Goal: Task Accomplishment & Management: Manage account settings

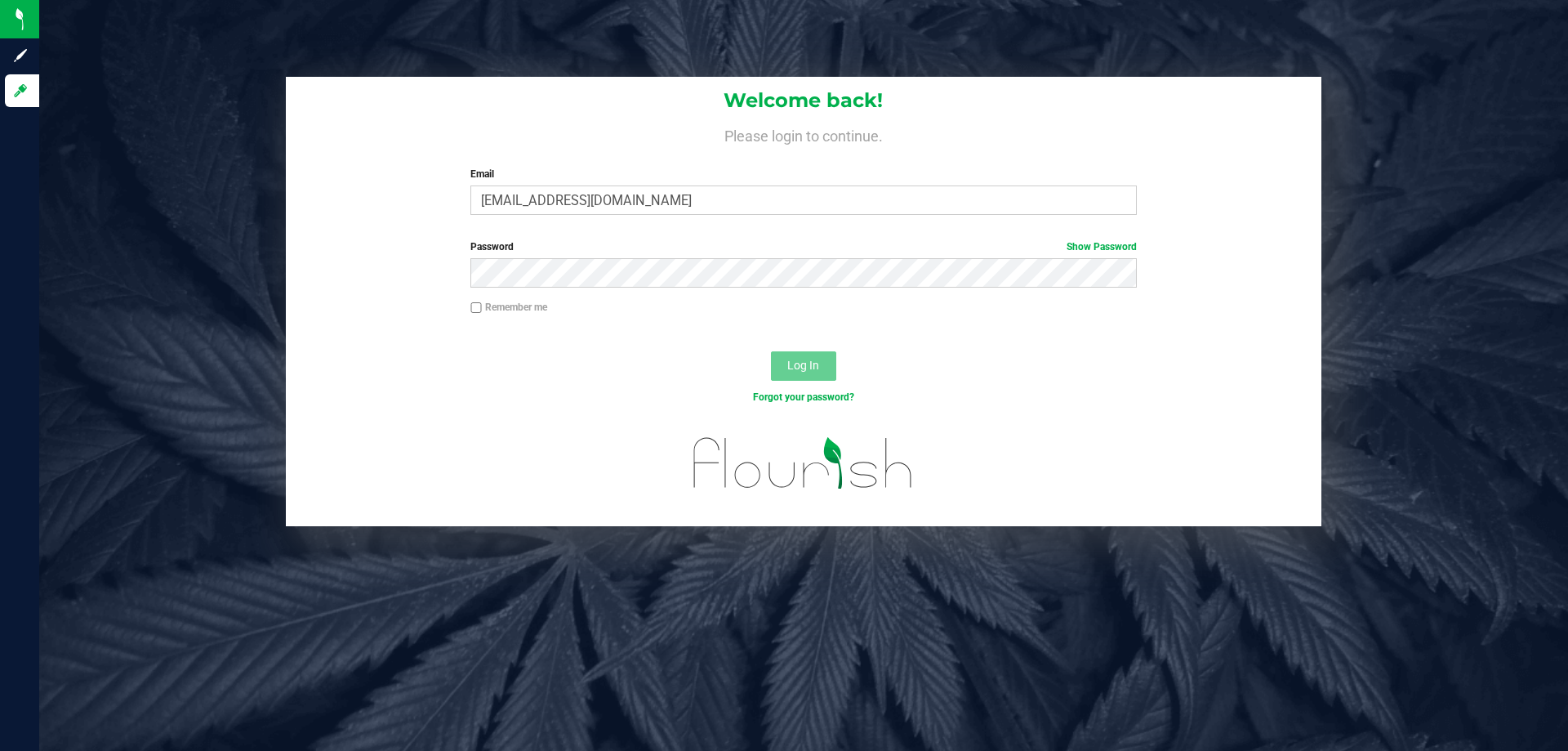
type input "cedwards@liveparallel.com"
click at [771, 351] on button "Log In" at bounding box center [804, 366] width 65 height 29
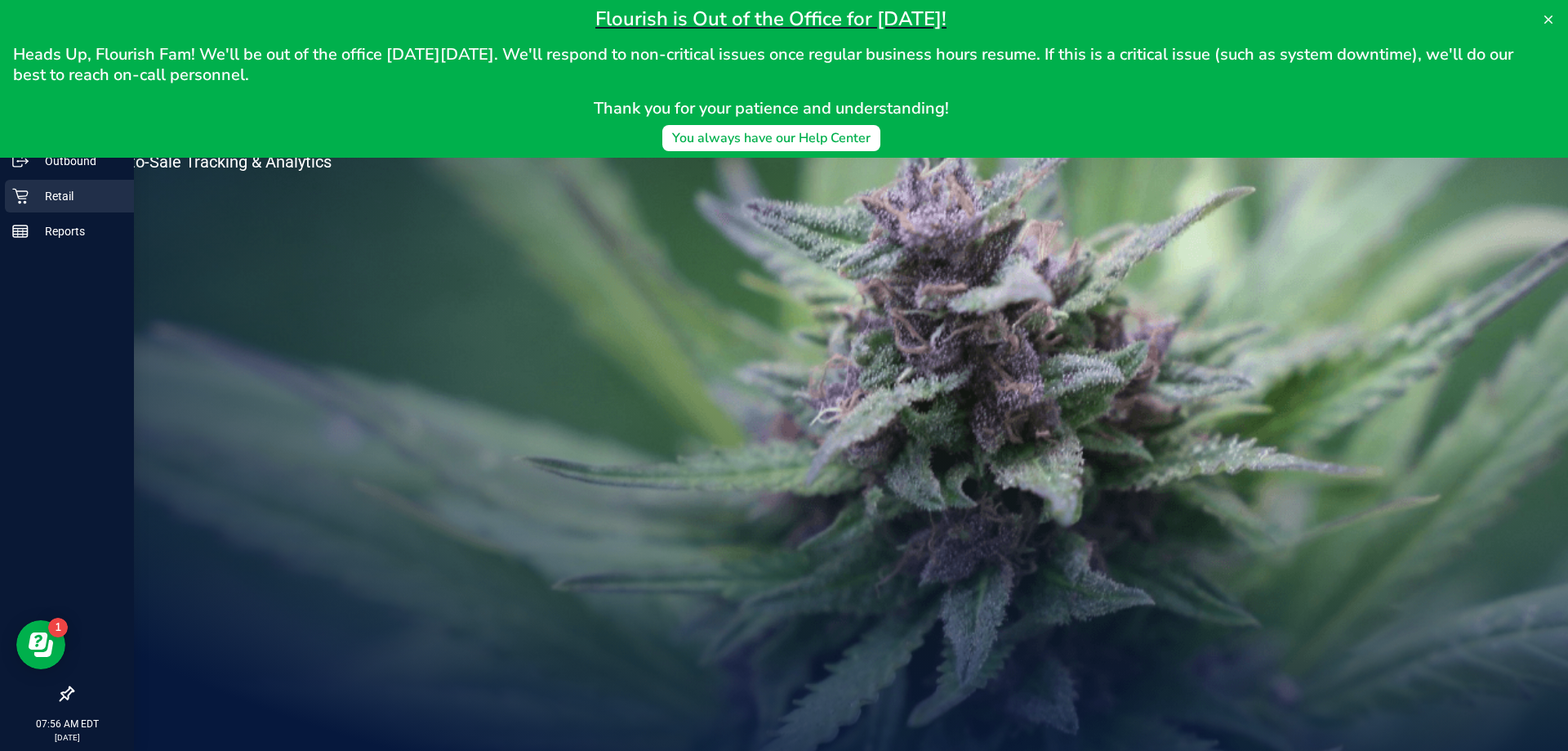
click at [19, 197] on icon at bounding box center [20, 196] width 15 height 15
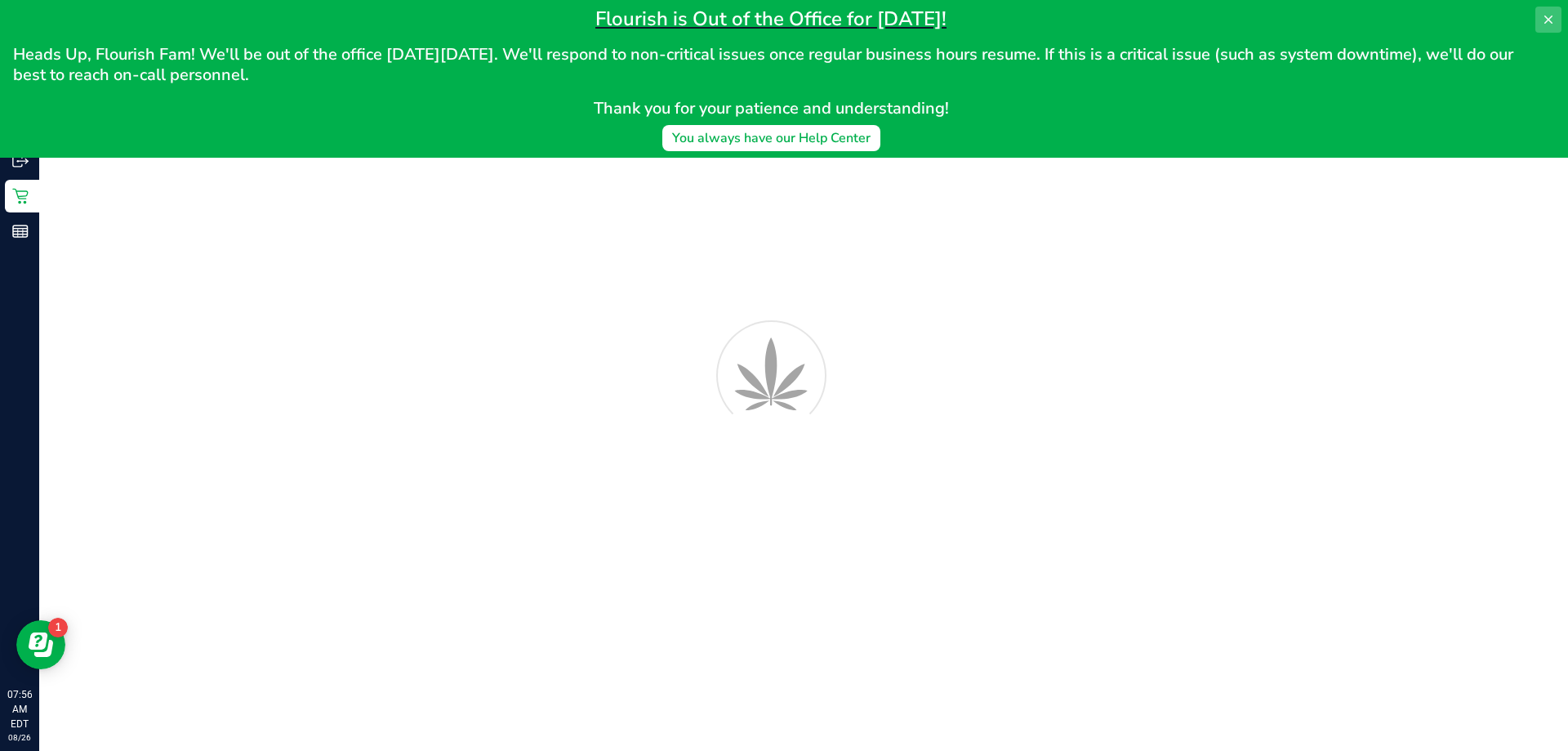
click at [1548, 11] on button at bounding box center [1548, 20] width 27 height 27
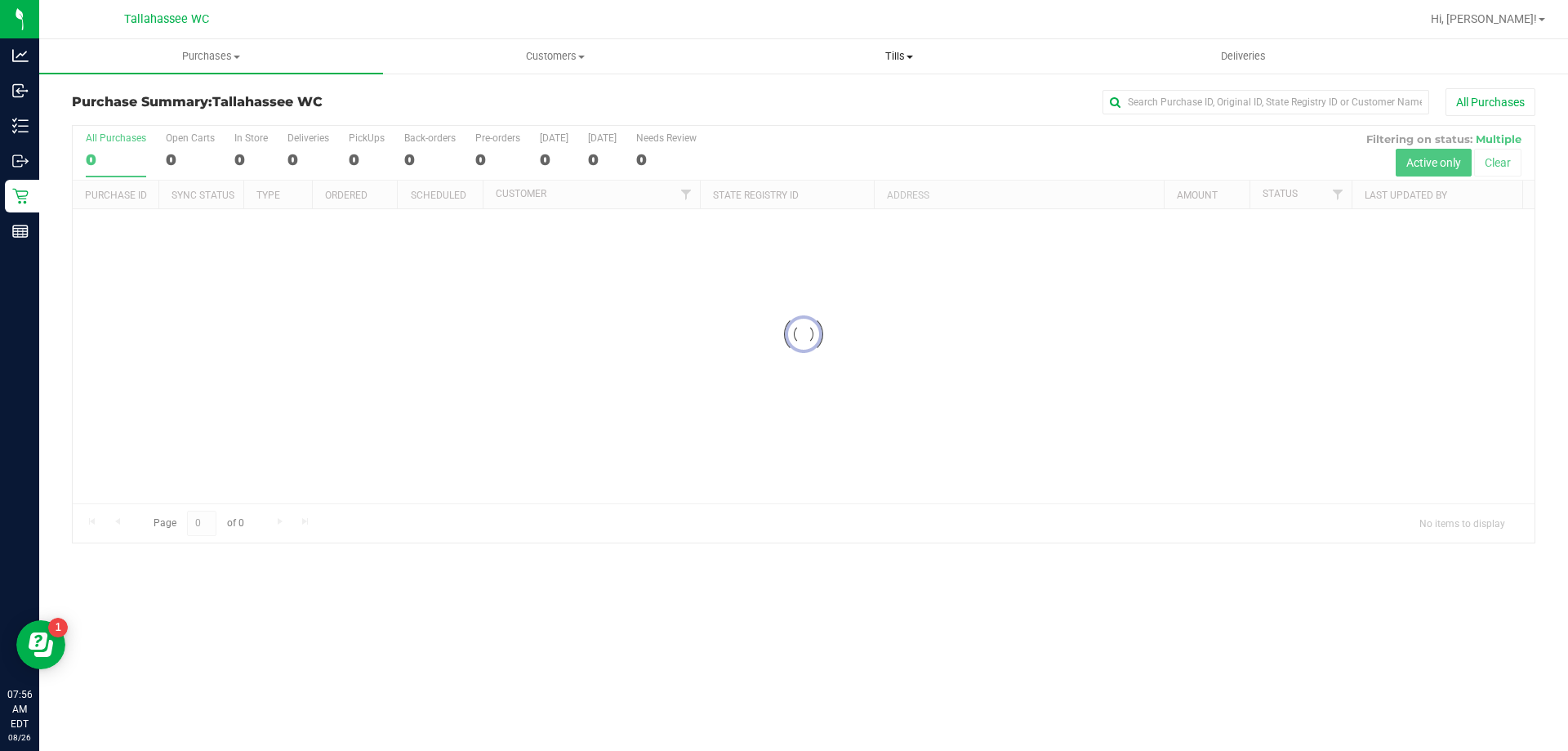
click at [905, 51] on span "Tills" at bounding box center [898, 56] width 342 height 15
click at [901, 98] on li "Manage tills" at bounding box center [898, 99] width 344 height 20
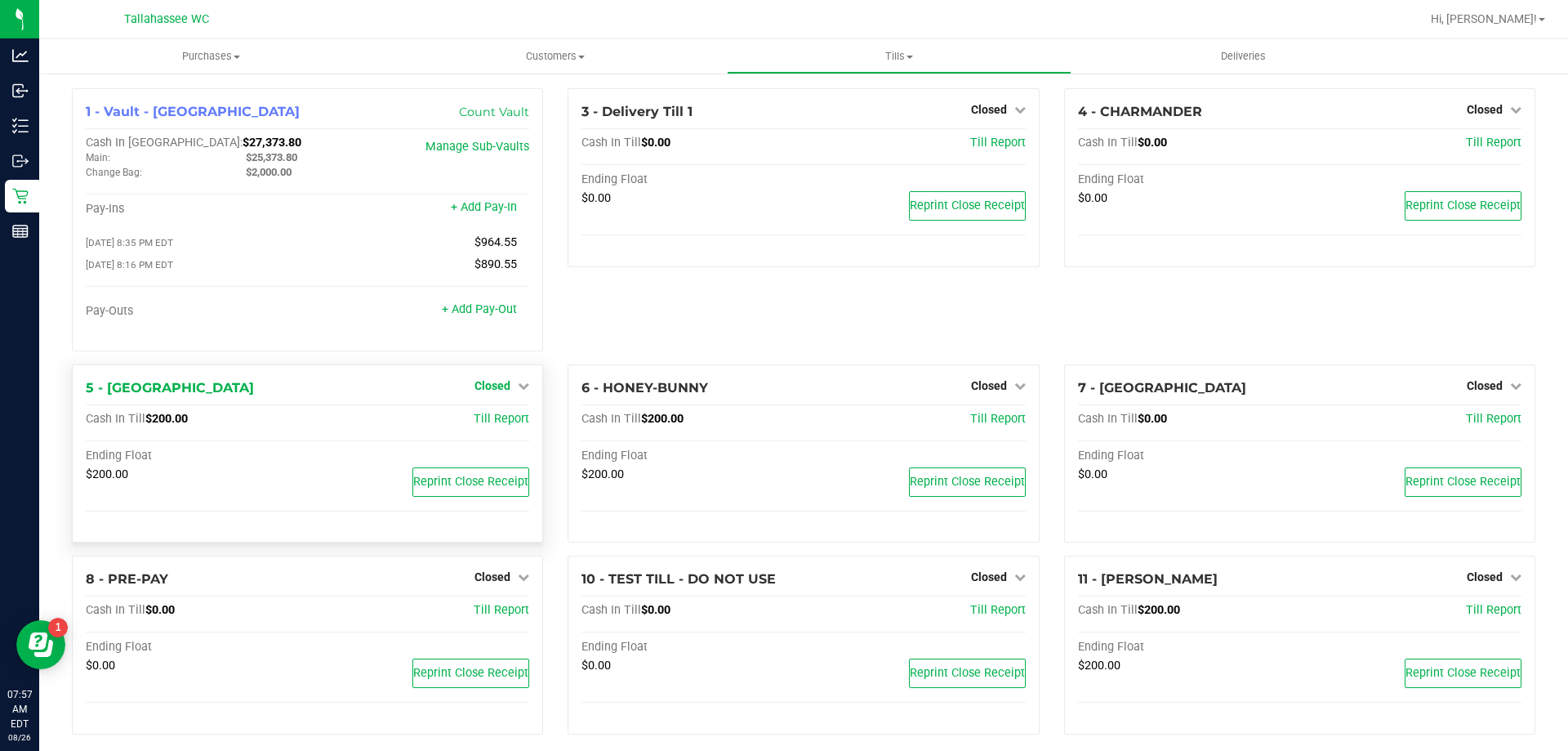
click at [506, 390] on link "Closed" at bounding box center [502, 385] width 55 height 13
click at [501, 424] on link "Open Till" at bounding box center [492, 418] width 44 height 13
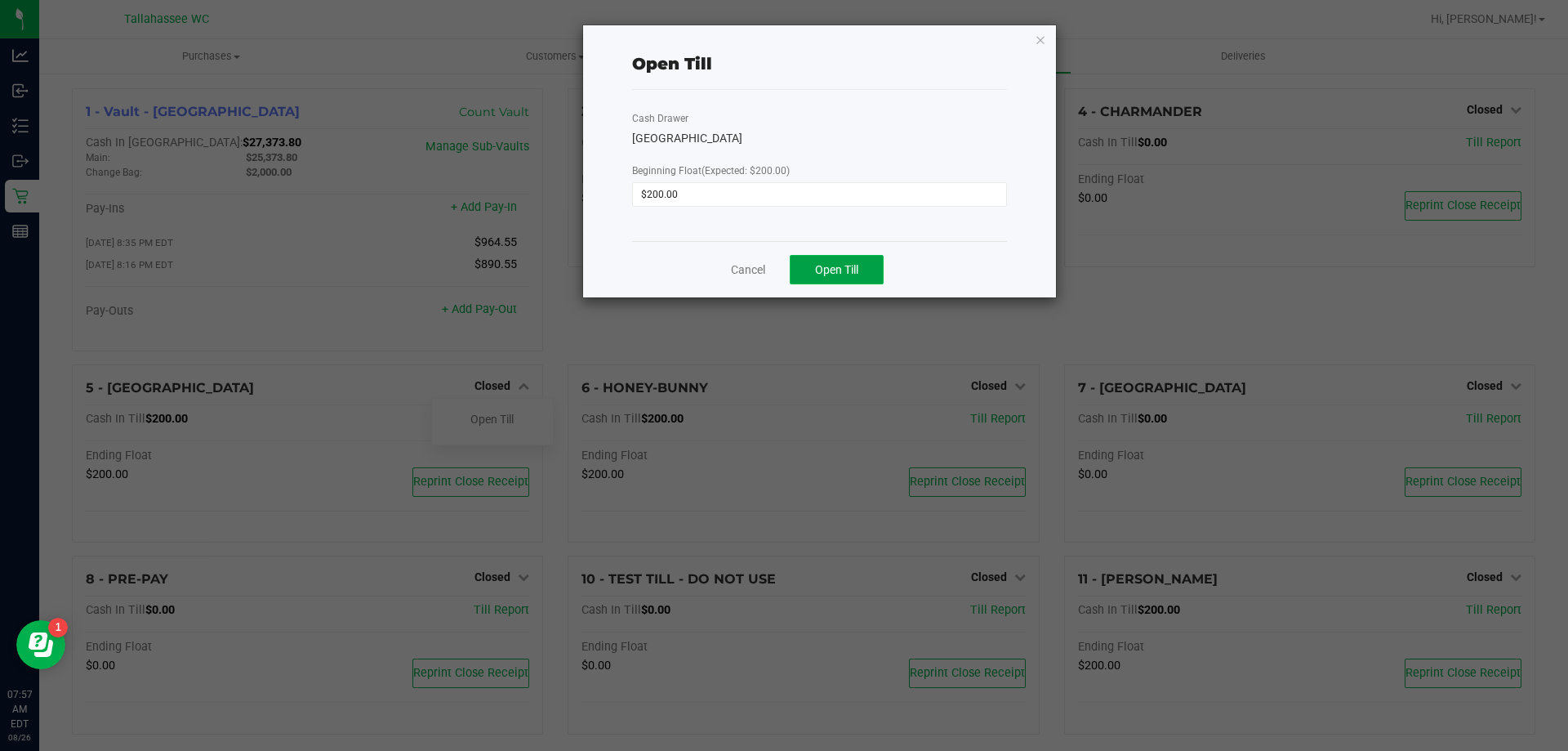
click at [865, 271] on button "Open Till" at bounding box center [837, 269] width 94 height 29
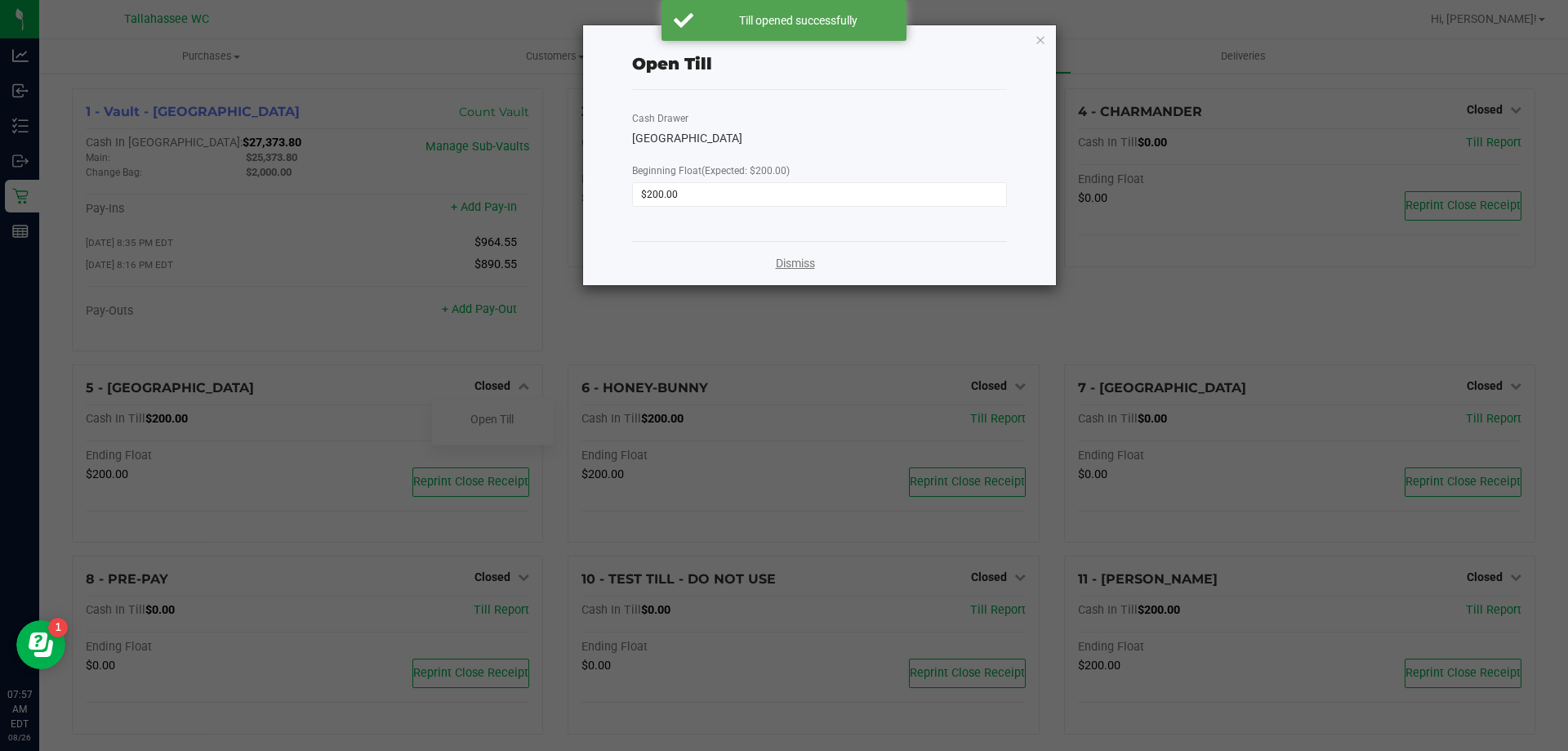
click at [789, 267] on link "Dismiss" at bounding box center [796, 263] width 39 height 17
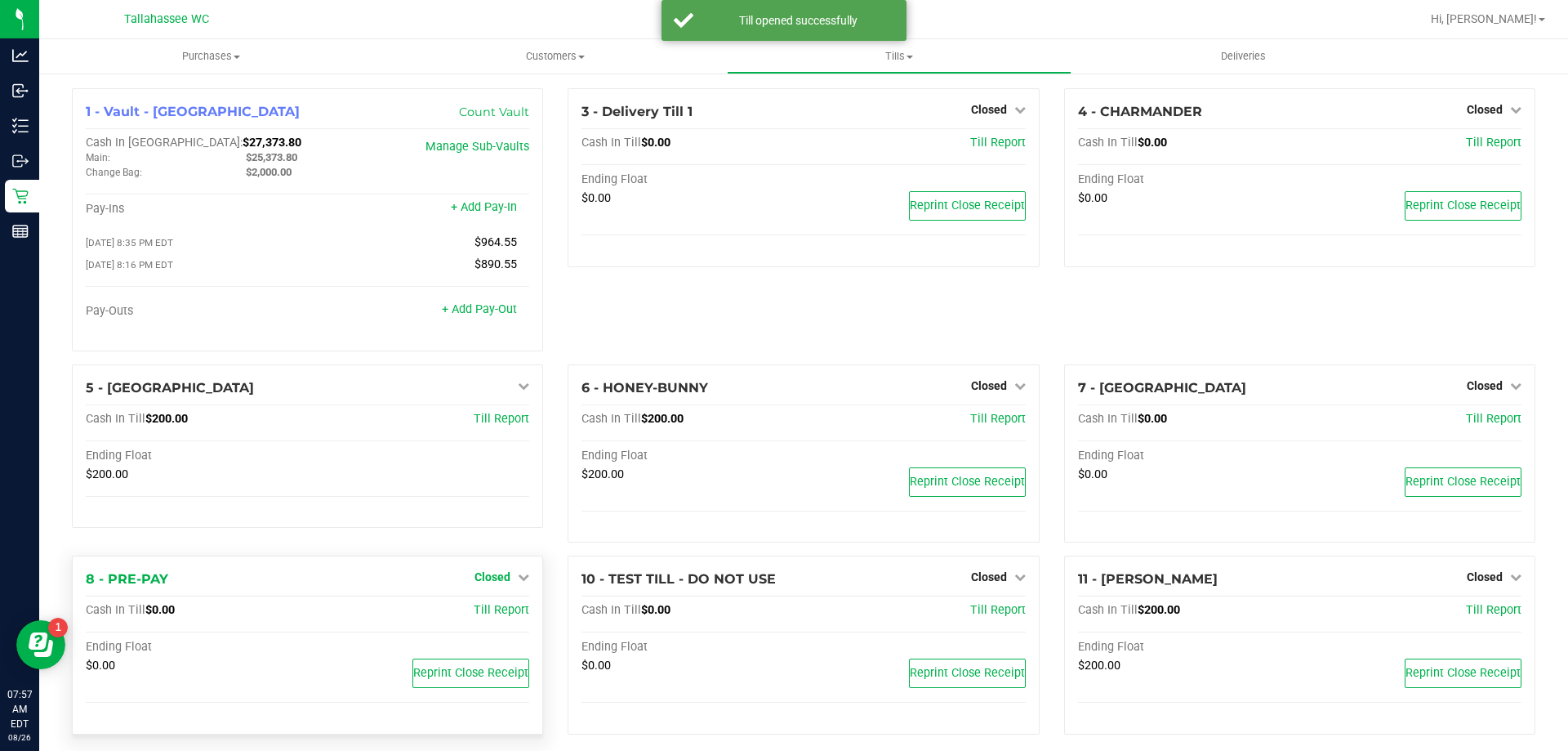
click at [503, 578] on span "Closed" at bounding box center [493, 576] width 36 height 13
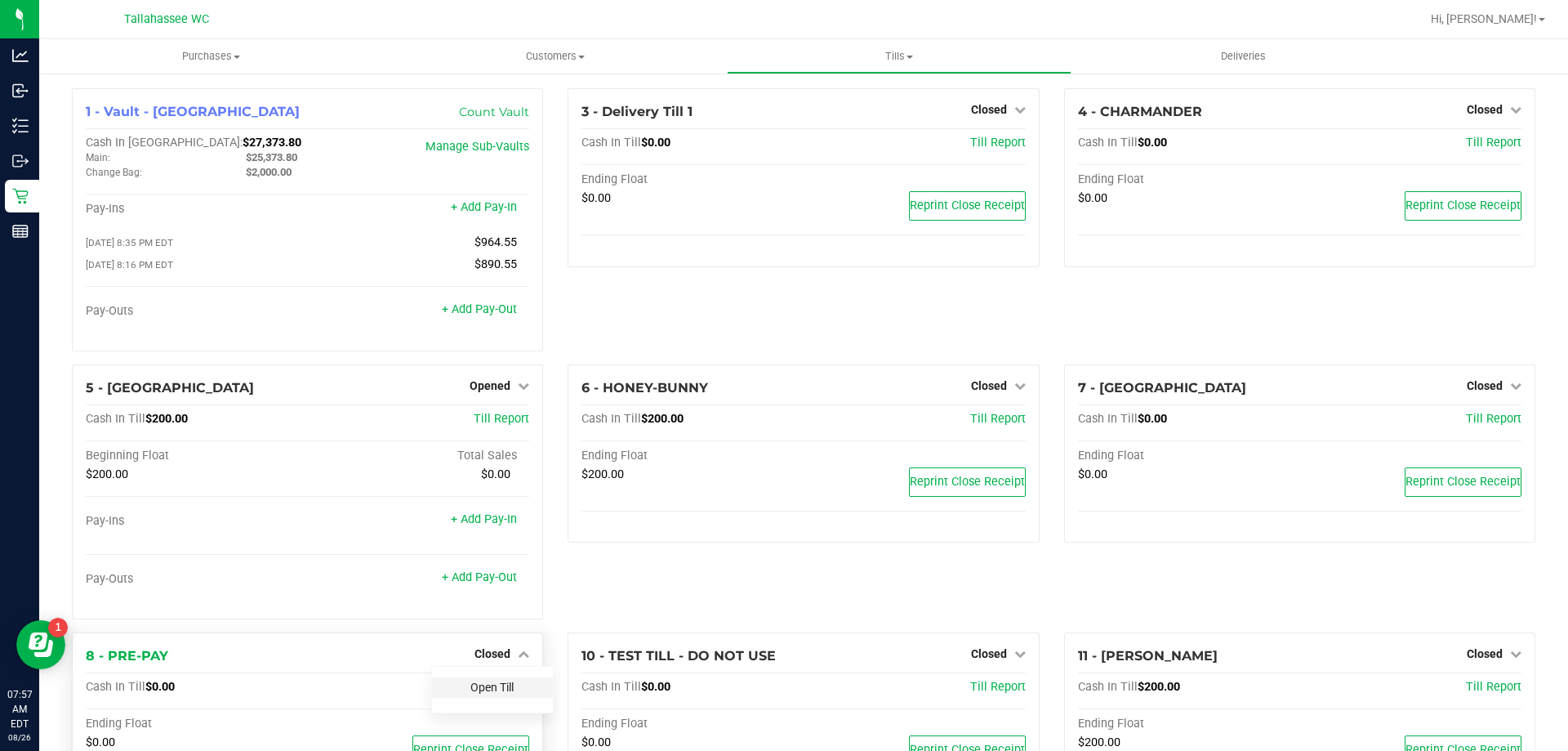
click at [479, 693] on link "Open Till" at bounding box center [492, 687] width 44 height 13
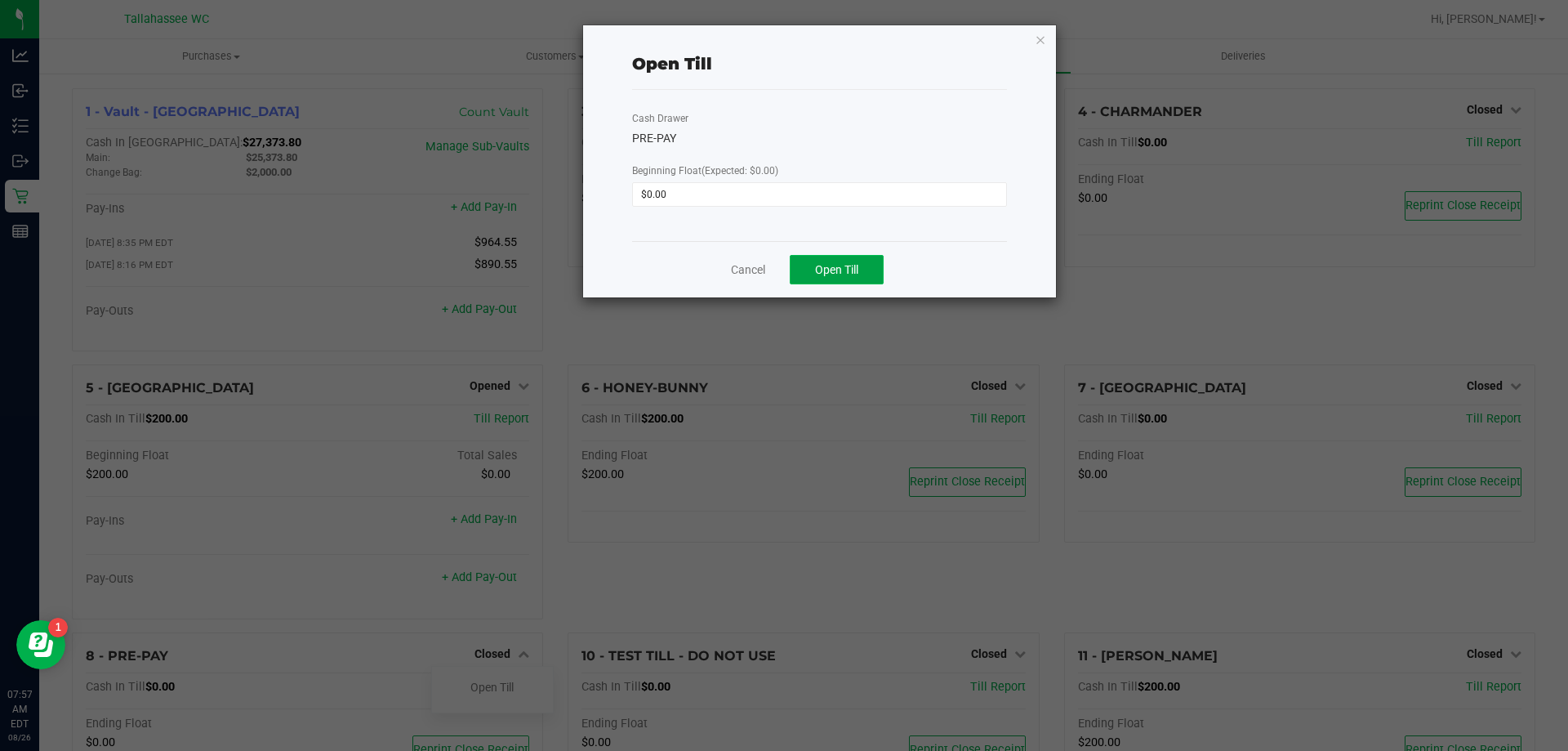
click at [849, 268] on span "Open Till" at bounding box center [836, 269] width 44 height 13
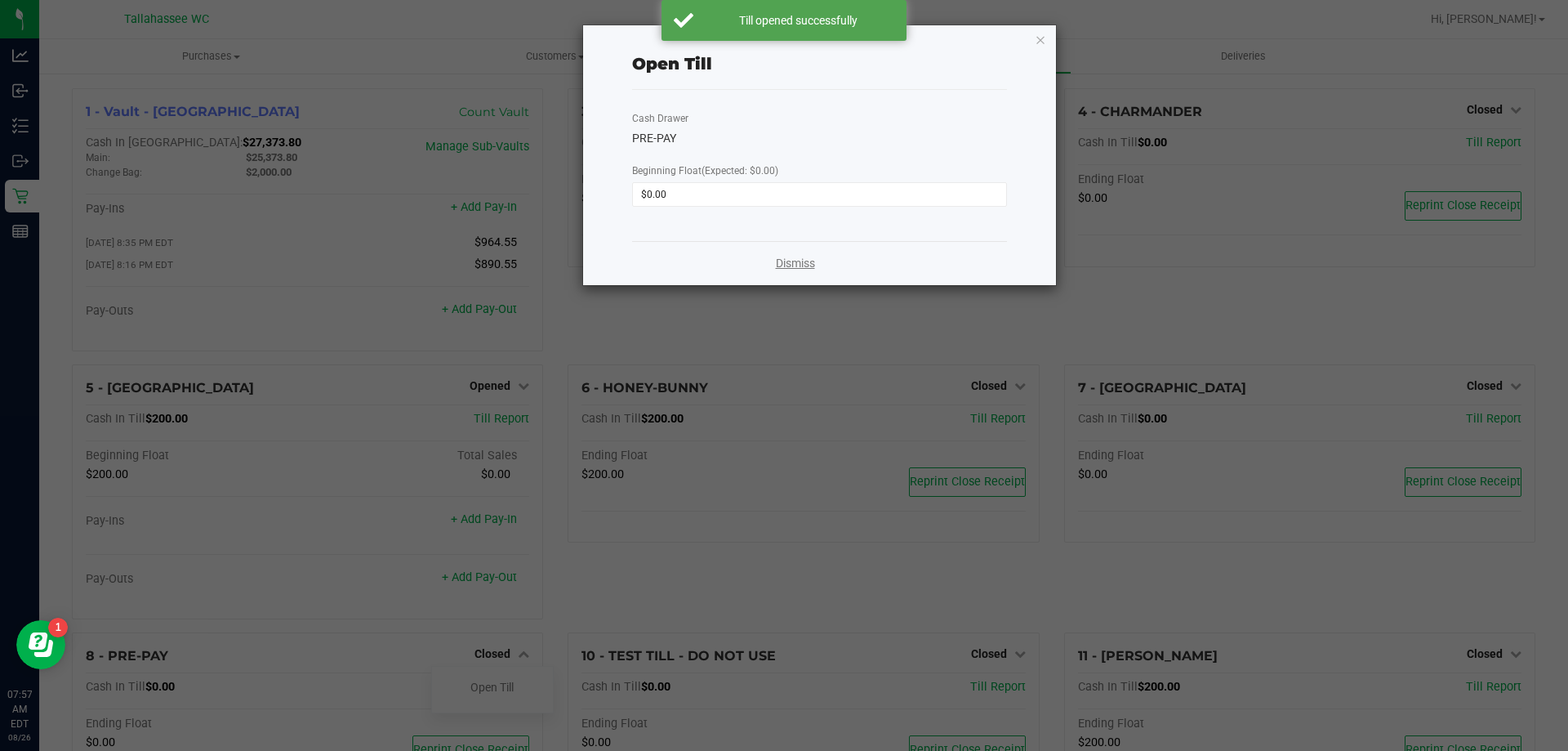
click at [793, 256] on link "Dismiss" at bounding box center [796, 263] width 39 height 17
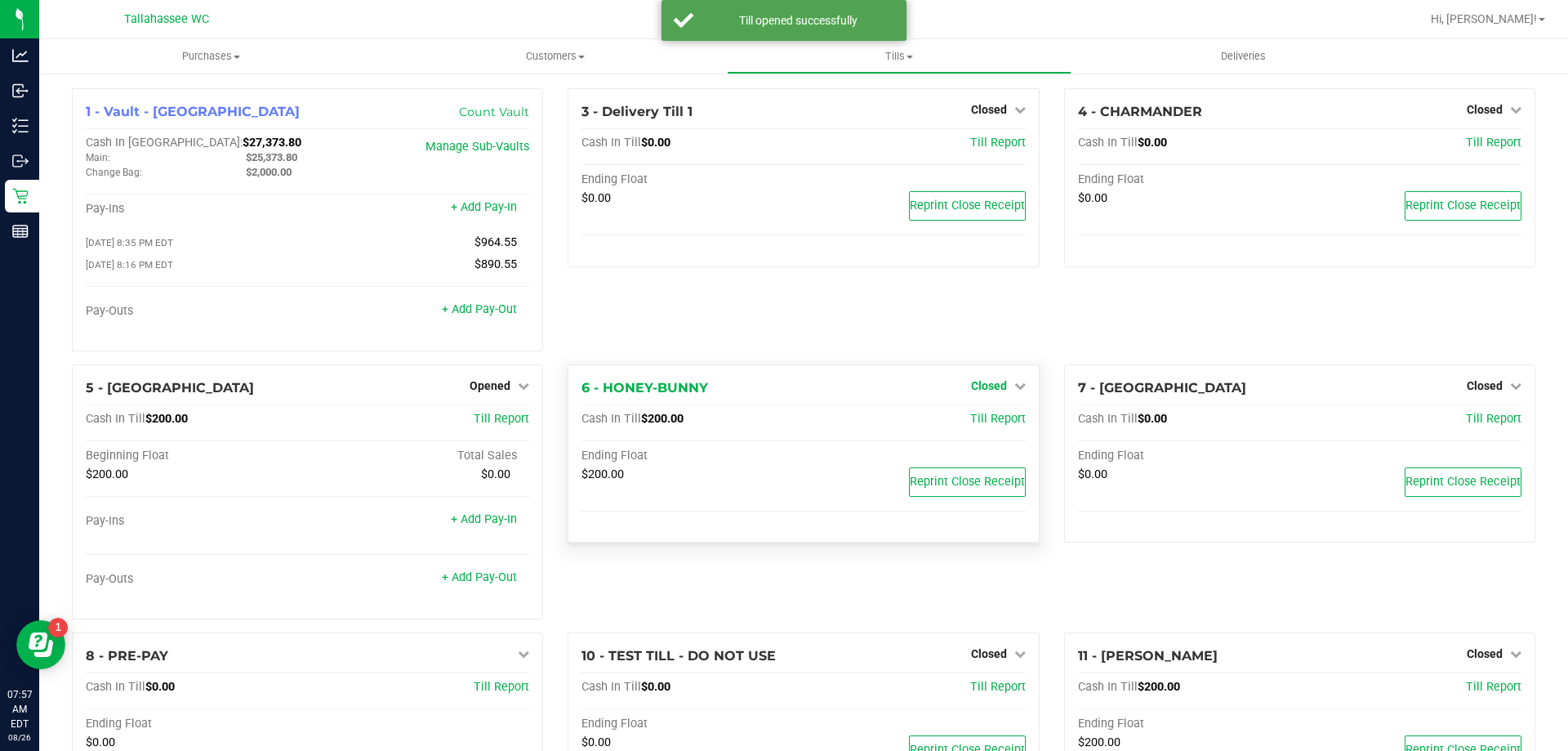
click at [974, 383] on span "Closed" at bounding box center [989, 385] width 36 height 13
click at [965, 415] on div "Open Till" at bounding box center [988, 420] width 121 height 21
click at [968, 426] on link "Open Till" at bounding box center [989, 418] width 44 height 13
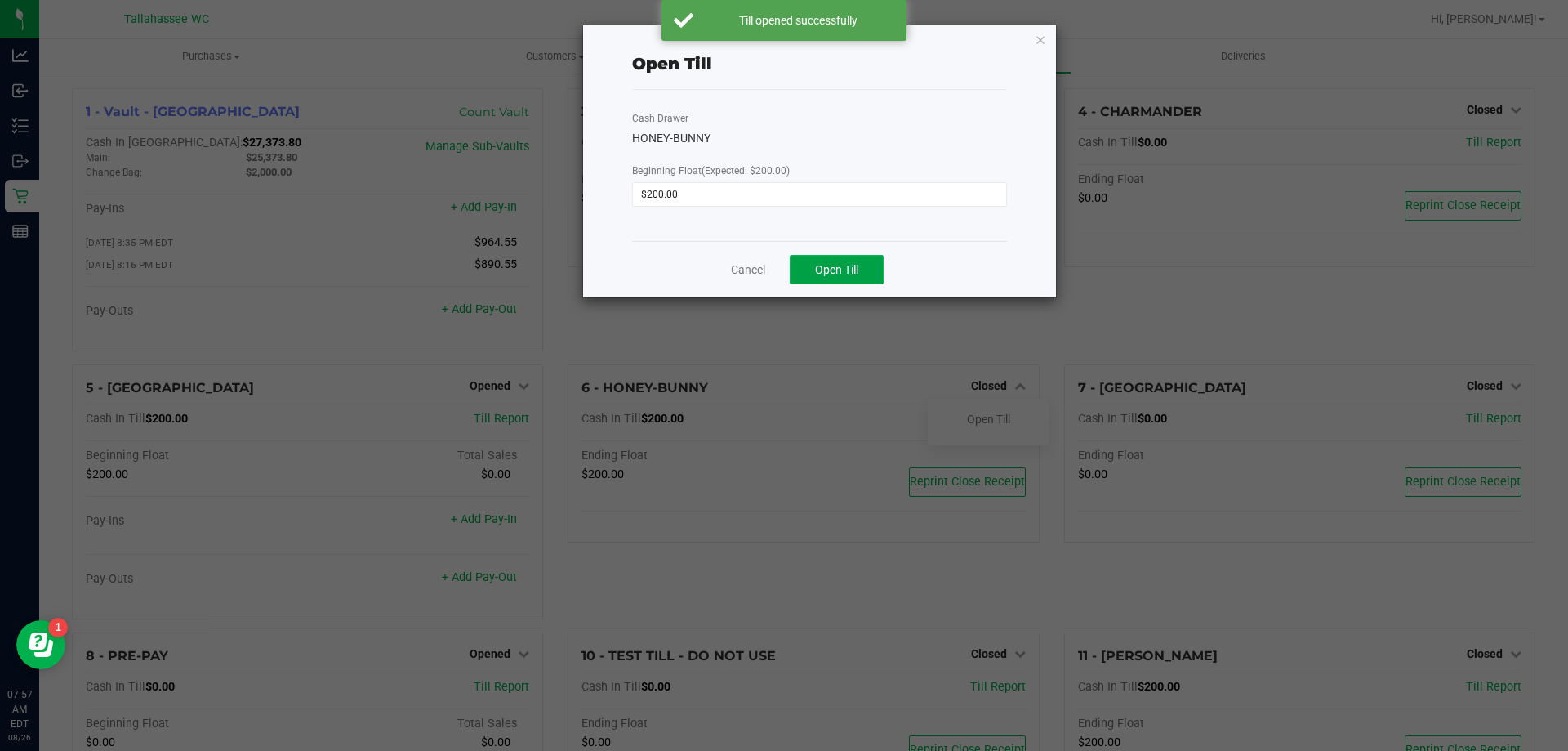
click at [832, 277] on button "Open Till" at bounding box center [837, 269] width 94 height 29
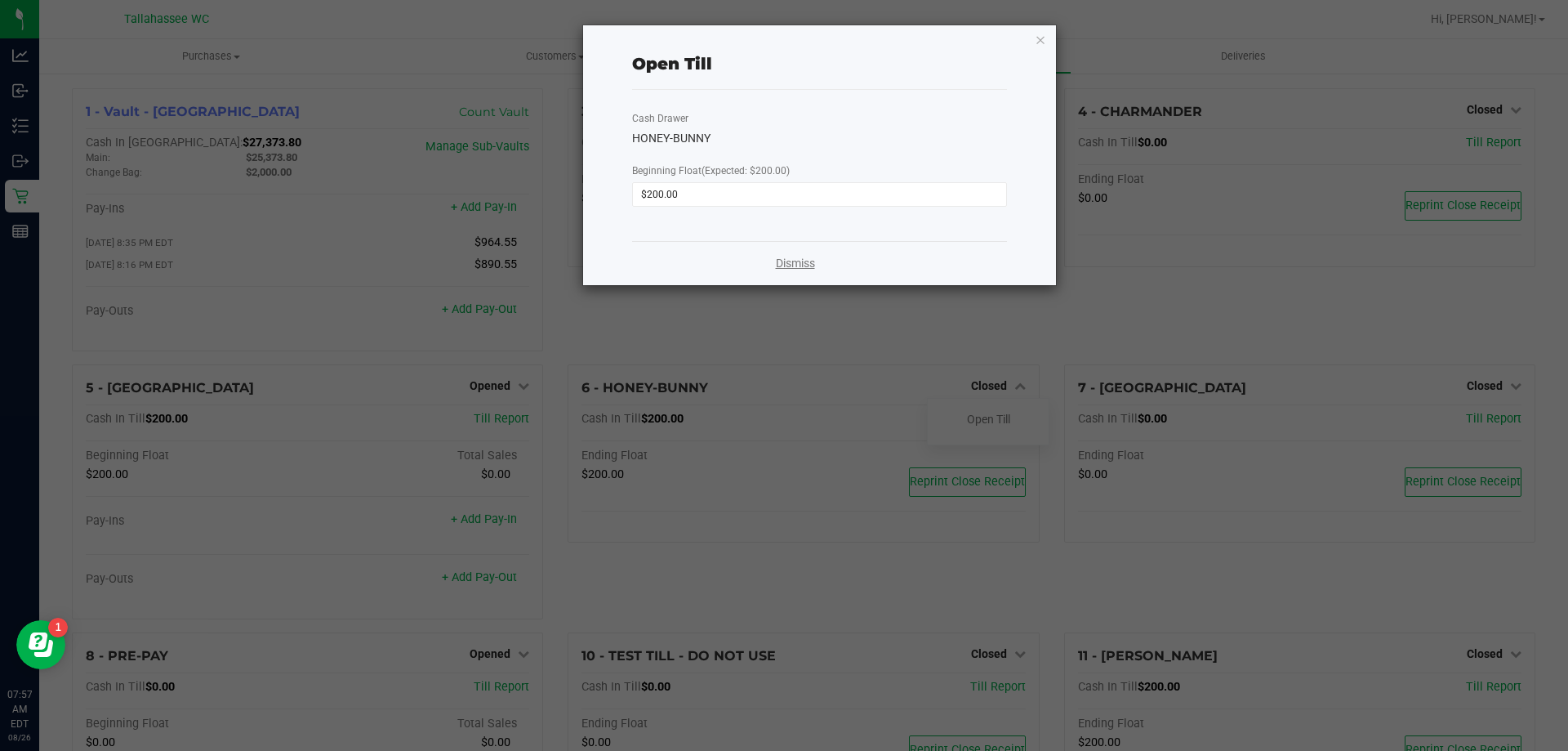
click at [799, 263] on link "Dismiss" at bounding box center [796, 263] width 39 height 17
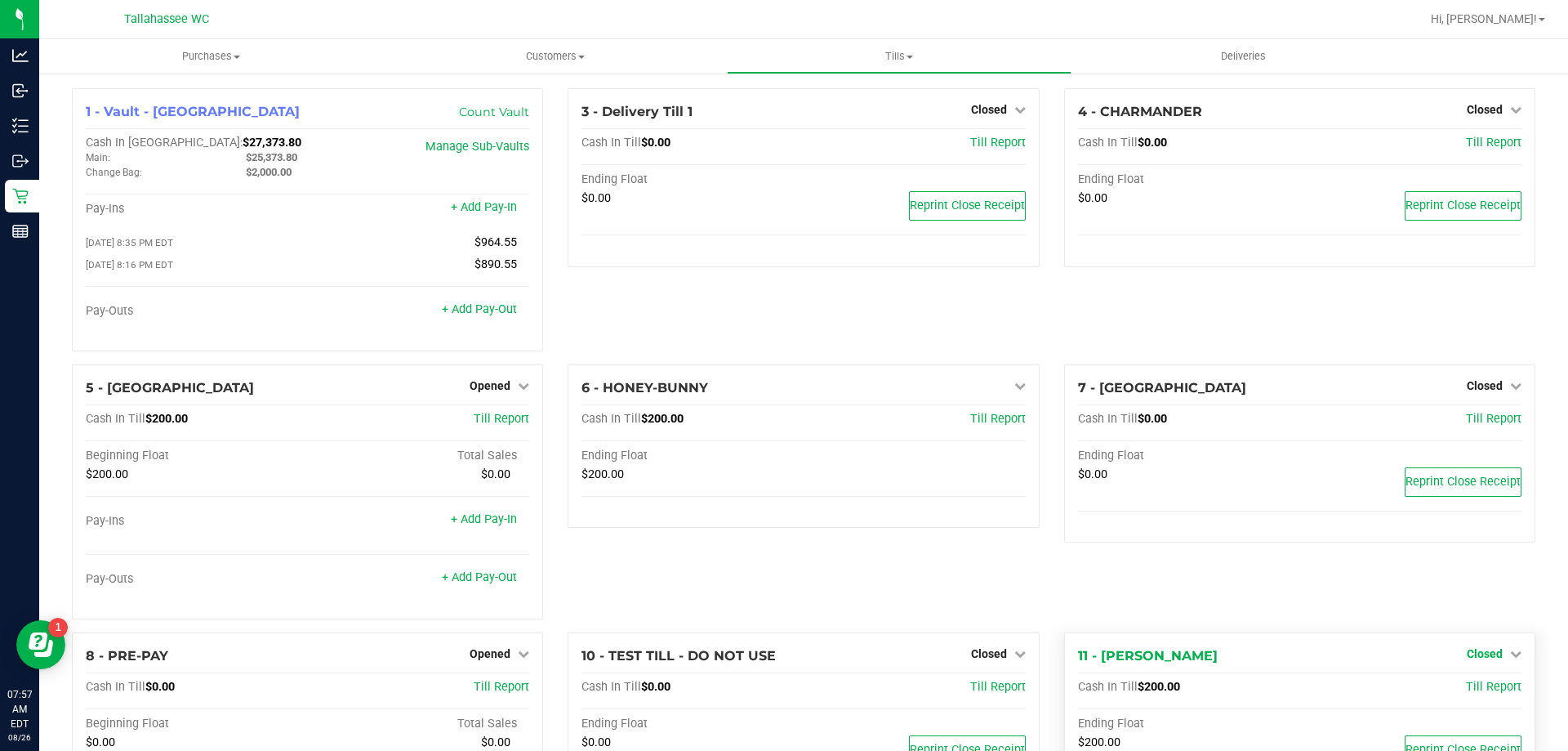
click at [1481, 658] on span "Closed" at bounding box center [1485, 653] width 36 height 13
click at [1463, 692] on link "Open Till" at bounding box center [1484, 687] width 44 height 13
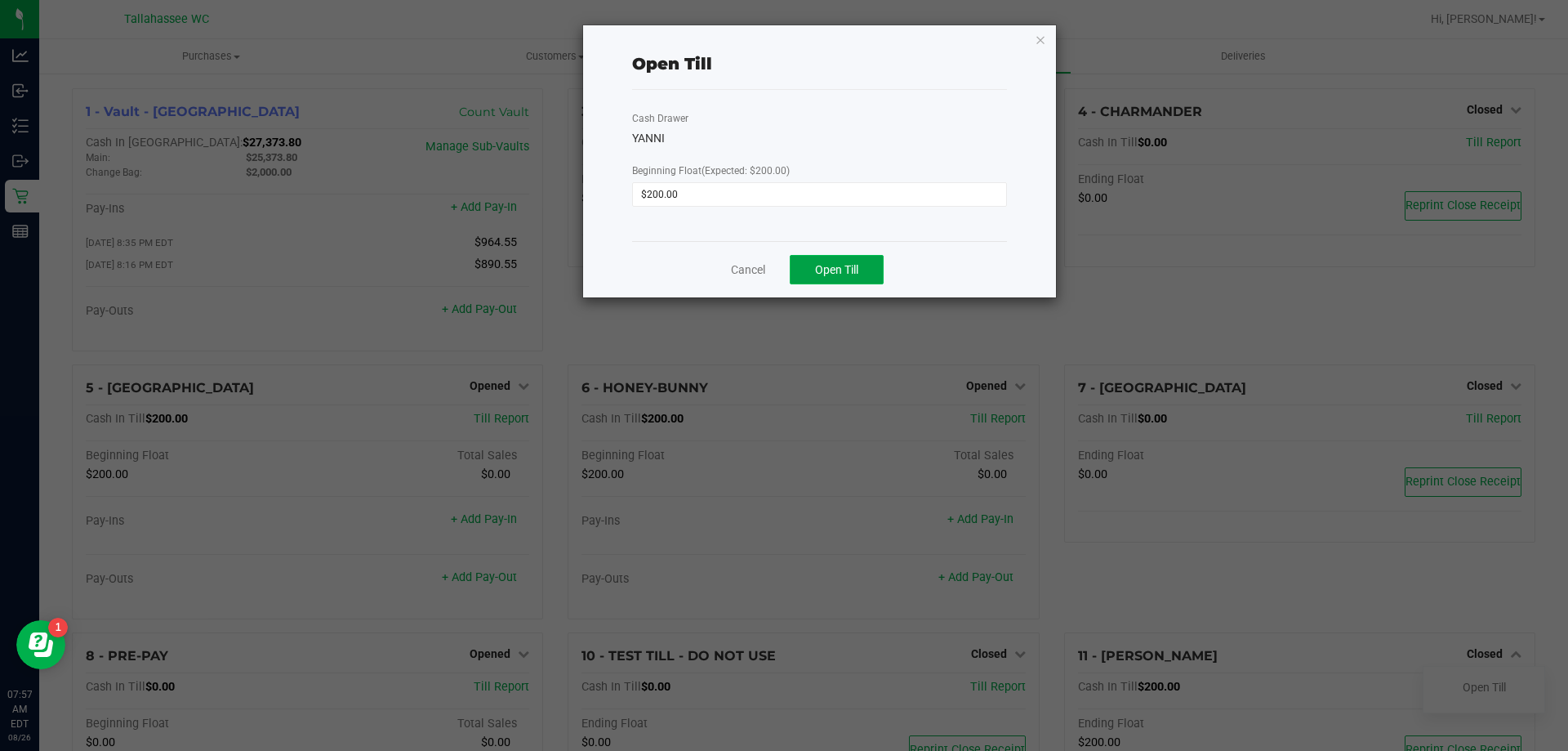
click at [846, 272] on span "Open Till" at bounding box center [836, 269] width 44 height 13
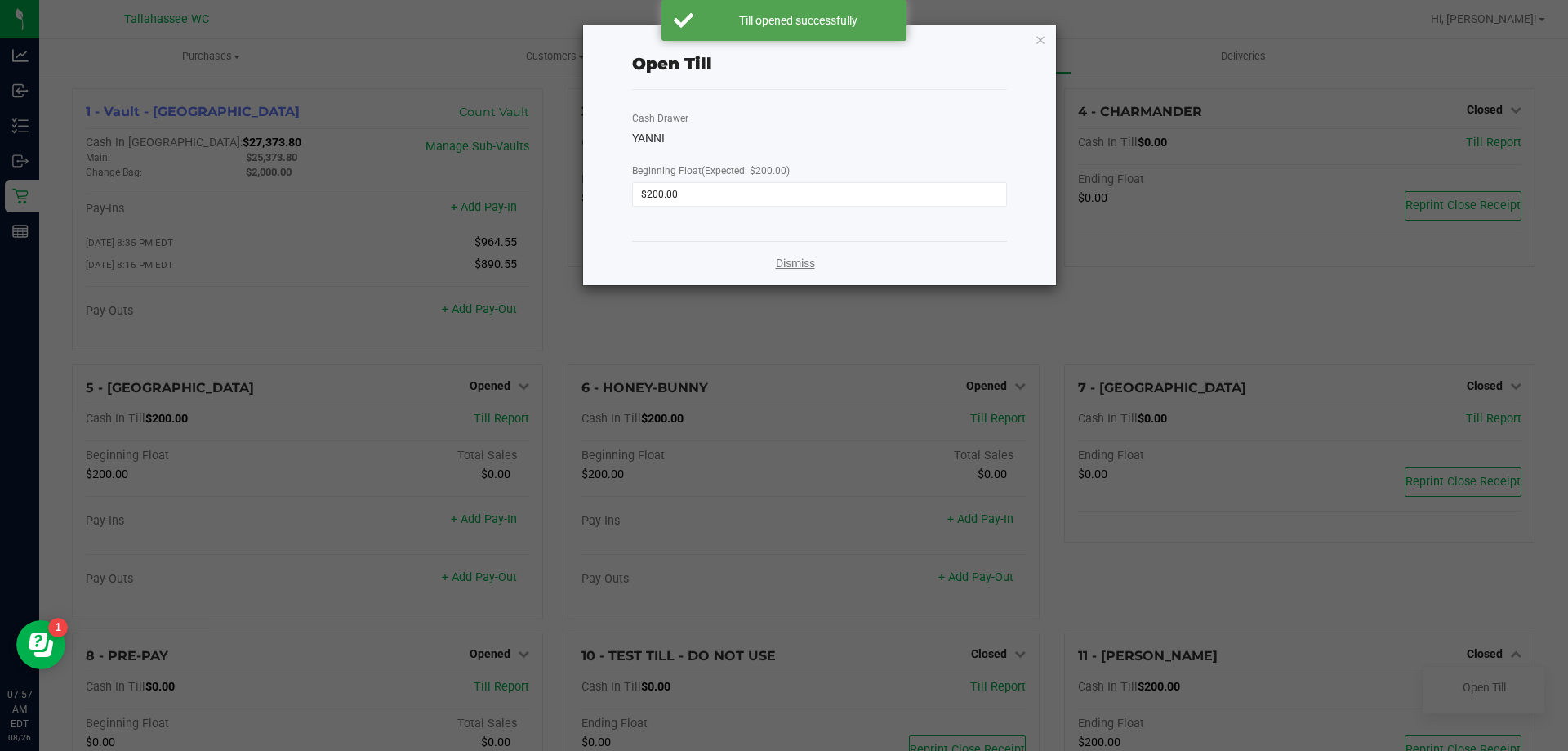
click at [787, 261] on link "Dismiss" at bounding box center [796, 263] width 39 height 17
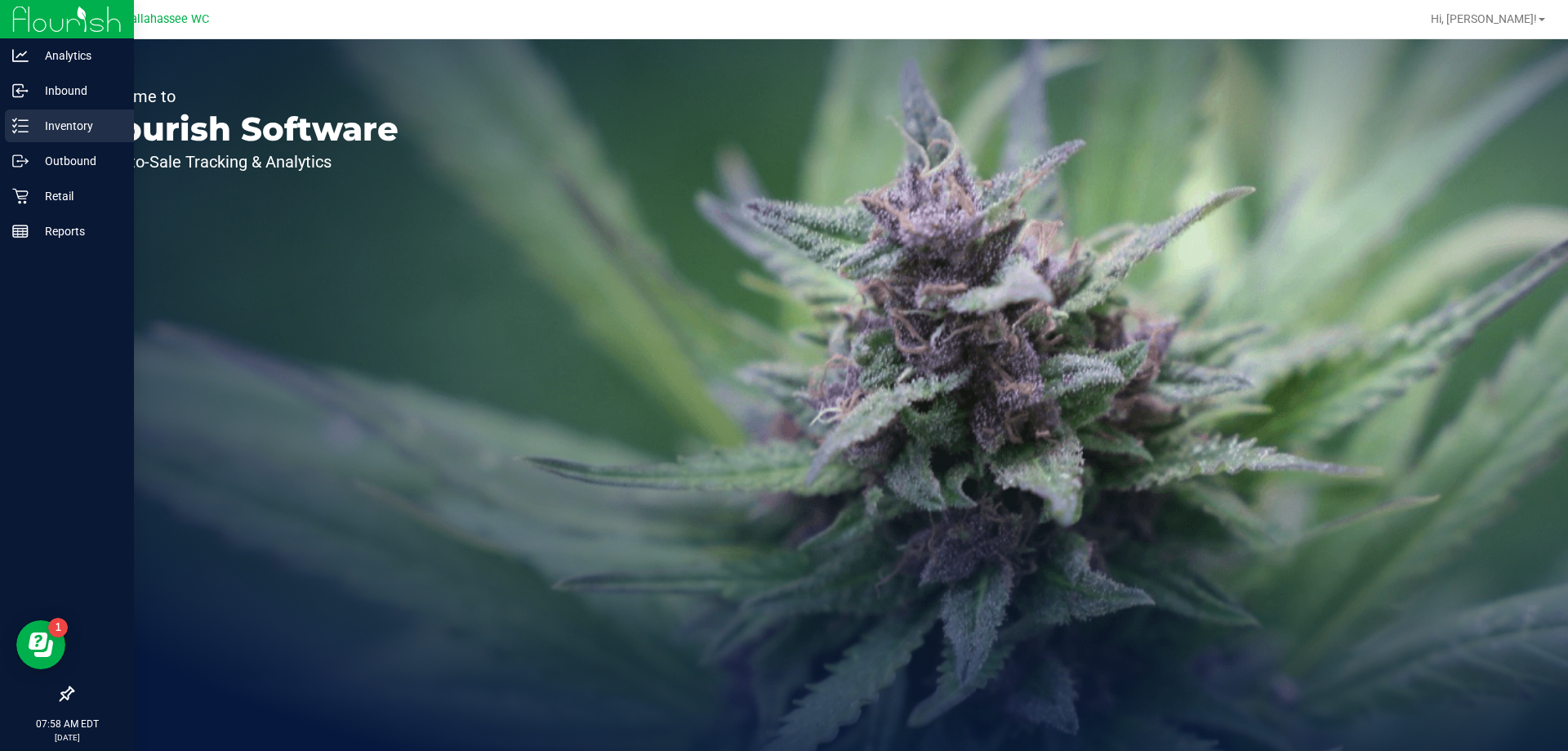
click at [15, 118] on icon at bounding box center [20, 125] width 16 height 16
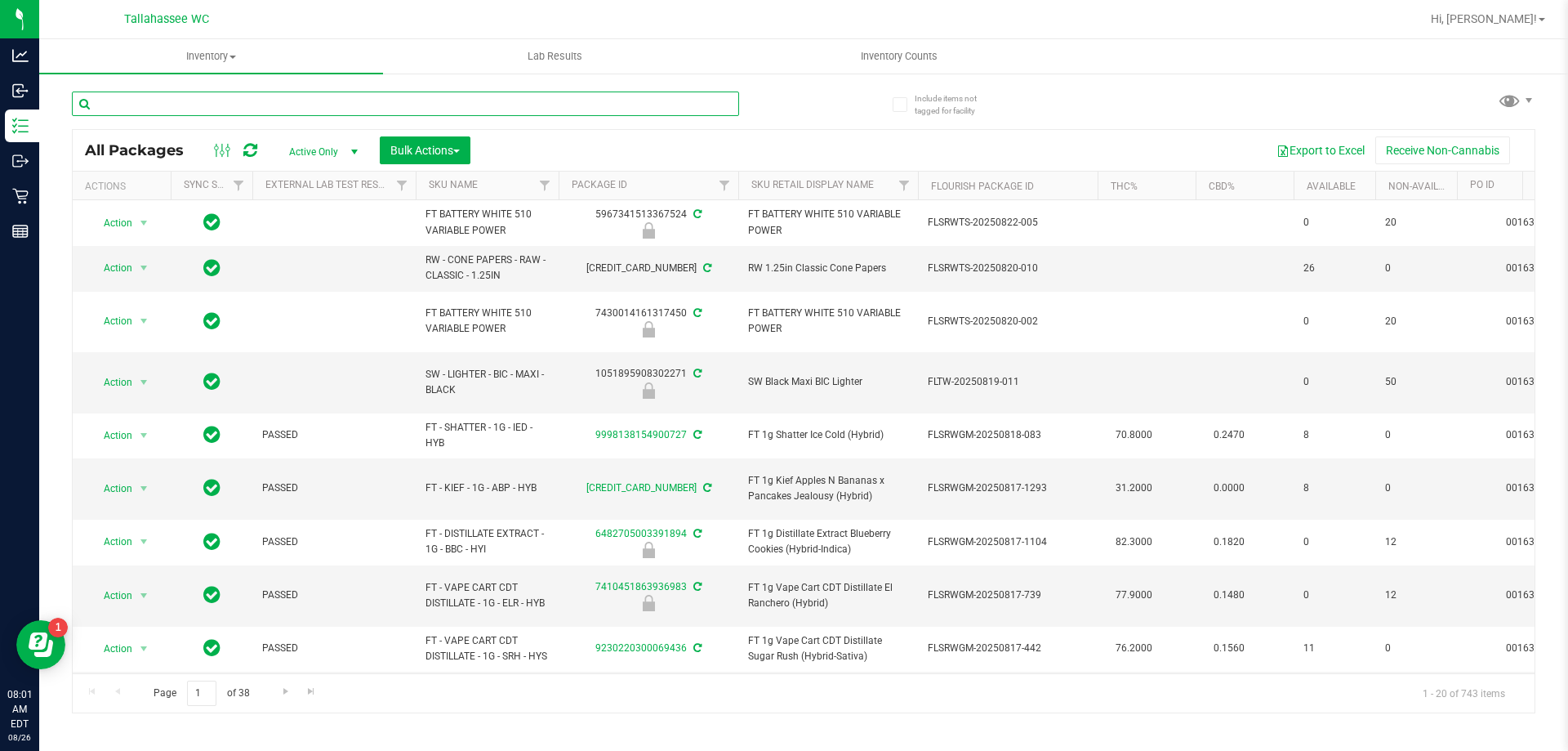
click at [132, 105] on input "text" at bounding box center [405, 104] width 667 height 25
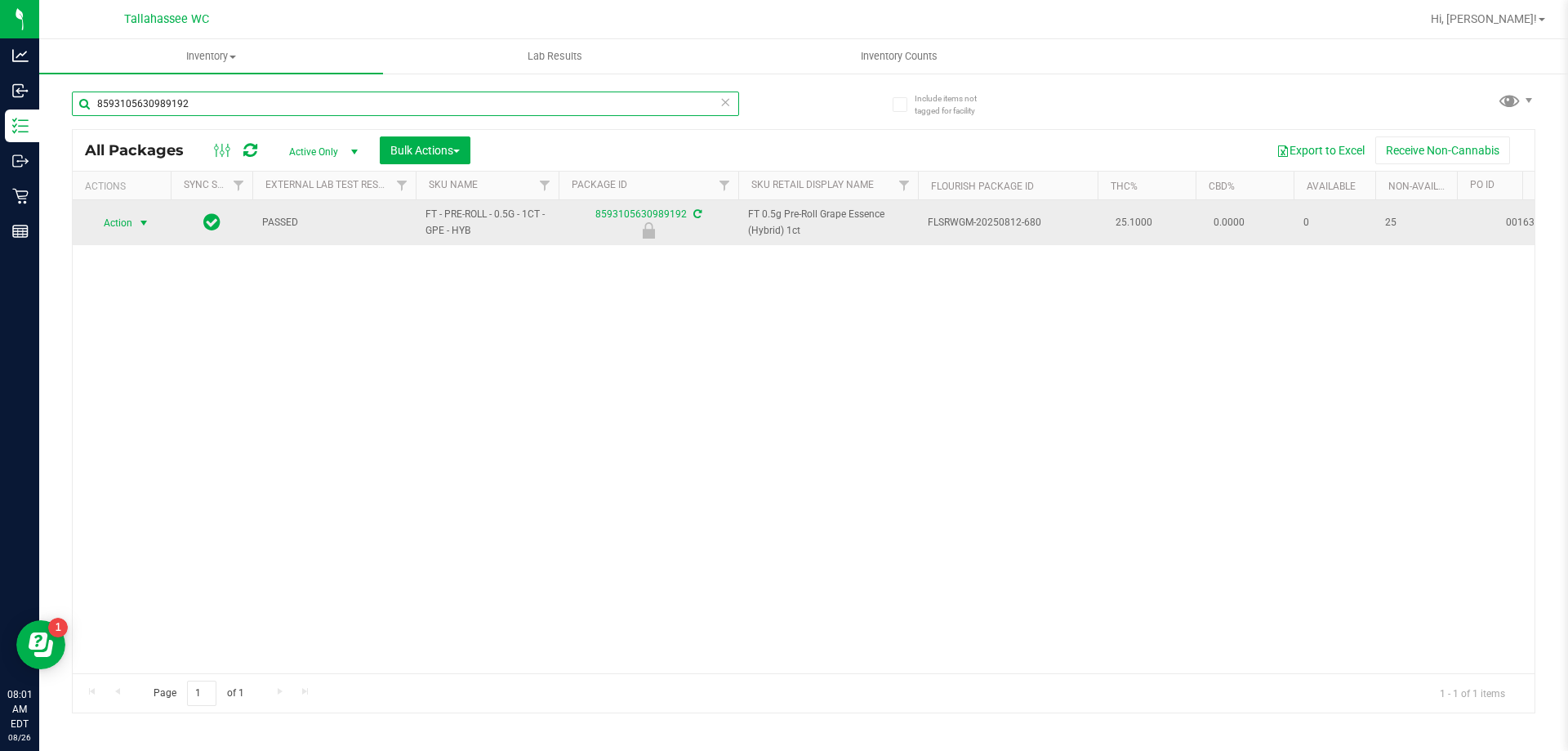
type input "8593105630989192"
click at [147, 219] on span "select" at bounding box center [143, 223] width 13 height 13
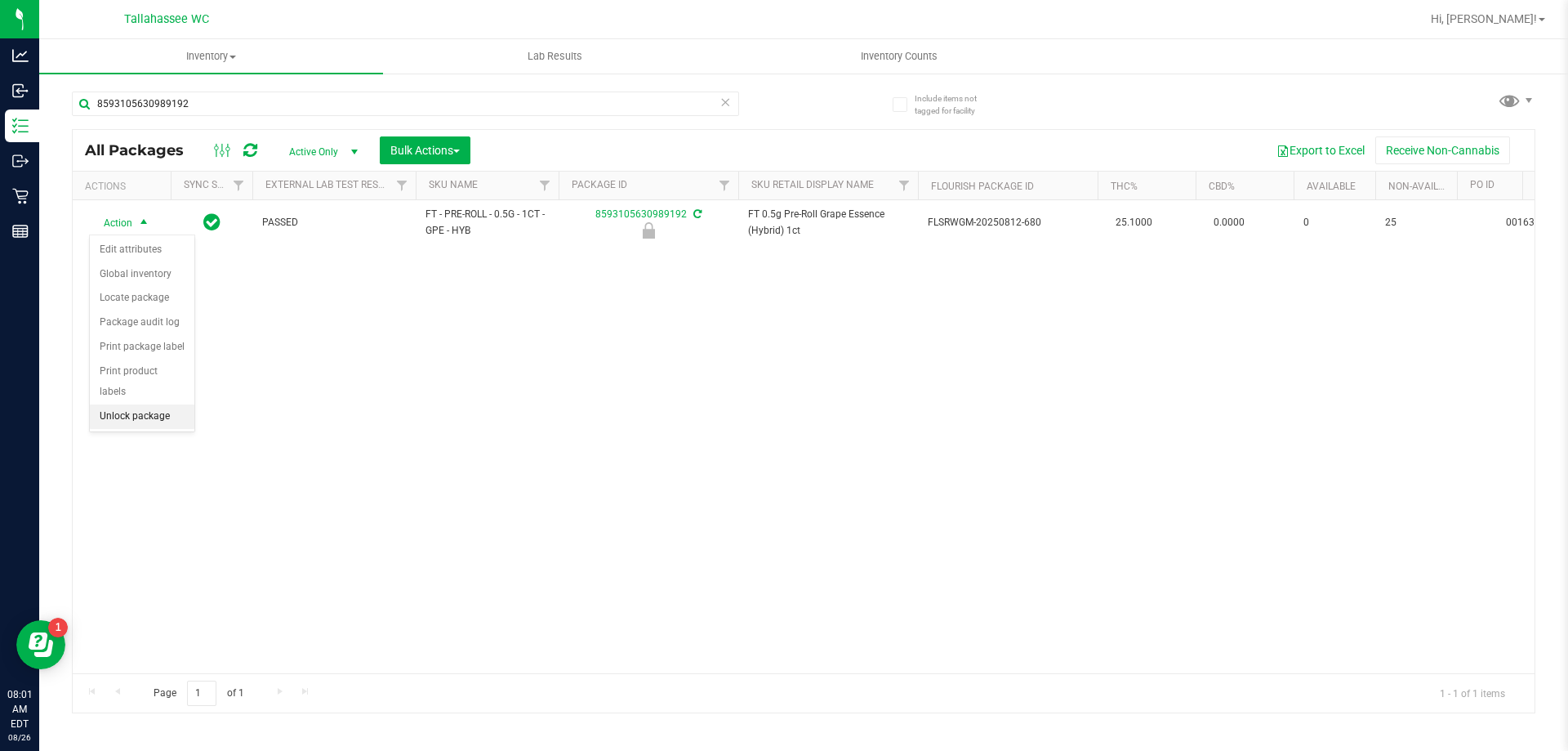
click at [138, 405] on li "Unlock package" at bounding box center [142, 417] width 105 height 25
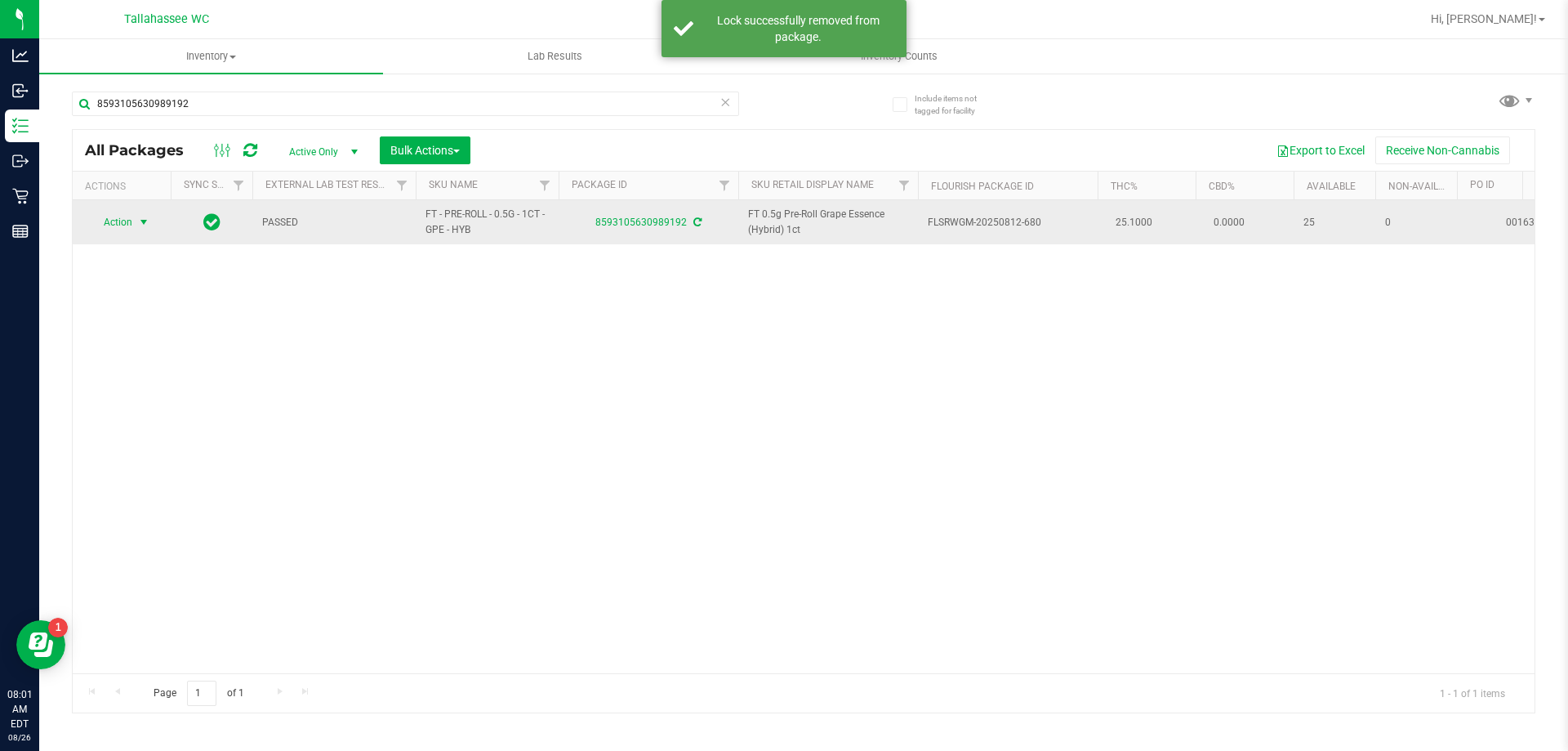
click at [146, 225] on span "select" at bounding box center [143, 222] width 13 height 13
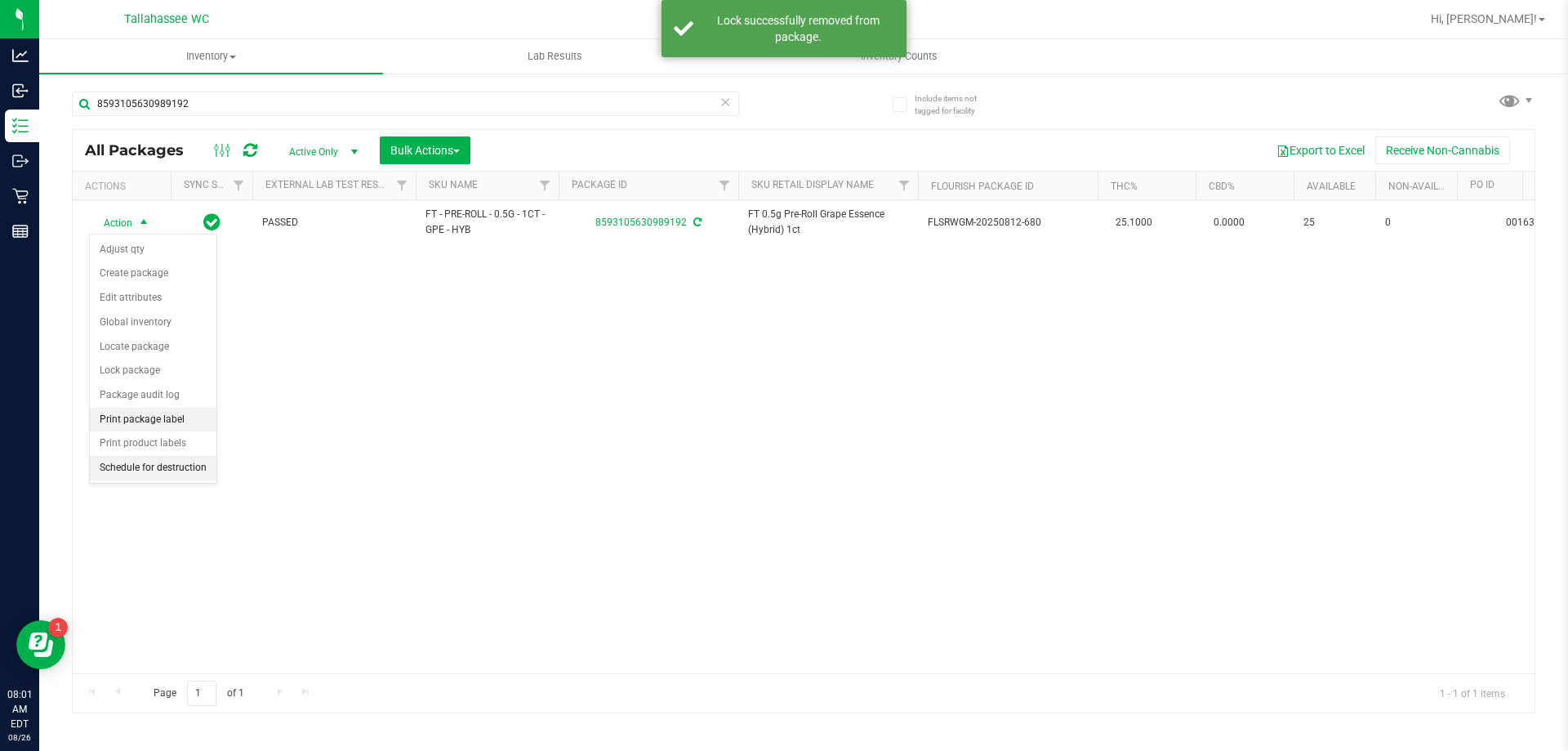
drag, startPoint x: 178, startPoint y: 418, endPoint x: 206, endPoint y: 400, distance: 33.3
click at [177, 418] on li "Print package label" at bounding box center [153, 420] width 127 height 25
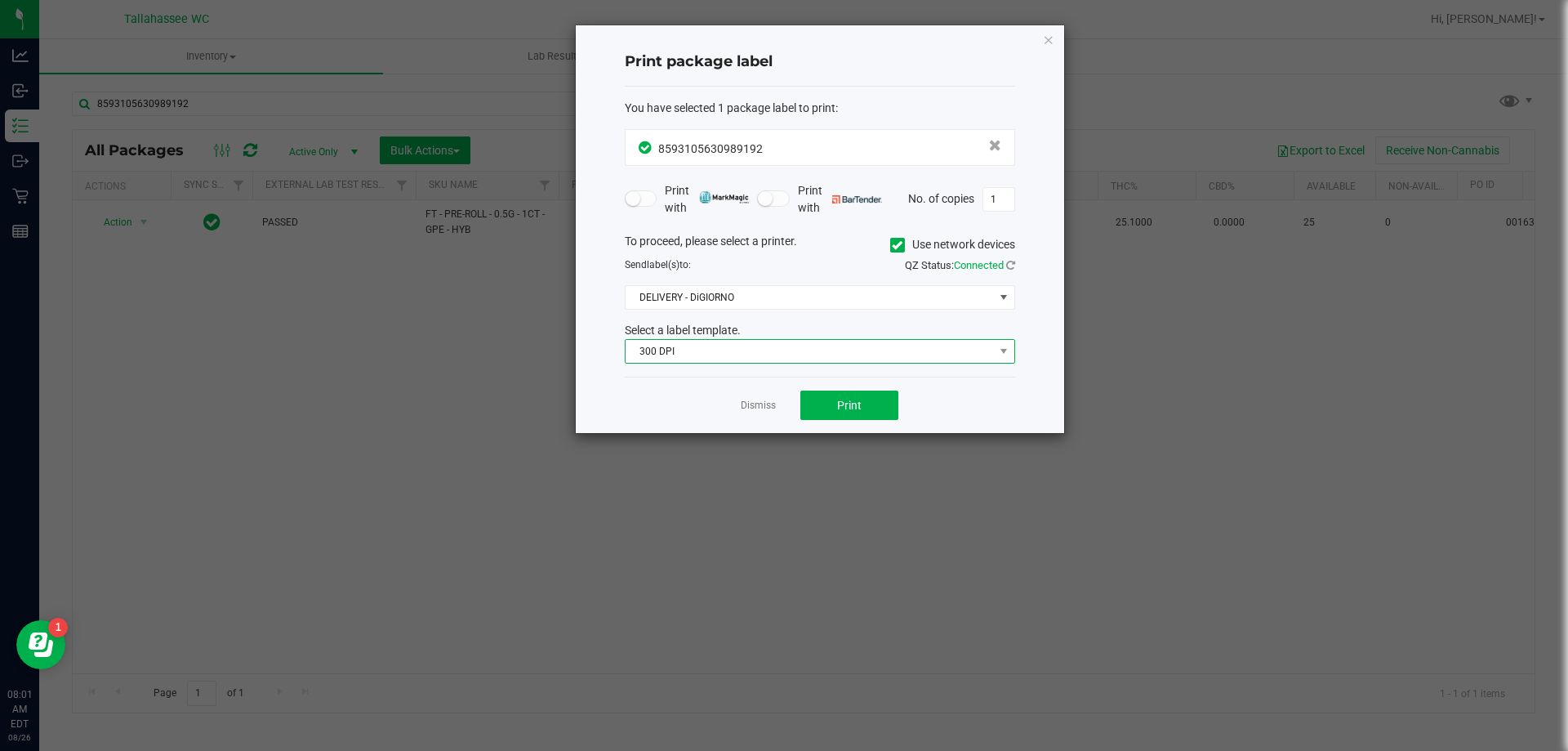
click at [954, 354] on span "300 DPI" at bounding box center [810, 351] width 368 height 23
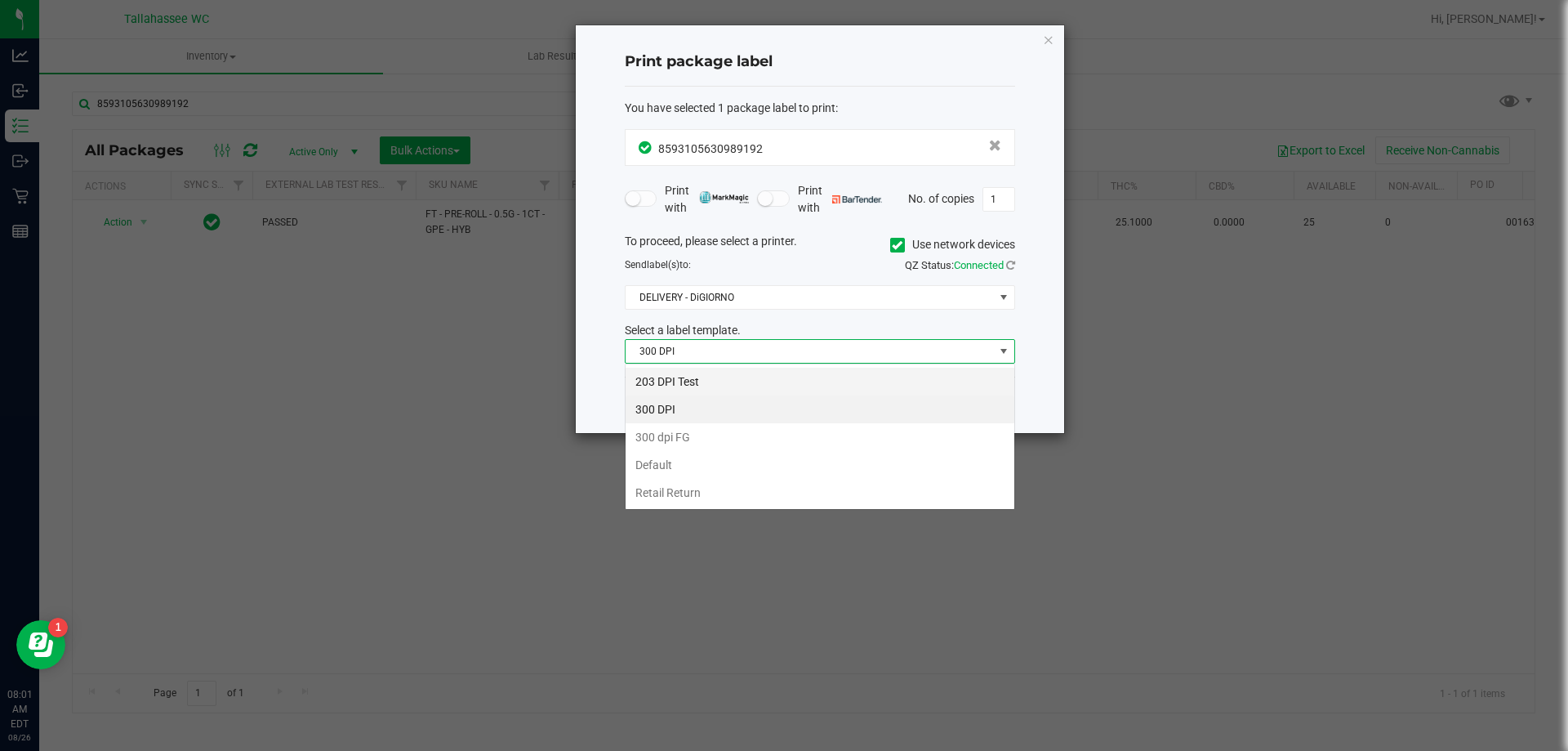
scroll to position [25, 391]
click at [914, 374] on li "203 DPI Test" at bounding box center [820, 382] width 389 height 27
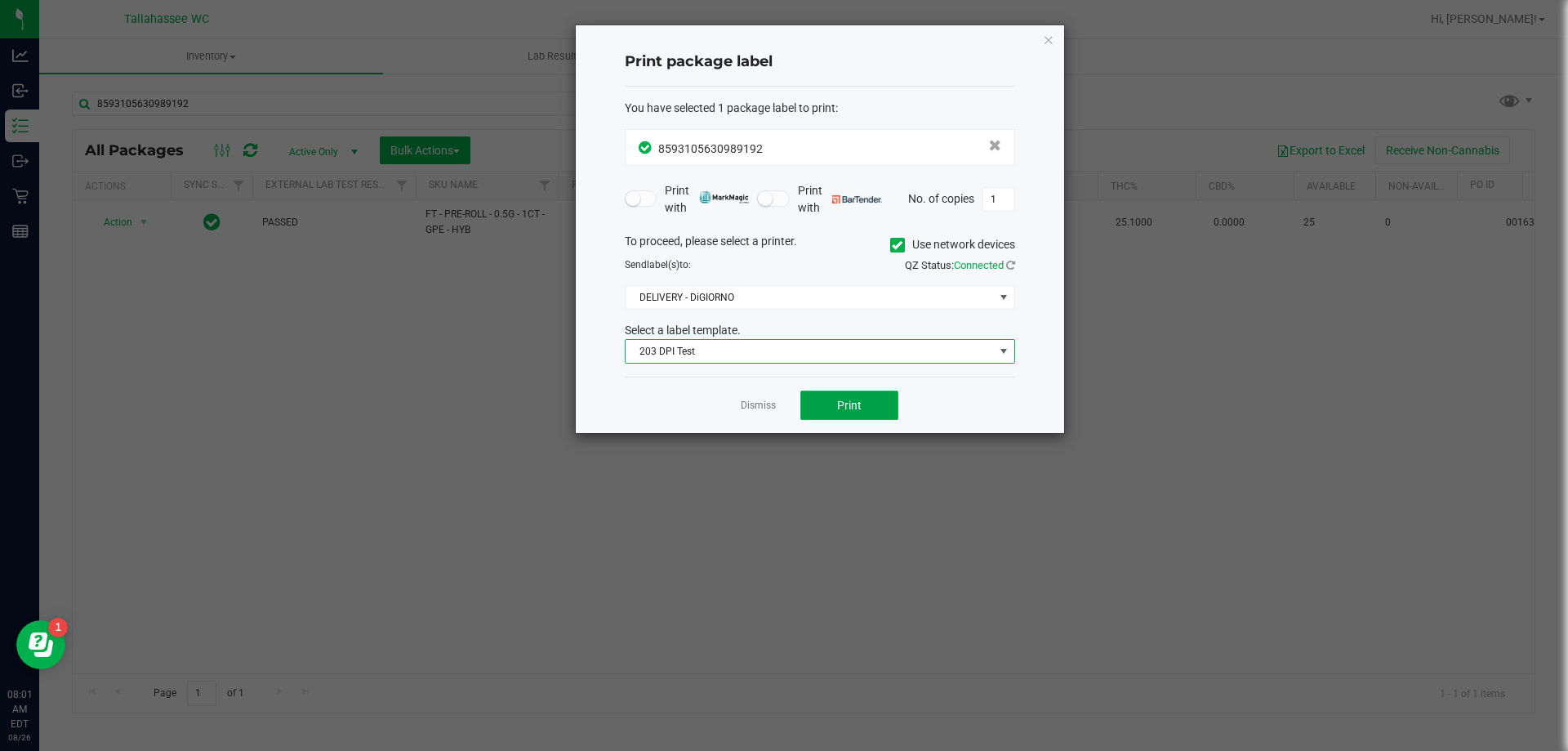
click at [877, 406] on button "Print" at bounding box center [849, 406] width 98 height 29
click at [752, 412] on link "Dismiss" at bounding box center [758, 406] width 35 height 14
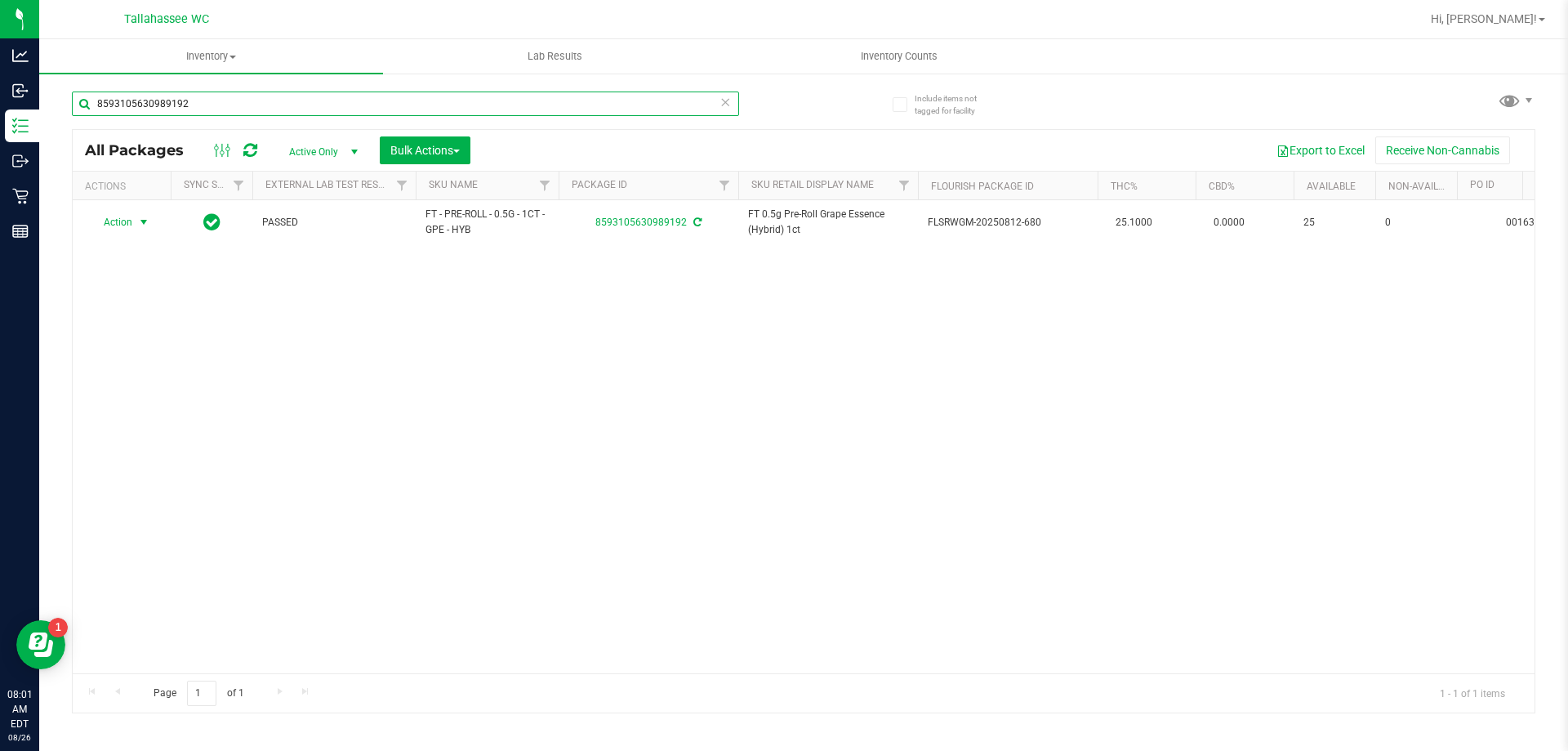
click at [276, 110] on input "8593105630989192" at bounding box center [405, 104] width 667 height 25
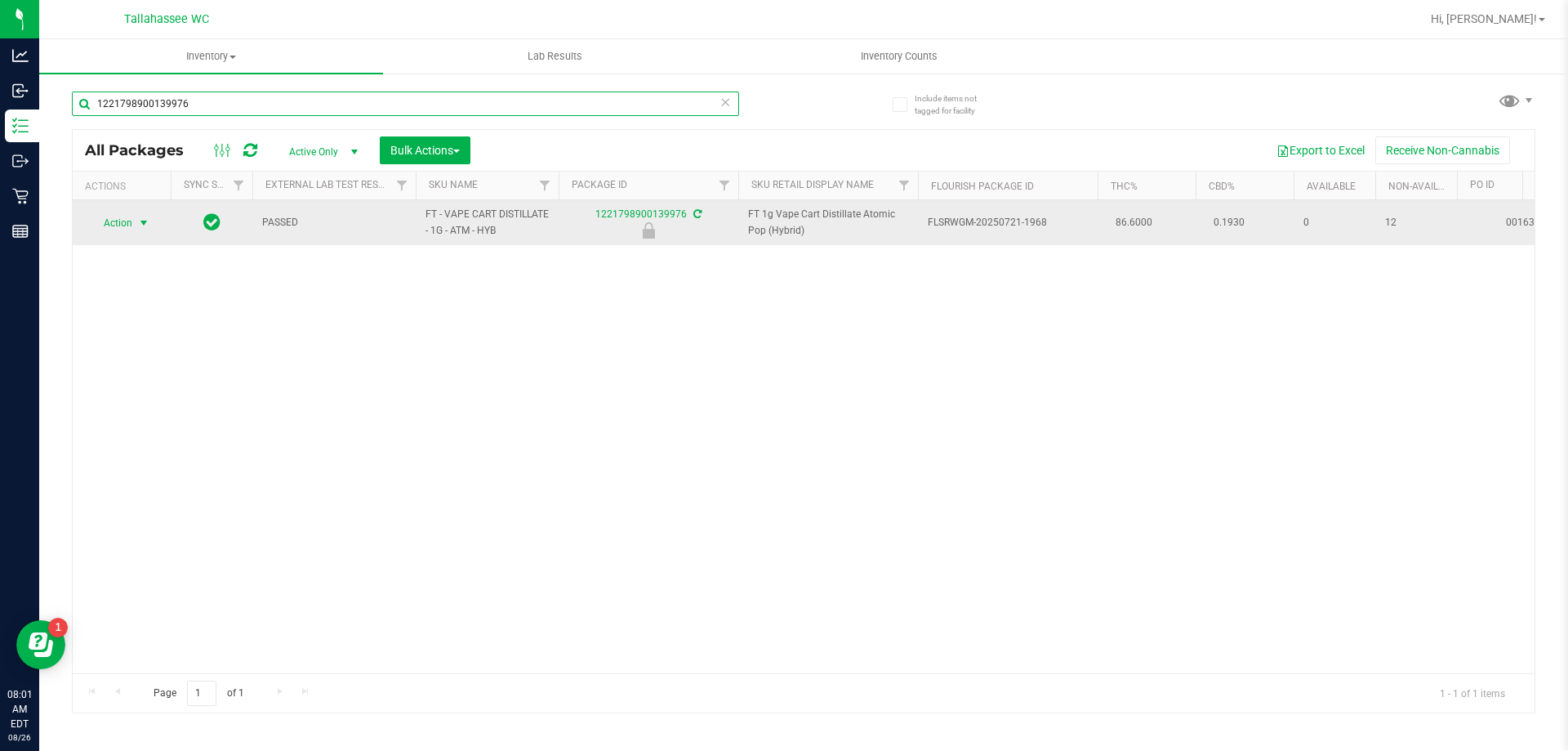
type input "1221798900139976"
click at [143, 219] on span "select" at bounding box center [143, 223] width 13 height 13
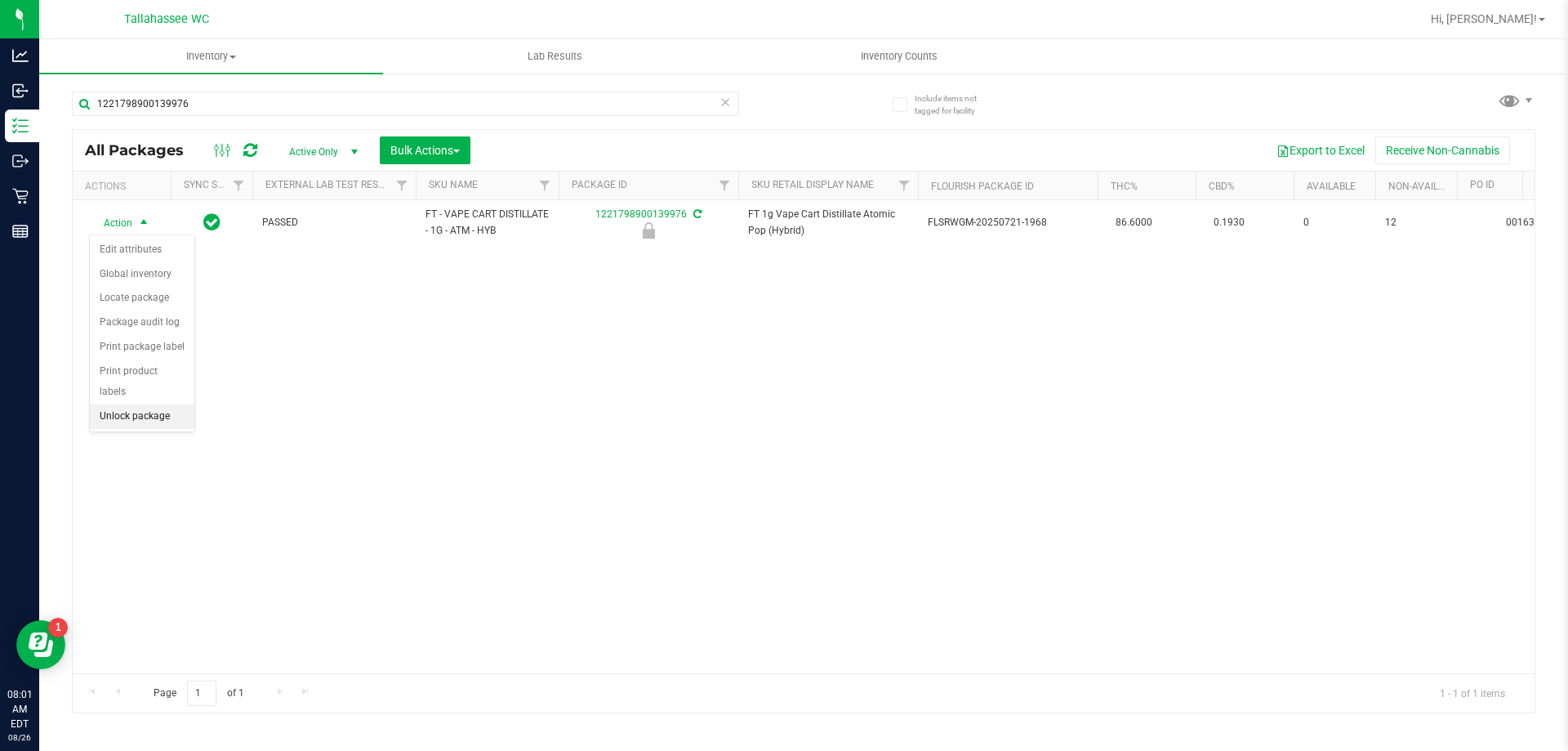
click at [150, 405] on li "Unlock package" at bounding box center [142, 417] width 105 height 25
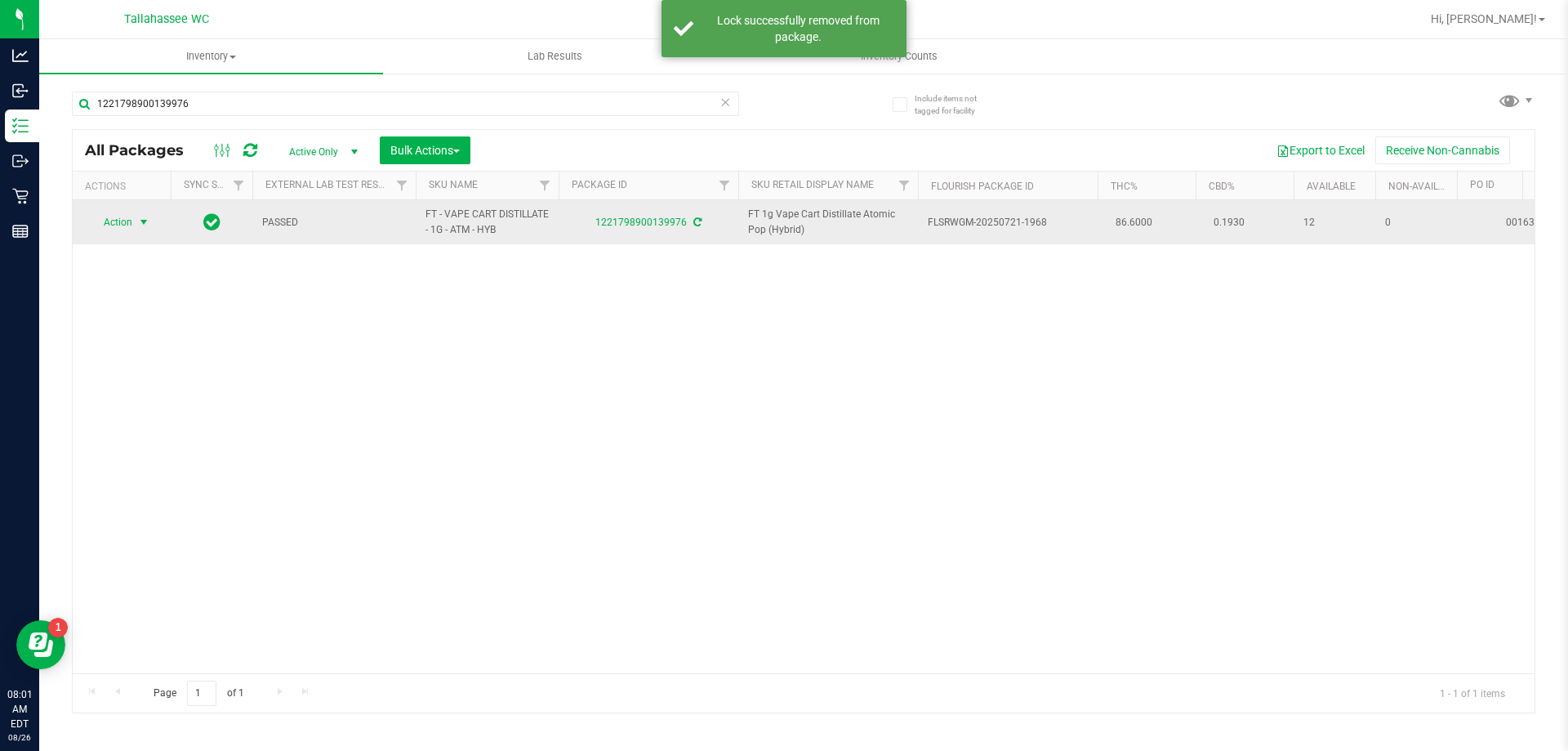
click at [142, 224] on span "select" at bounding box center [143, 222] width 13 height 13
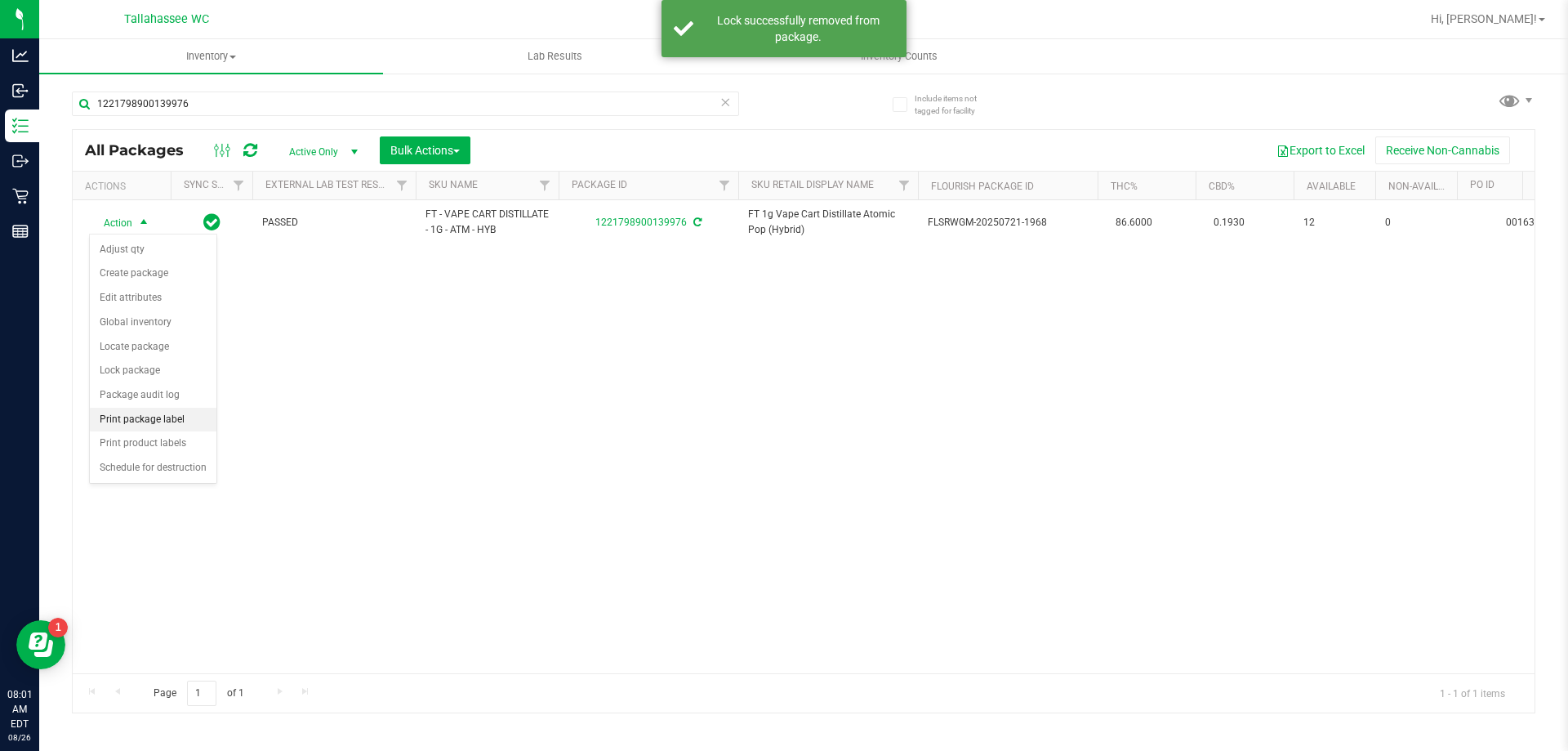
drag, startPoint x: 180, startPoint y: 421, endPoint x: 195, endPoint y: 412, distance: 17.5
click at [179, 421] on li "Print package label" at bounding box center [153, 420] width 127 height 25
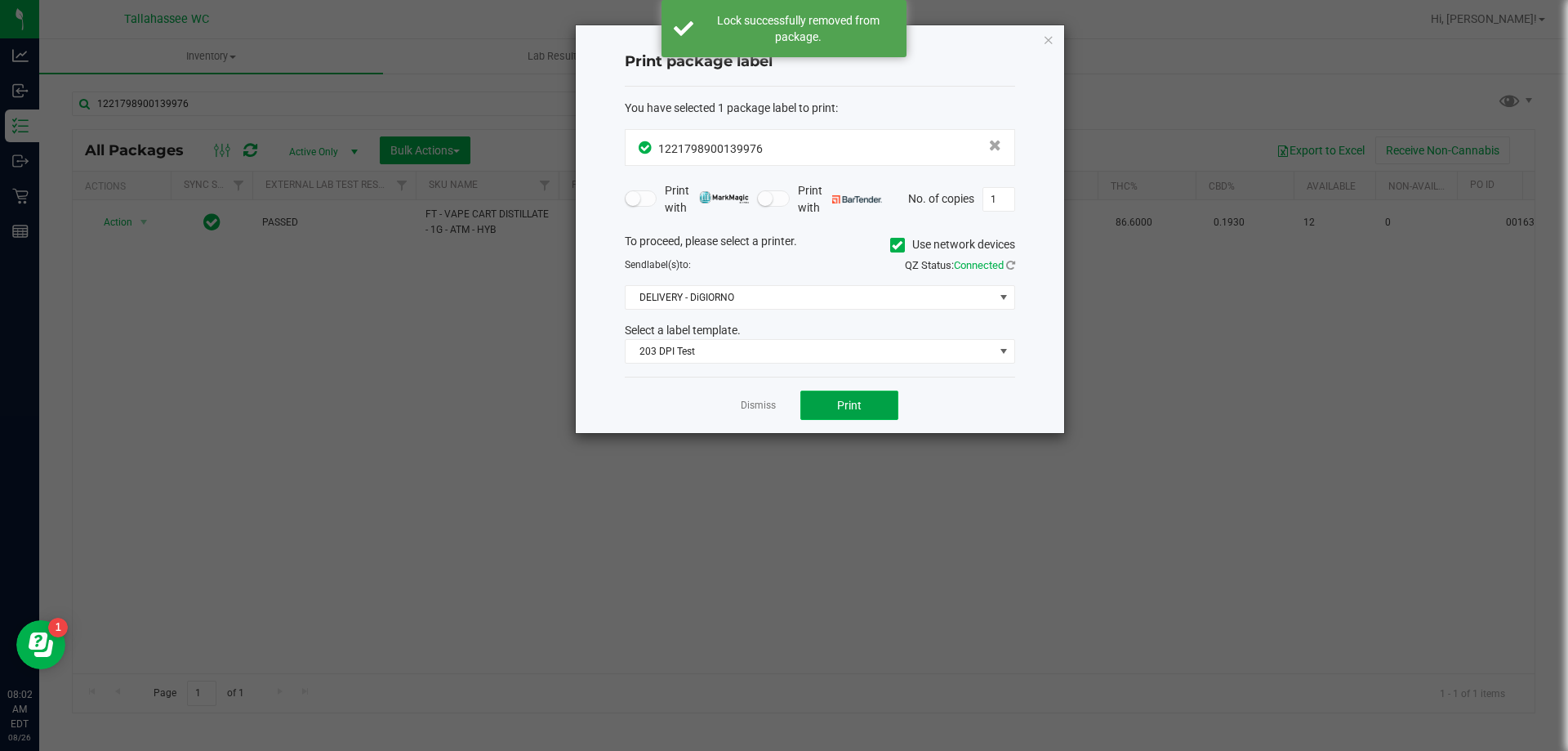
click at [848, 411] on span "Print" at bounding box center [849, 405] width 25 height 13
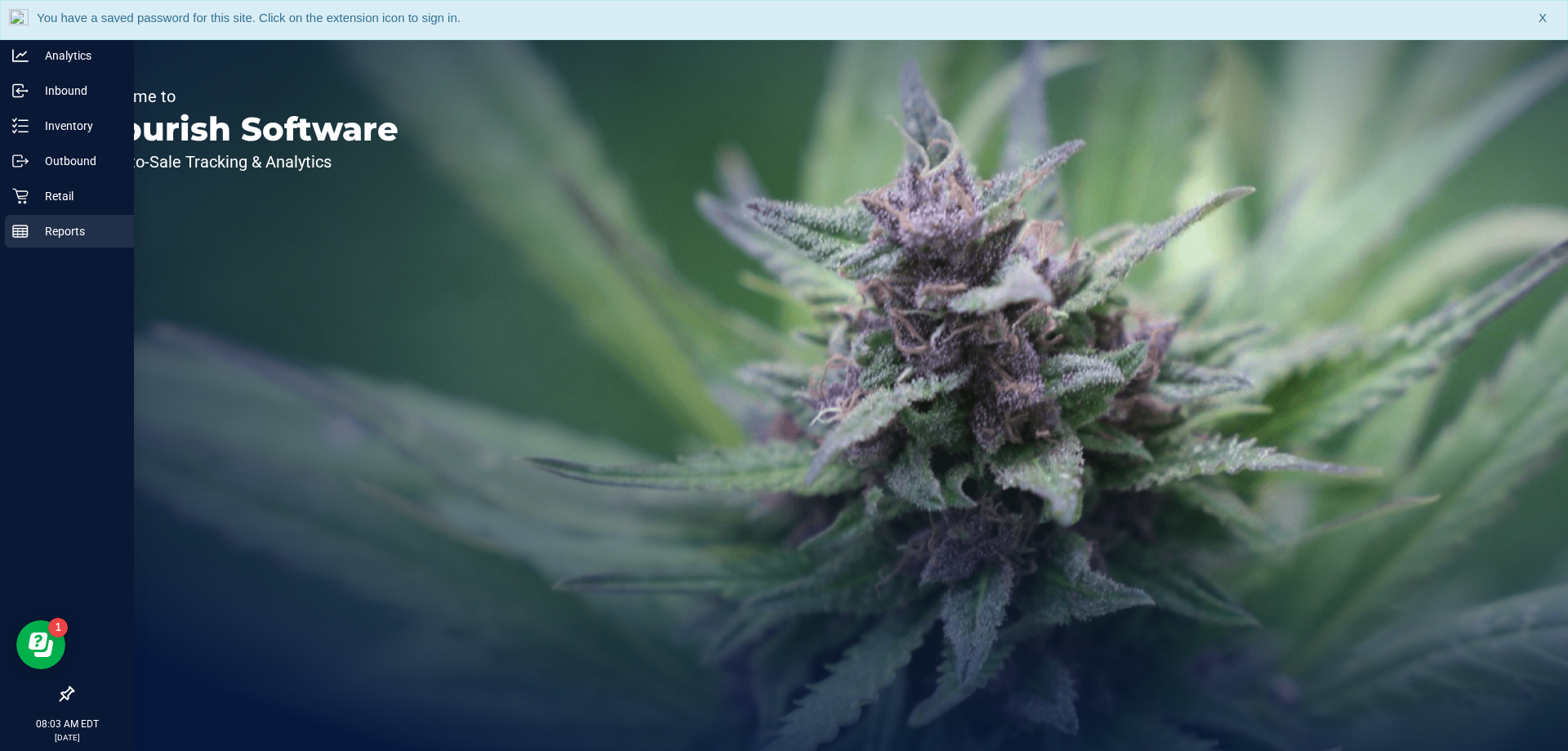
click at [10, 235] on div "Reports" at bounding box center [69, 231] width 129 height 33
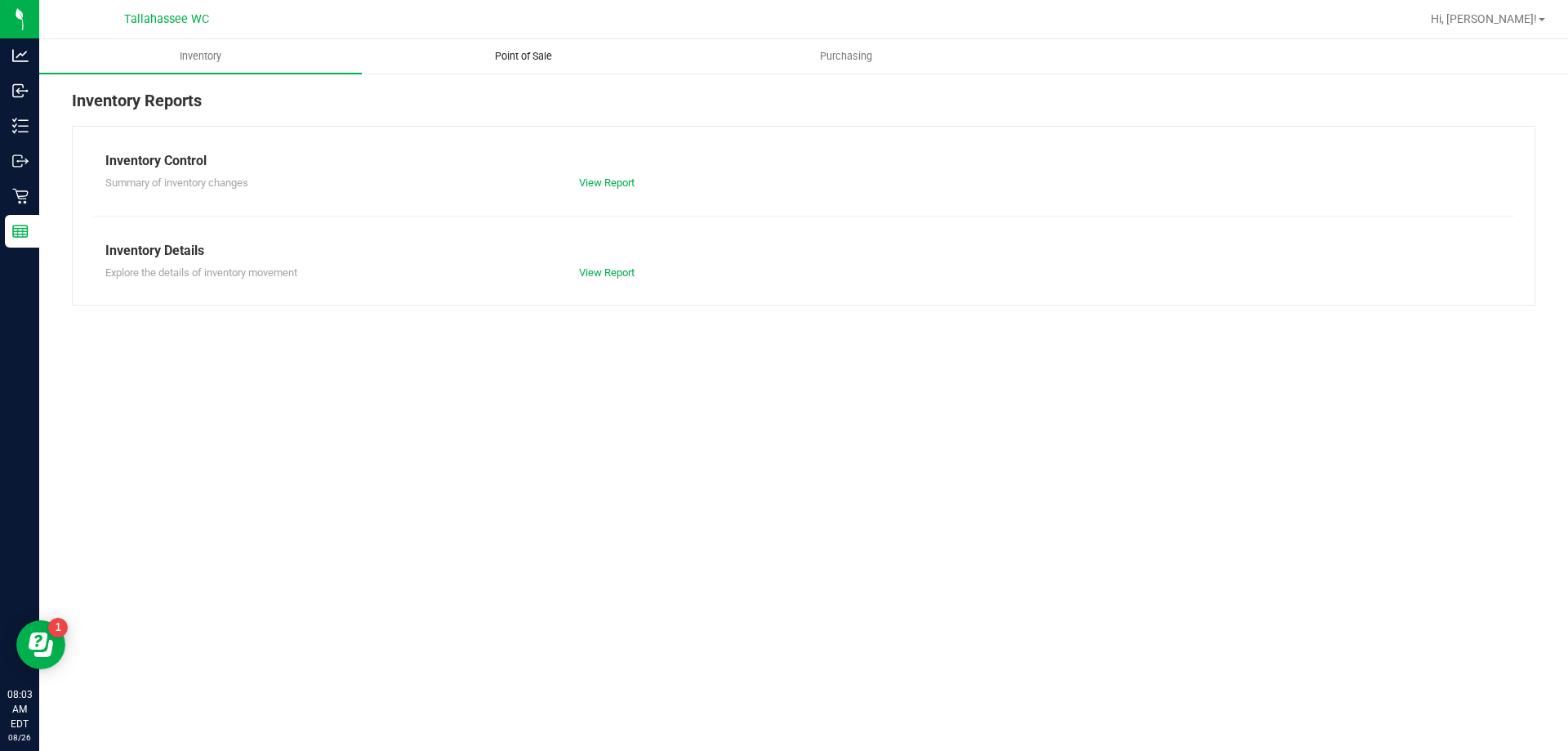
click at [523, 61] on span "Point of Sale" at bounding box center [524, 56] width 101 height 15
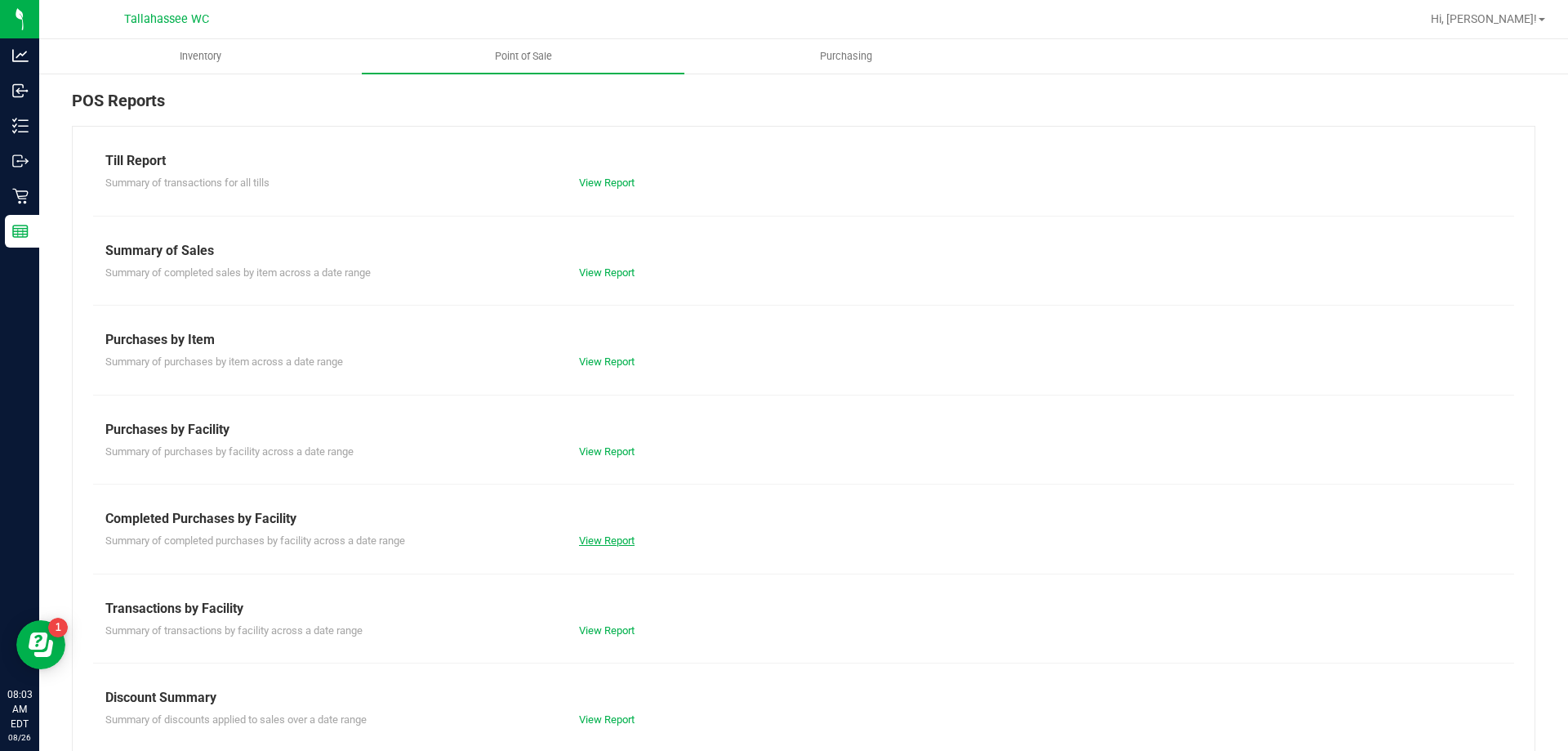
click at [611, 542] on link "View Report" at bounding box center [607, 540] width 56 height 12
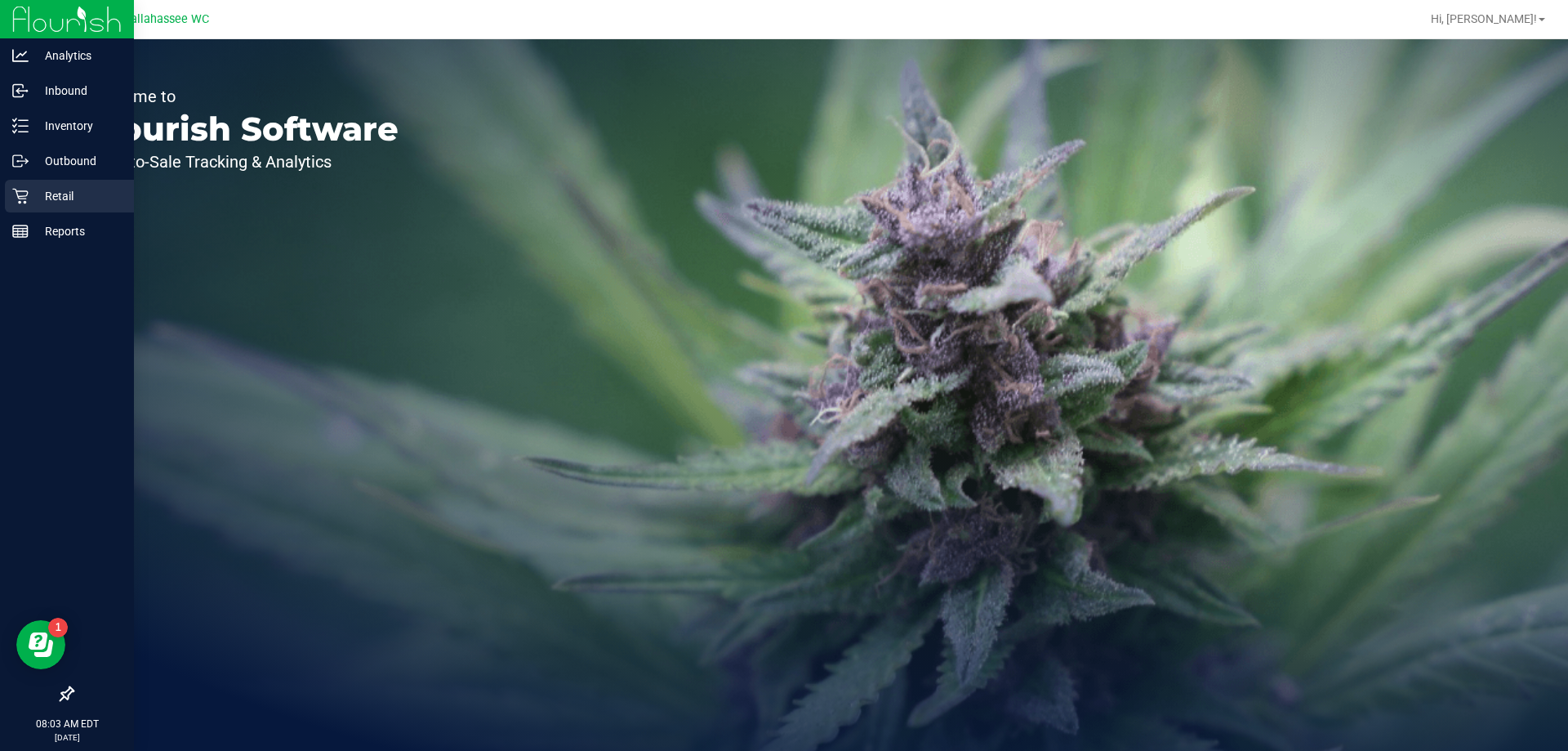
click at [16, 195] on icon at bounding box center [20, 195] width 16 height 16
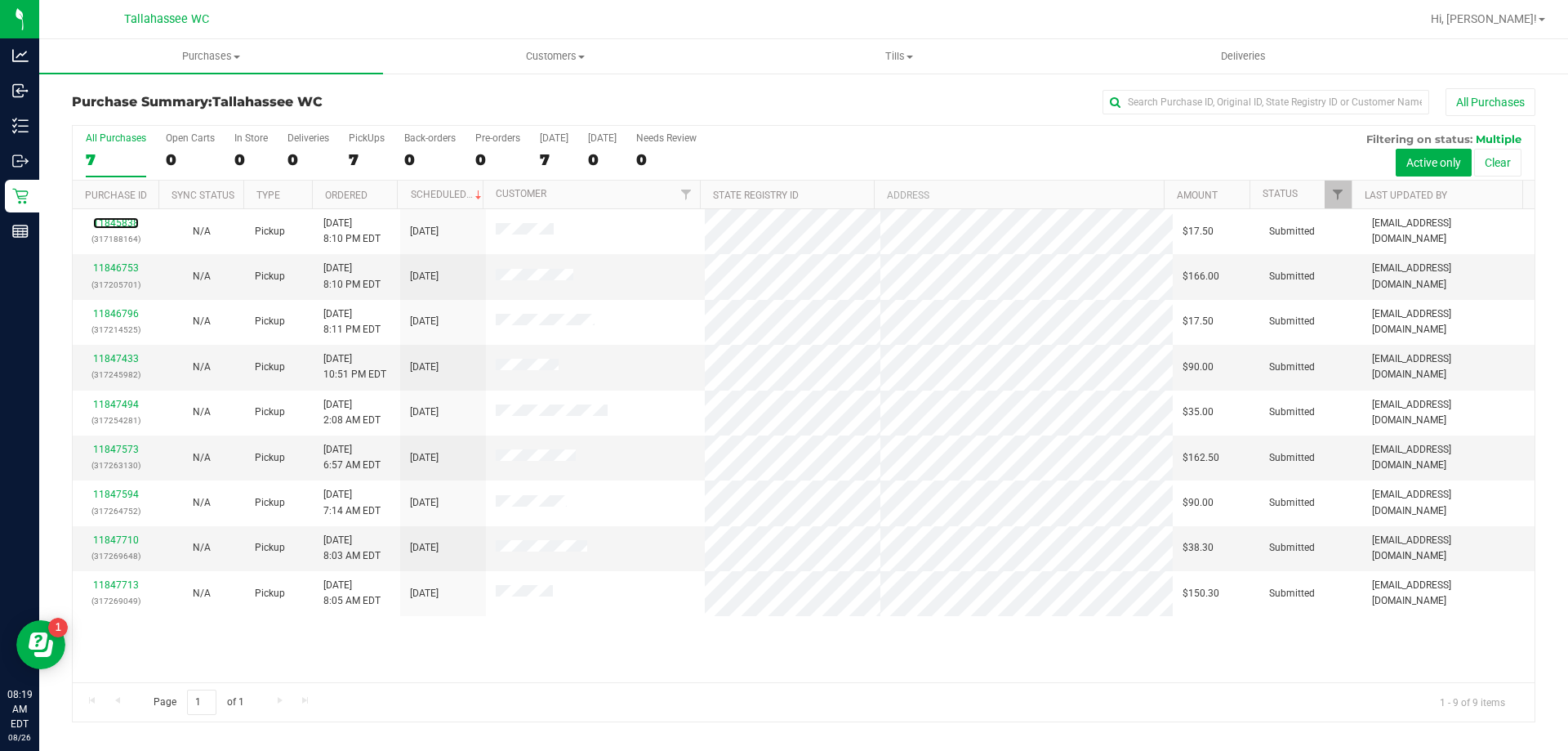
click at [122, 221] on link "11845838" at bounding box center [116, 223] width 45 height 11
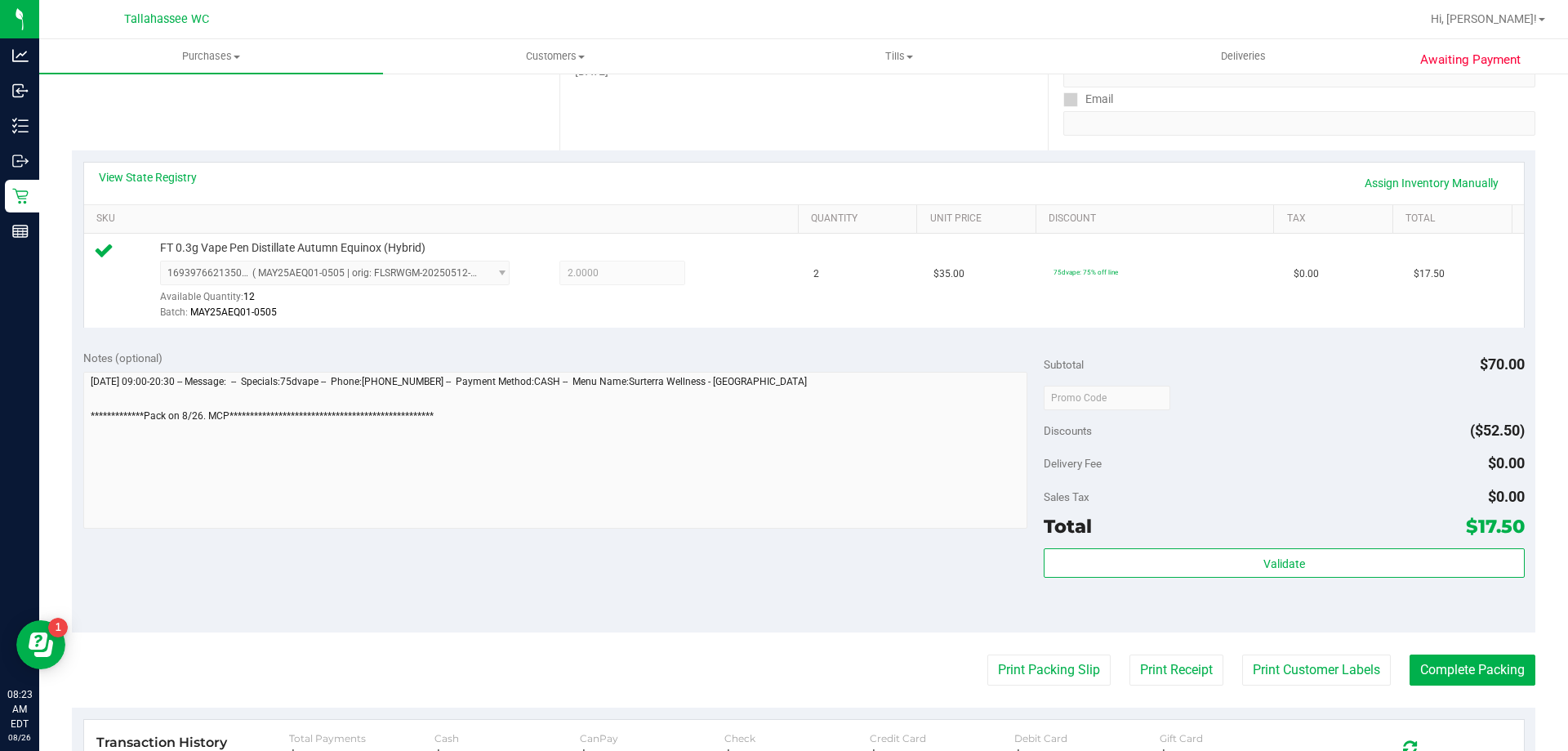
scroll to position [409, 0]
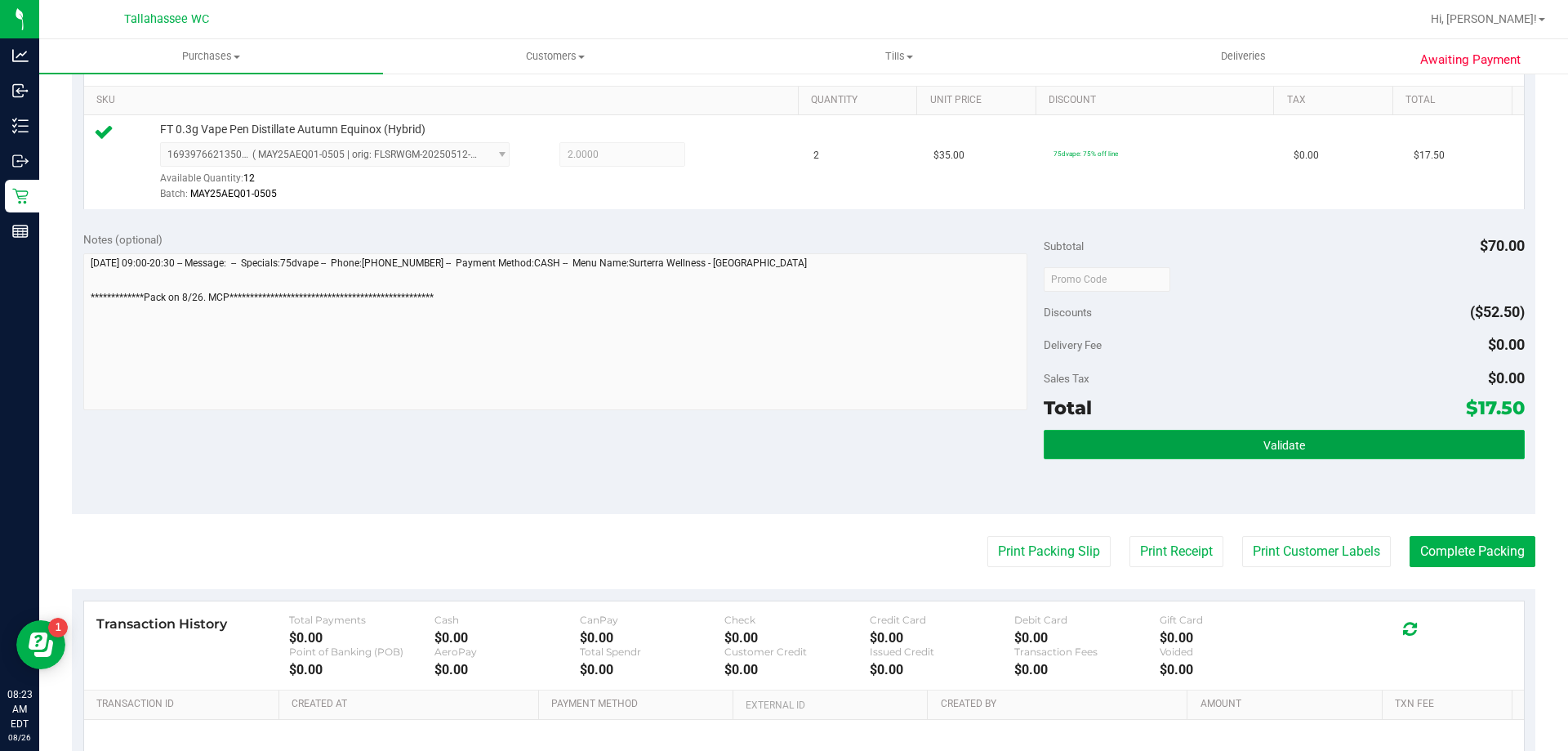
drag, startPoint x: 1162, startPoint y: 432, endPoint x: 1146, endPoint y: 438, distance: 17.1
click at [1162, 431] on button "Validate" at bounding box center [1284, 444] width 481 height 29
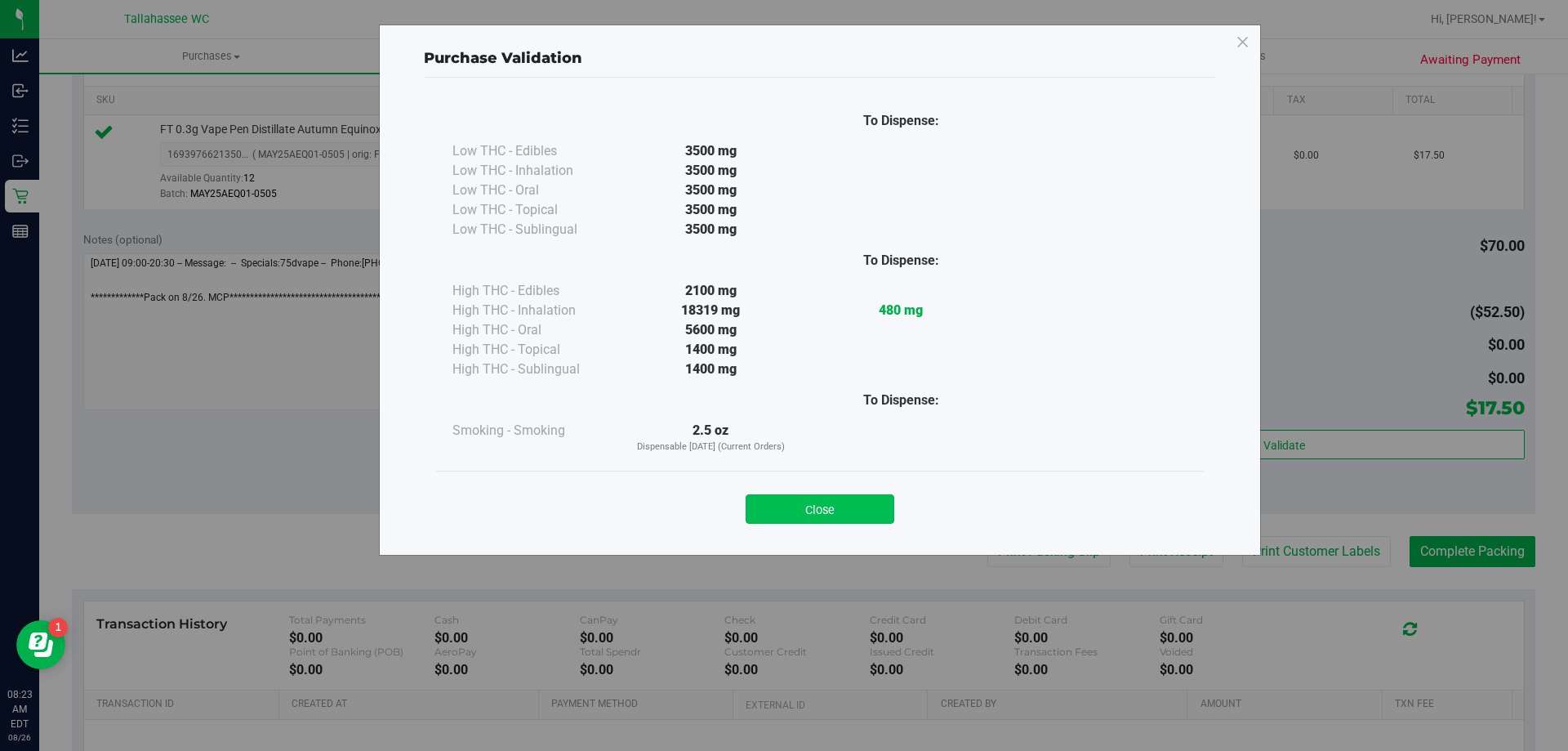
click at [831, 507] on button "Close" at bounding box center [819, 509] width 148 height 29
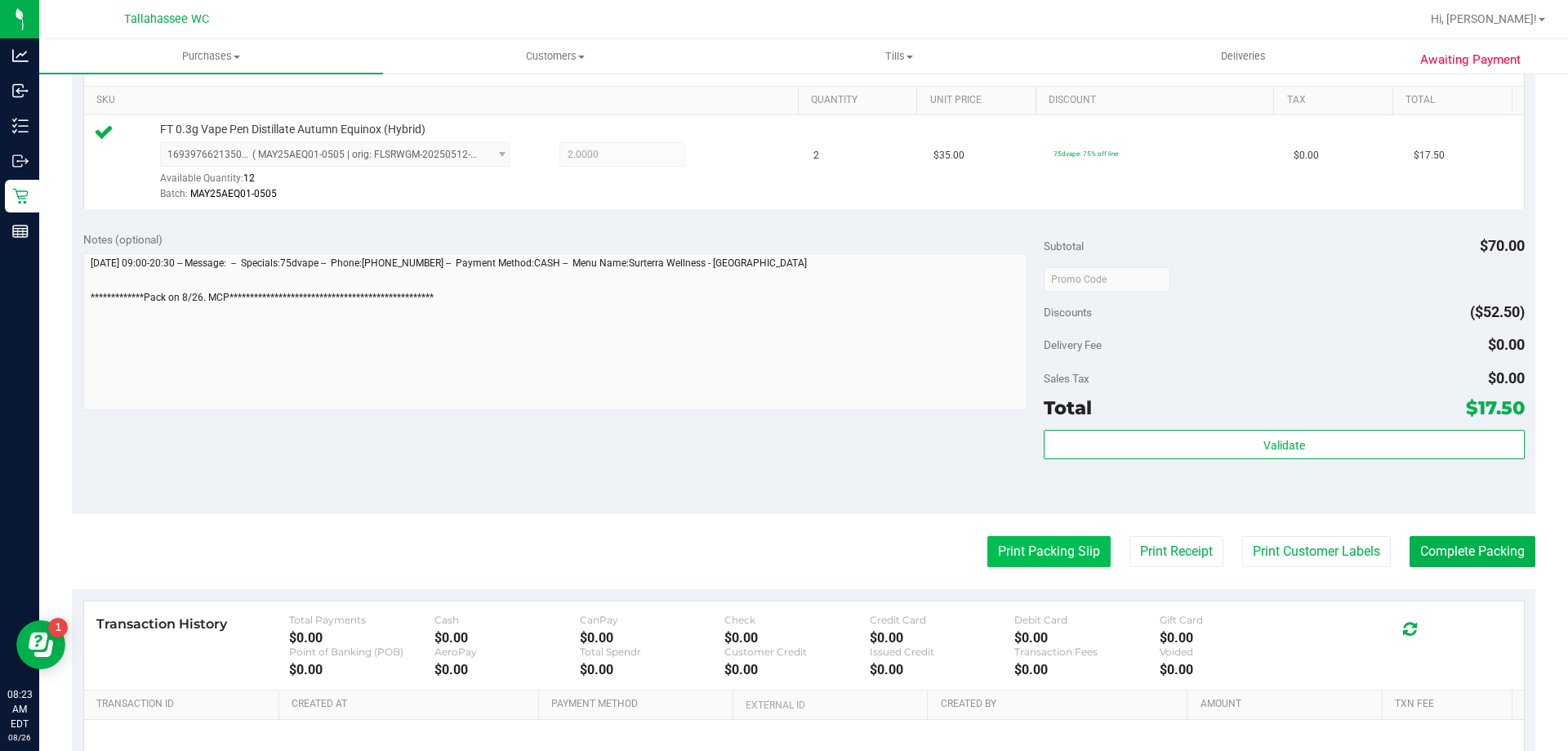
click at [1038, 557] on button "Print Packing Slip" at bounding box center [1050, 551] width 123 height 31
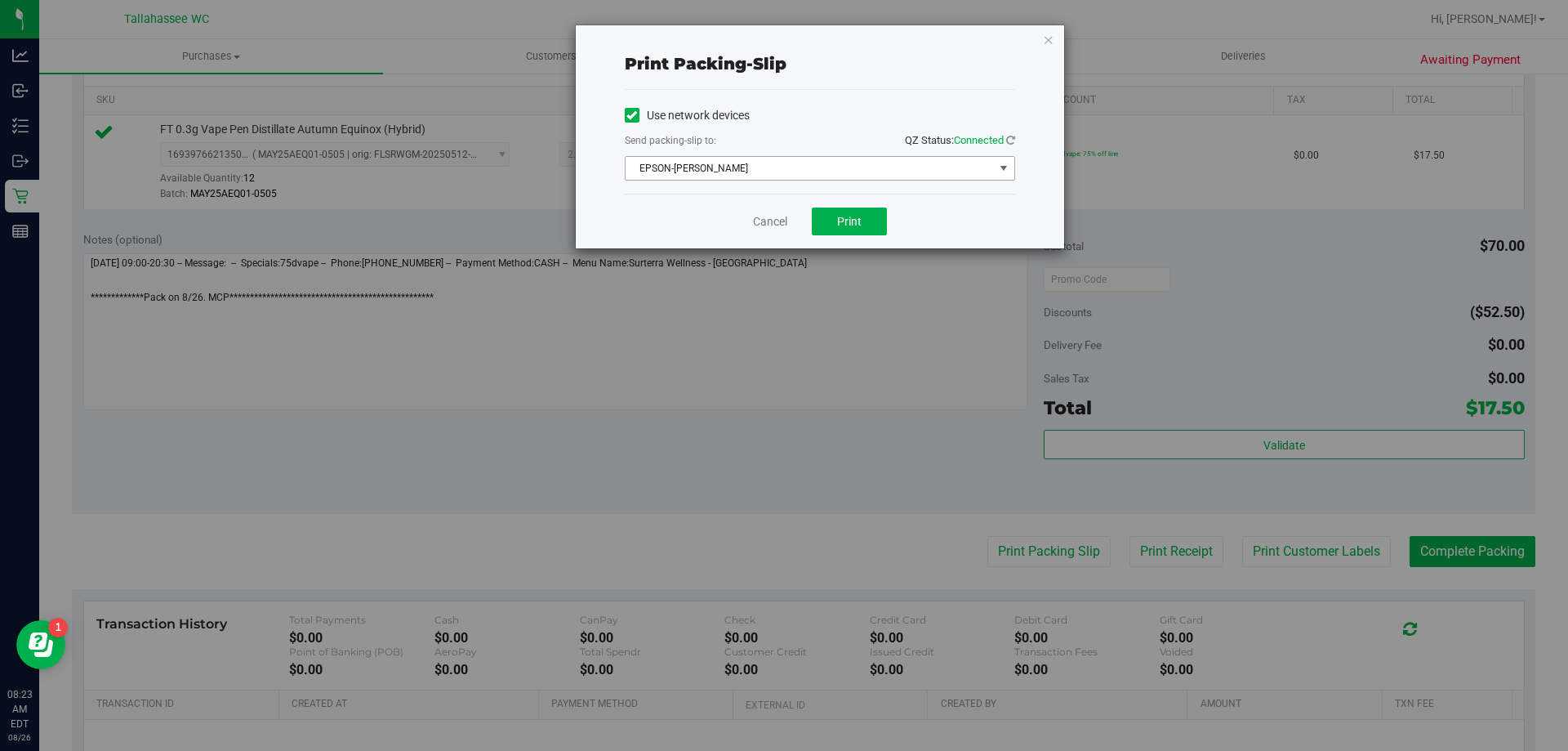
click at [997, 171] on span "select" at bounding box center [1003, 168] width 13 height 13
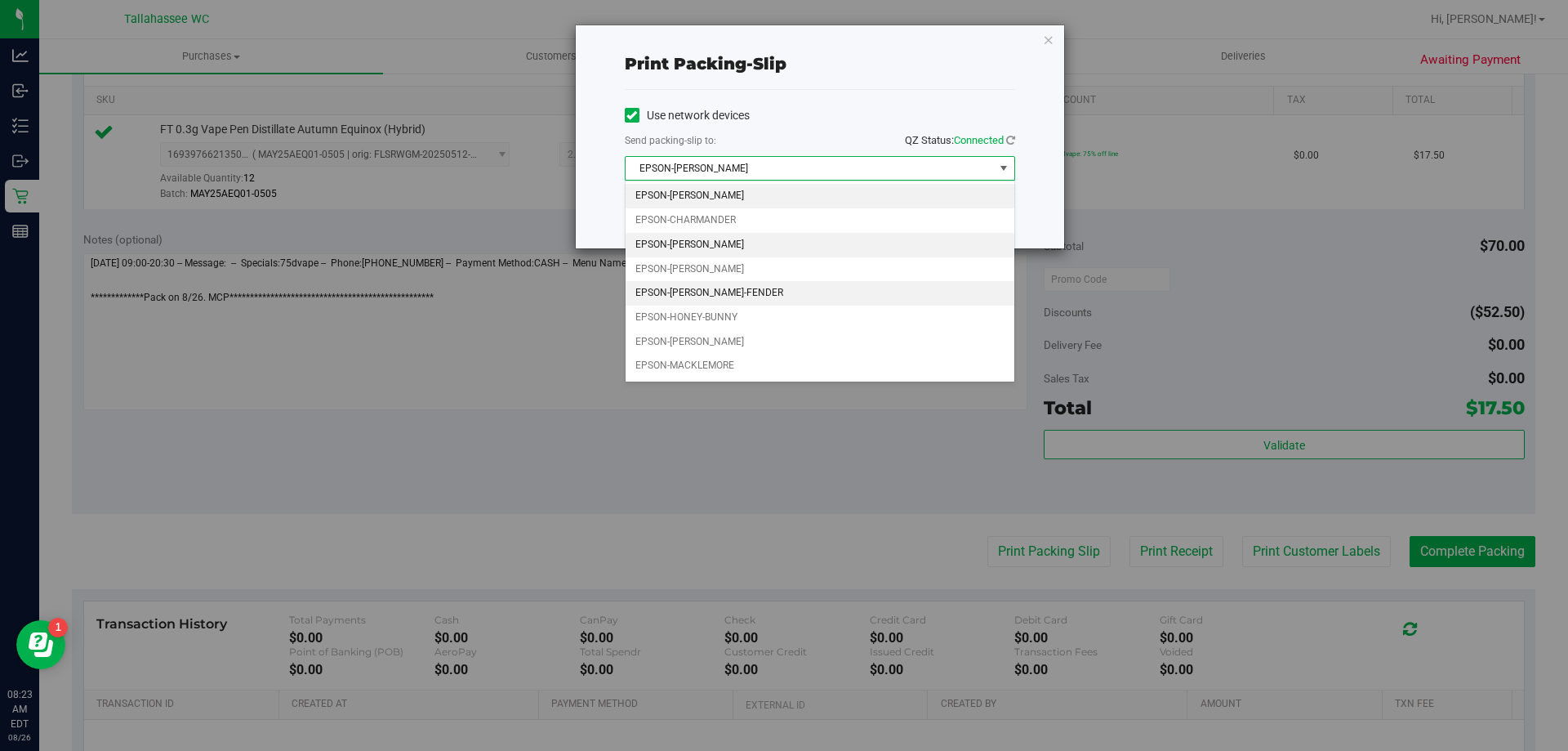
click at [895, 243] on li "EPSON-CHER" at bounding box center [820, 245] width 389 height 25
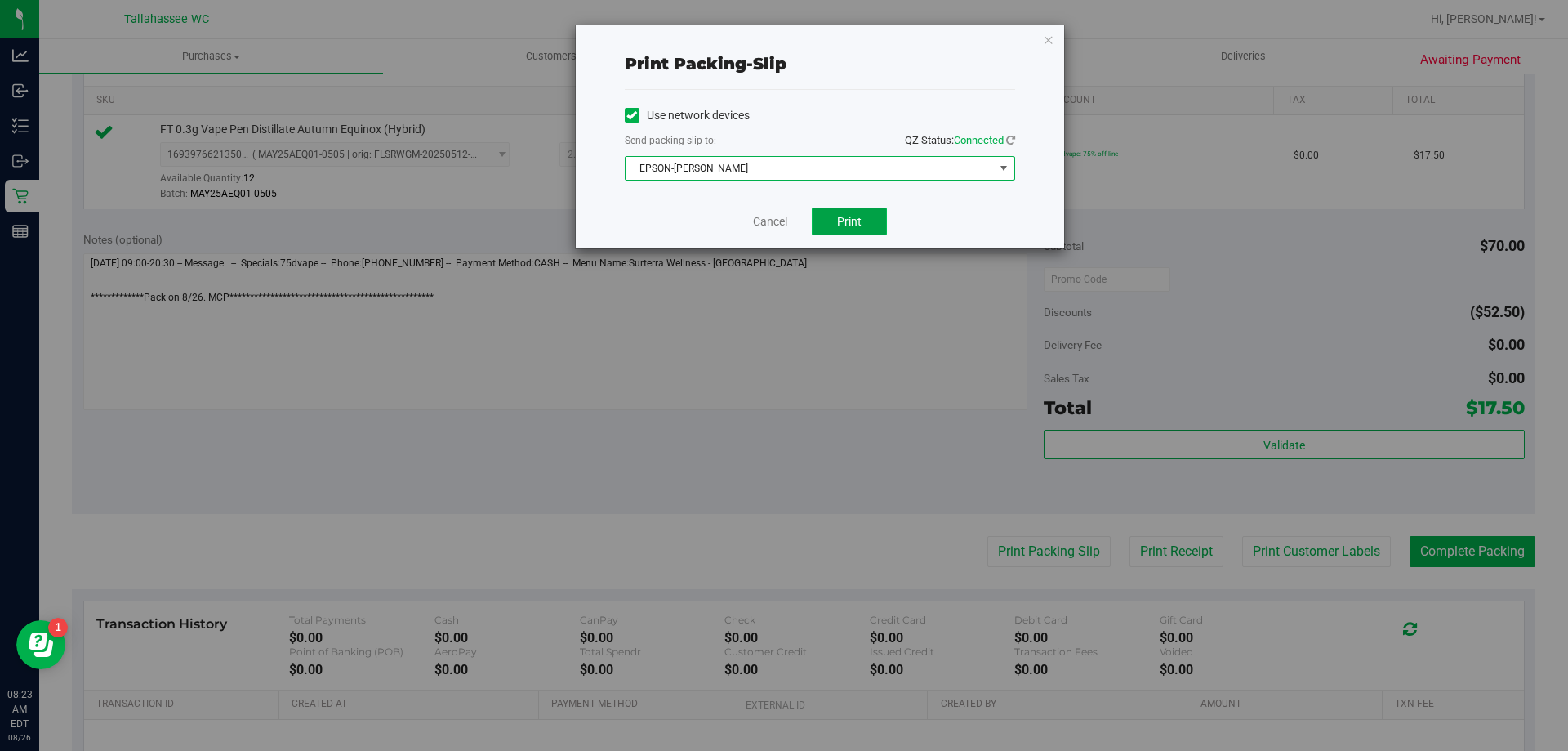
click at [852, 227] on span "Print" at bounding box center [849, 221] width 25 height 13
drag, startPoint x: 774, startPoint y: 225, endPoint x: 937, endPoint y: 307, distance: 182.5
click at [776, 225] on link "Cancel" at bounding box center [770, 222] width 34 height 17
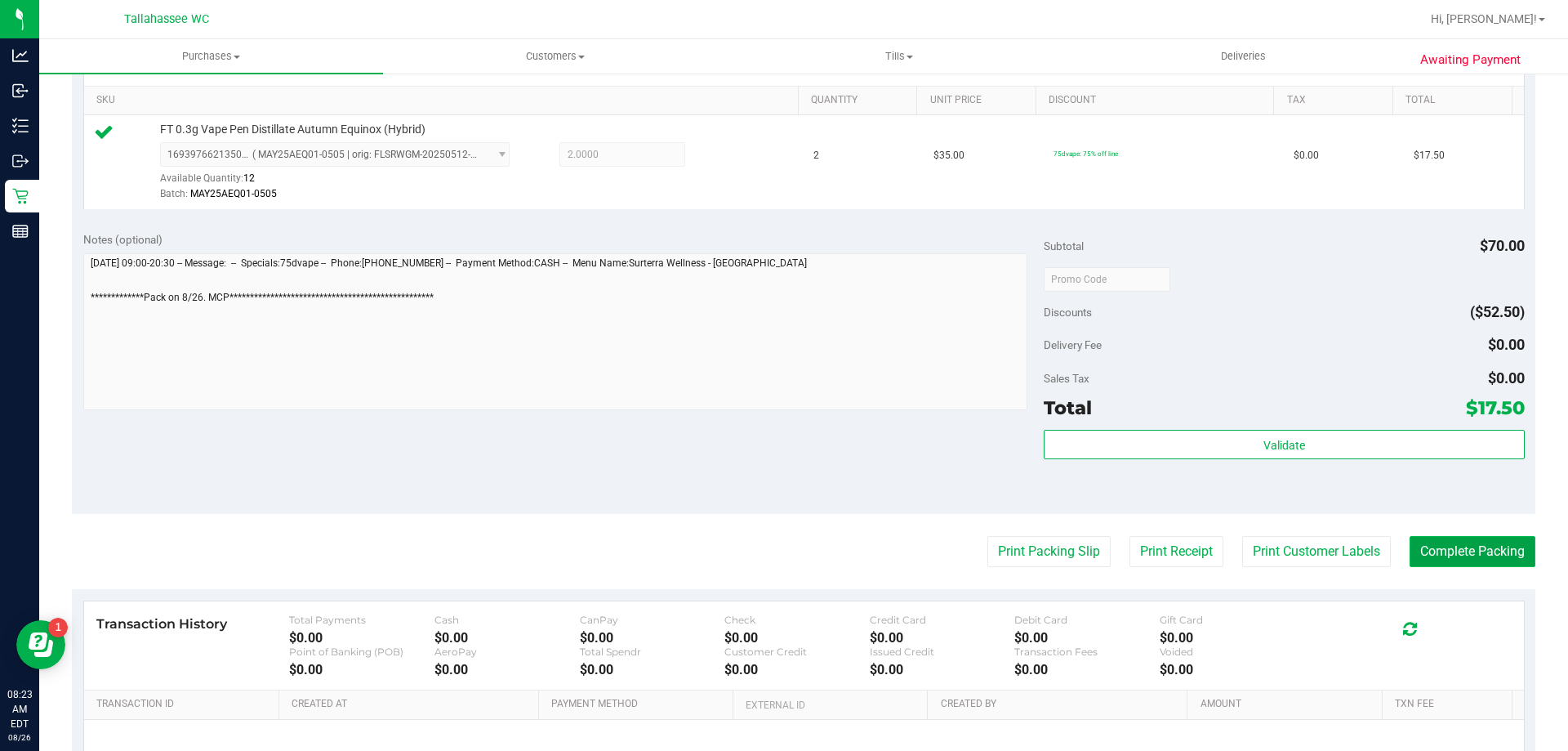
click at [1414, 540] on button "Complete Packing" at bounding box center [1472, 551] width 126 height 31
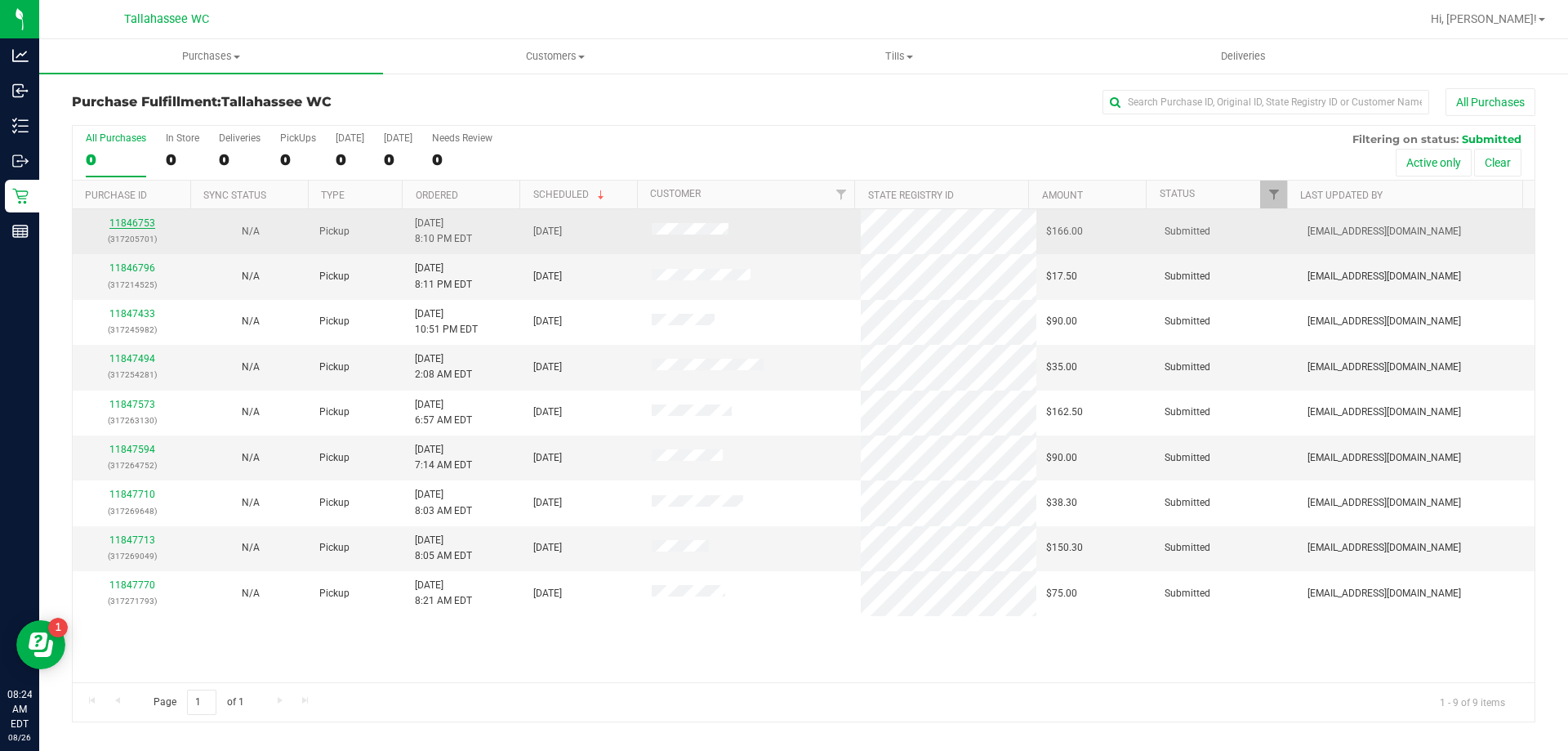
click at [147, 220] on link "11846753" at bounding box center [132, 223] width 45 height 11
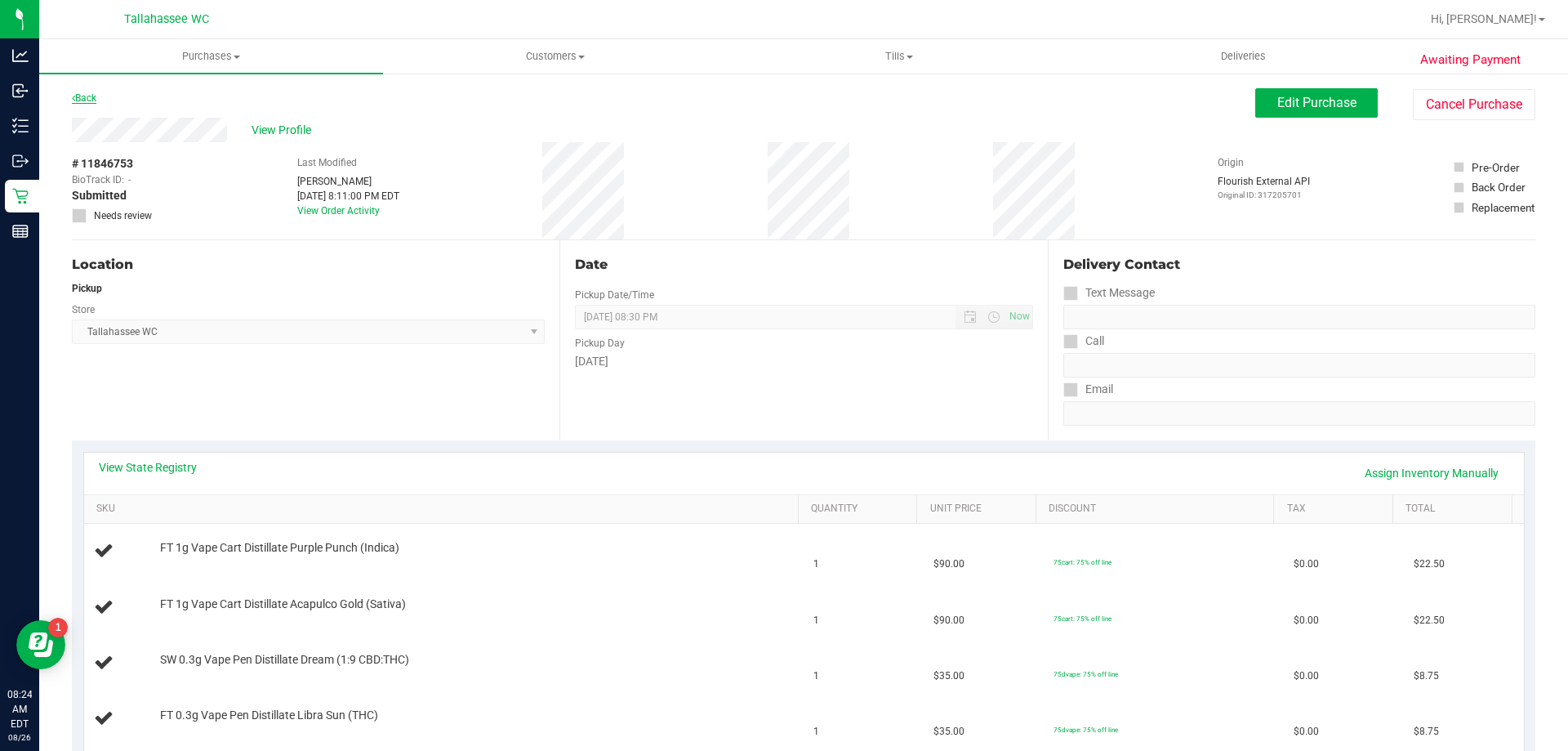
click at [87, 97] on link "Back" at bounding box center [84, 98] width 25 height 11
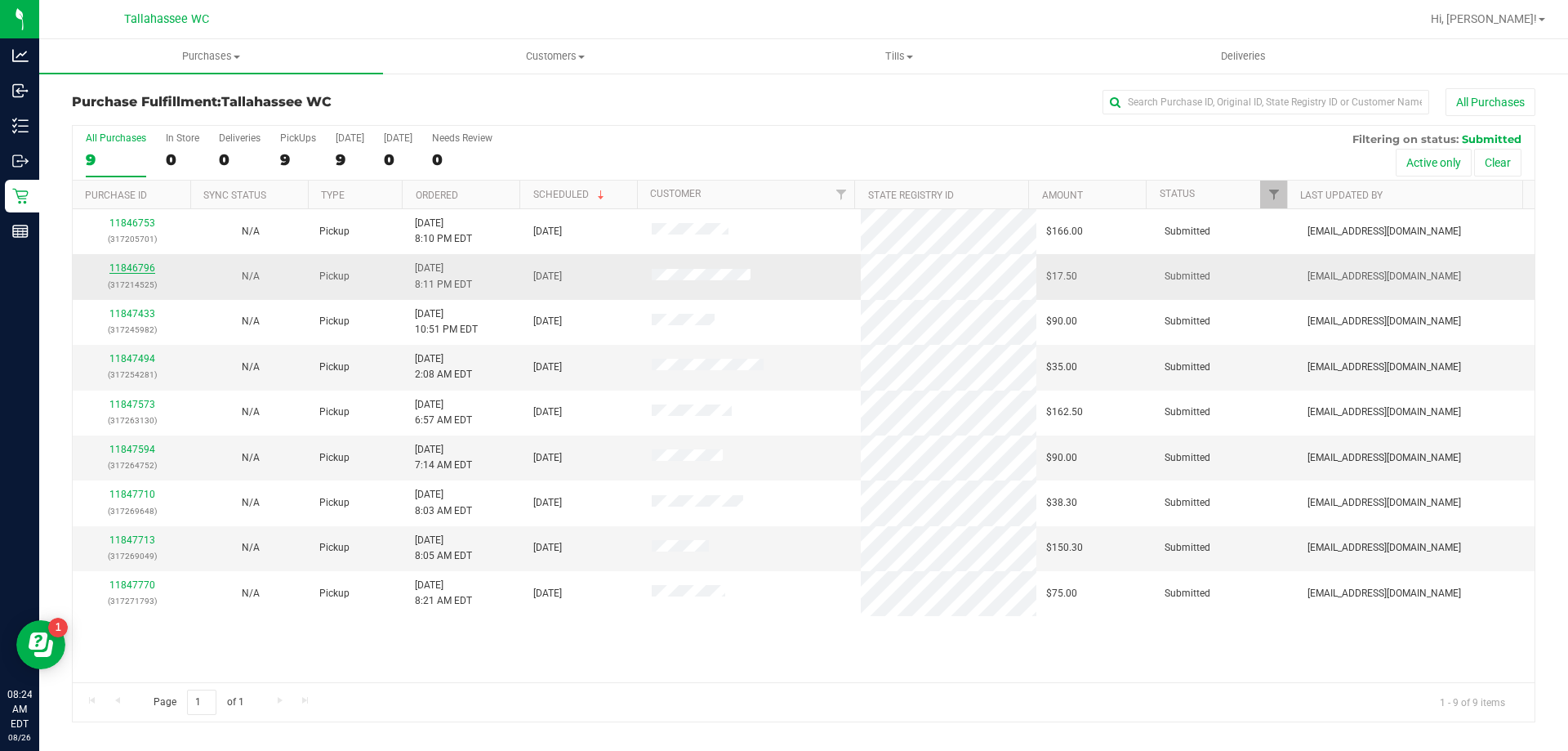
click at [131, 267] on link "11846796" at bounding box center [132, 267] width 45 height 11
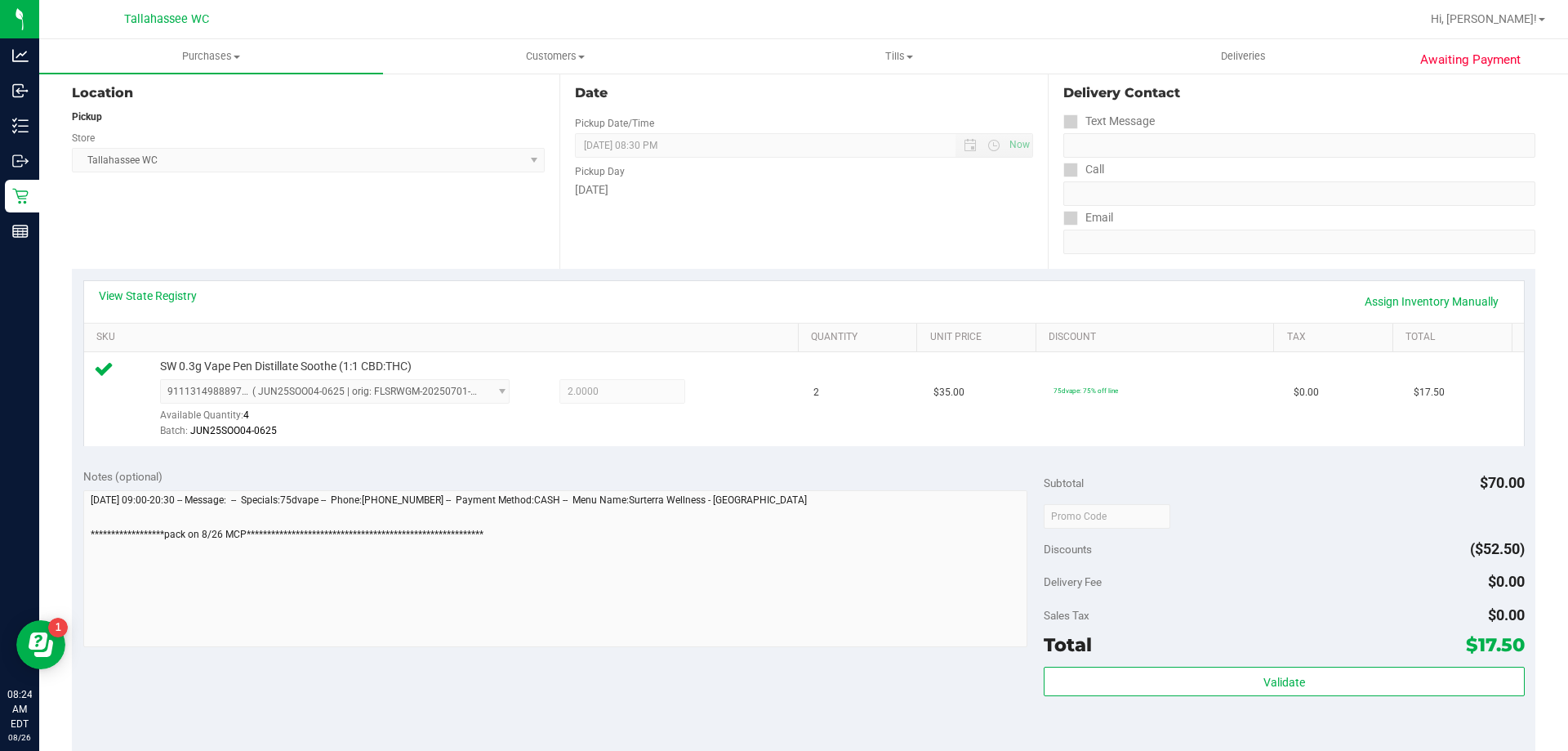
scroll to position [327, 0]
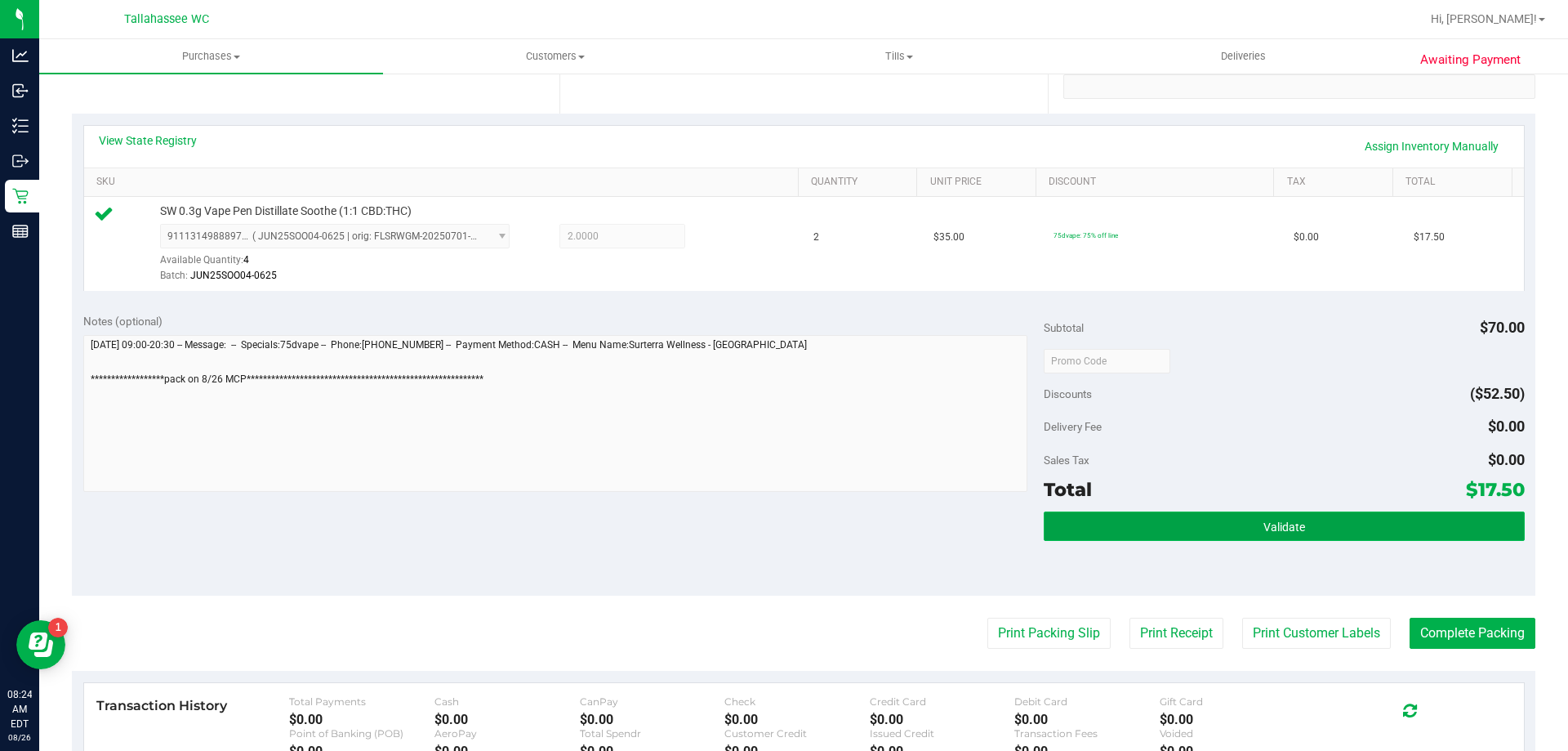
click at [1060, 523] on button "Validate" at bounding box center [1284, 526] width 481 height 29
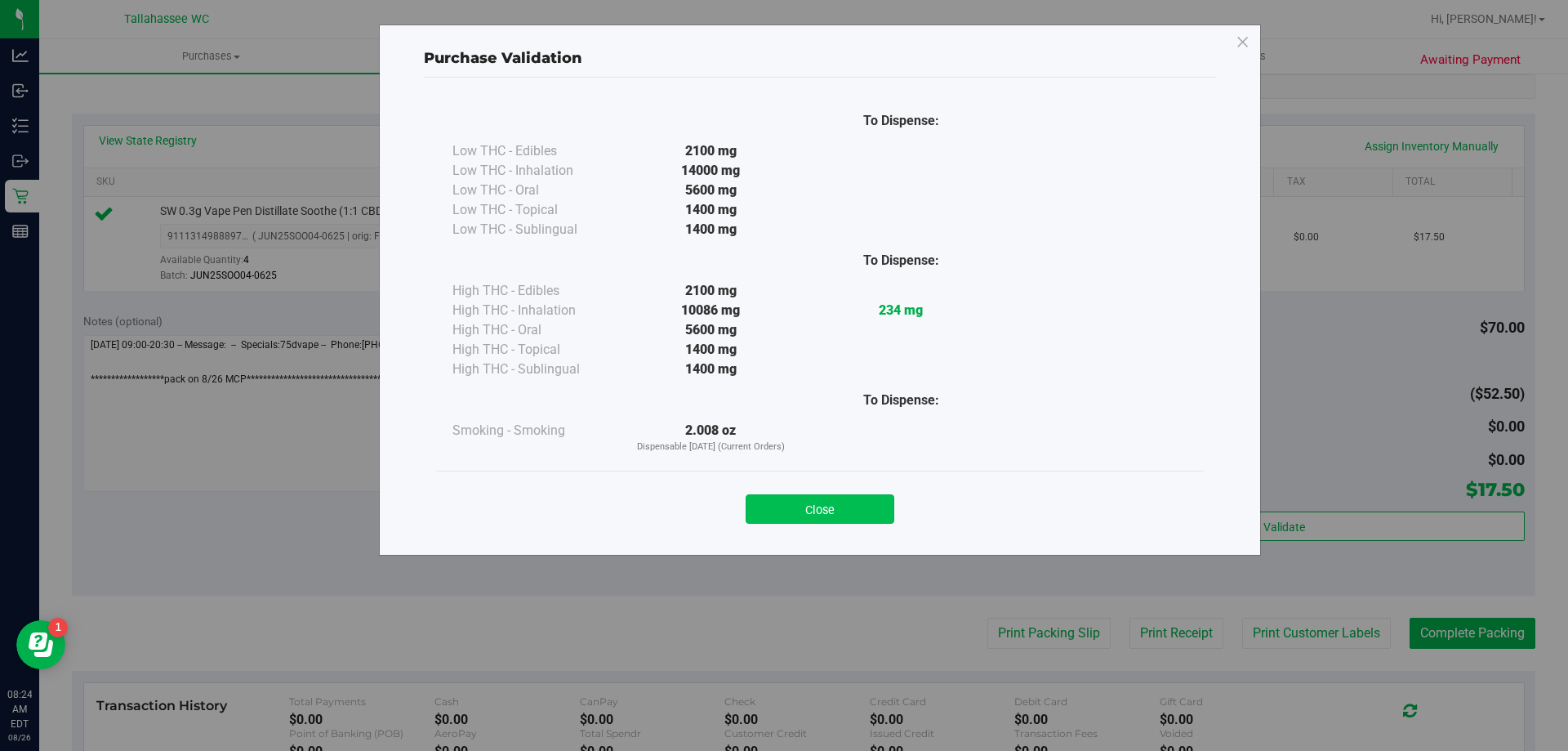
click at [878, 502] on button "Close" at bounding box center [819, 509] width 148 height 29
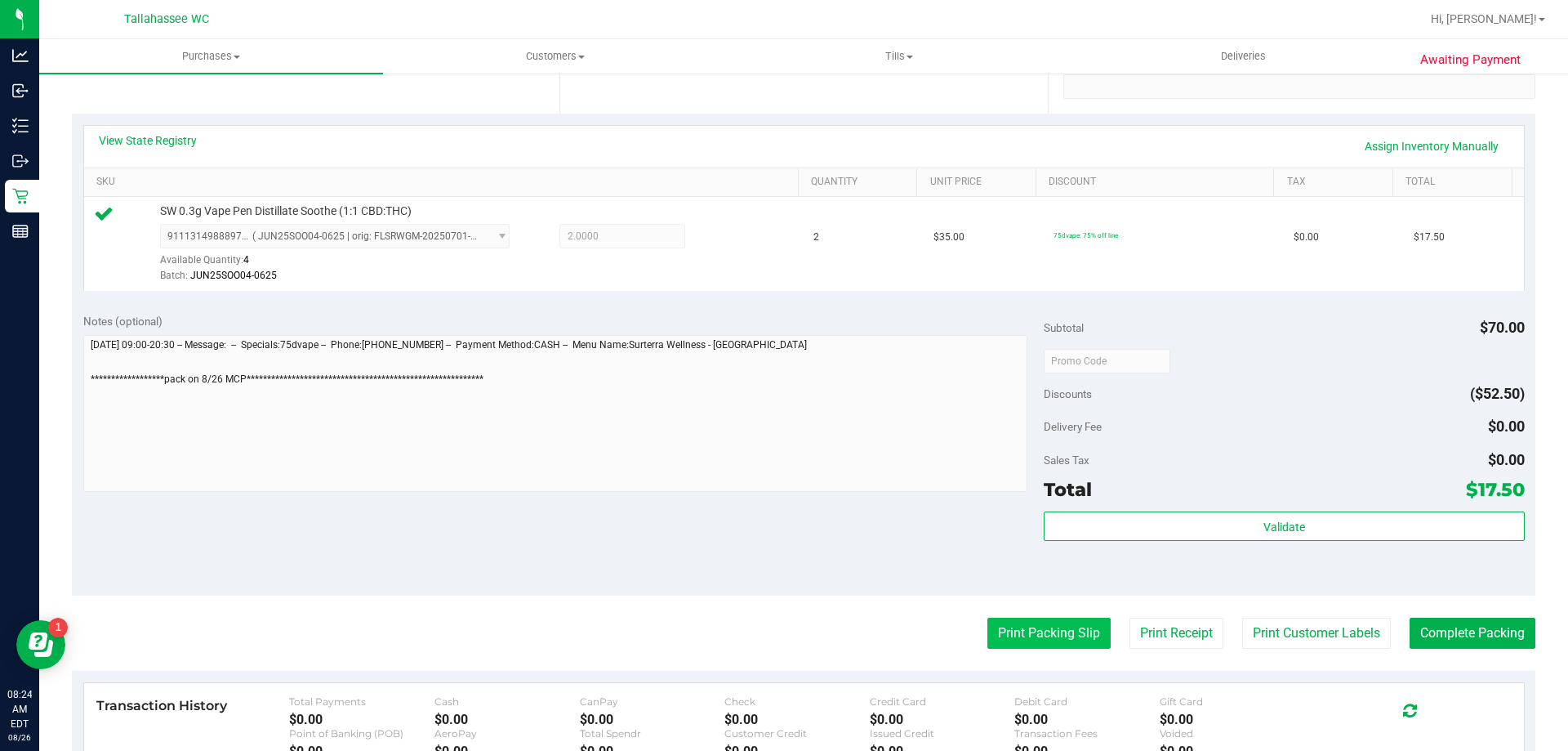
click at [1050, 632] on button "Print Packing Slip" at bounding box center [1050, 634] width 123 height 31
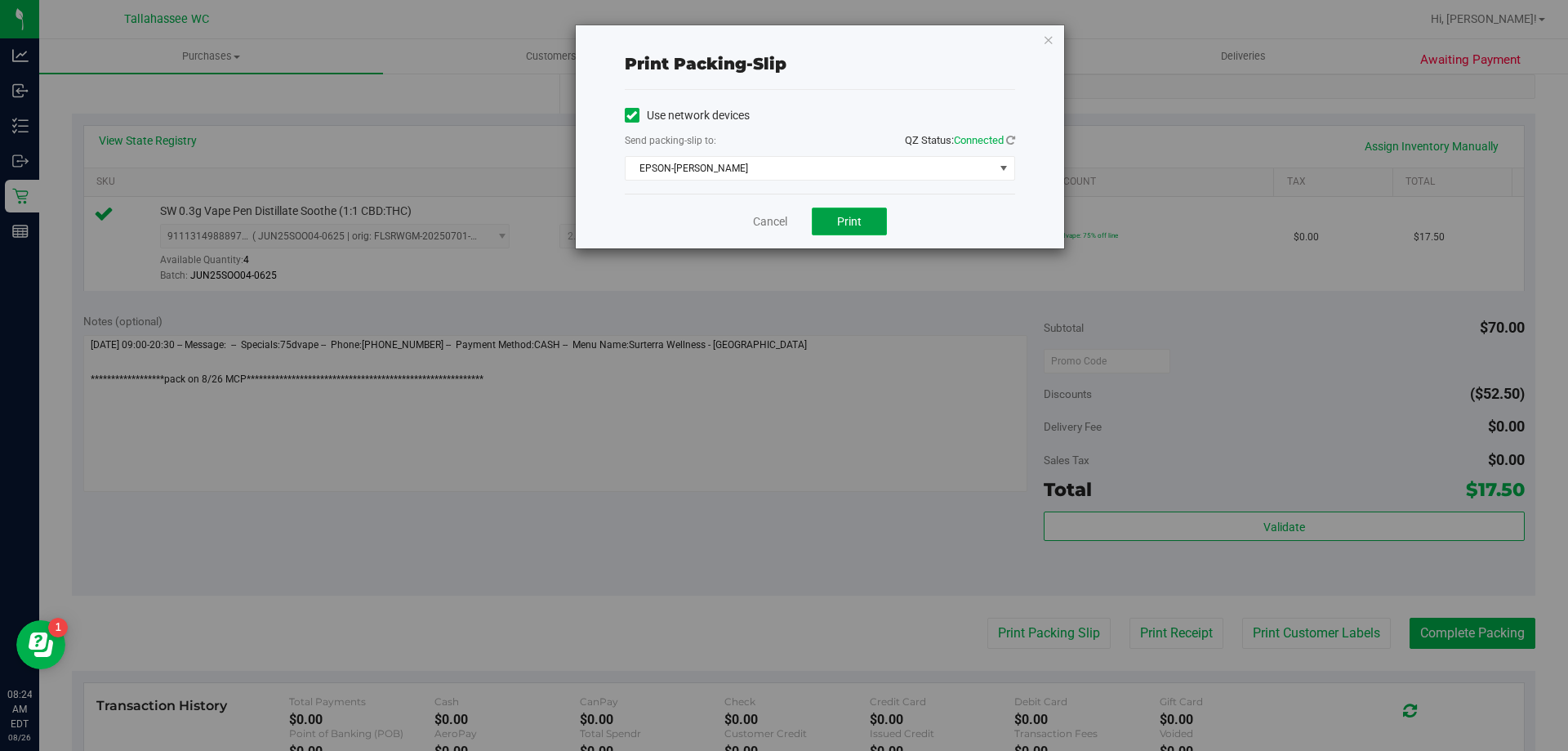
click at [865, 215] on button "Print" at bounding box center [850, 221] width 75 height 27
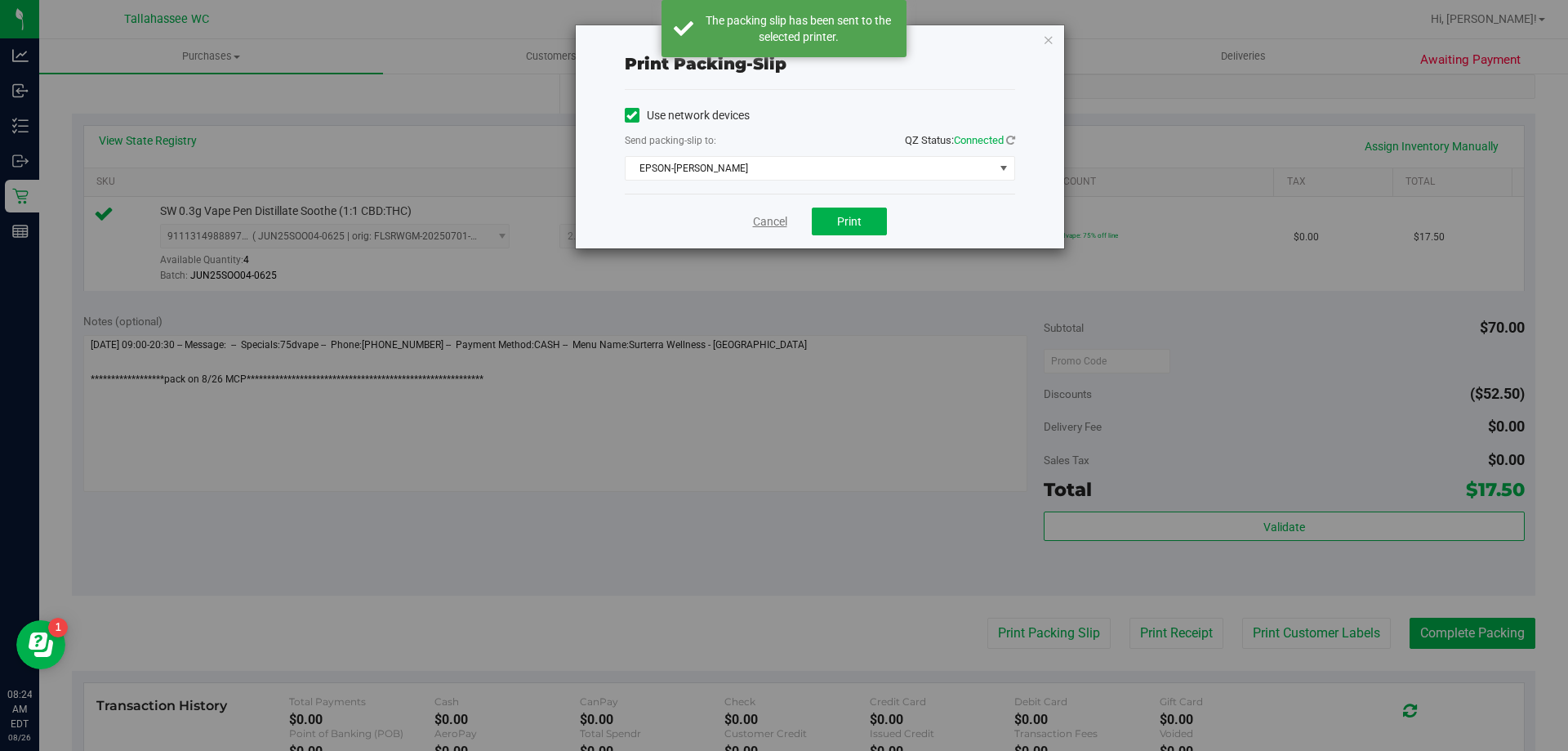
click at [769, 224] on link "Cancel" at bounding box center [770, 222] width 34 height 17
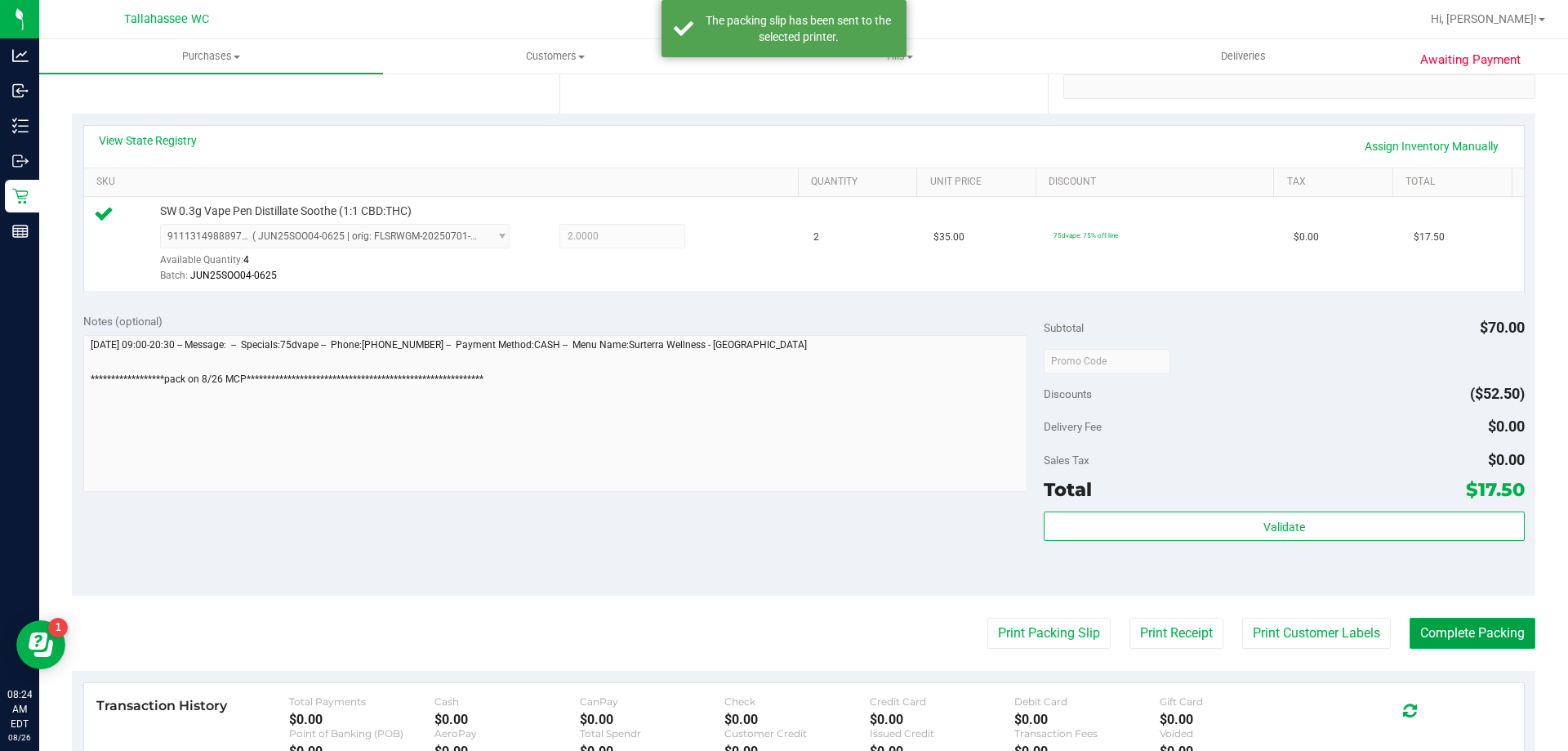
click at [1422, 627] on button "Complete Packing" at bounding box center [1472, 634] width 126 height 31
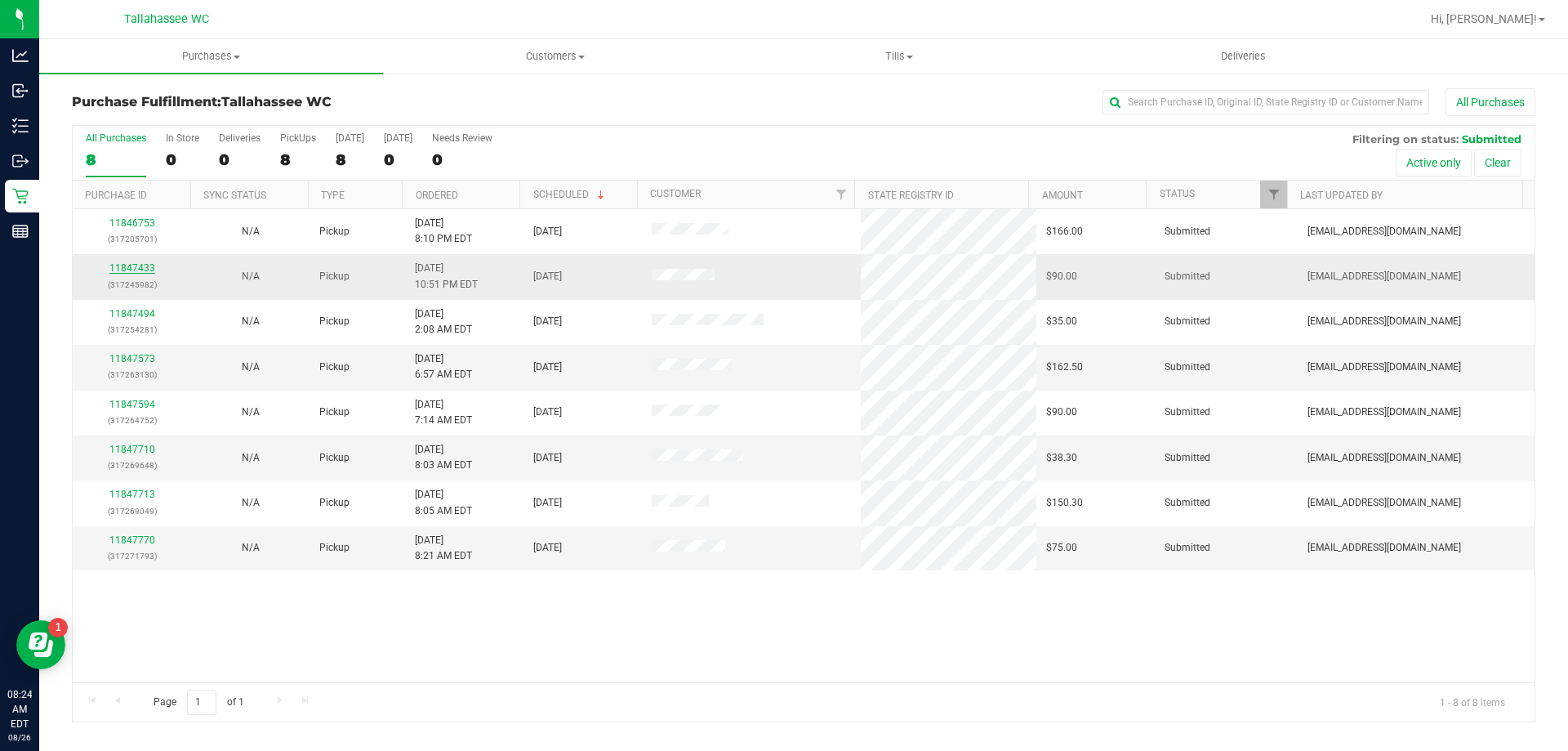
click at [131, 268] on link "11847433" at bounding box center [132, 267] width 45 height 11
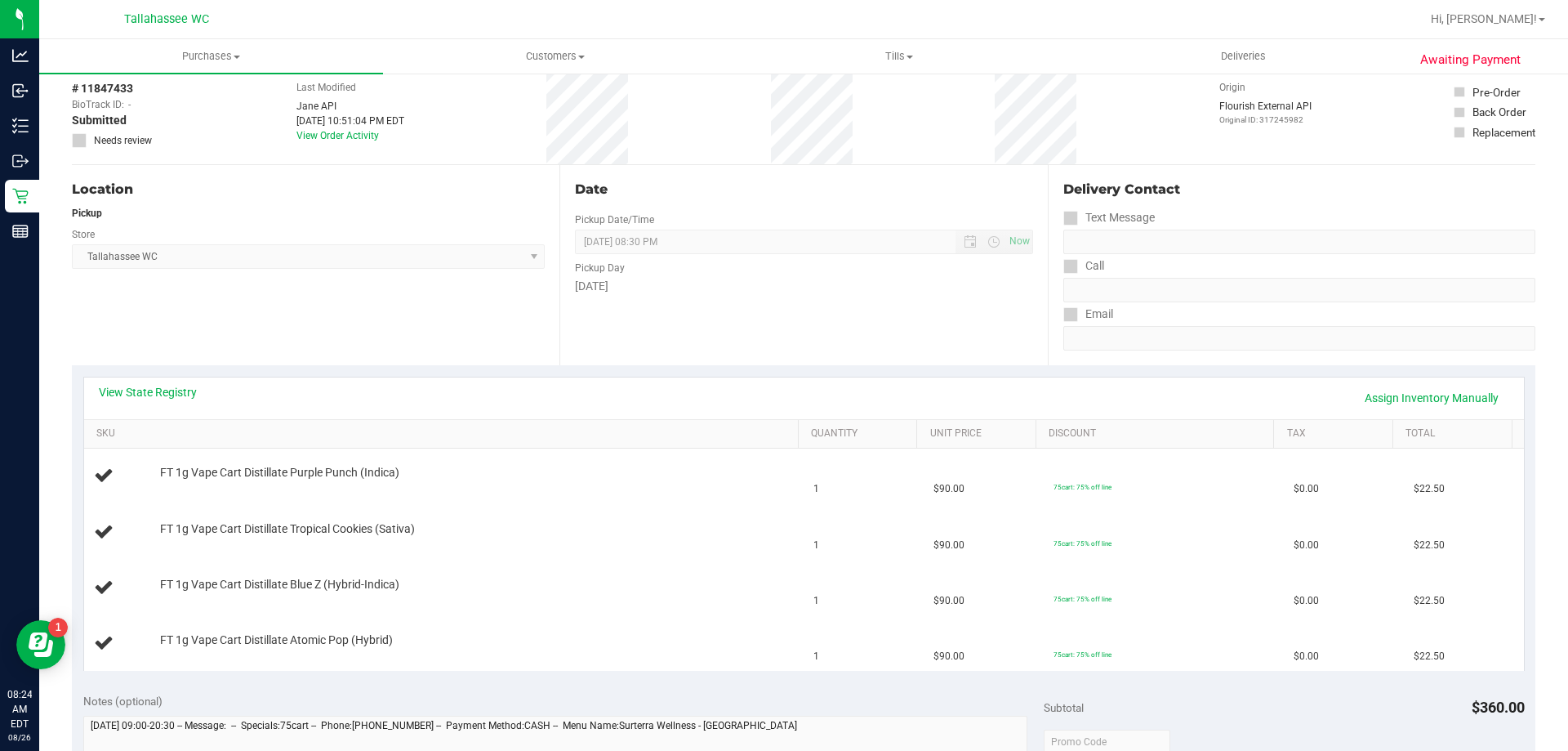
scroll to position [164, 0]
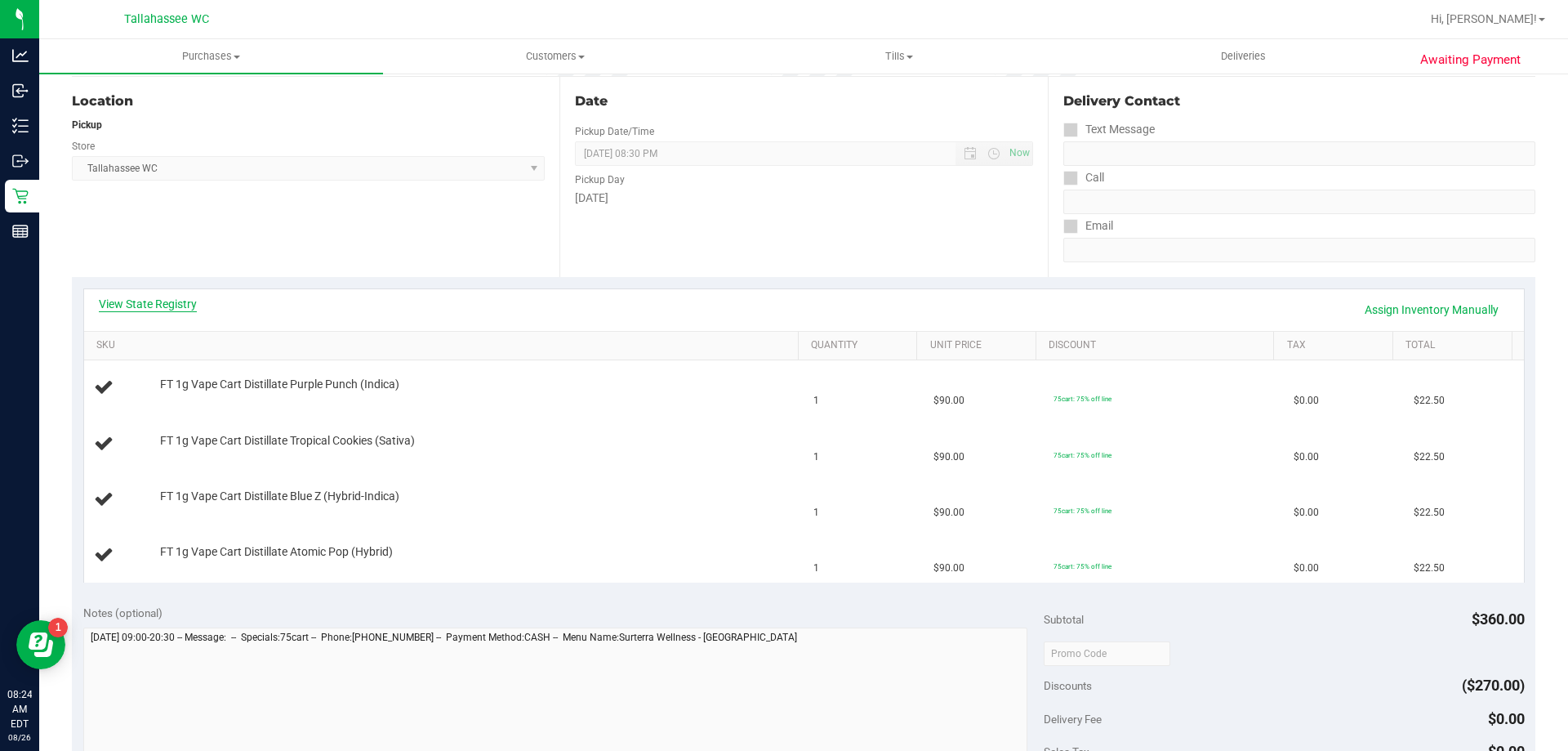
click at [170, 301] on link "View State Registry" at bounding box center [147, 303] width 98 height 16
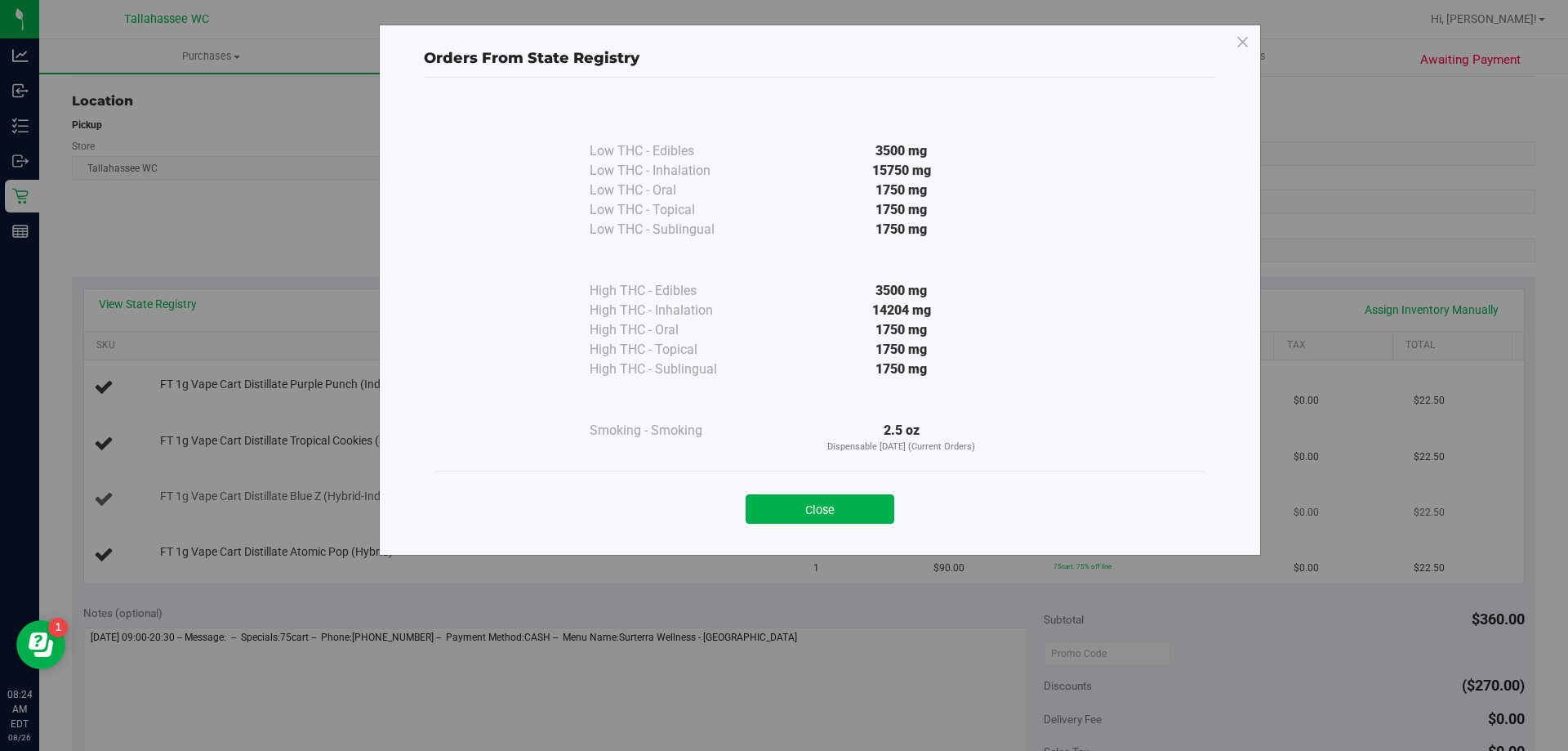
drag, startPoint x: 819, startPoint y: 508, endPoint x: 798, endPoint y: 493, distance: 25.8
click at [818, 508] on button "Close" at bounding box center [819, 509] width 148 height 29
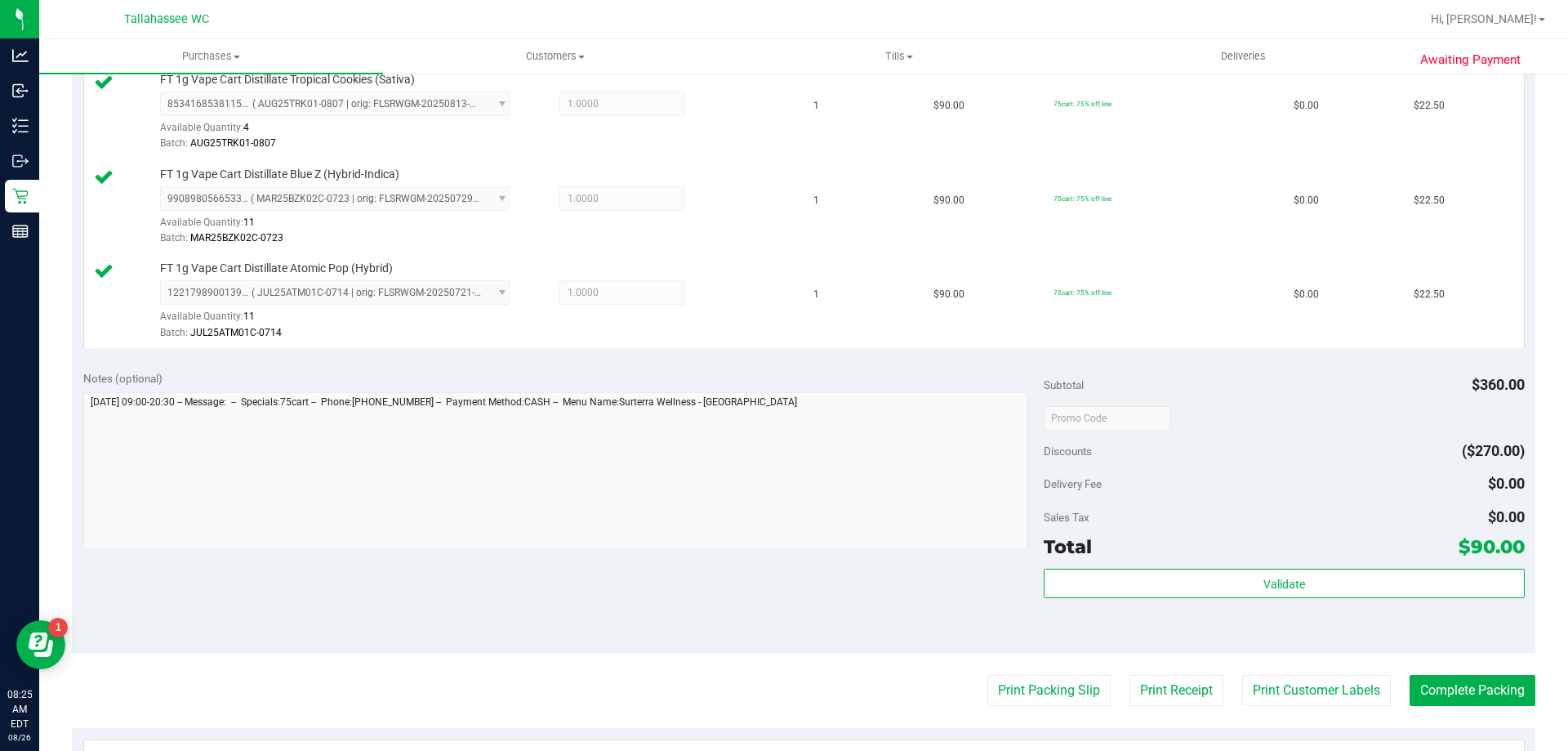
scroll to position [572, 0]
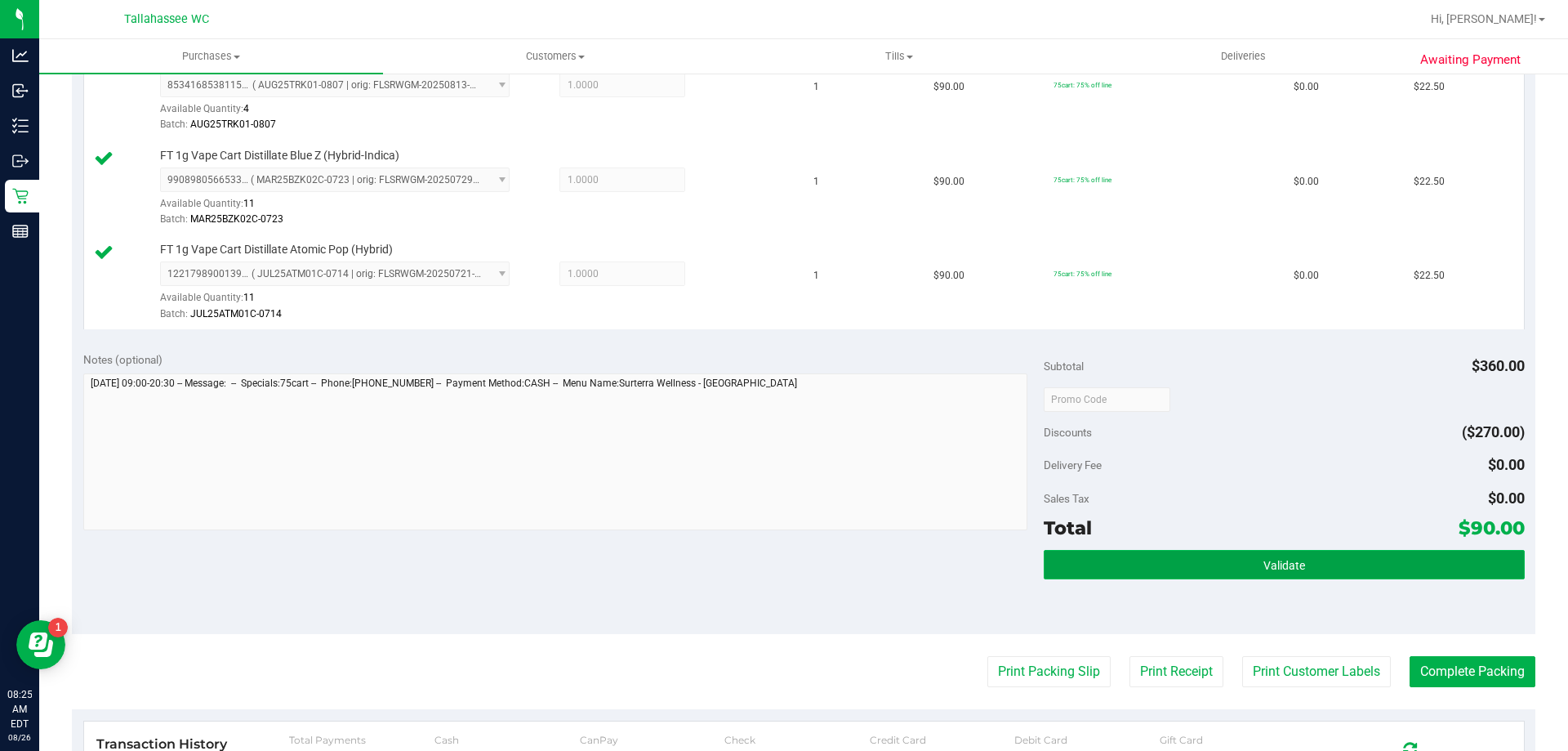
click at [1068, 569] on button "Validate" at bounding box center [1284, 565] width 481 height 29
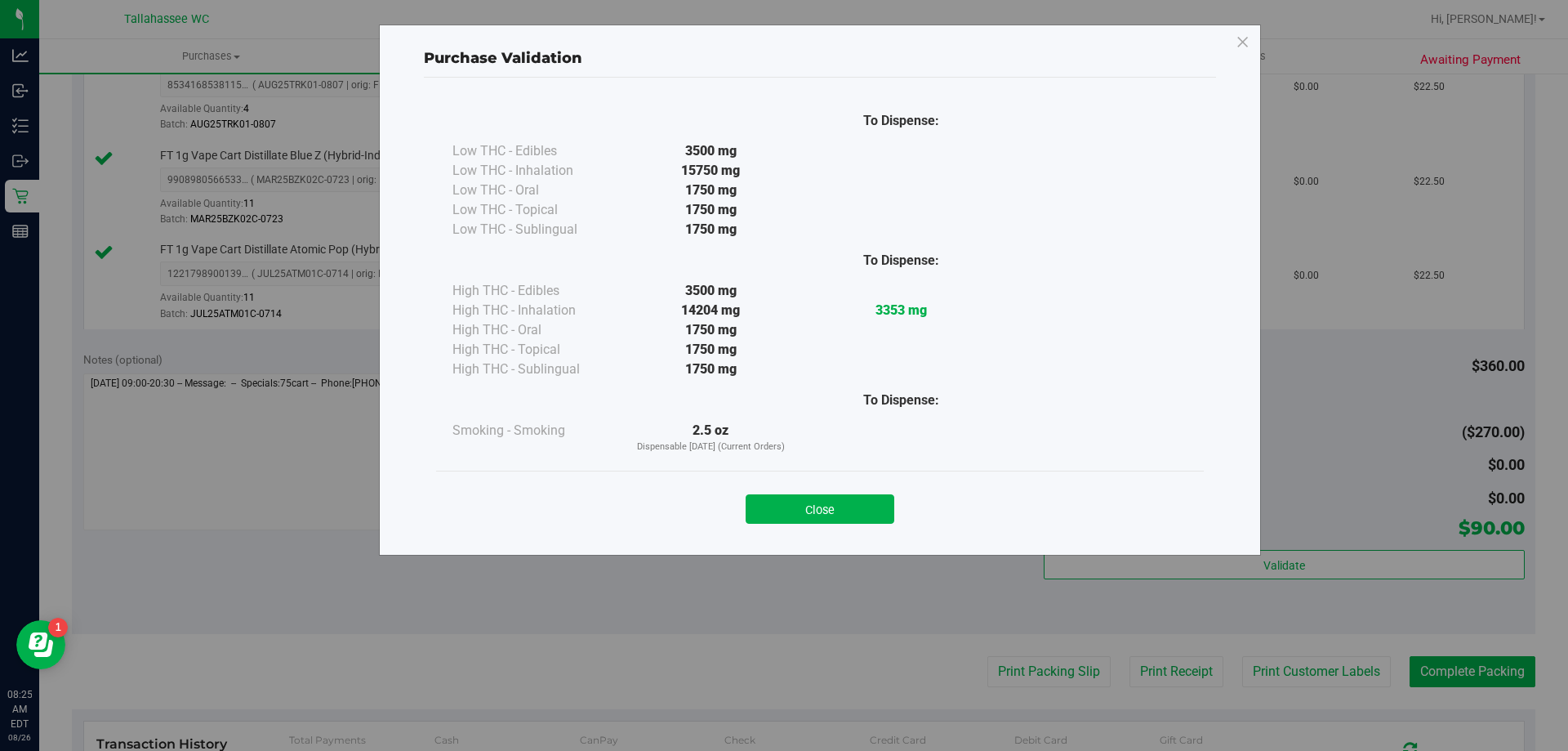
drag, startPoint x: 815, startPoint y: 499, endPoint x: 899, endPoint y: 571, distance: 110.6
click at [817, 499] on button "Close" at bounding box center [819, 509] width 148 height 29
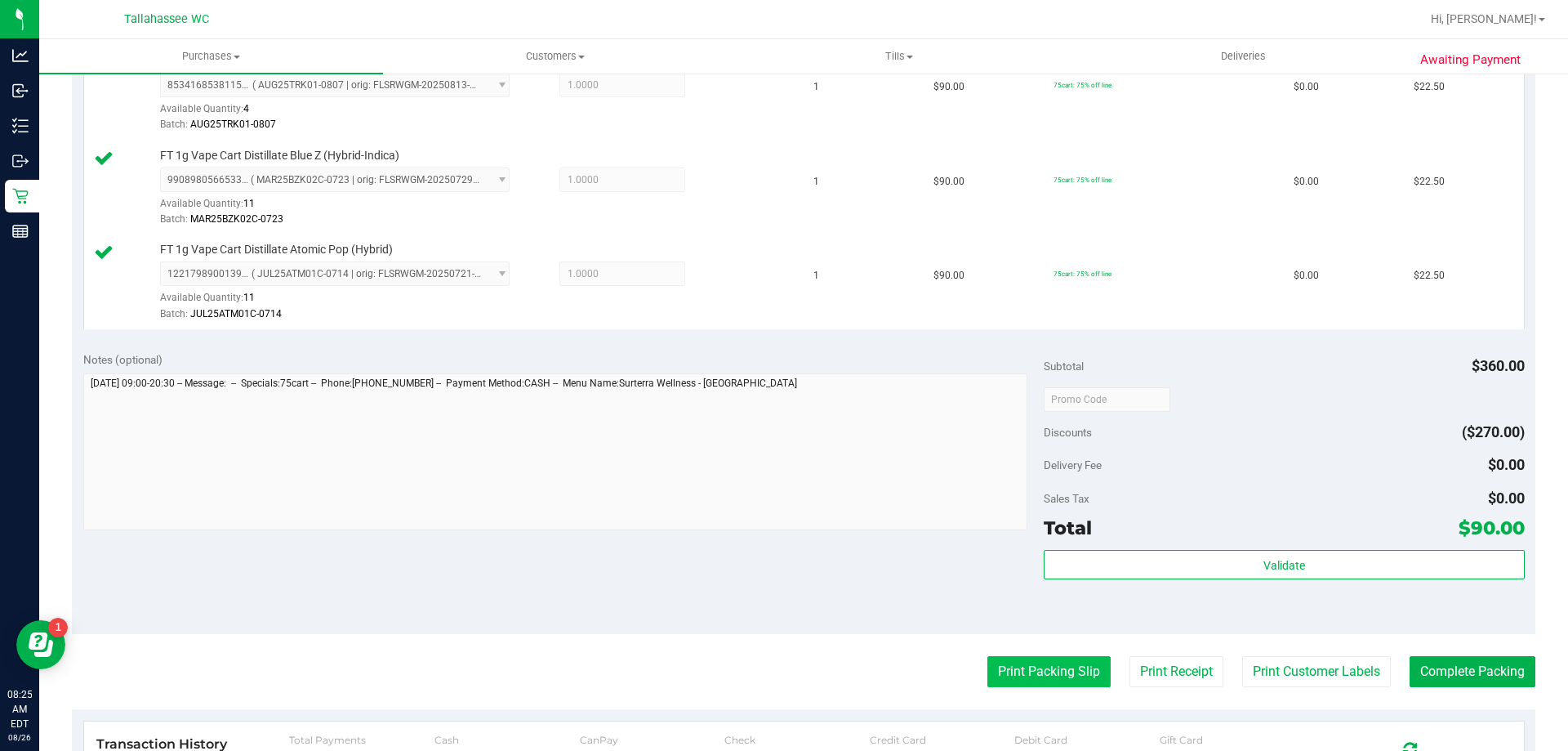
click at [1013, 674] on button "Print Packing Slip" at bounding box center [1050, 671] width 123 height 31
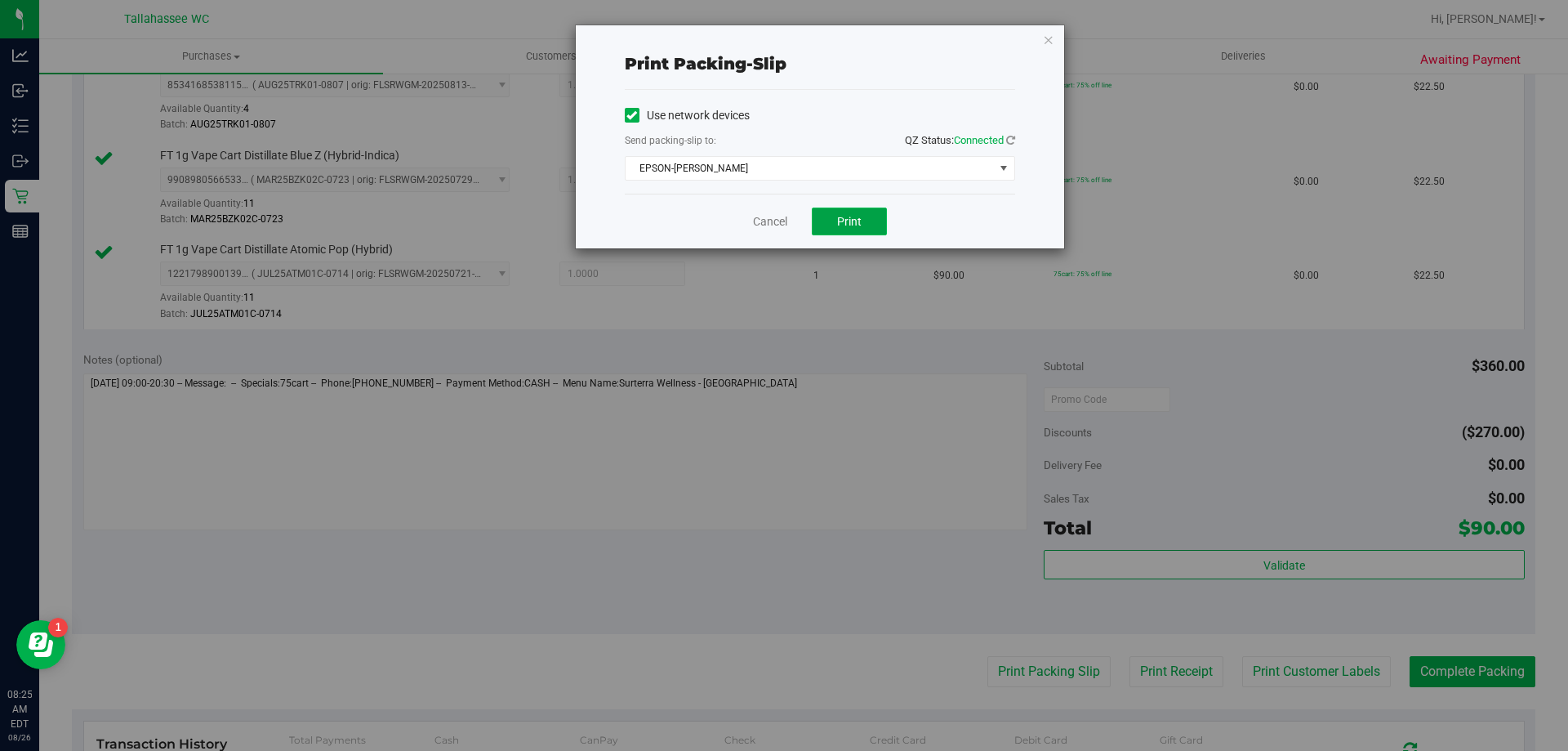
click at [853, 216] on span "Print" at bounding box center [849, 221] width 25 height 13
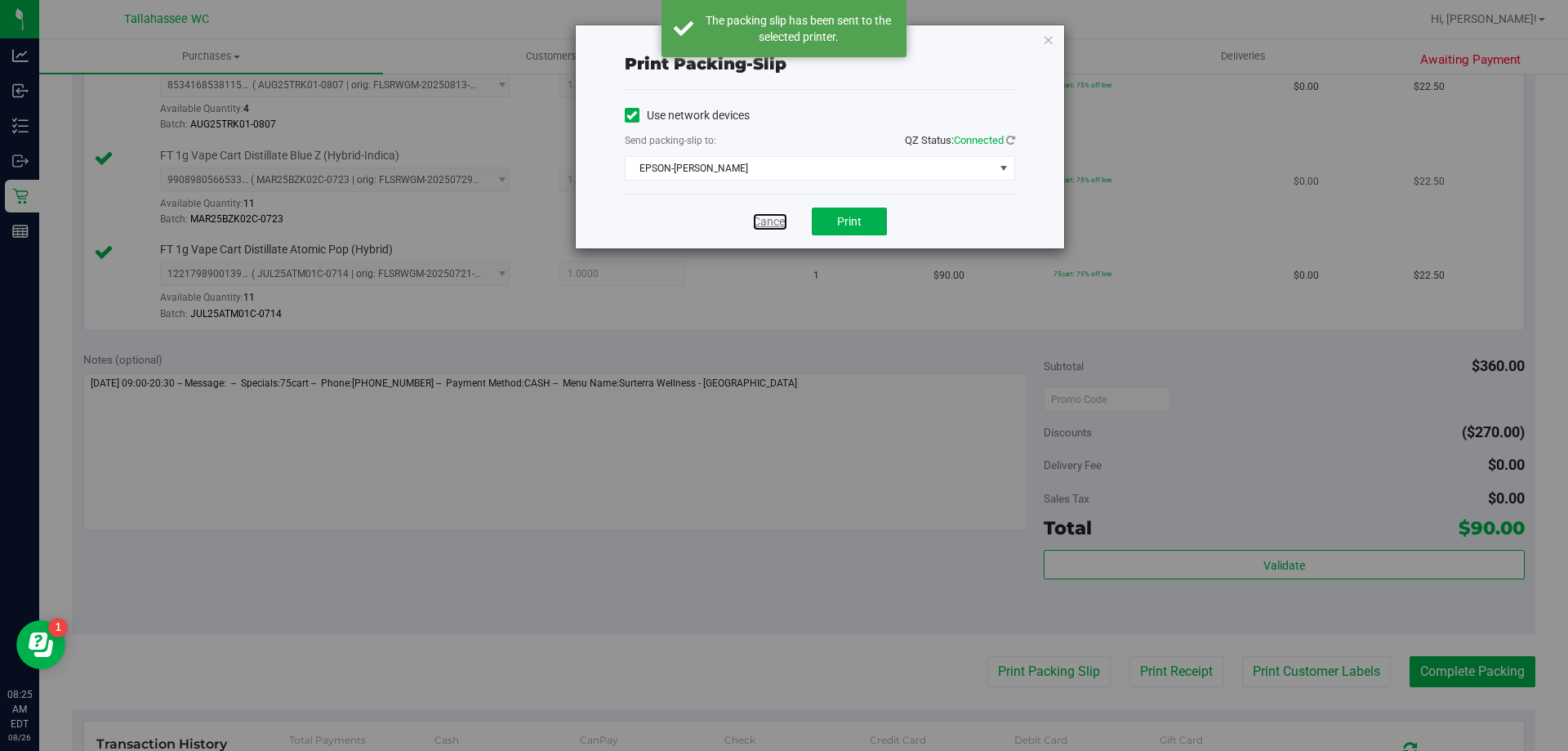
click at [769, 225] on link "Cancel" at bounding box center [770, 222] width 34 height 17
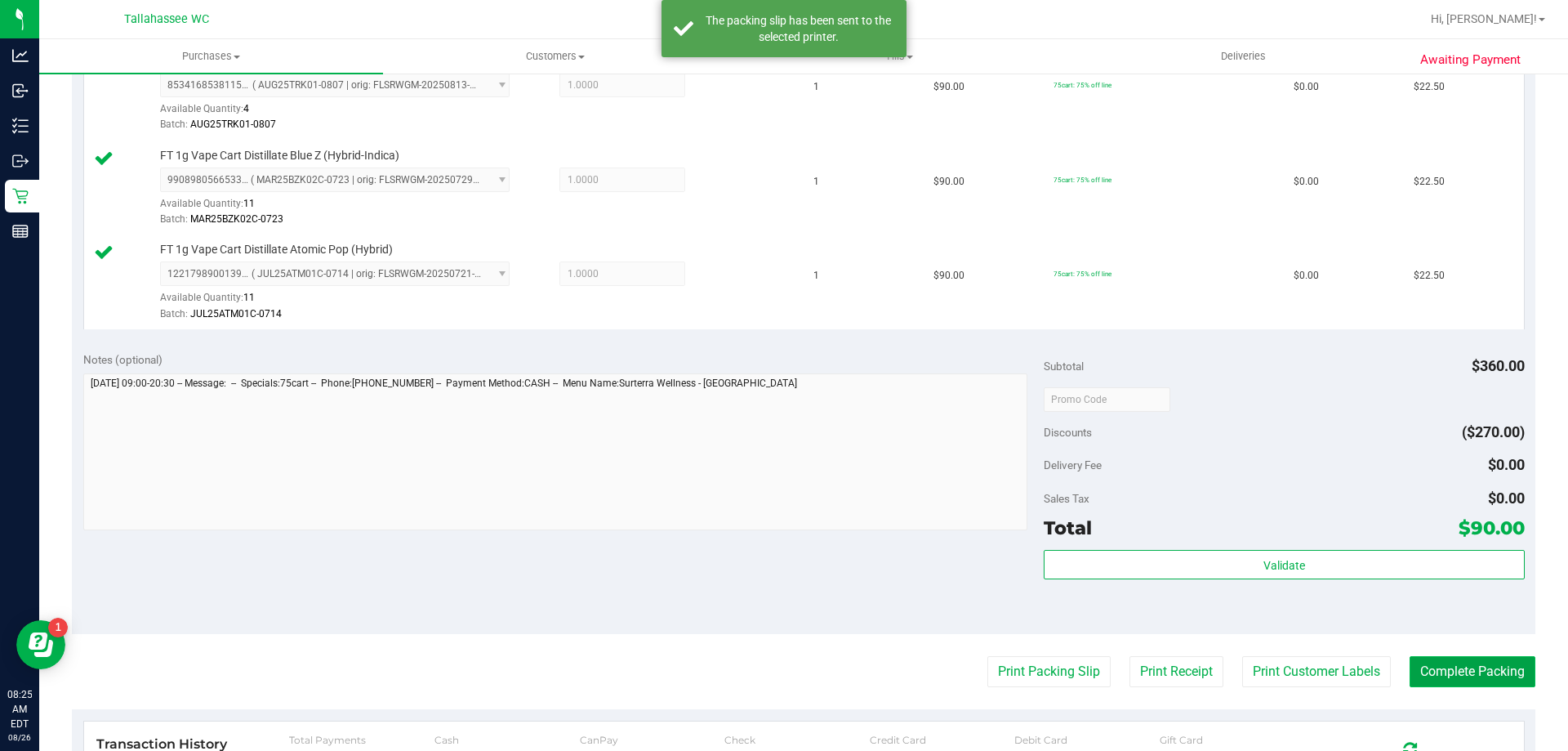
click at [1469, 669] on button "Complete Packing" at bounding box center [1472, 671] width 126 height 31
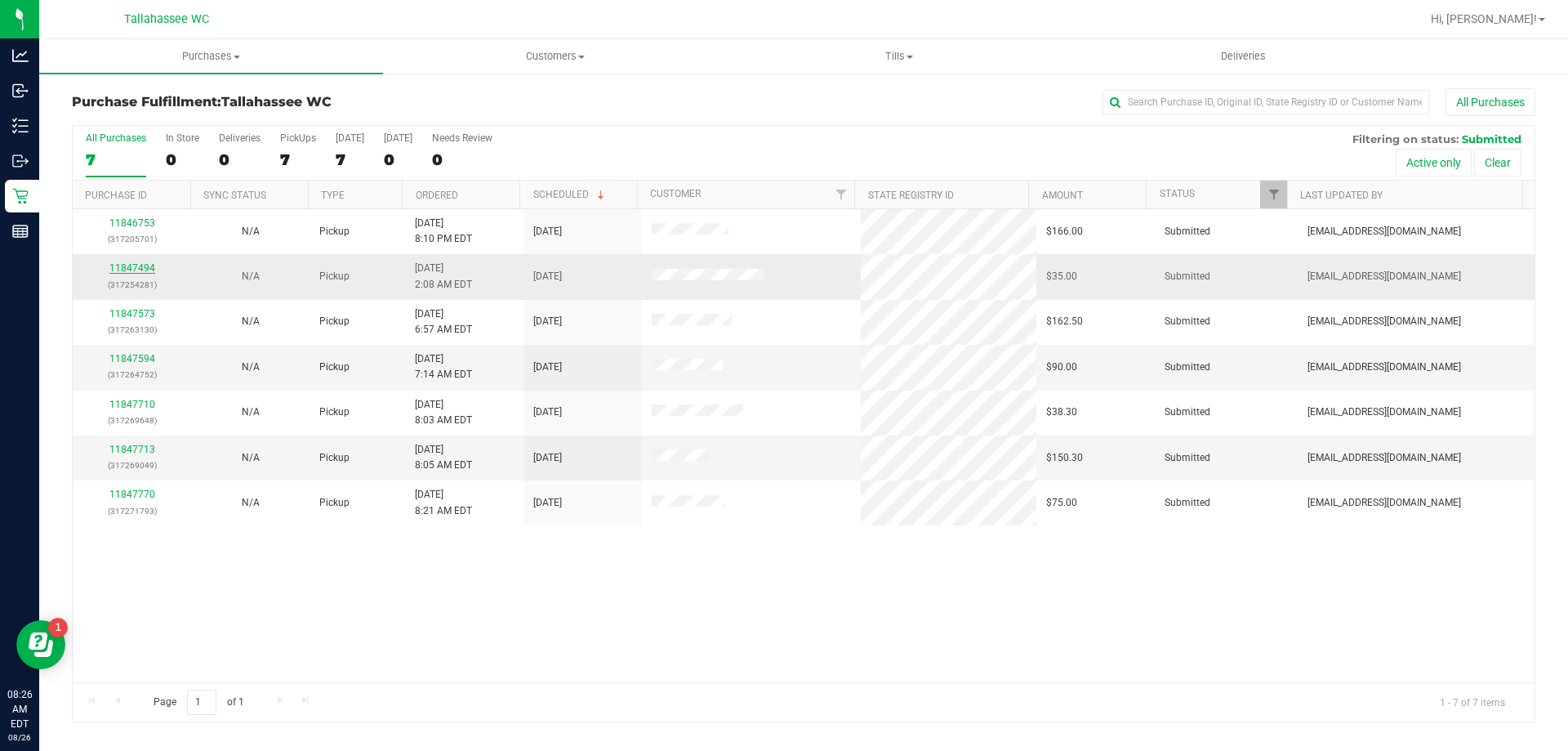
click at [150, 268] on link "11847494" at bounding box center [132, 267] width 45 height 11
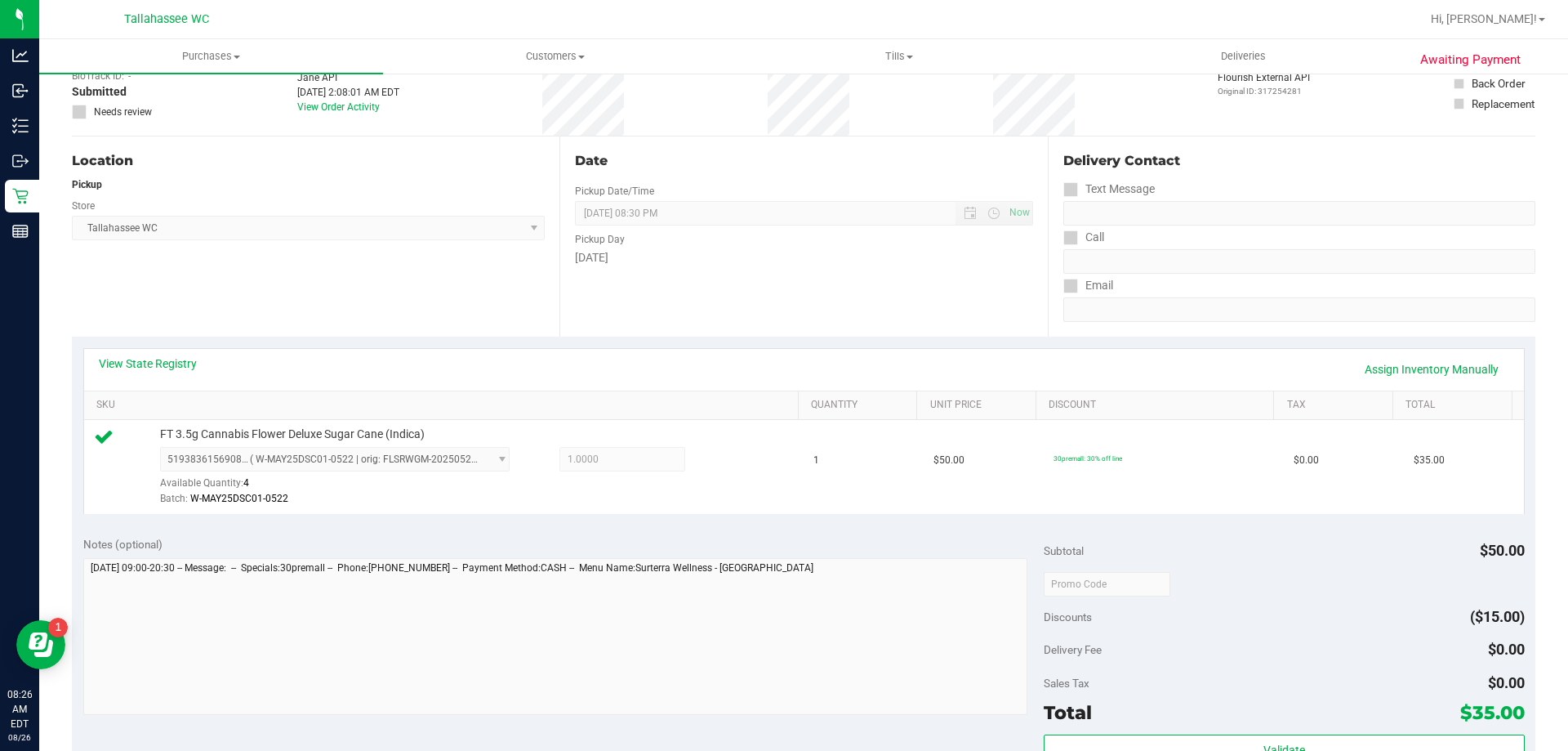
scroll to position [164, 0]
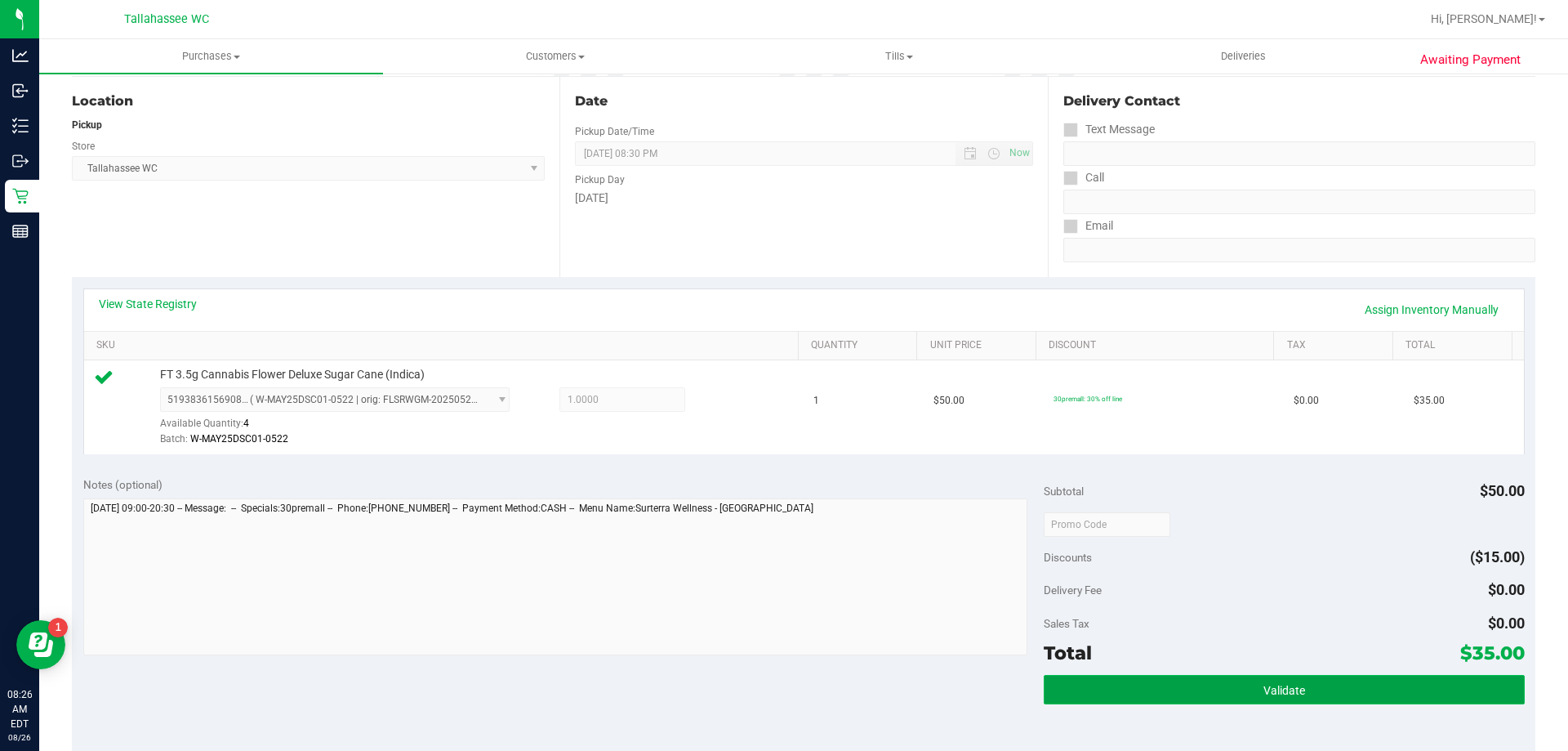
click at [1101, 685] on button "Validate" at bounding box center [1284, 689] width 481 height 29
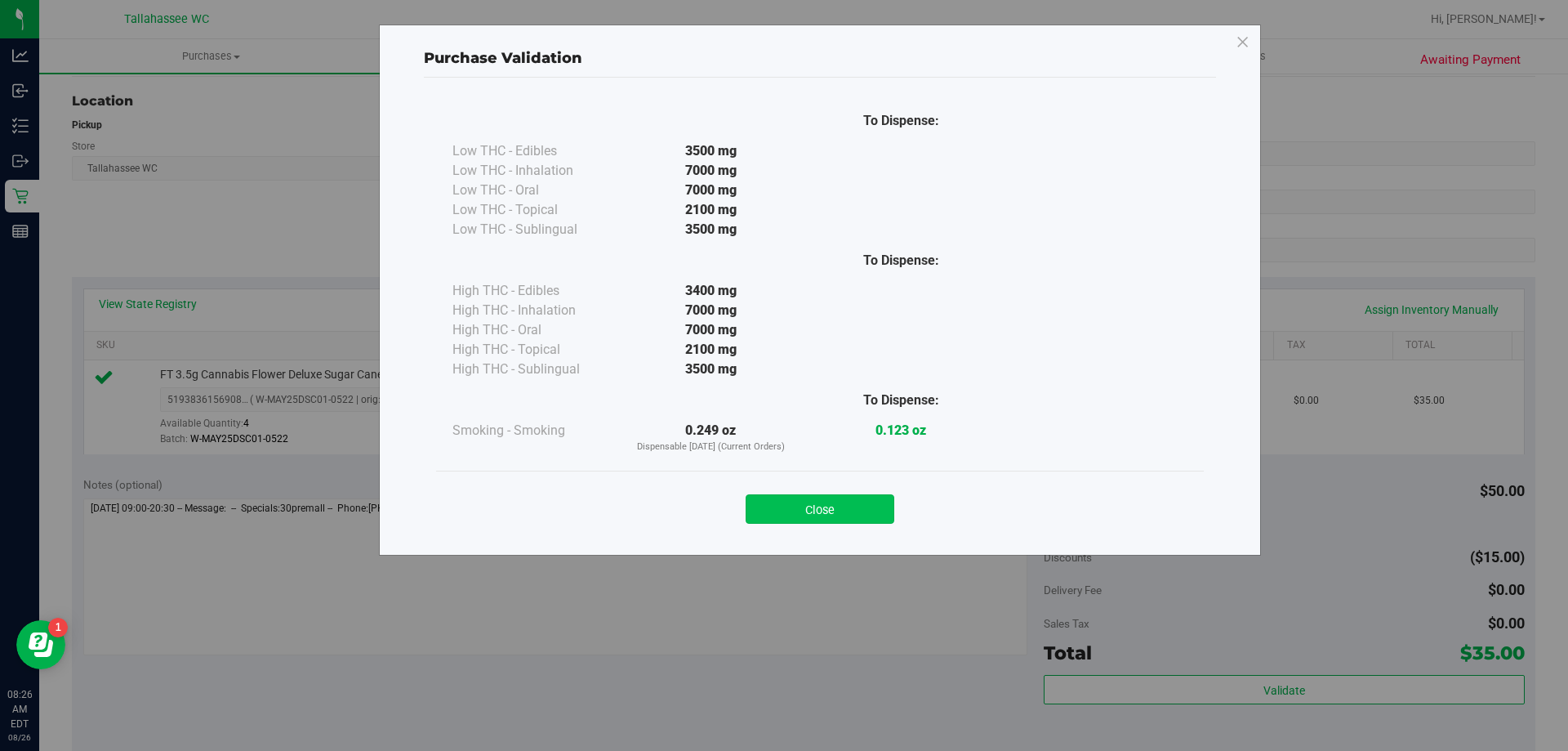
click at [834, 512] on button "Close" at bounding box center [819, 509] width 148 height 29
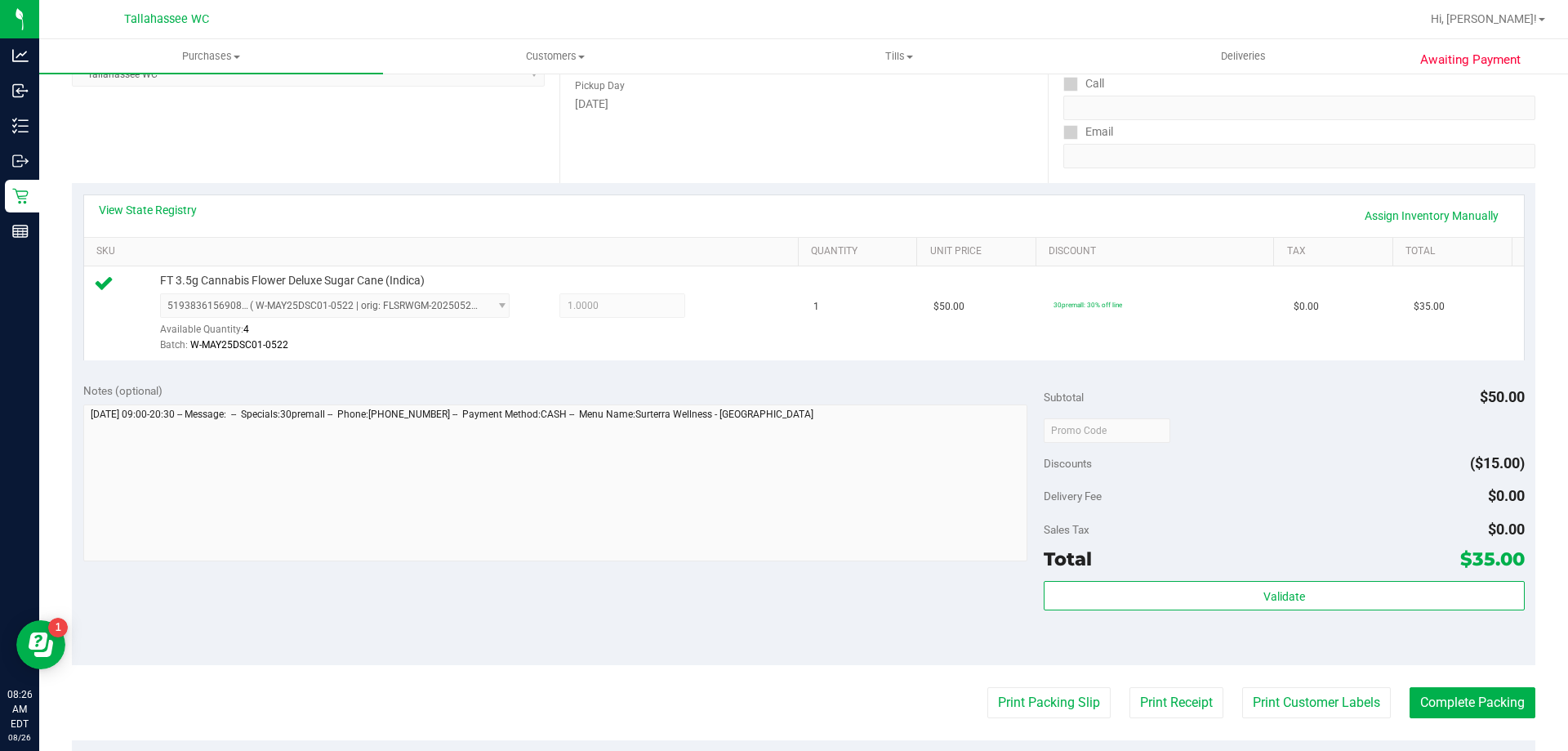
scroll to position [409, 0]
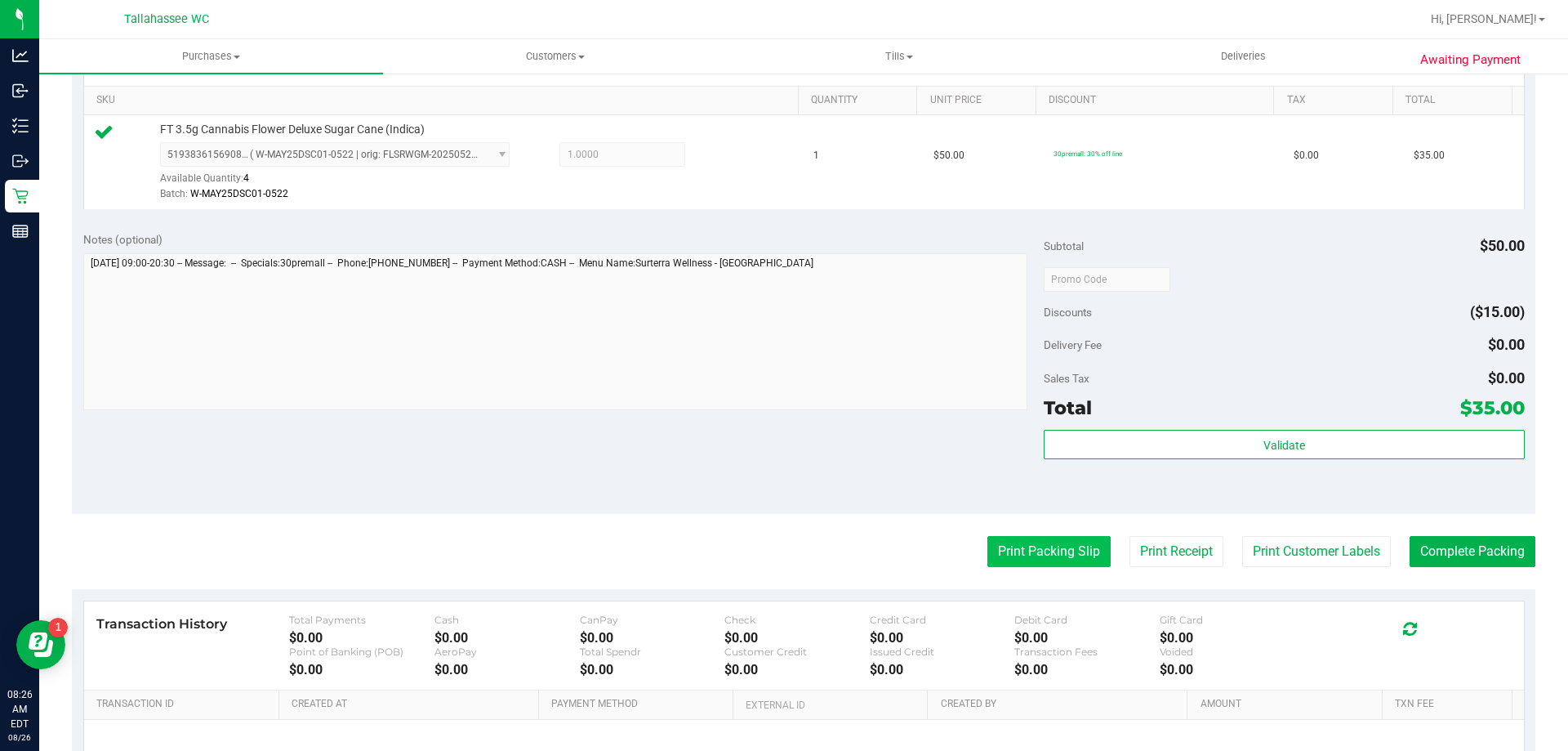
click at [1047, 548] on button "Print Packing Slip" at bounding box center [1050, 551] width 123 height 31
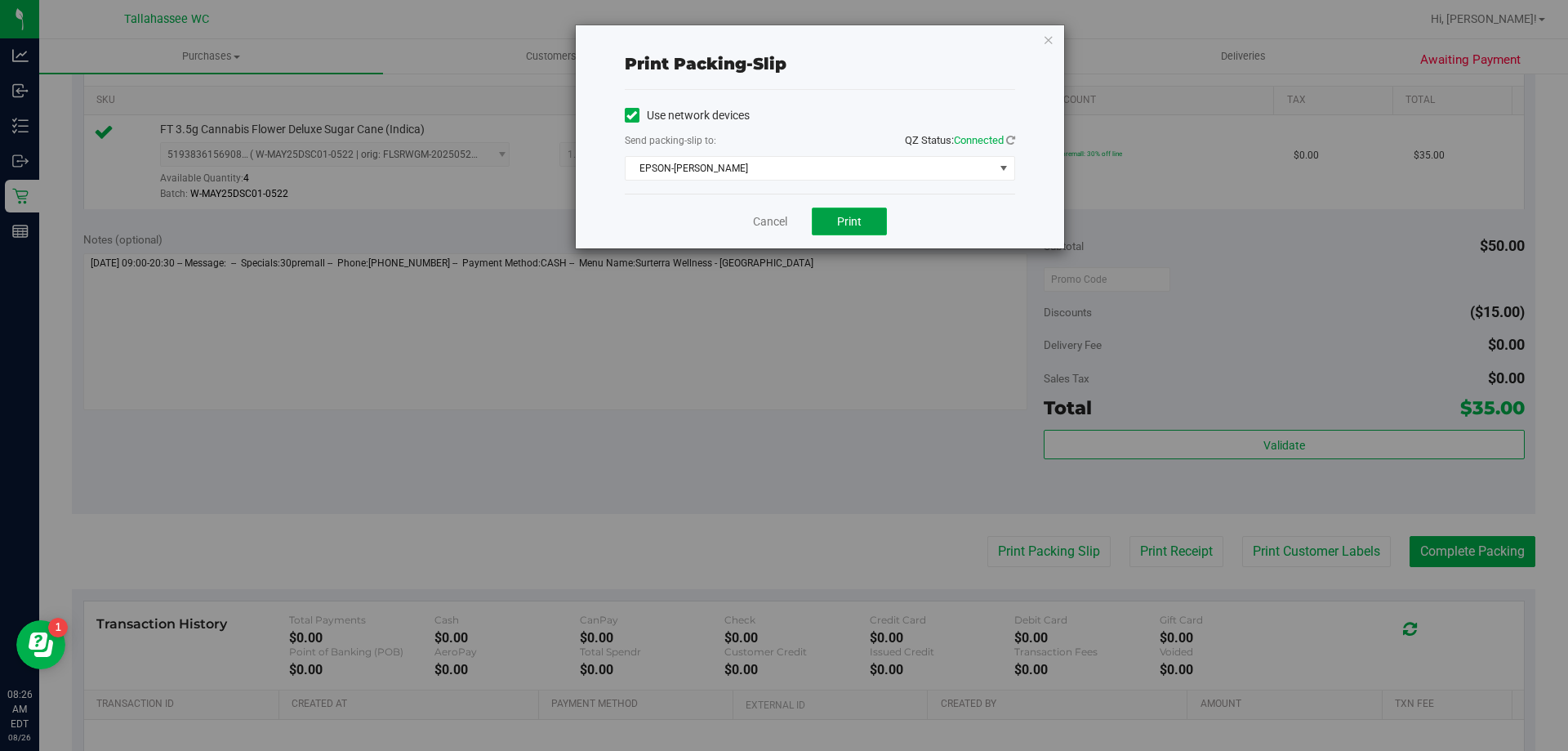
click at [853, 221] on span "Print" at bounding box center [849, 221] width 25 height 13
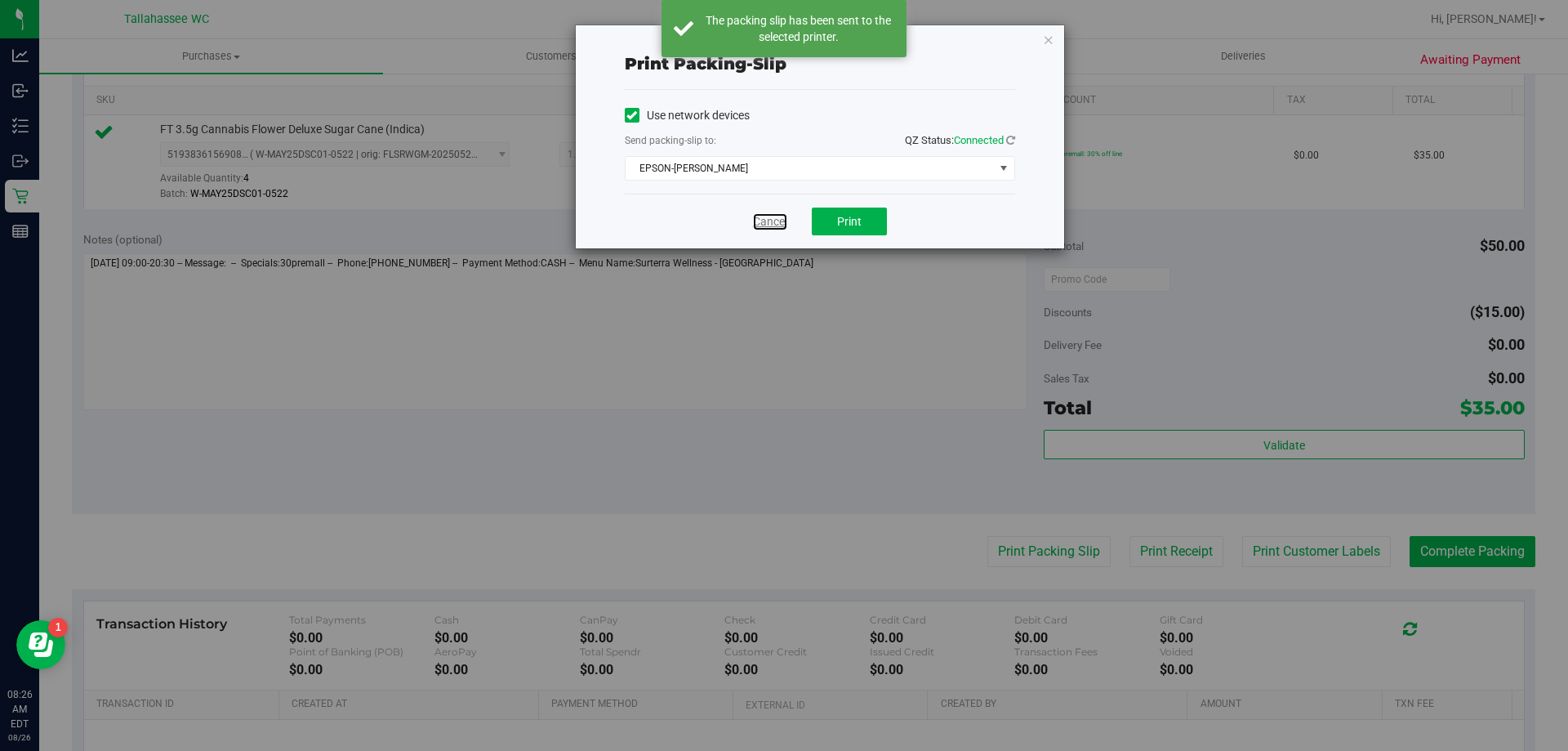
drag, startPoint x: 774, startPoint y: 225, endPoint x: 1323, endPoint y: 582, distance: 654.9
click at [775, 225] on link "Cancel" at bounding box center [770, 222] width 34 height 17
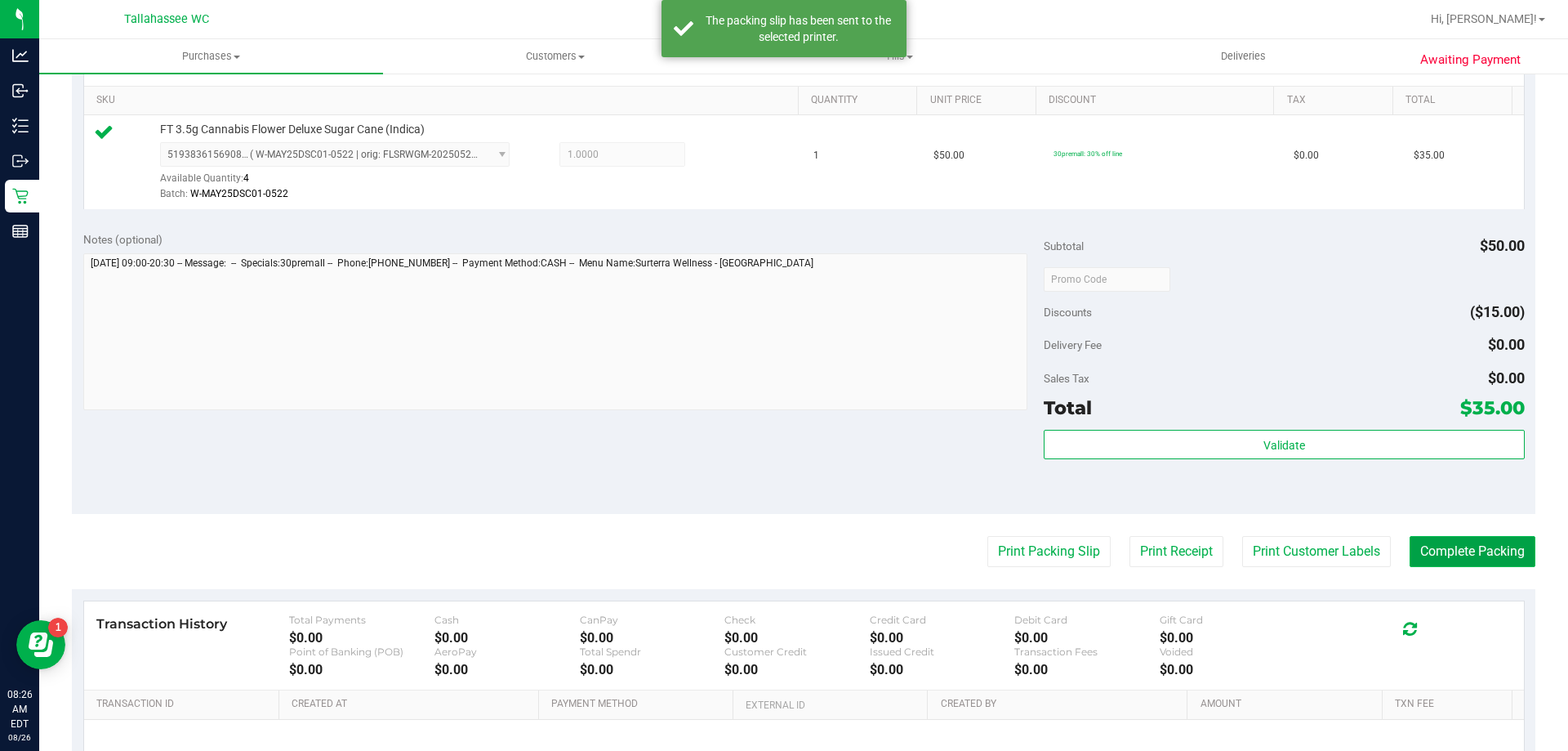
click at [1439, 556] on button "Complete Packing" at bounding box center [1472, 551] width 126 height 31
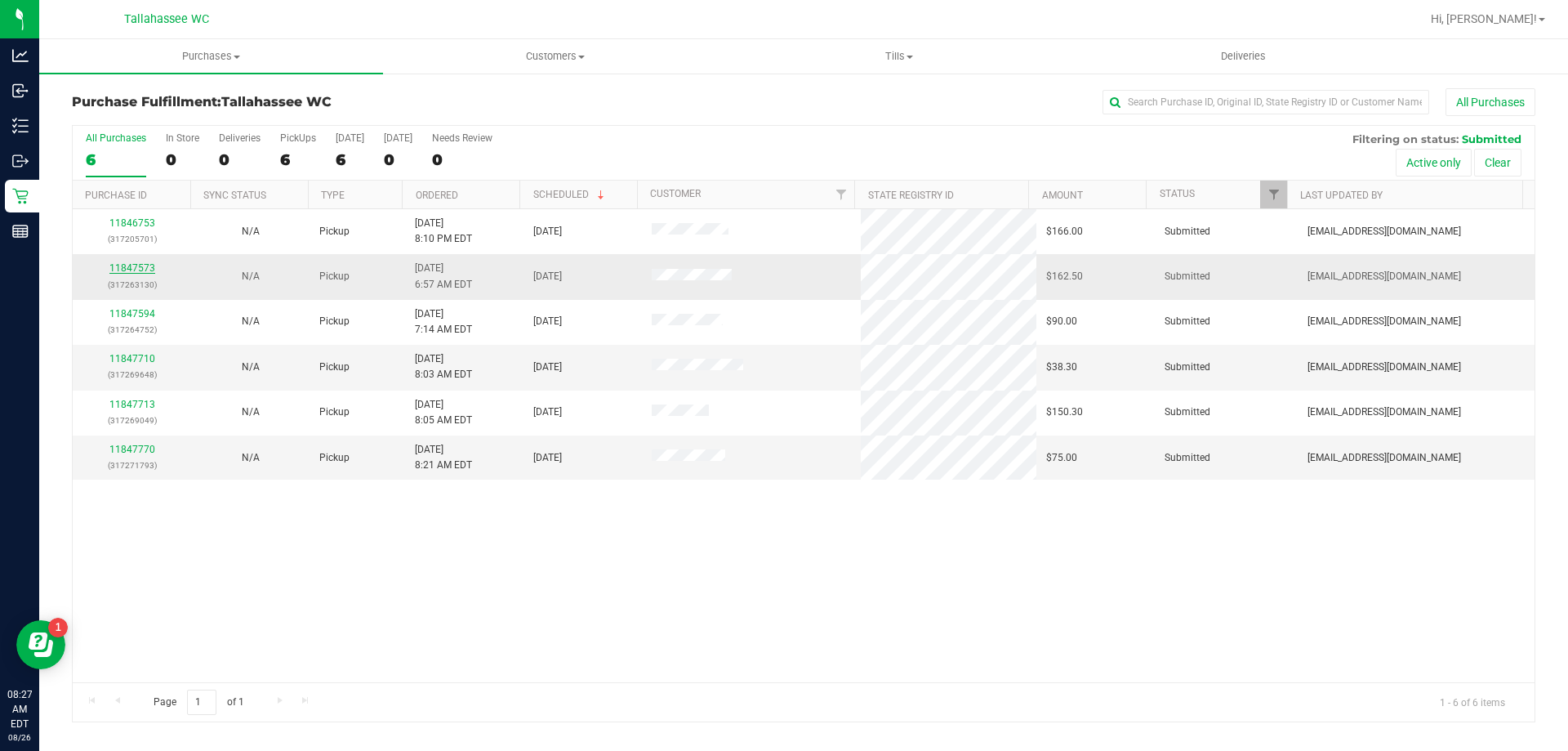
click at [148, 269] on link "11847573" at bounding box center [132, 267] width 45 height 11
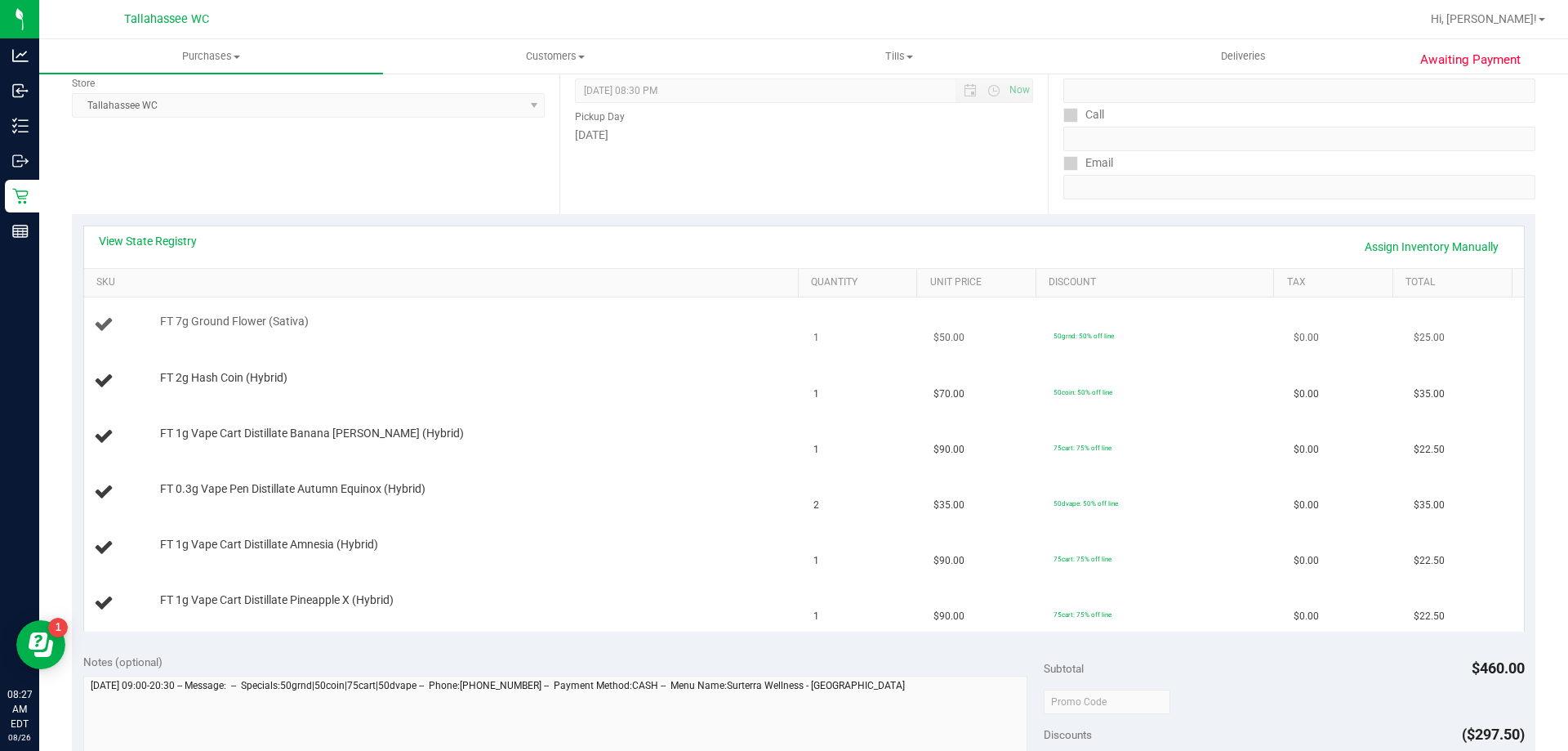
scroll to position [245, 0]
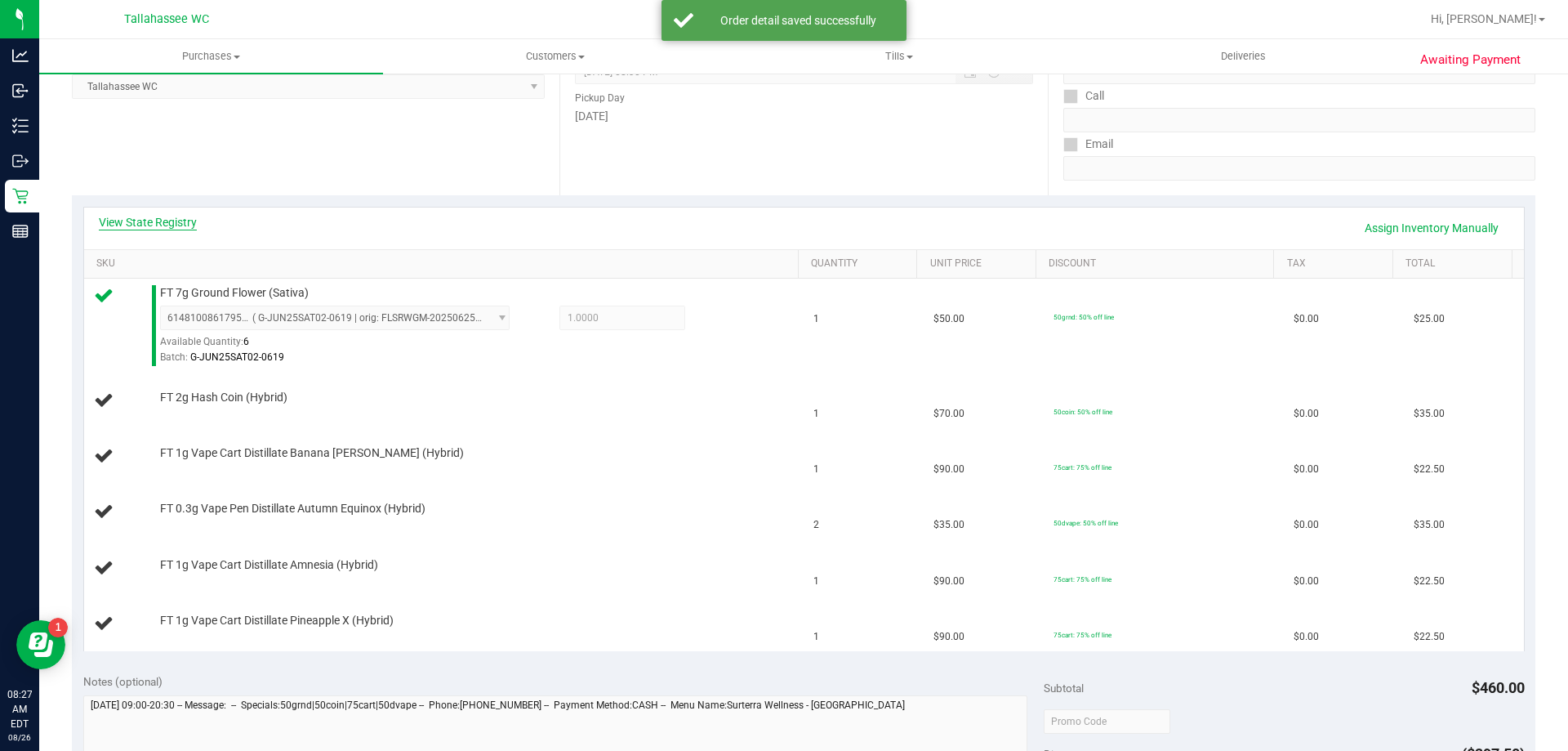
click at [171, 227] on link "View State Registry" at bounding box center [147, 222] width 98 height 16
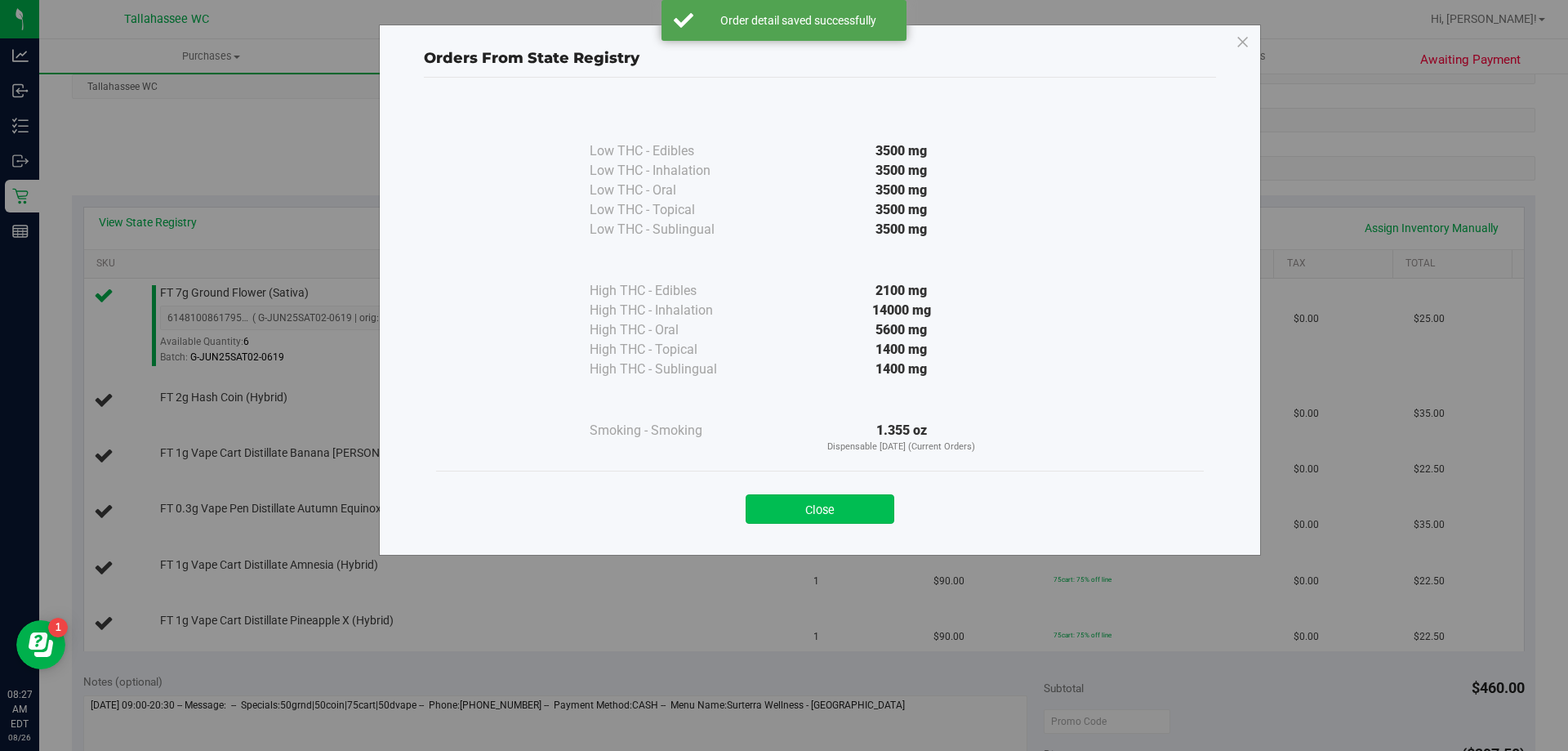
click at [828, 512] on button "Close" at bounding box center [819, 509] width 148 height 29
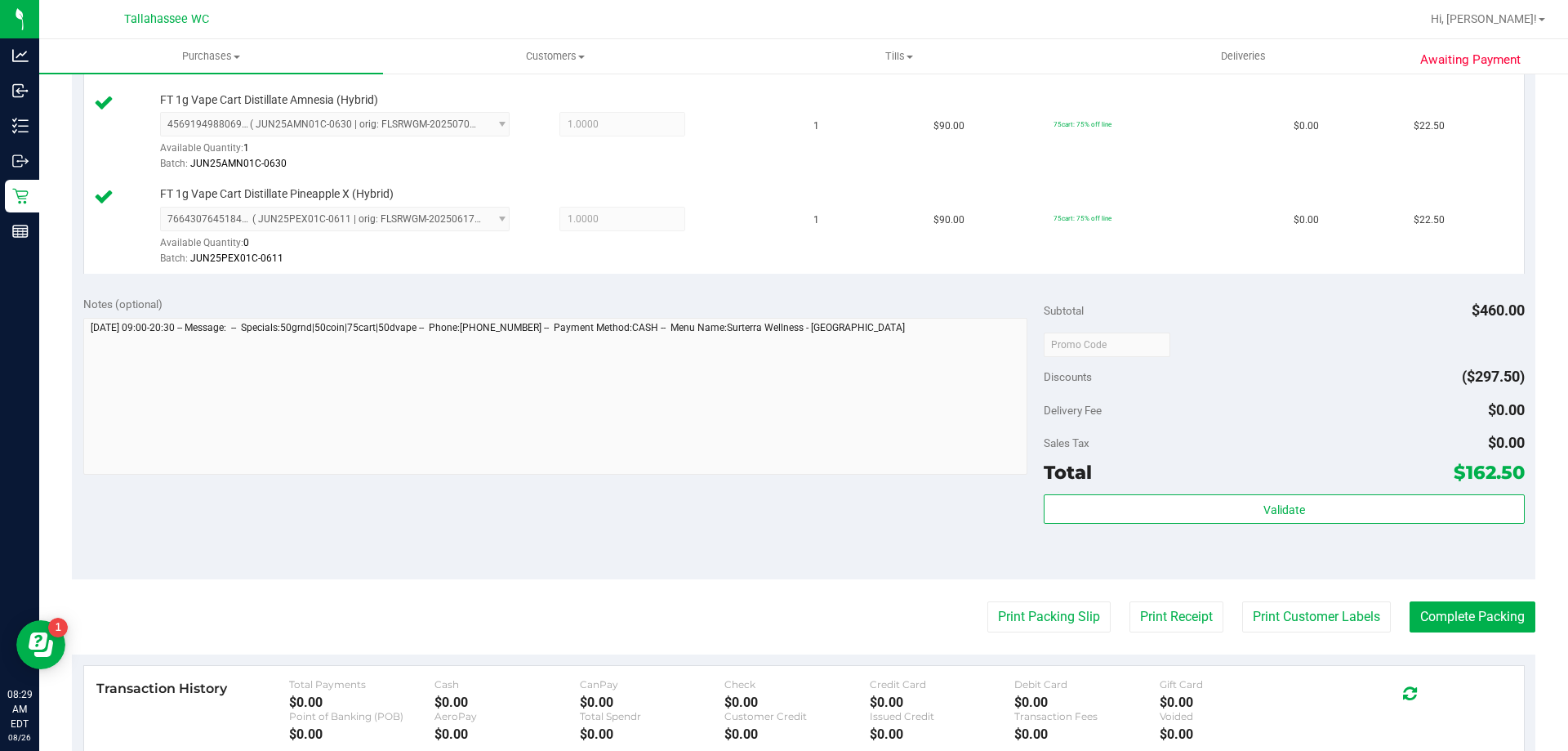
scroll to position [817, 0]
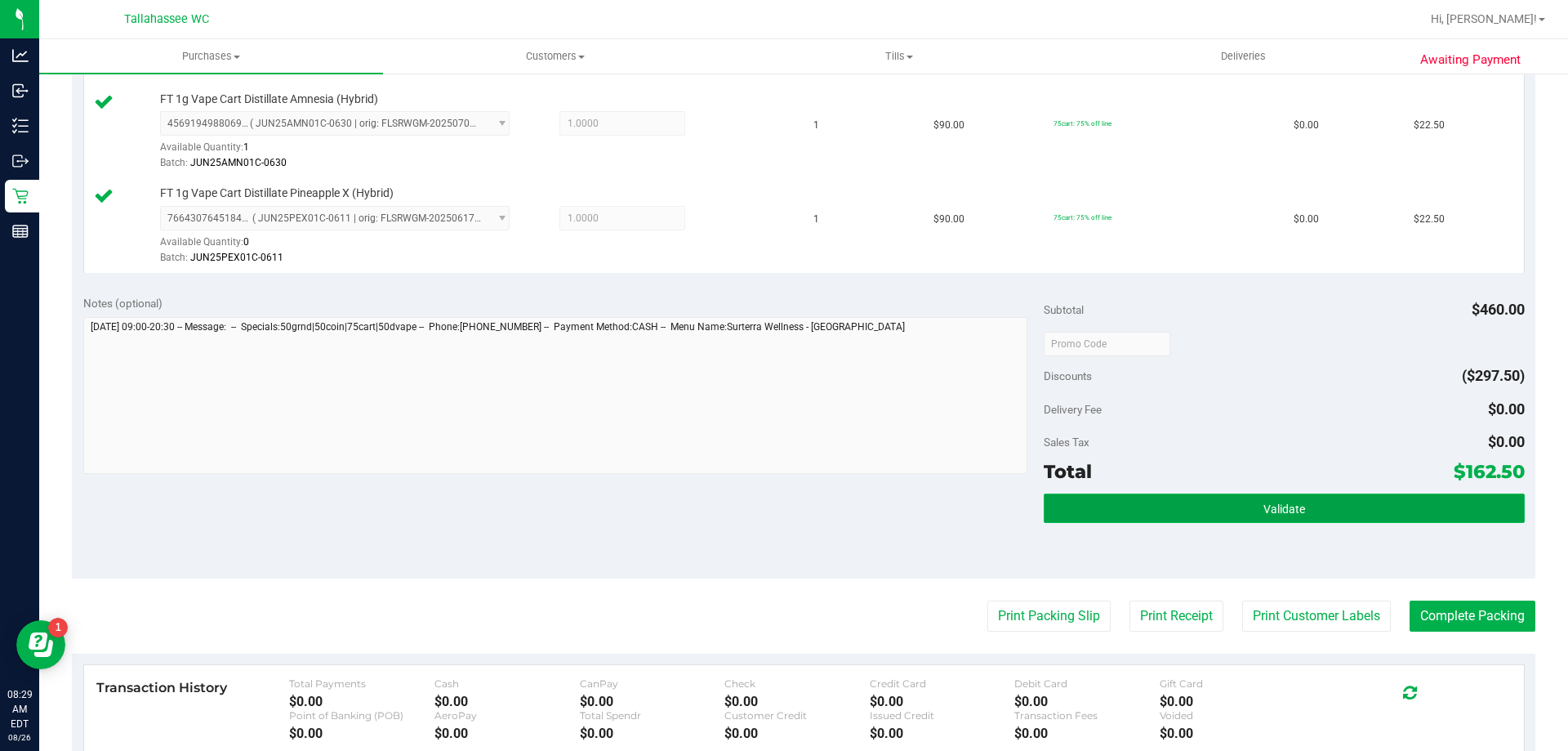
click at [1179, 516] on button "Validate" at bounding box center [1284, 508] width 481 height 29
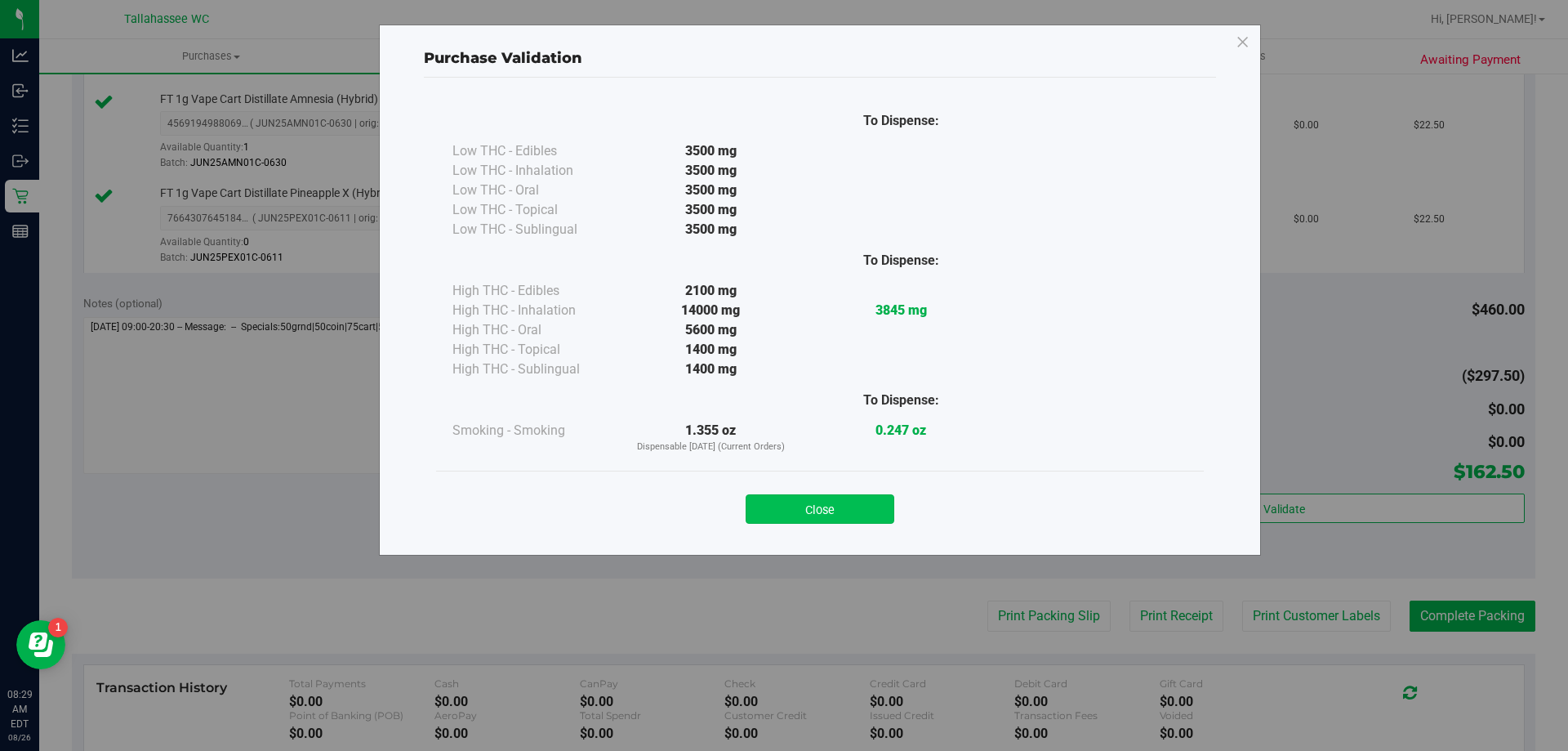
click at [871, 511] on button "Close" at bounding box center [819, 509] width 148 height 29
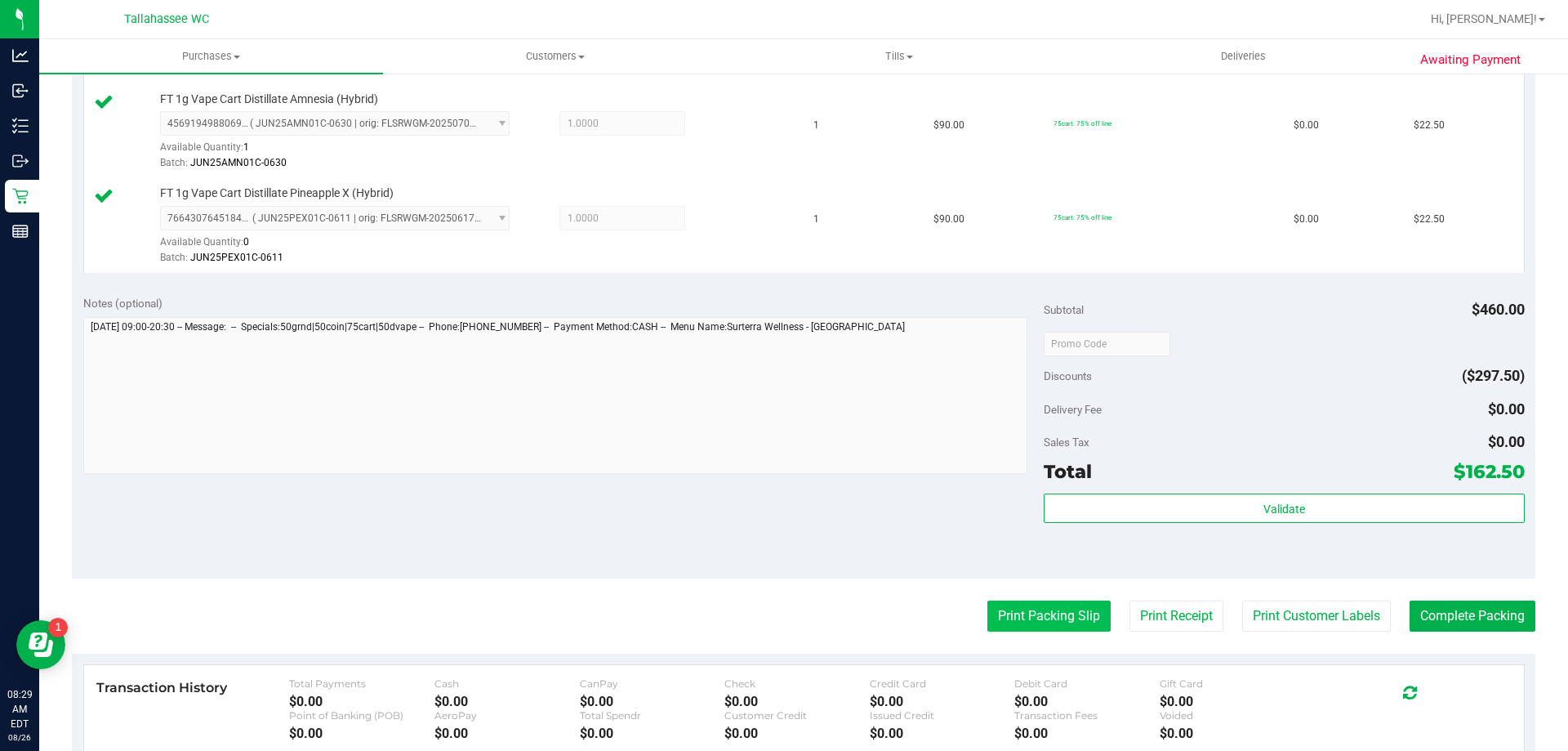
click at [1062, 629] on button "Print Packing Slip" at bounding box center [1050, 616] width 123 height 31
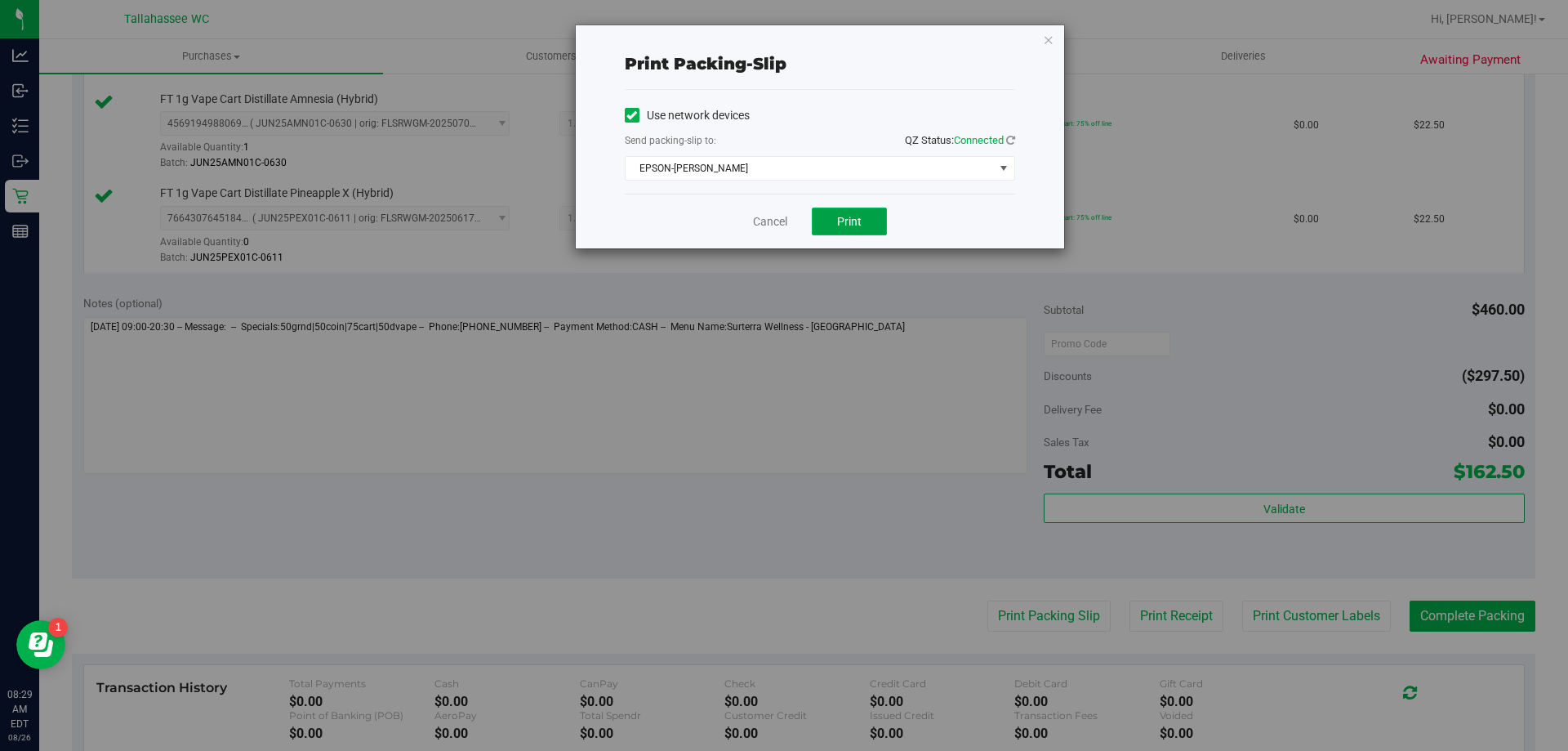
click at [867, 221] on button "Print" at bounding box center [850, 221] width 75 height 27
click at [774, 223] on link "Cancel" at bounding box center [770, 222] width 34 height 17
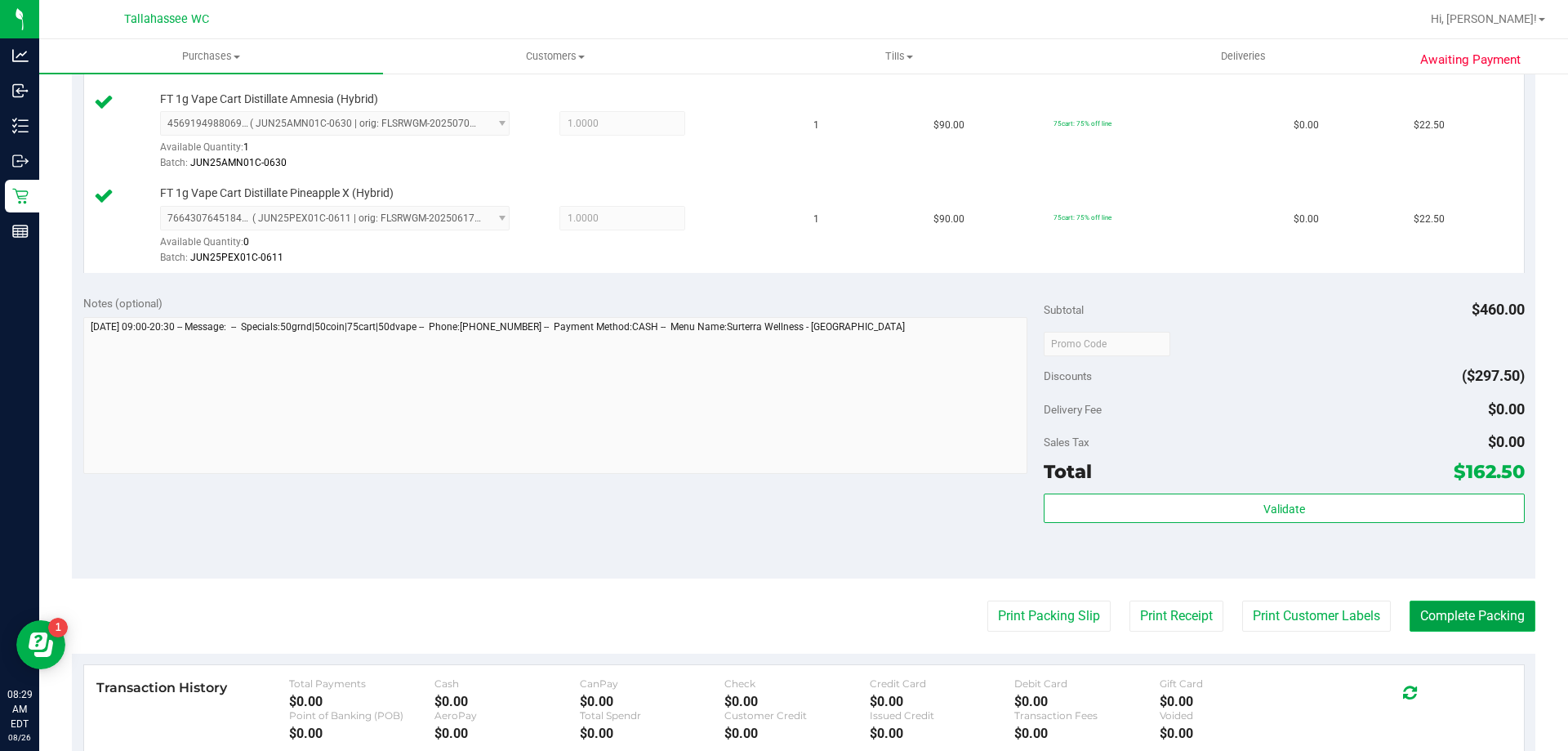
click at [1460, 618] on button "Complete Packing" at bounding box center [1472, 616] width 126 height 31
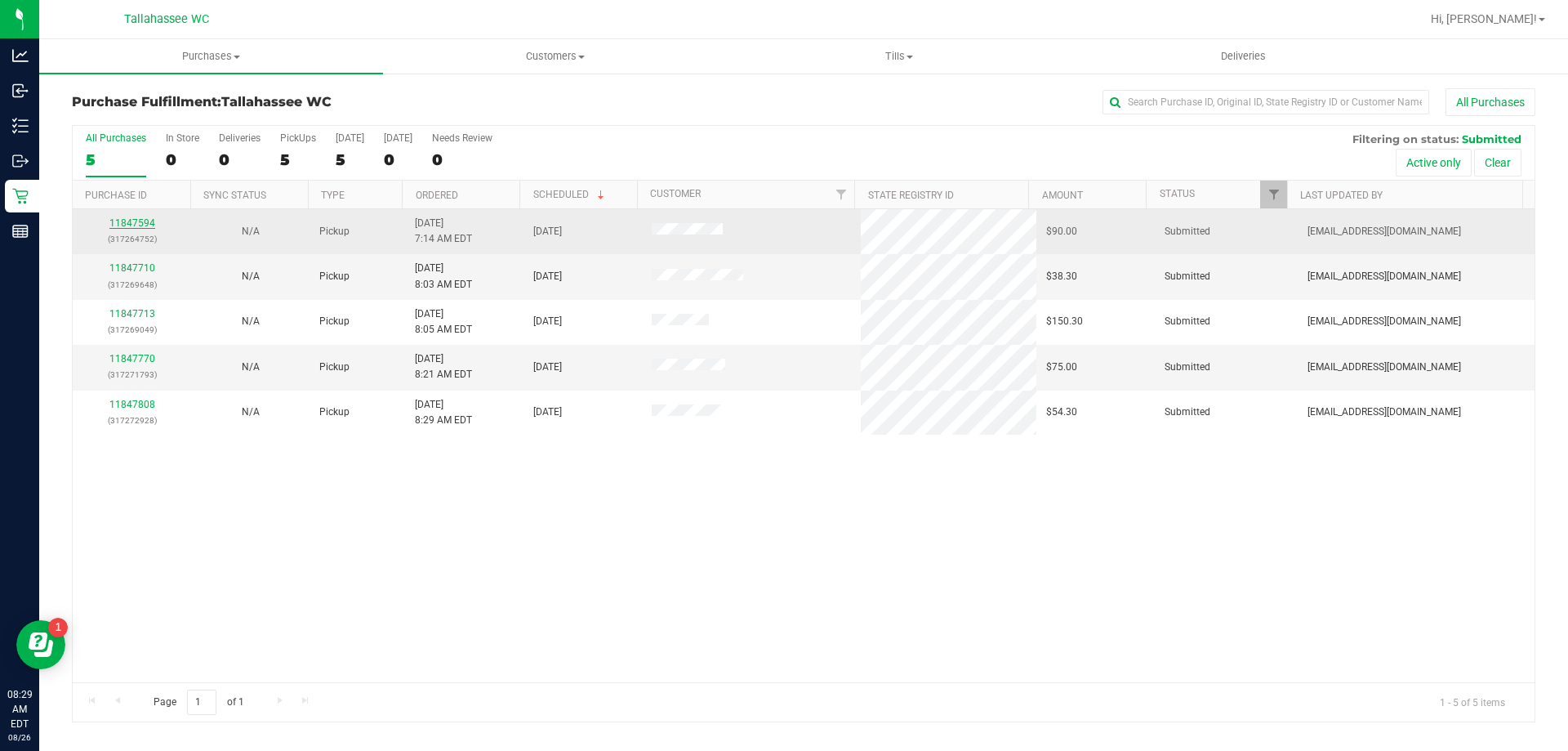
click at [127, 221] on link "11847594" at bounding box center [132, 223] width 45 height 11
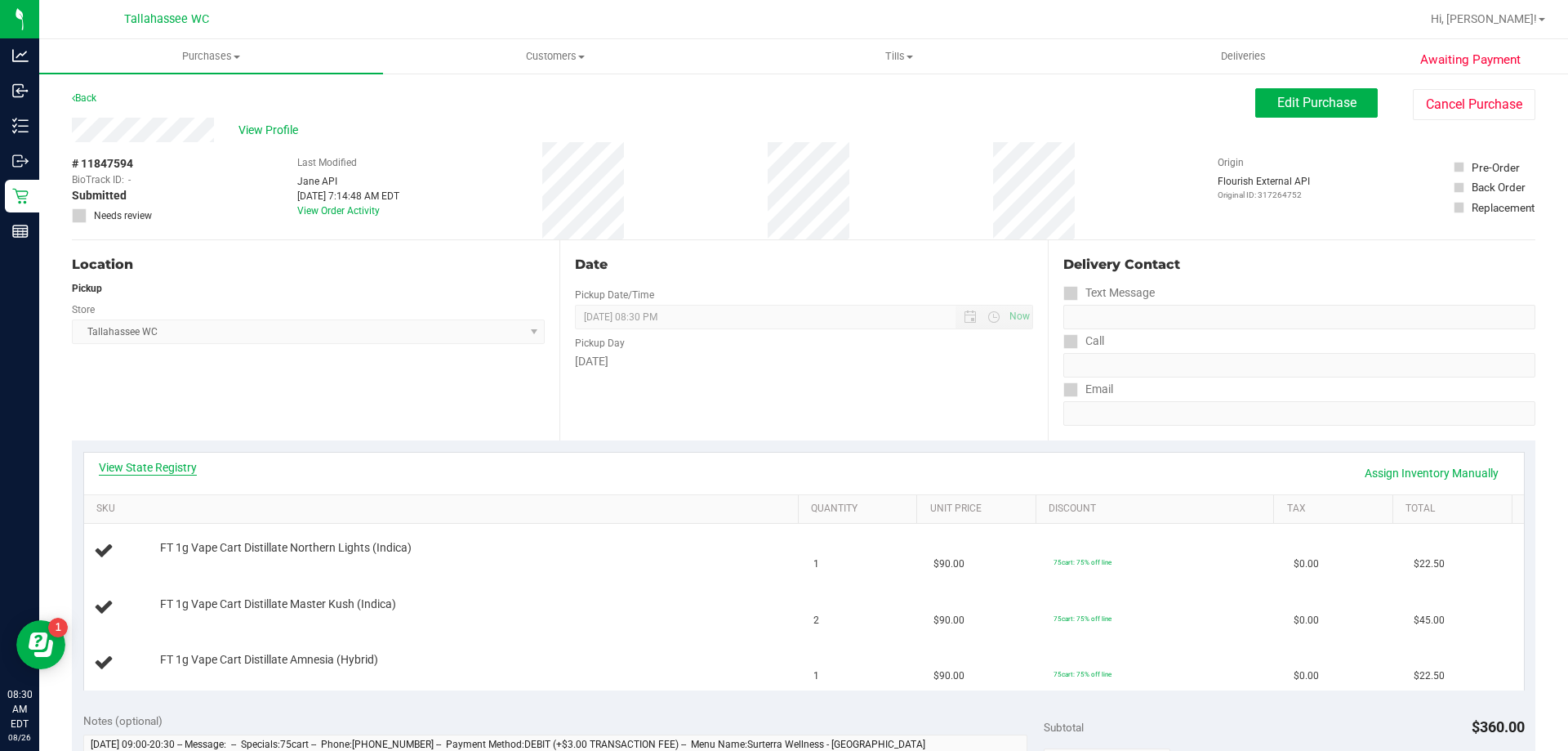
click at [171, 463] on link "View State Registry" at bounding box center [147, 467] width 98 height 16
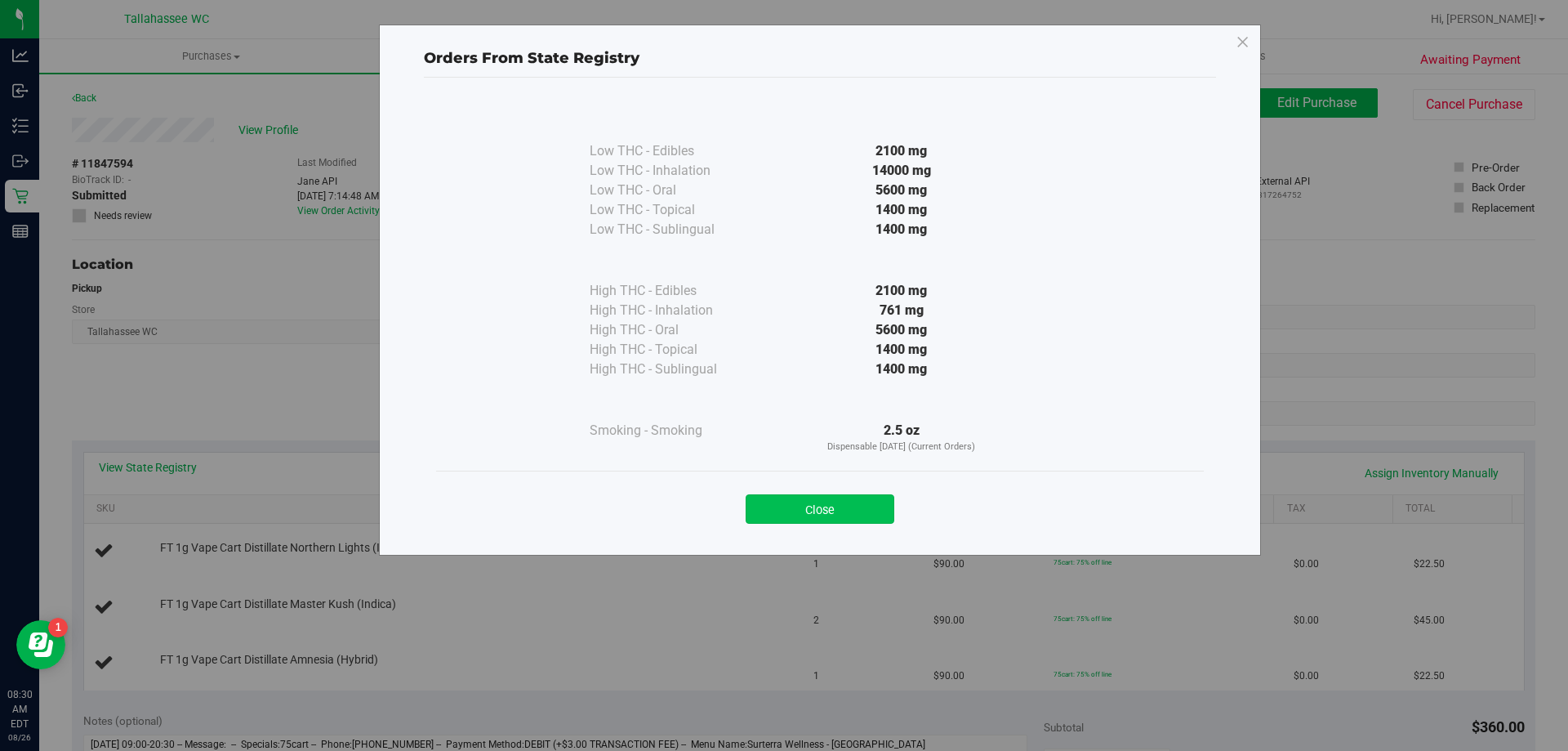
click at [848, 514] on button "Close" at bounding box center [819, 509] width 148 height 29
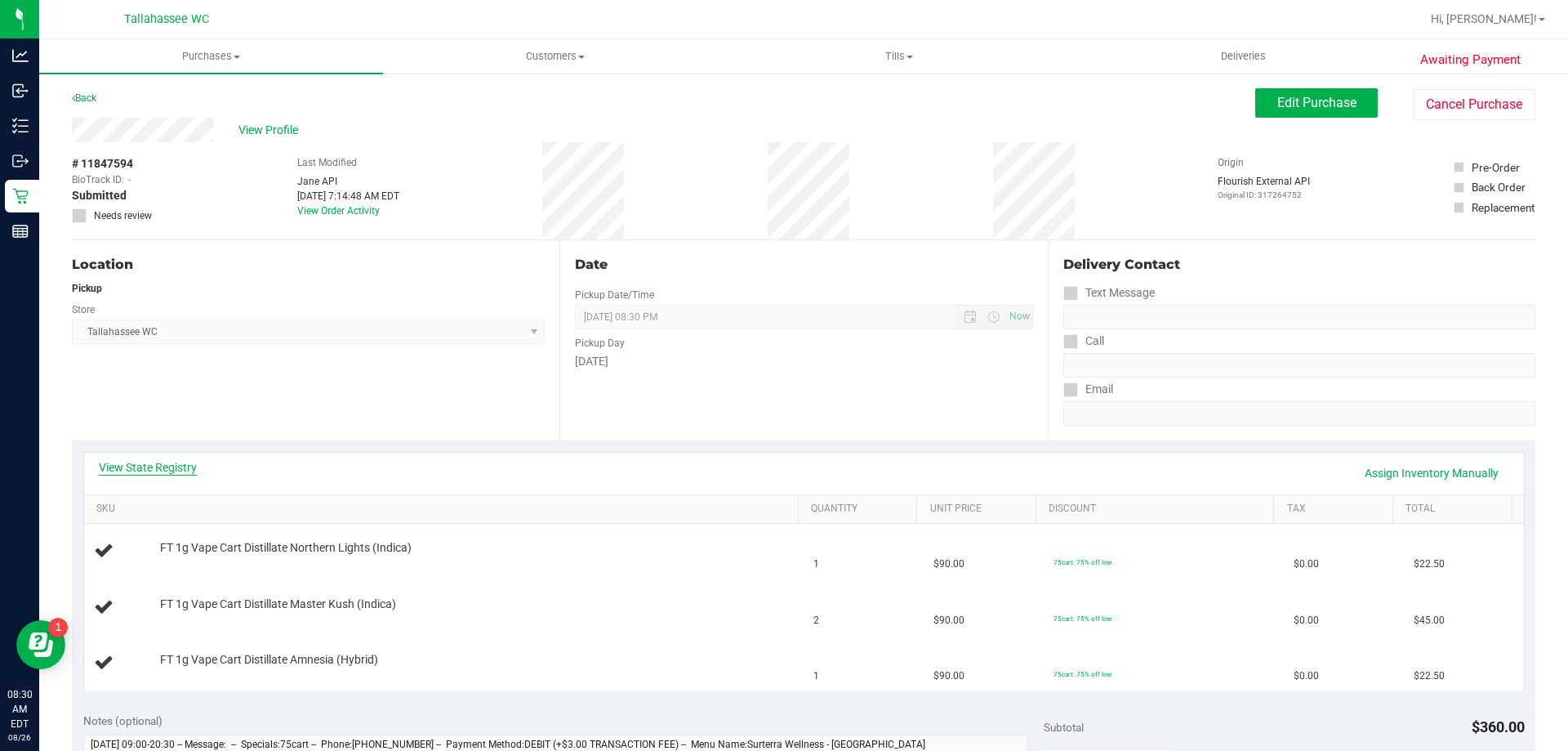
click at [171, 467] on link "View State Registry" at bounding box center [147, 467] width 98 height 16
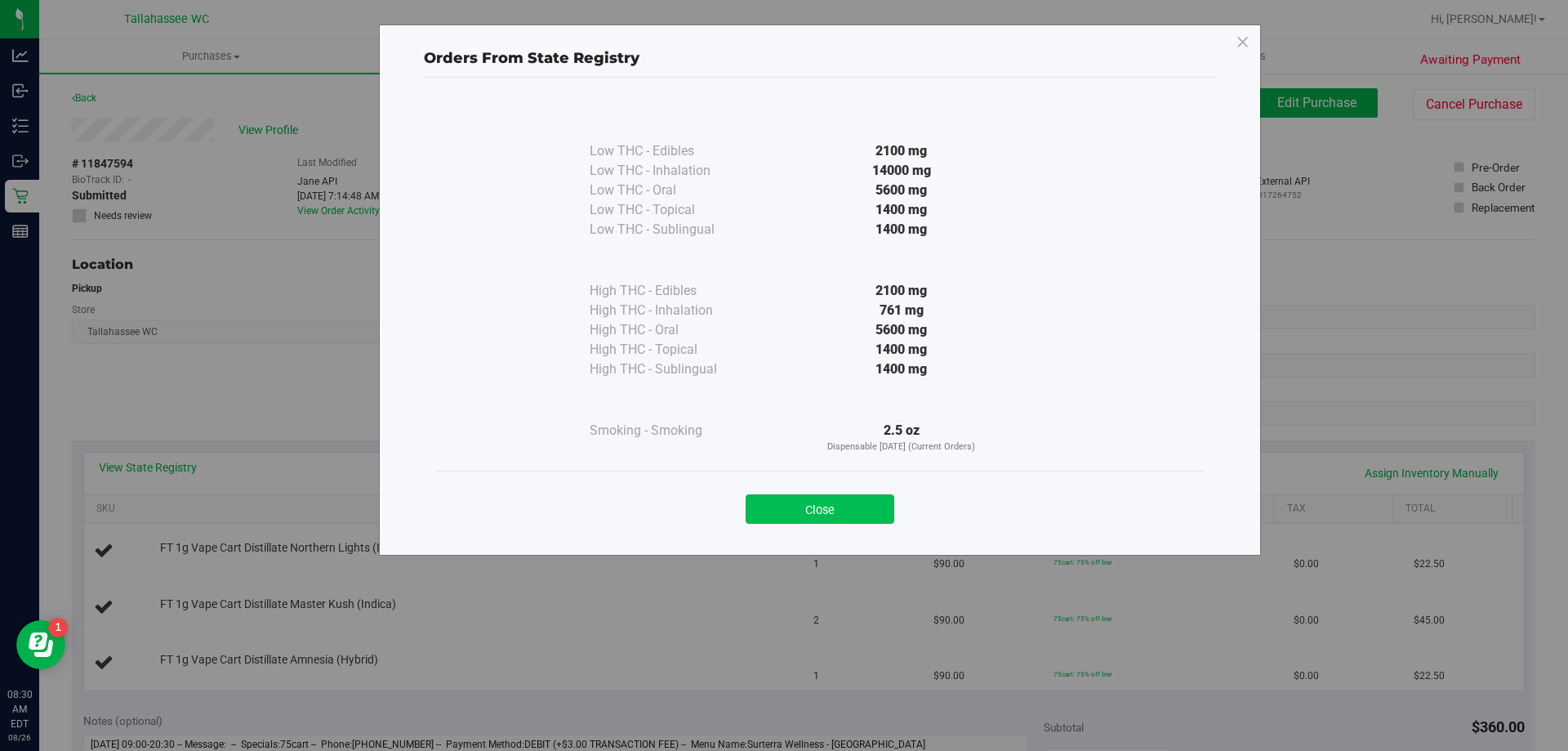
click at [841, 516] on button "Close" at bounding box center [819, 509] width 148 height 29
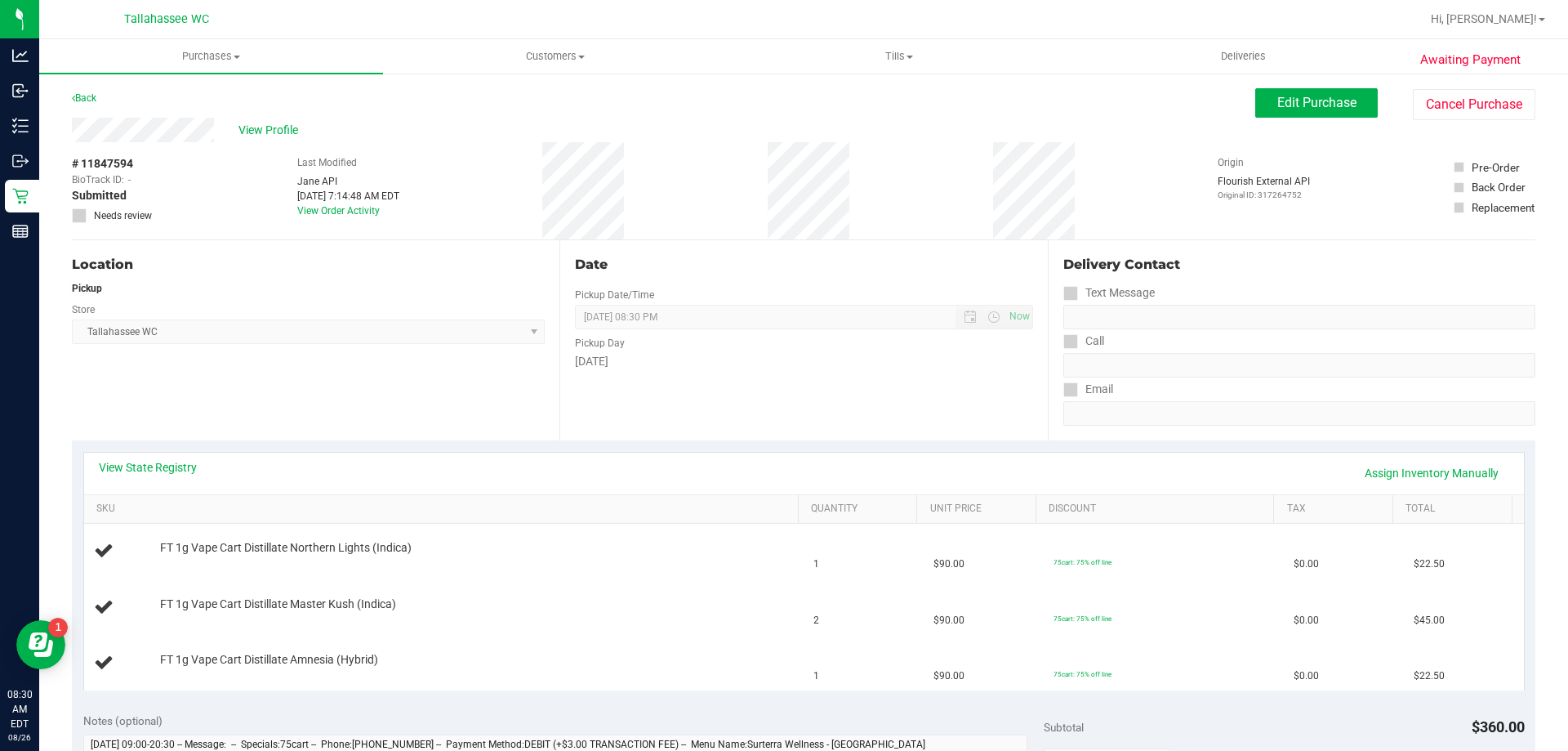
click at [1278, 117] on div "Edit Purchase Cancel Purchase" at bounding box center [1395, 104] width 280 height 32
click at [1278, 117] on button "Edit Purchase" at bounding box center [1316, 103] width 123 height 29
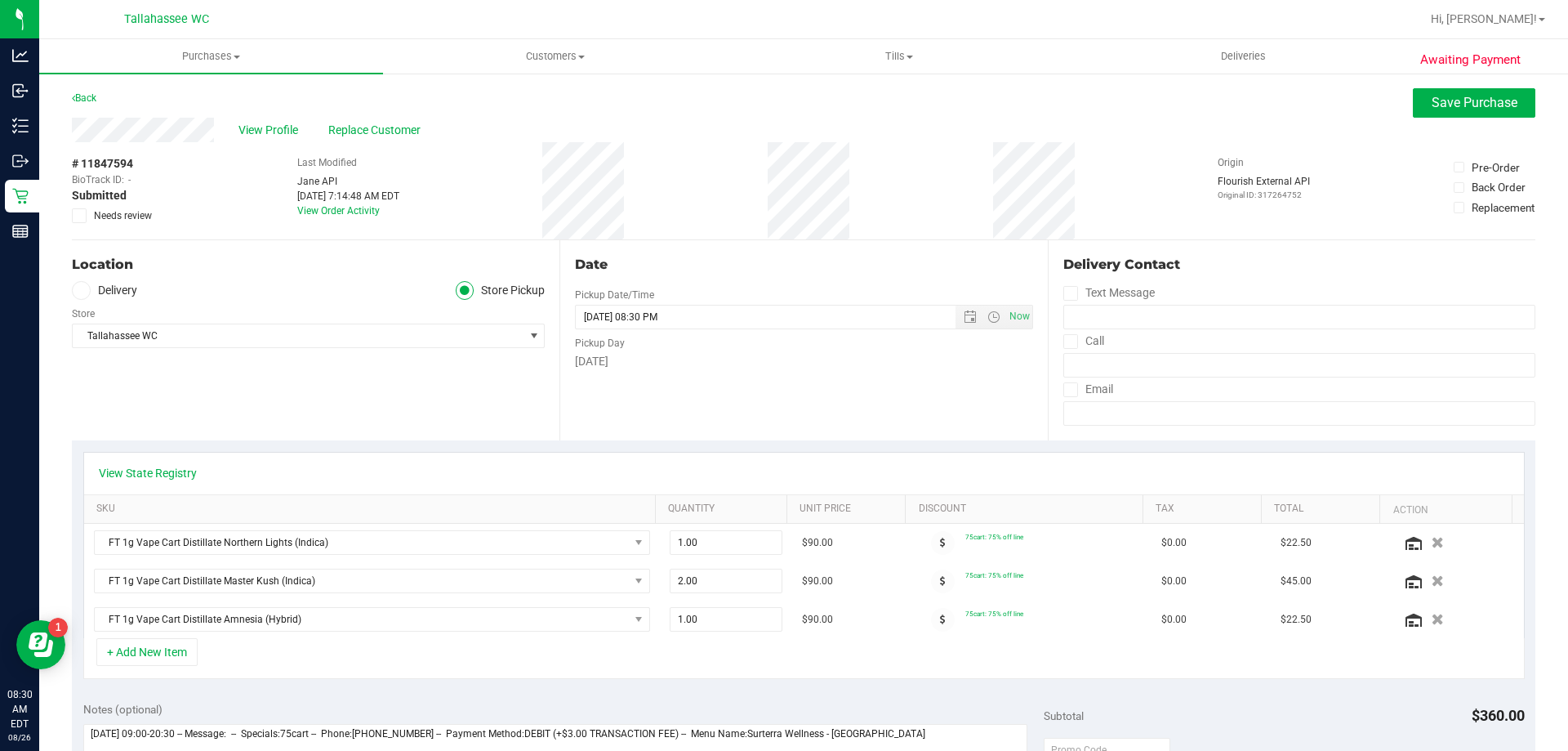
drag, startPoint x: 85, startPoint y: 217, endPoint x: 316, endPoint y: 279, distance: 239.2
click at [84, 217] on span at bounding box center [79, 215] width 15 height 15
click at [0, 0] on input "Needs review" at bounding box center [0, 0] width 0 height 0
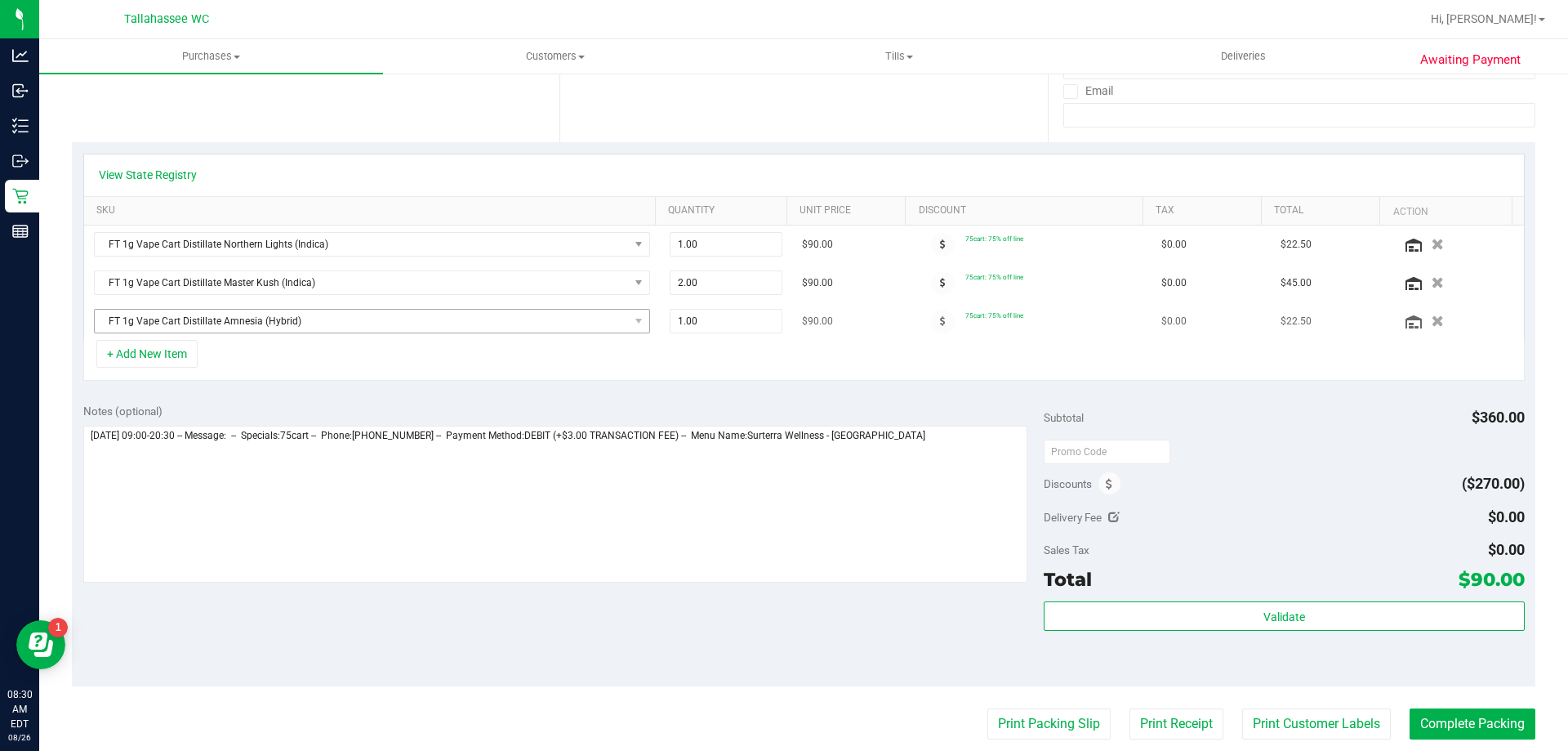
scroll to position [327, 0]
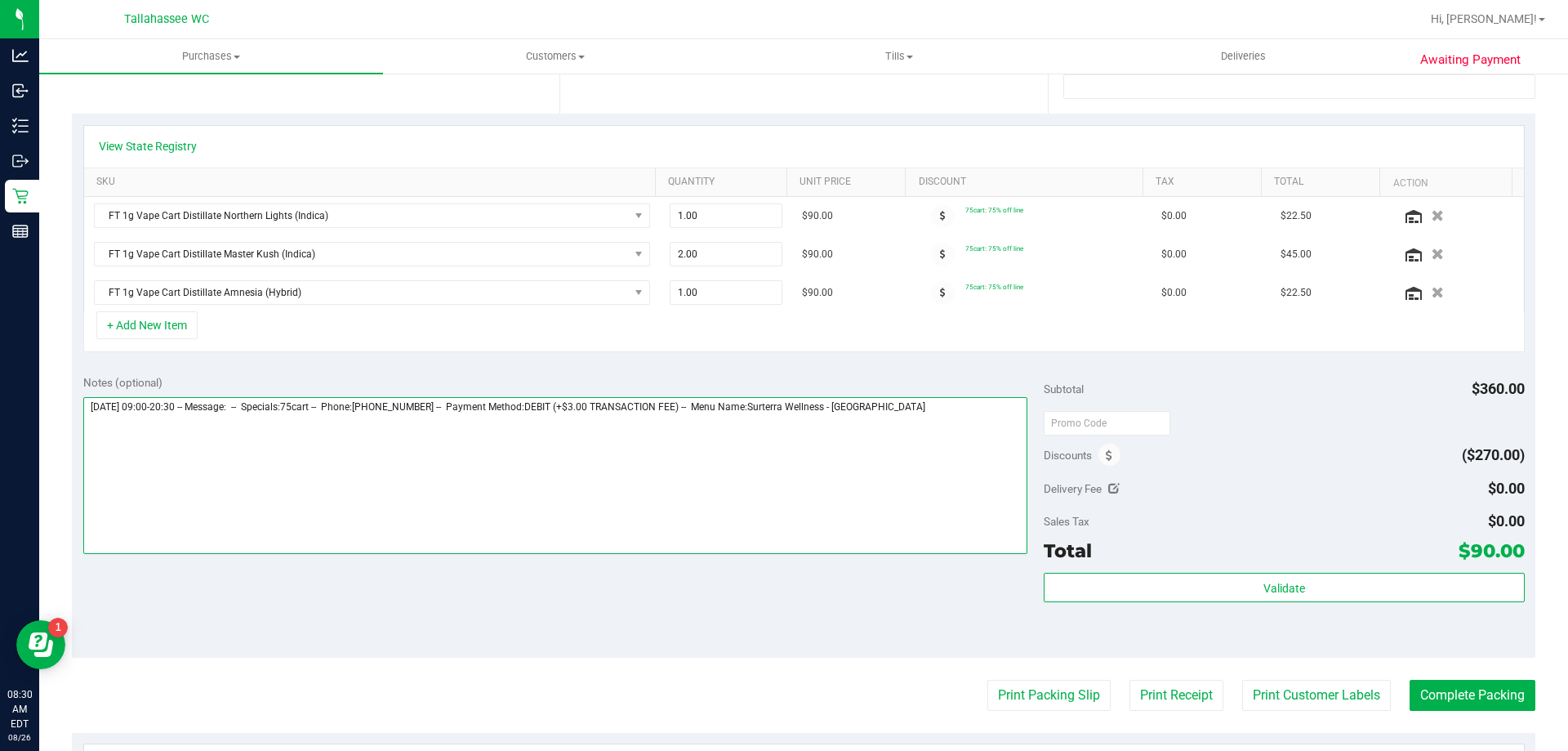
click at [945, 412] on textarea at bounding box center [555, 475] width 945 height 157
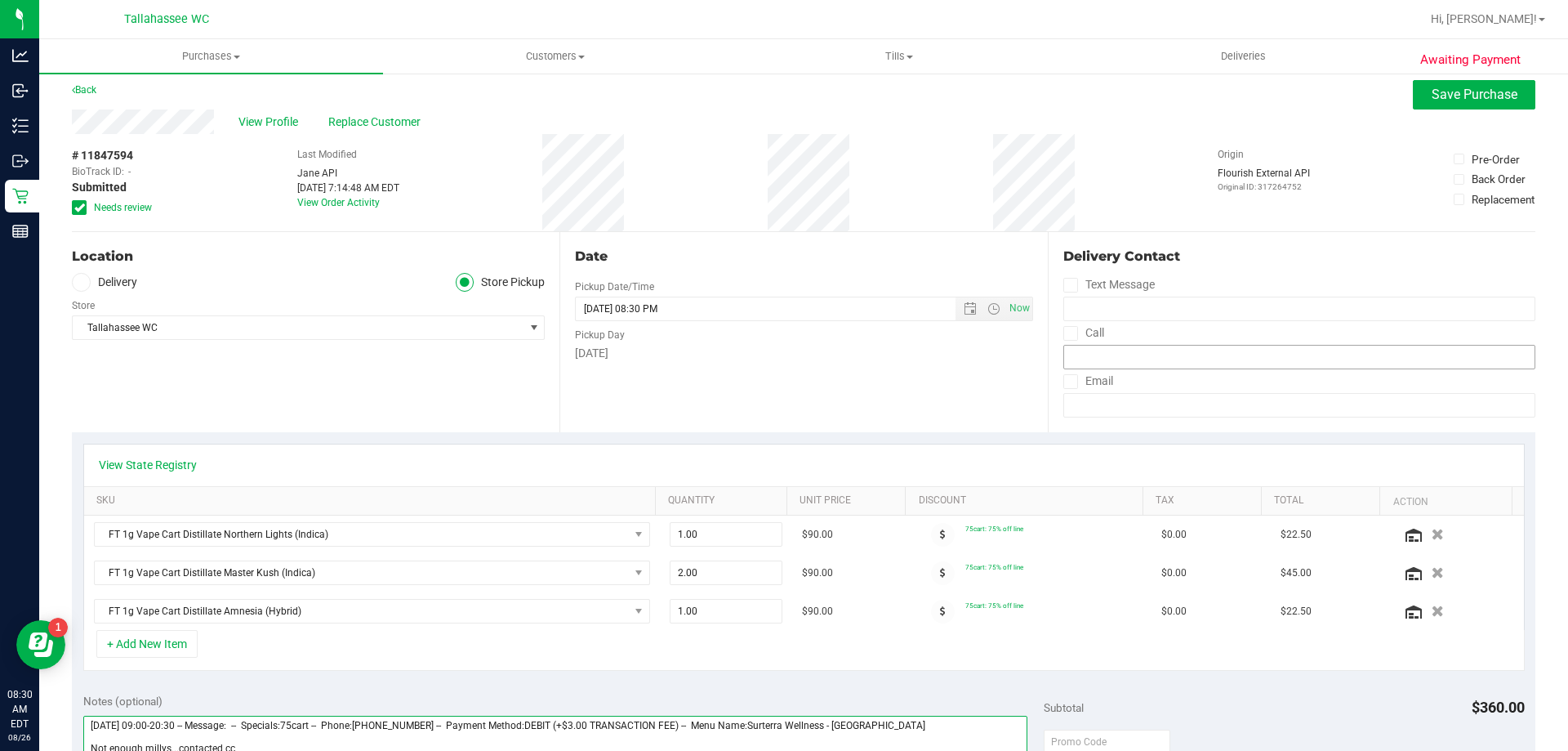
scroll to position [0, 0]
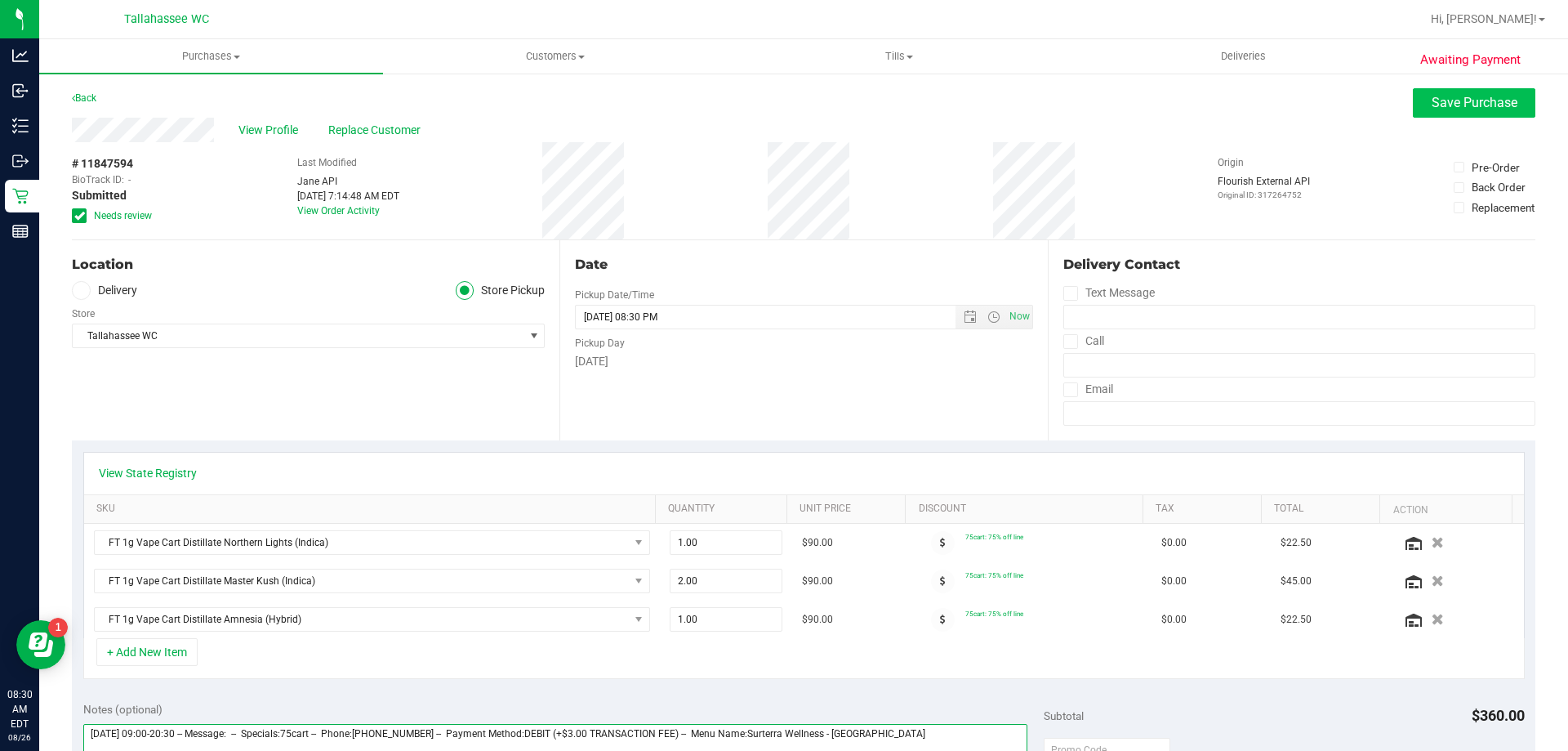
type textarea "Tuesday 08/26/2025 09:00-20:30 -- Message: -- Specials:75cart -- Phone:85050905…"
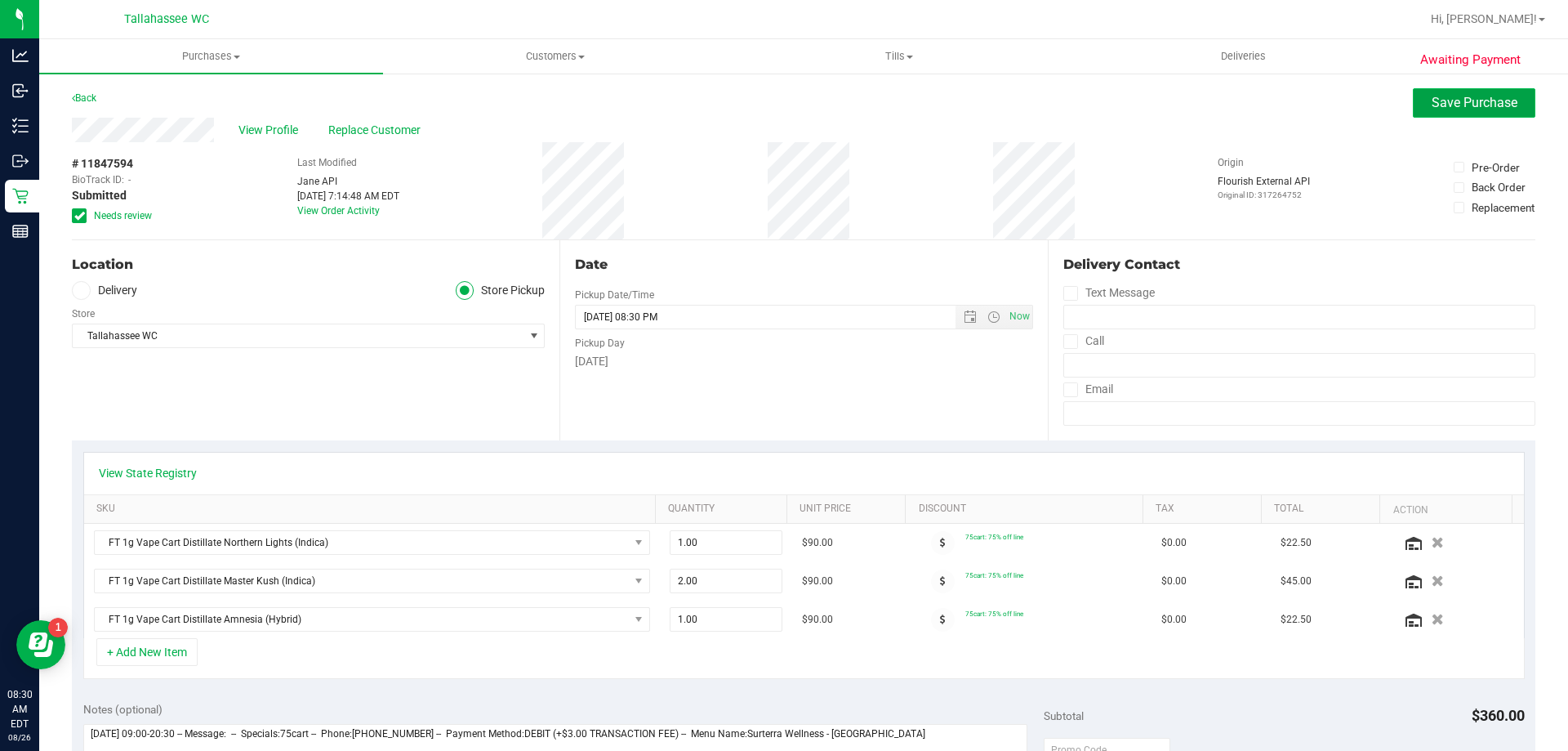
click at [1413, 105] on button "Save Purchase" at bounding box center [1474, 103] width 123 height 29
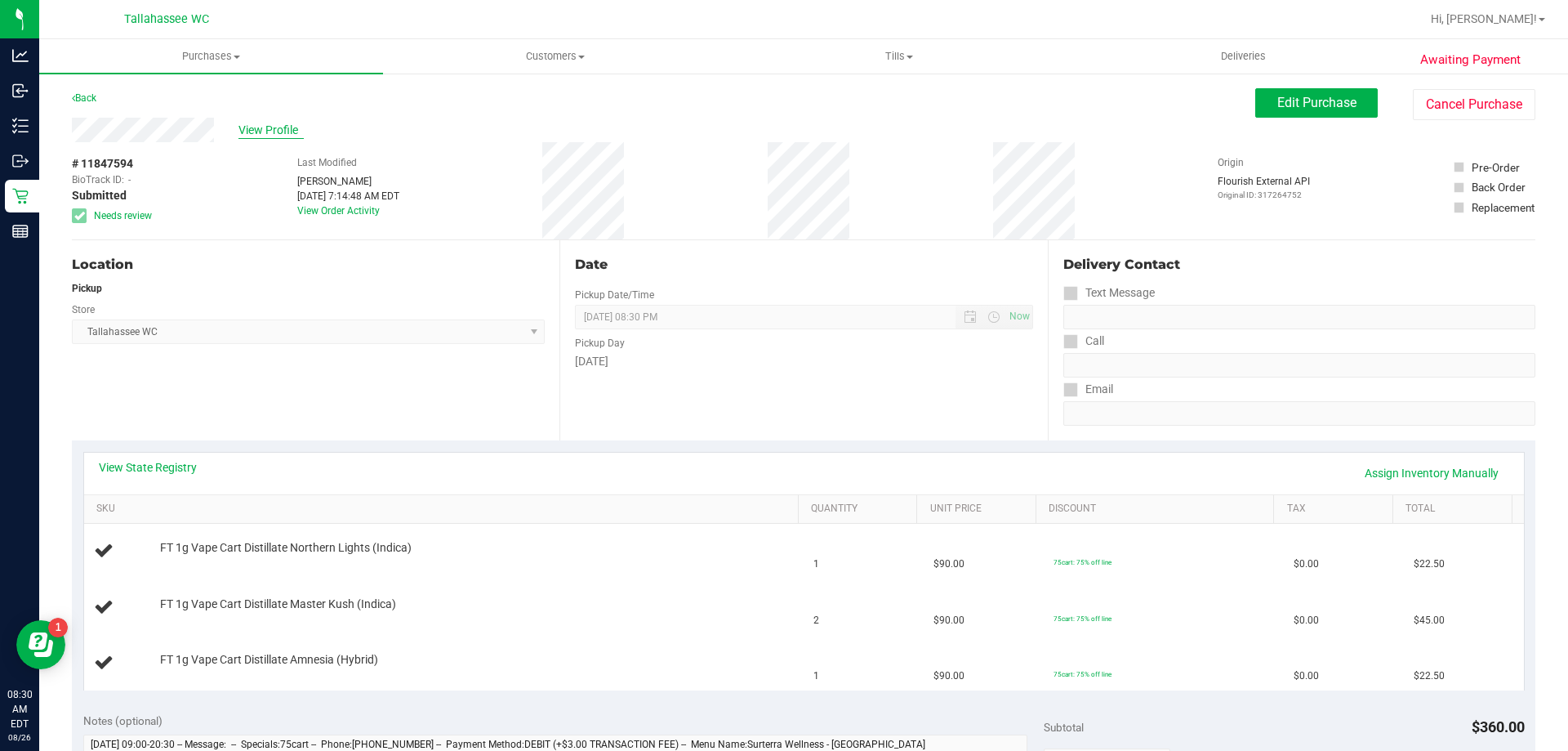
click at [290, 126] on span "View Profile" at bounding box center [271, 130] width 65 height 17
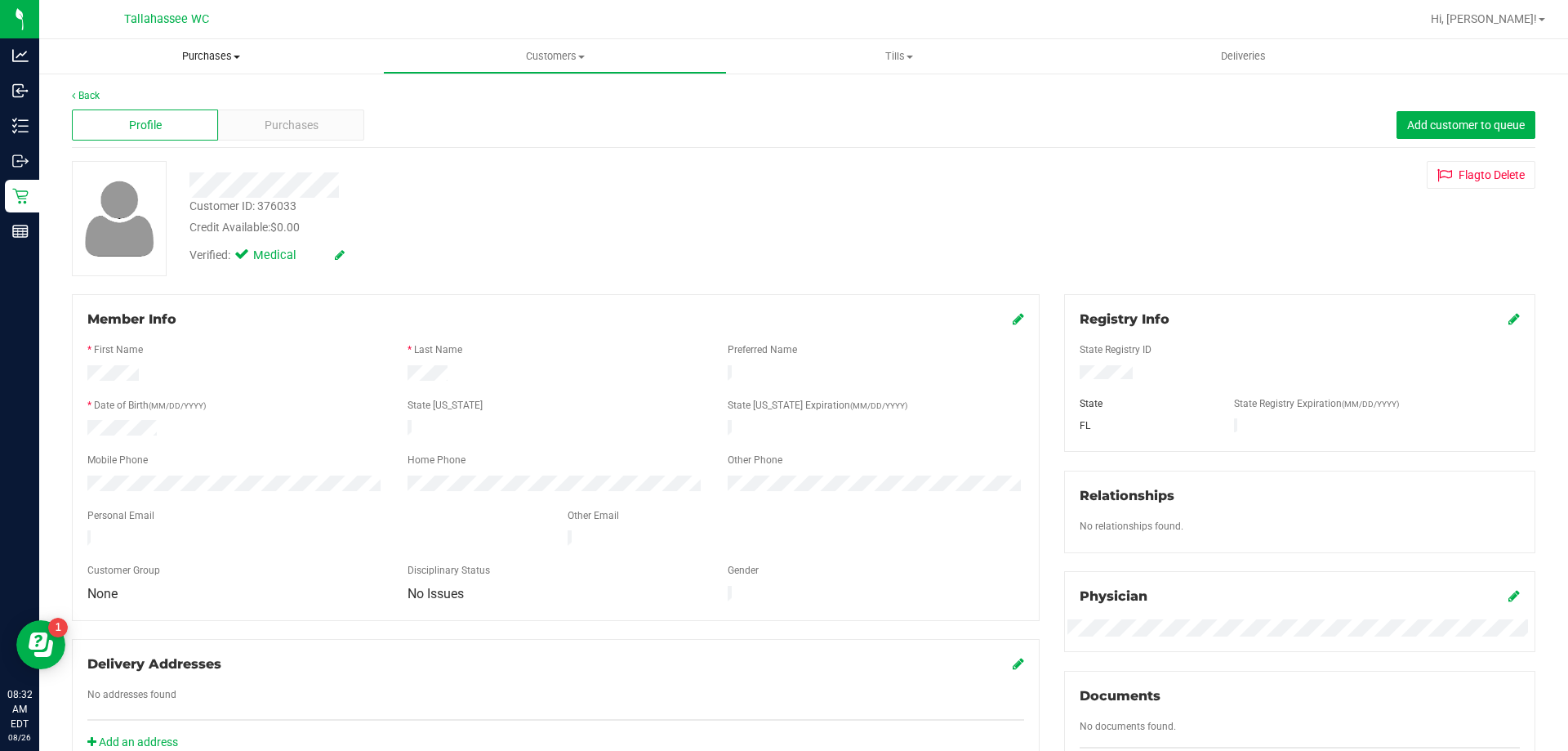
click at [224, 55] on span "Purchases" at bounding box center [211, 56] width 344 height 15
click at [218, 113] on li "Fulfillment" at bounding box center [211, 118] width 344 height 20
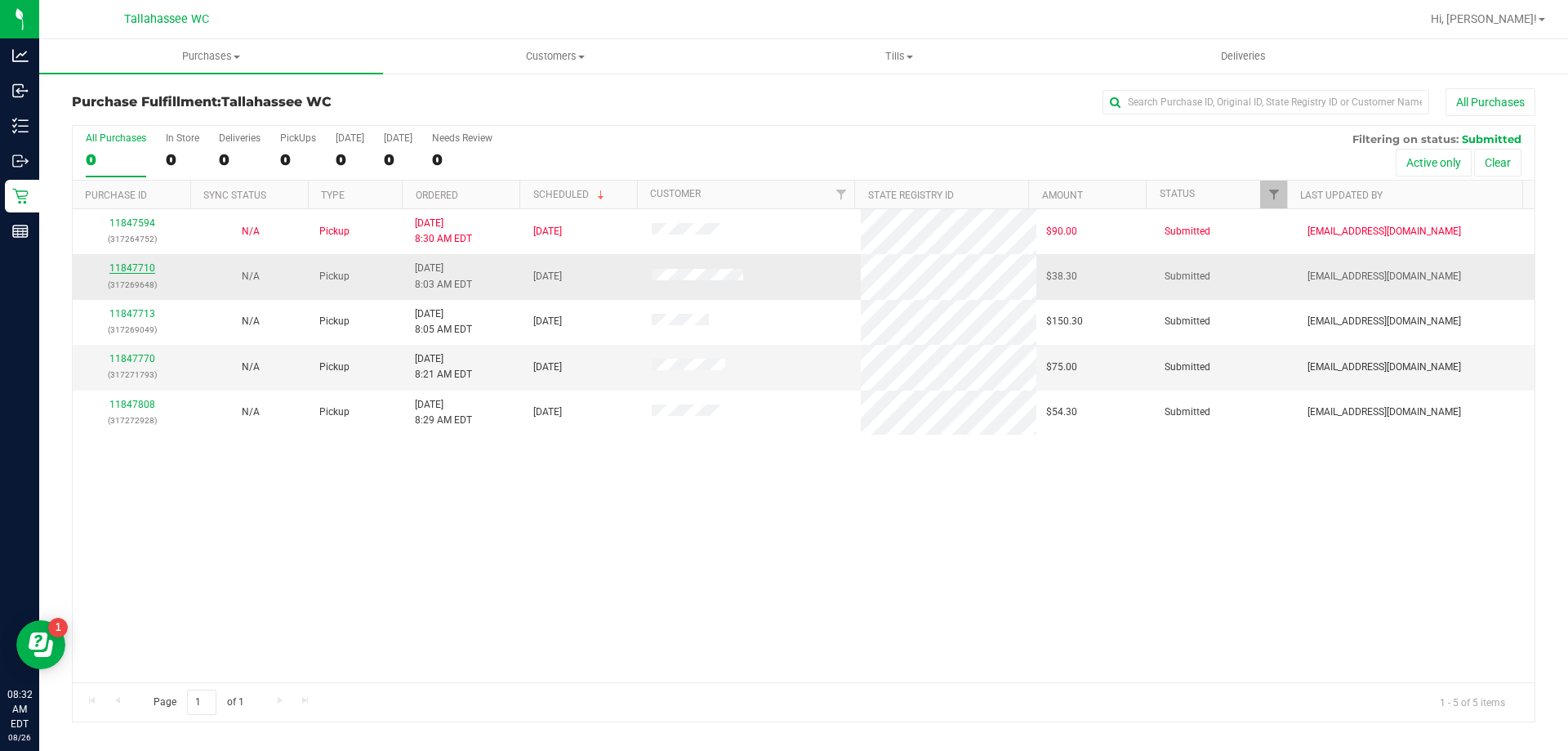
click at [117, 270] on link "11847710" at bounding box center [132, 267] width 45 height 11
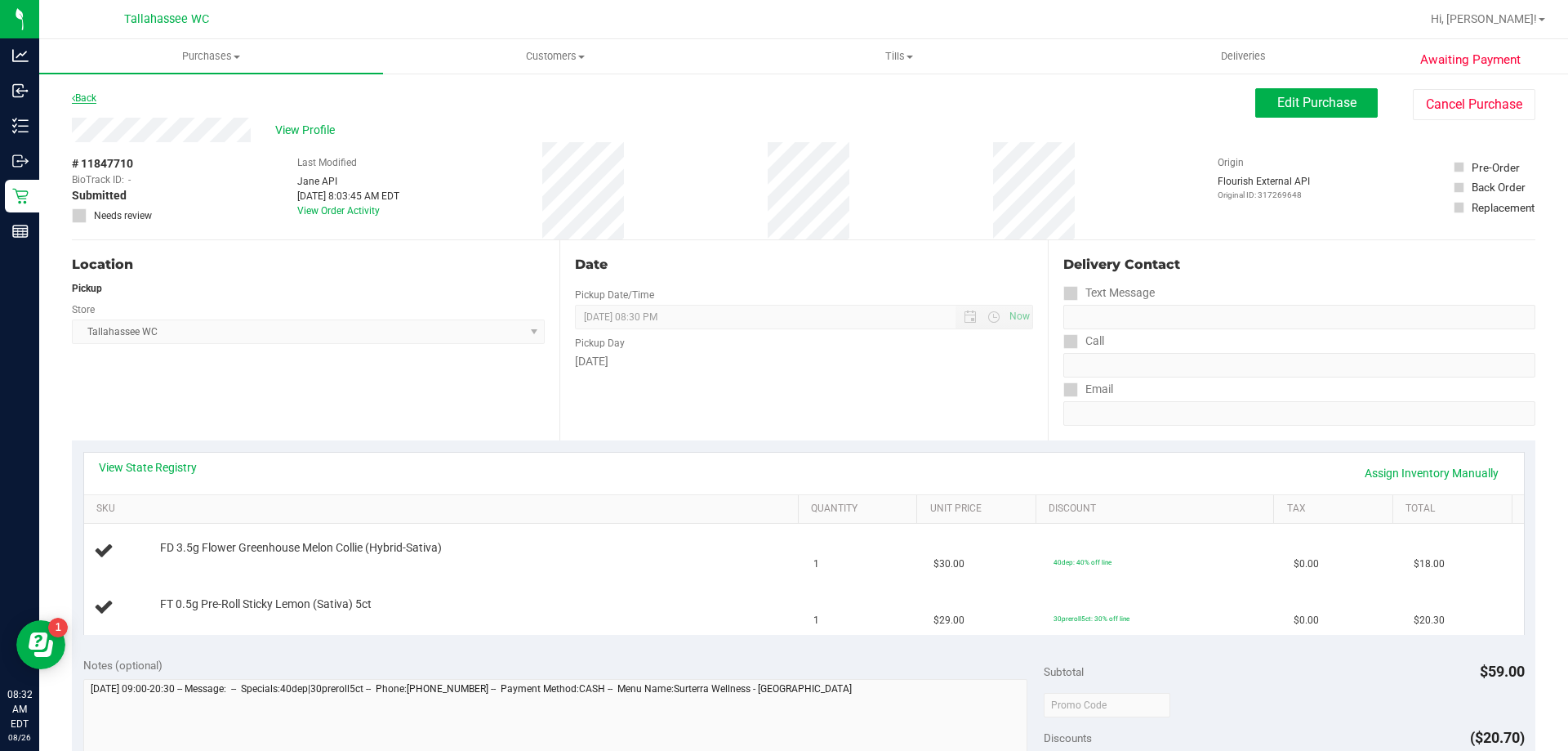
click at [80, 96] on link "Back" at bounding box center [84, 98] width 25 height 11
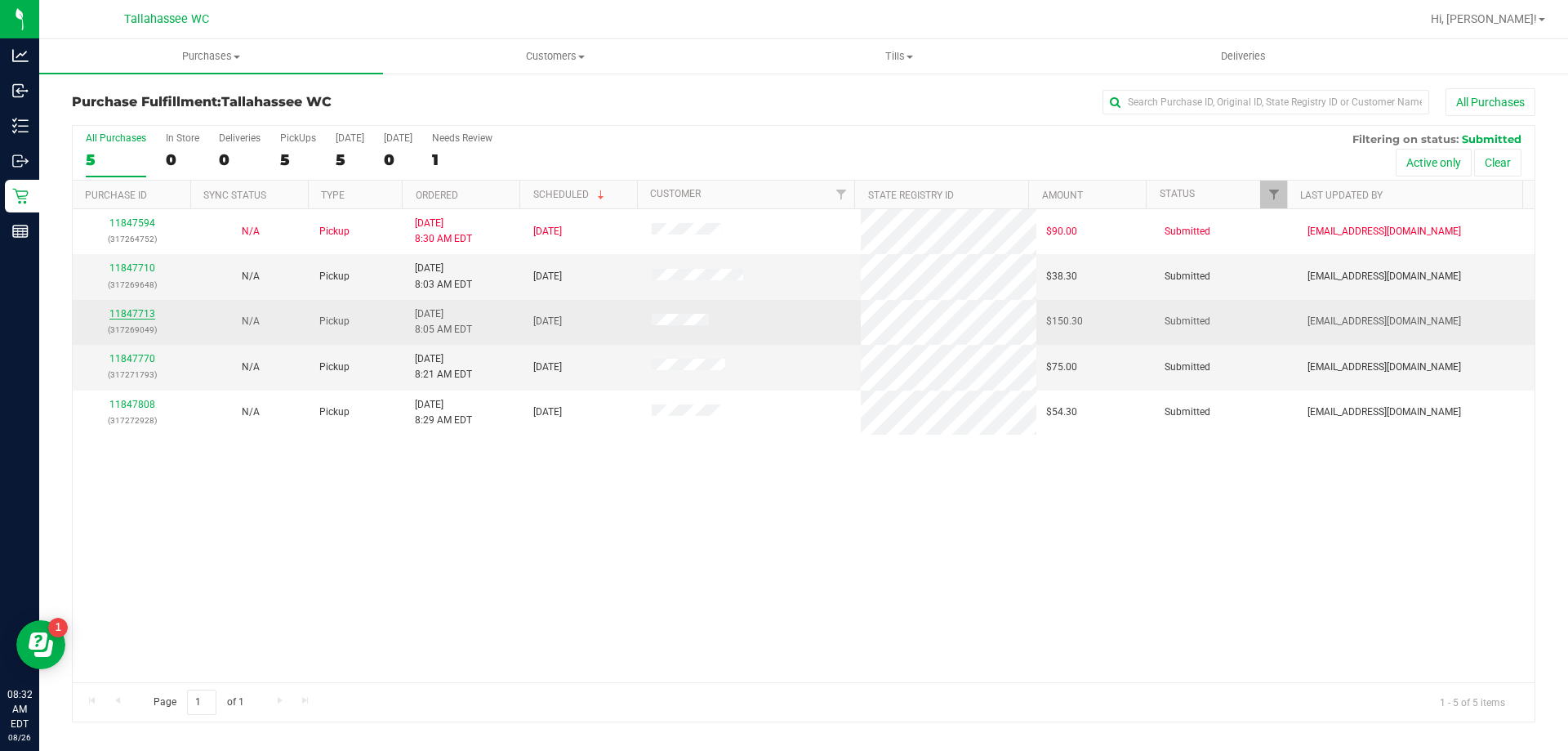
click at [122, 315] on link "11847713" at bounding box center [132, 313] width 45 height 11
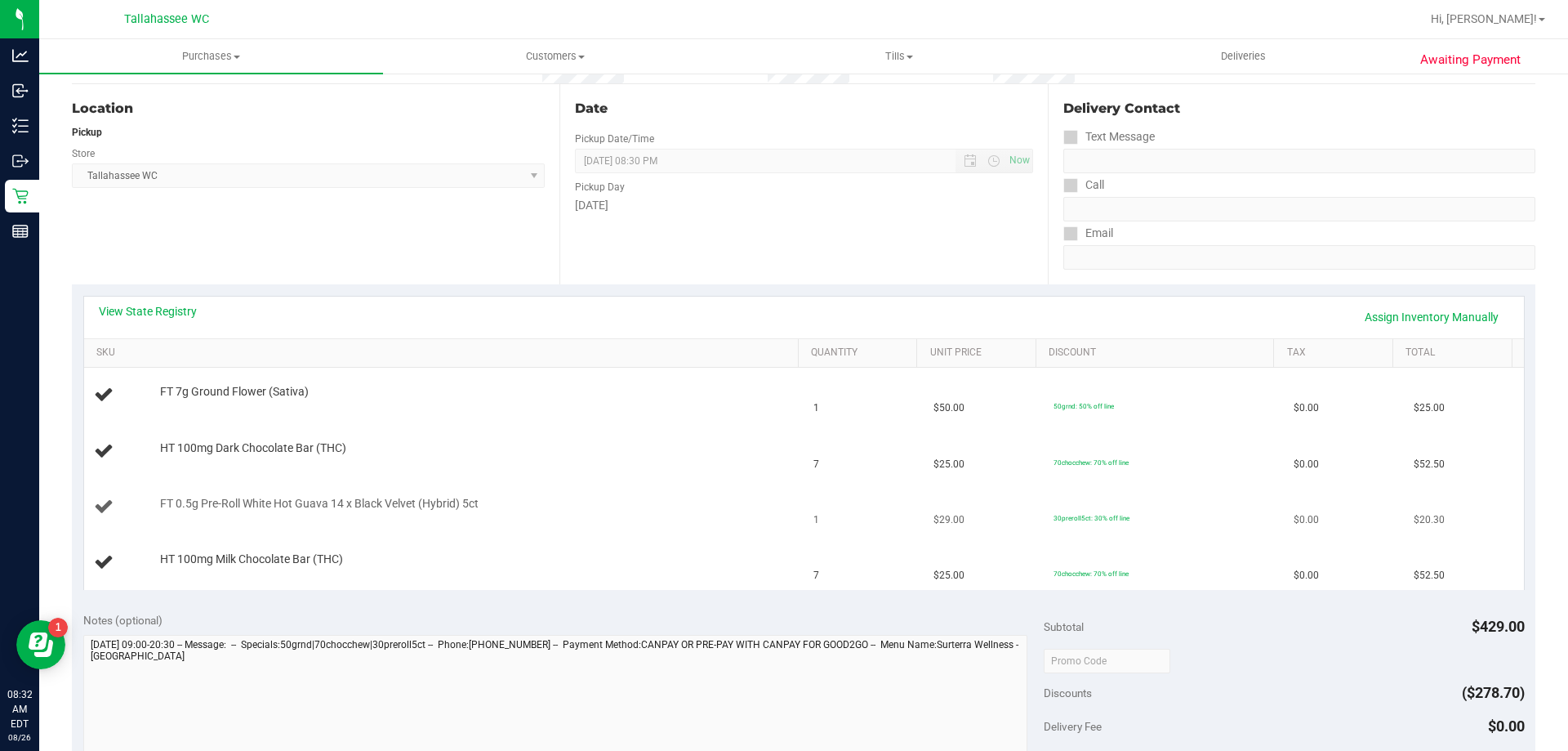
scroll to position [164, 0]
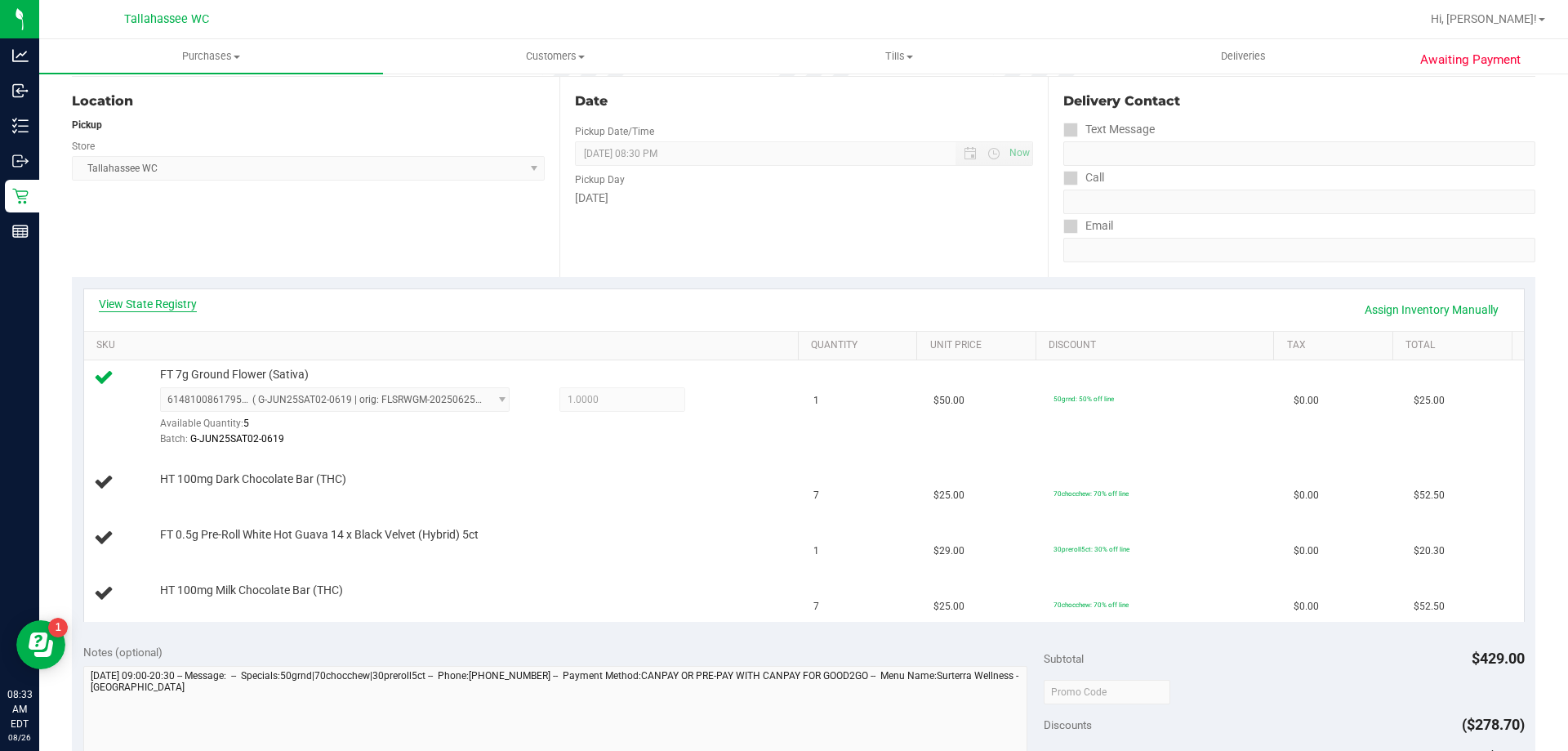
click at [163, 309] on link "View State Registry" at bounding box center [147, 303] width 98 height 16
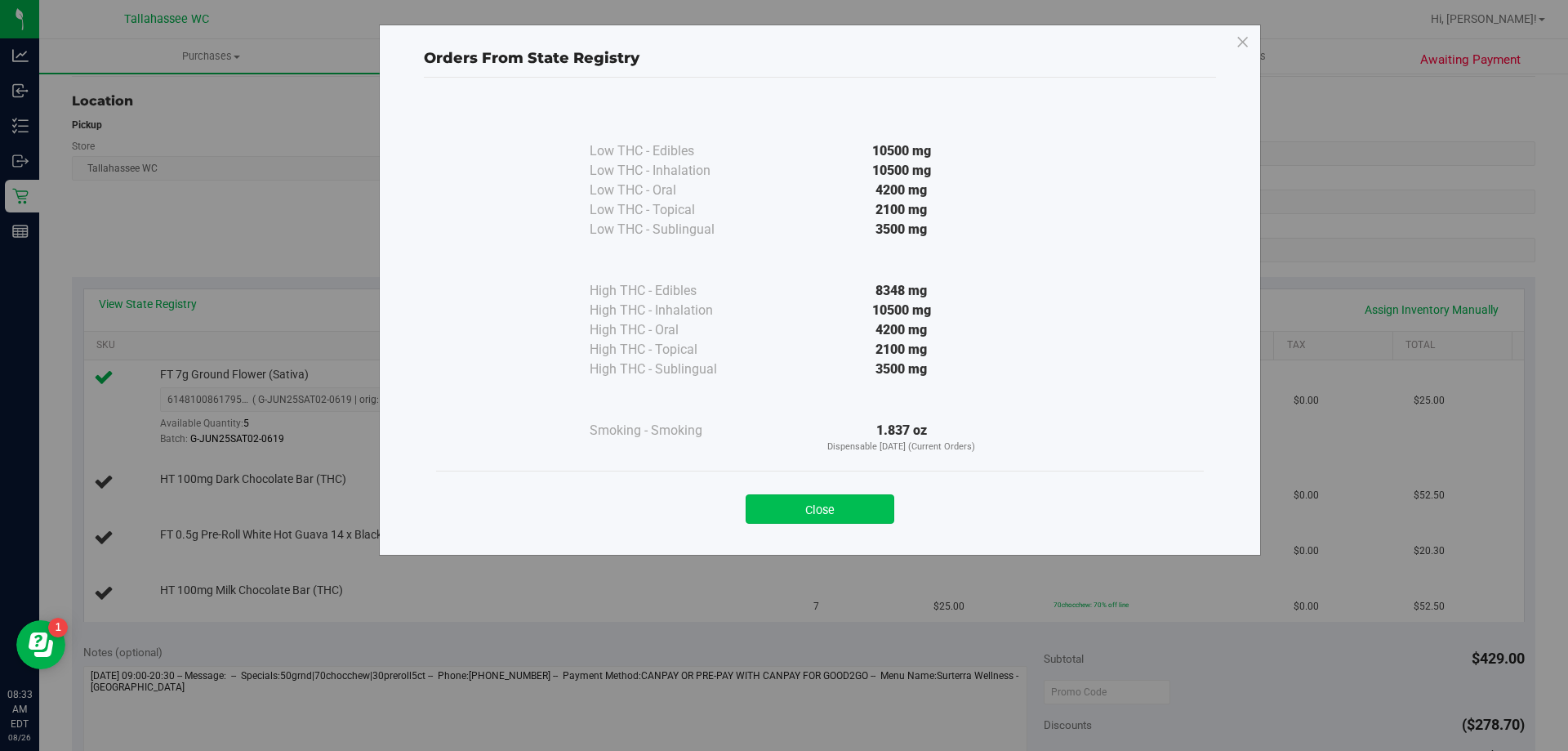
click at [852, 513] on button "Close" at bounding box center [819, 509] width 148 height 29
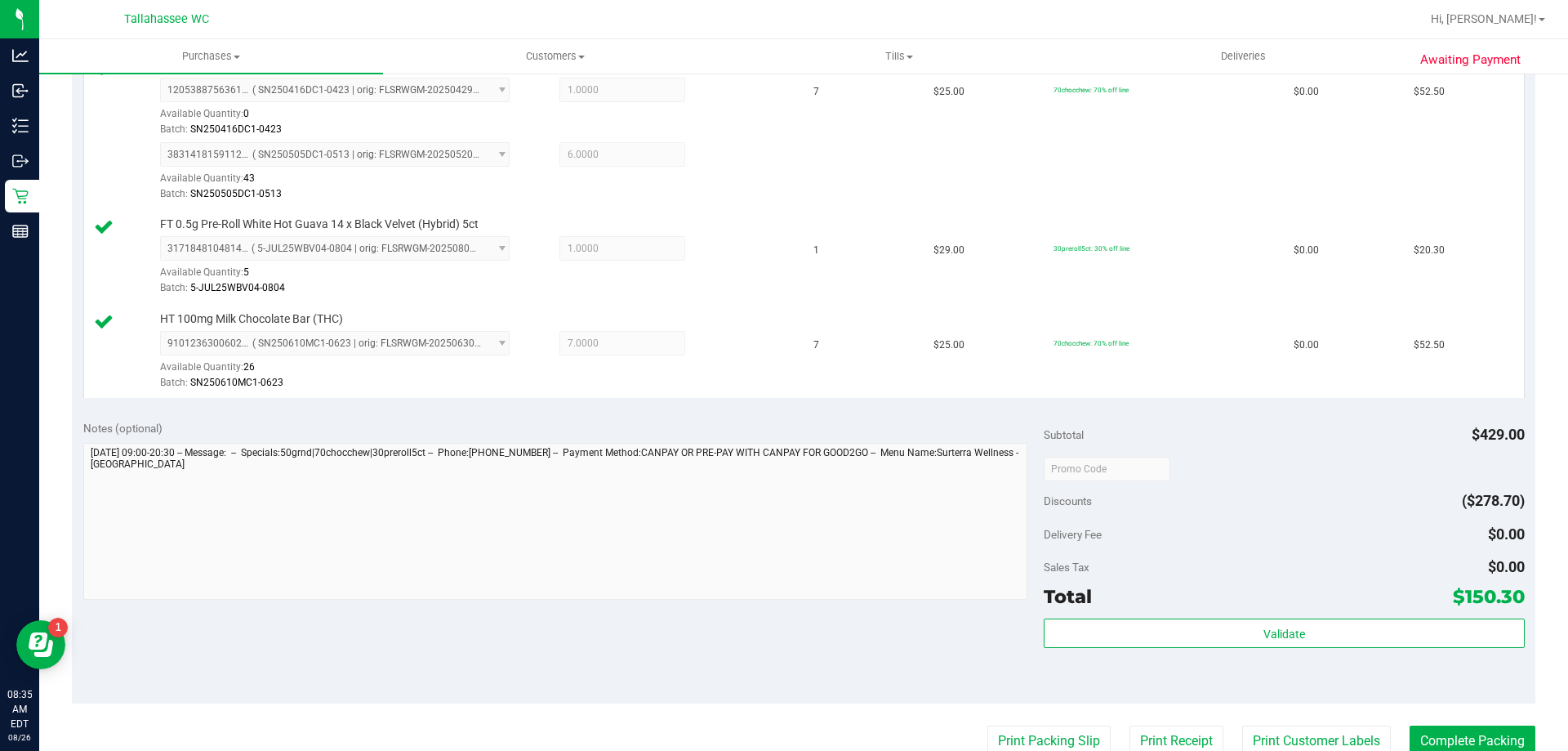
scroll to position [736, 0]
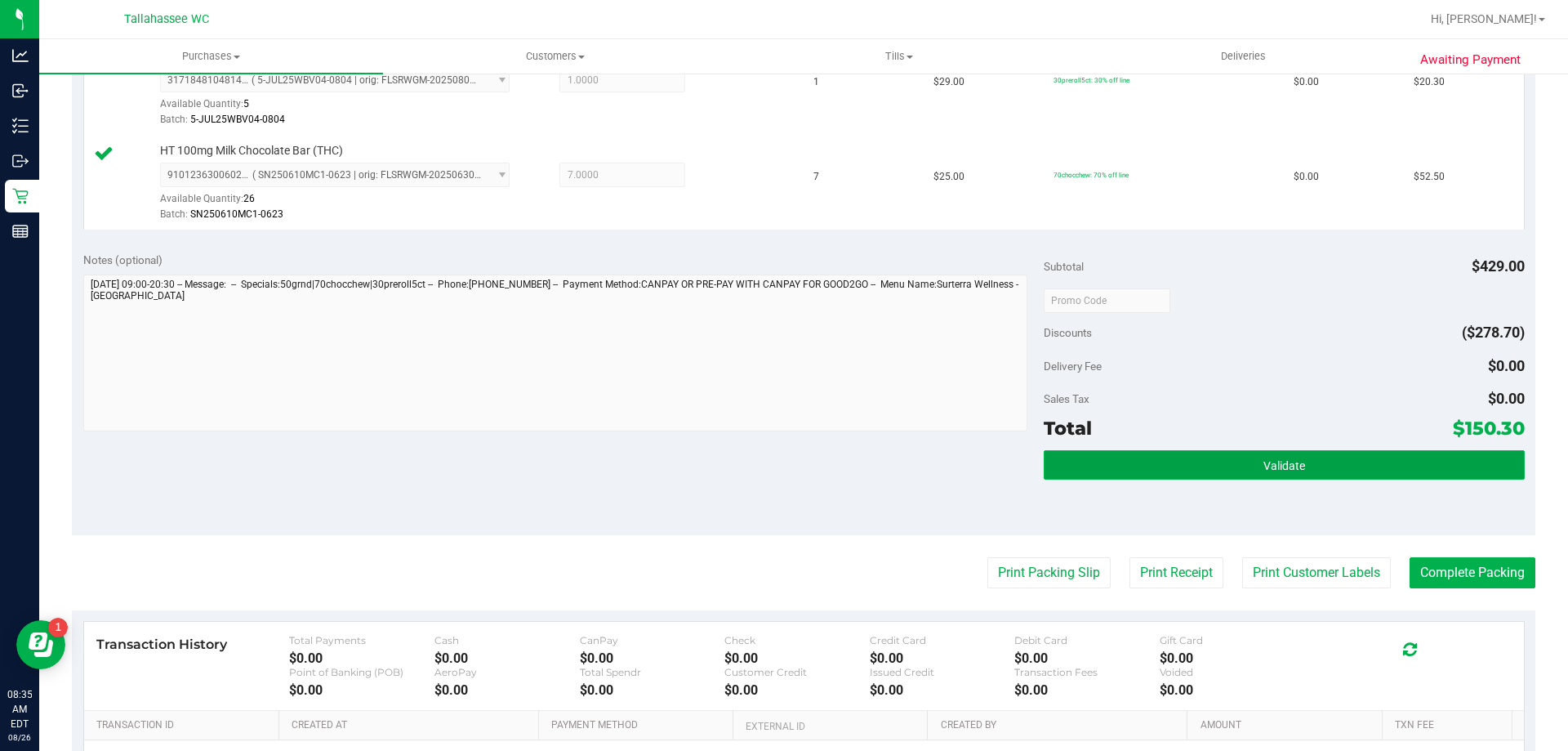
click at [1148, 455] on button "Validate" at bounding box center [1284, 465] width 481 height 29
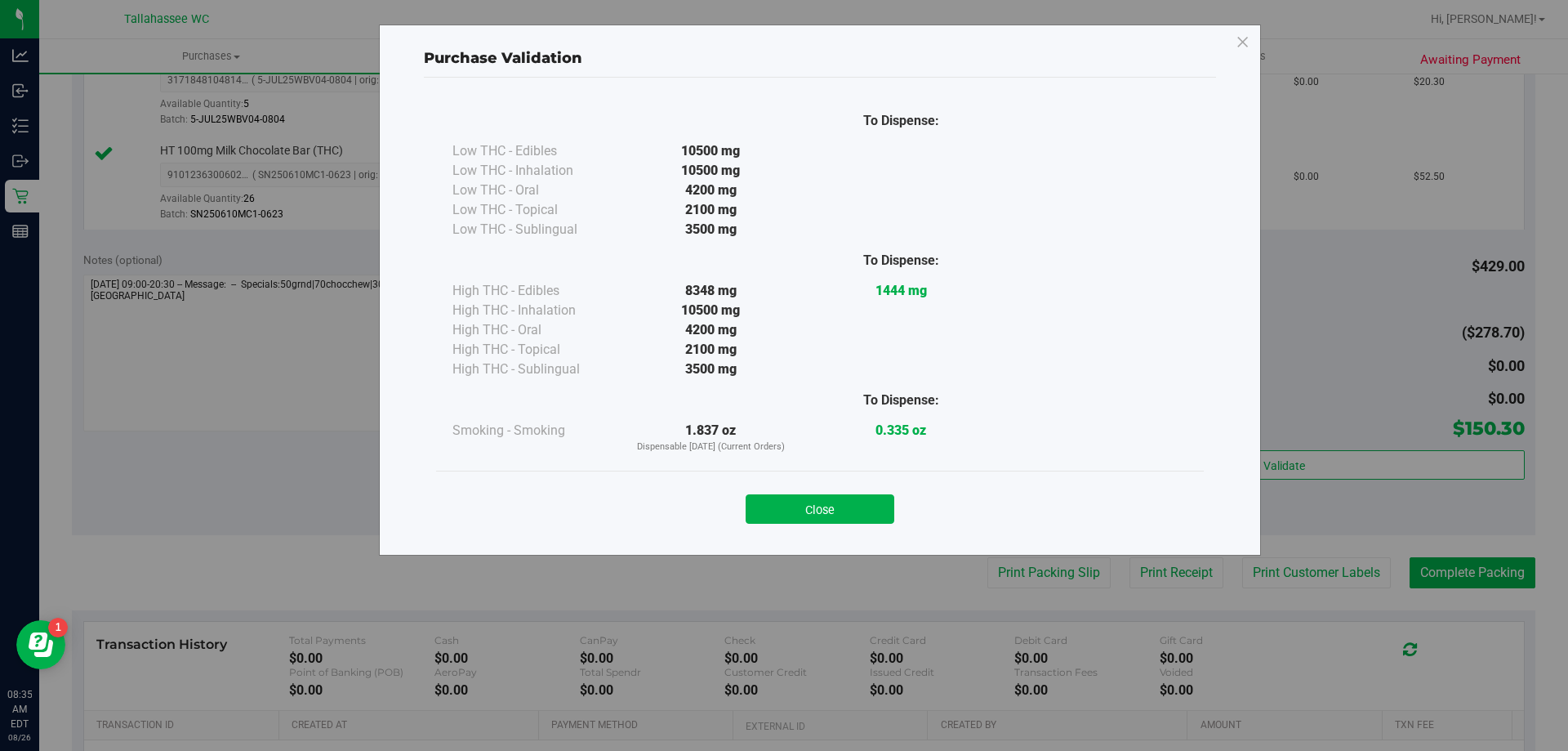
drag, startPoint x: 865, startPoint y: 517, endPoint x: 879, endPoint y: 520, distance: 14.3
click at [865, 516] on button "Close" at bounding box center [819, 509] width 148 height 29
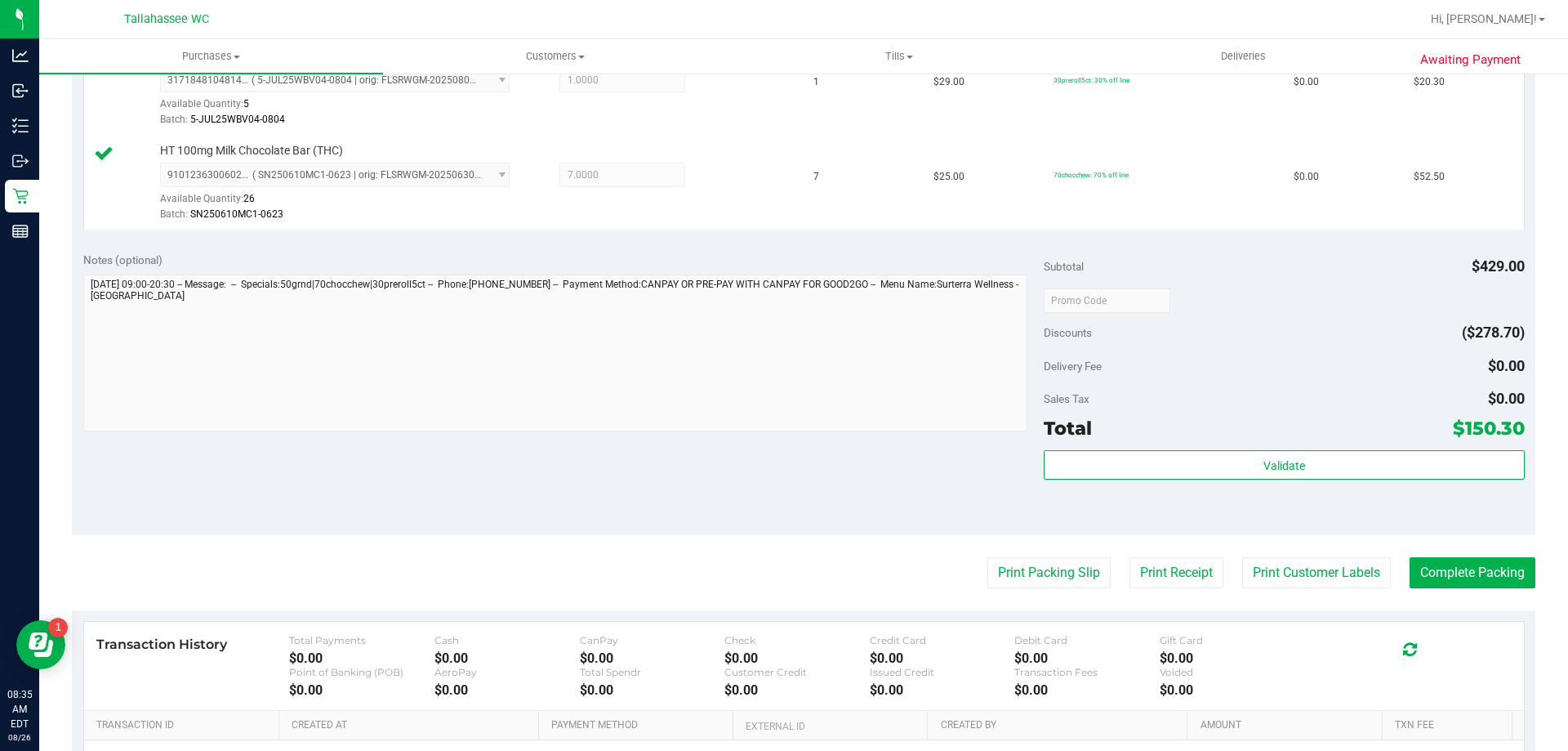
click at [1004, 592] on purchase-details "Back Edit Purchase Cancel Purchase View Profile # 11847713 BioTrack ID: - Submi…" at bounding box center [804, 135] width 1463 height 1564
click at [996, 575] on button "Print Packing Slip" at bounding box center [1050, 573] width 123 height 31
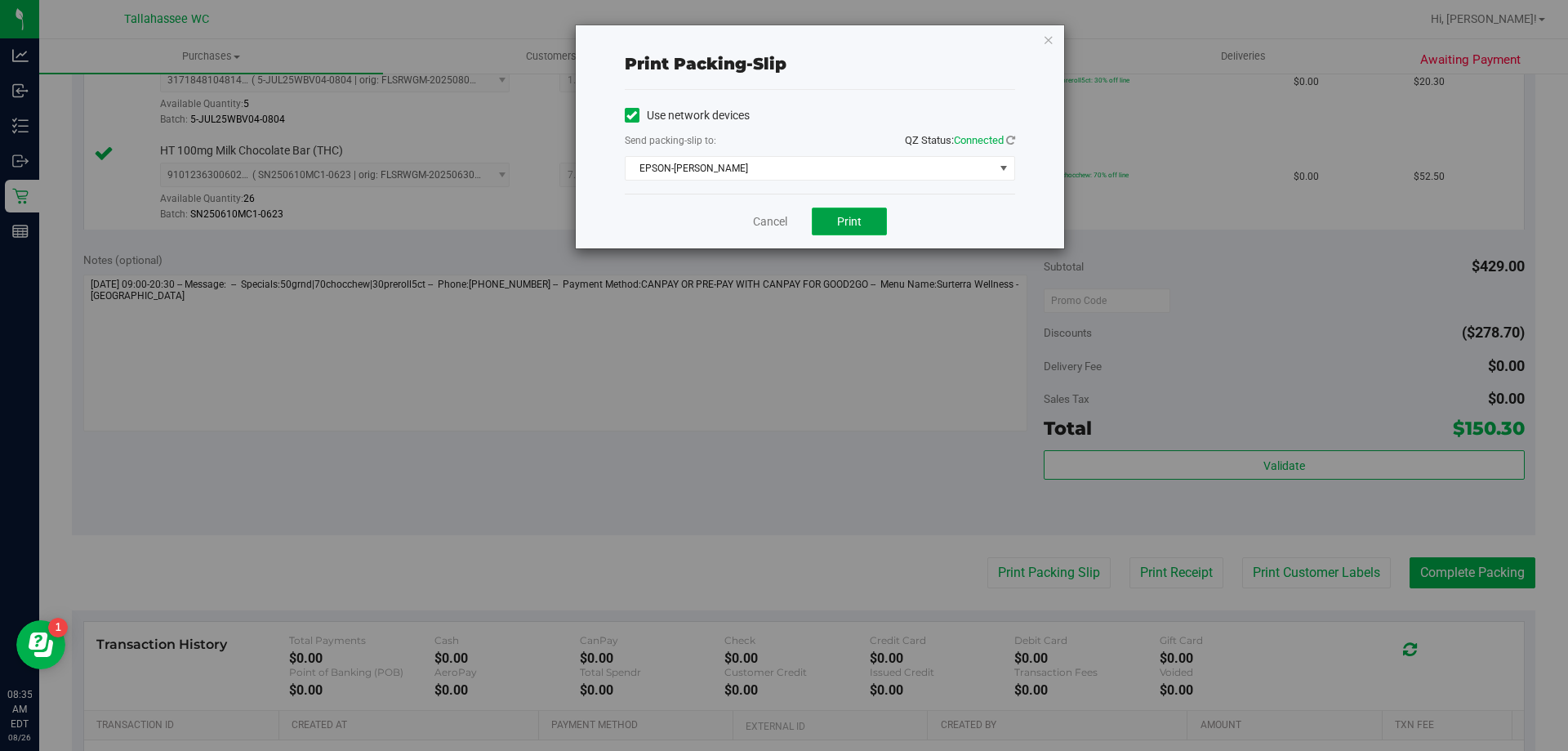
click at [862, 218] on button "Print" at bounding box center [850, 221] width 75 height 27
click at [777, 223] on link "Cancel" at bounding box center [770, 222] width 34 height 17
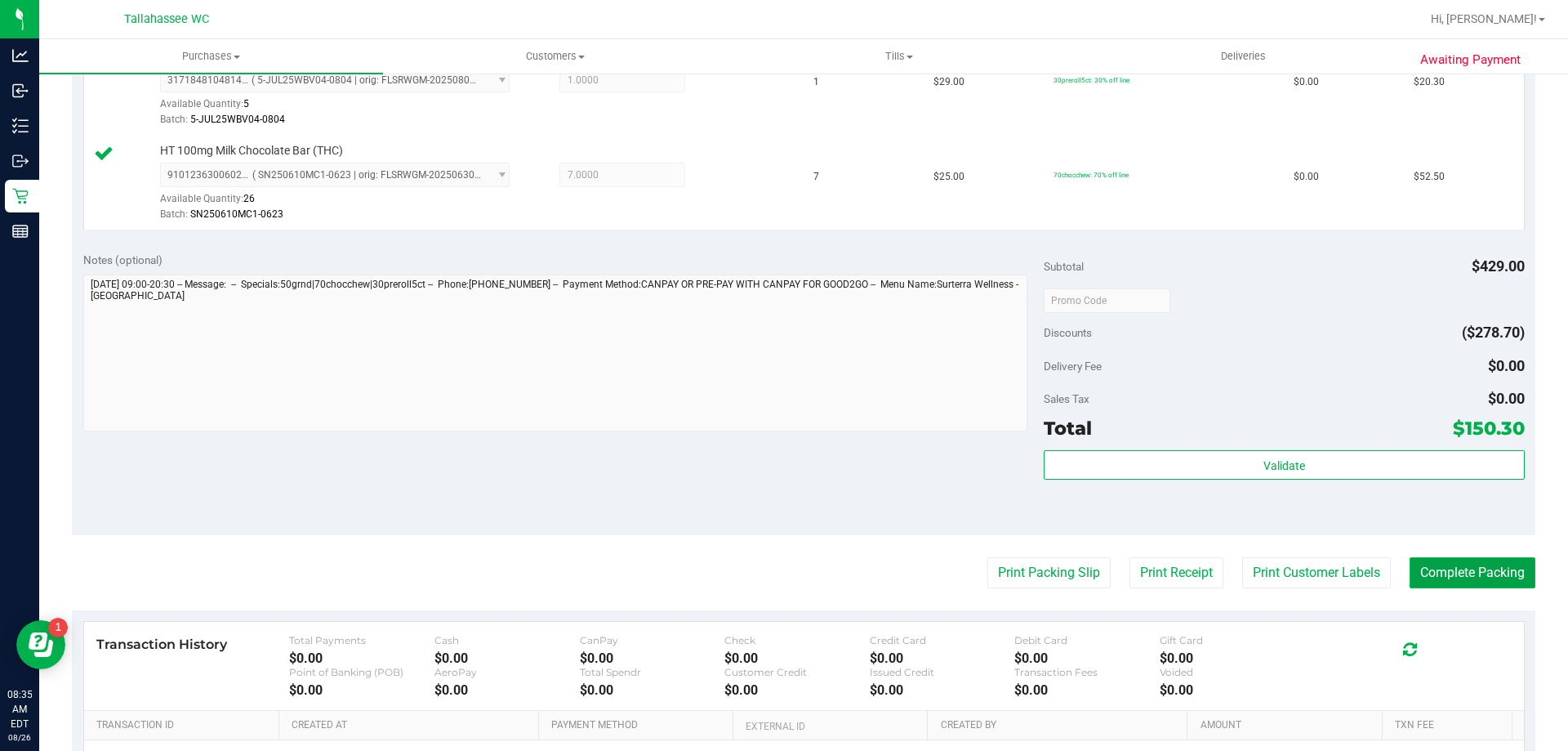
click at [1481, 574] on button "Complete Packing" at bounding box center [1472, 573] width 126 height 31
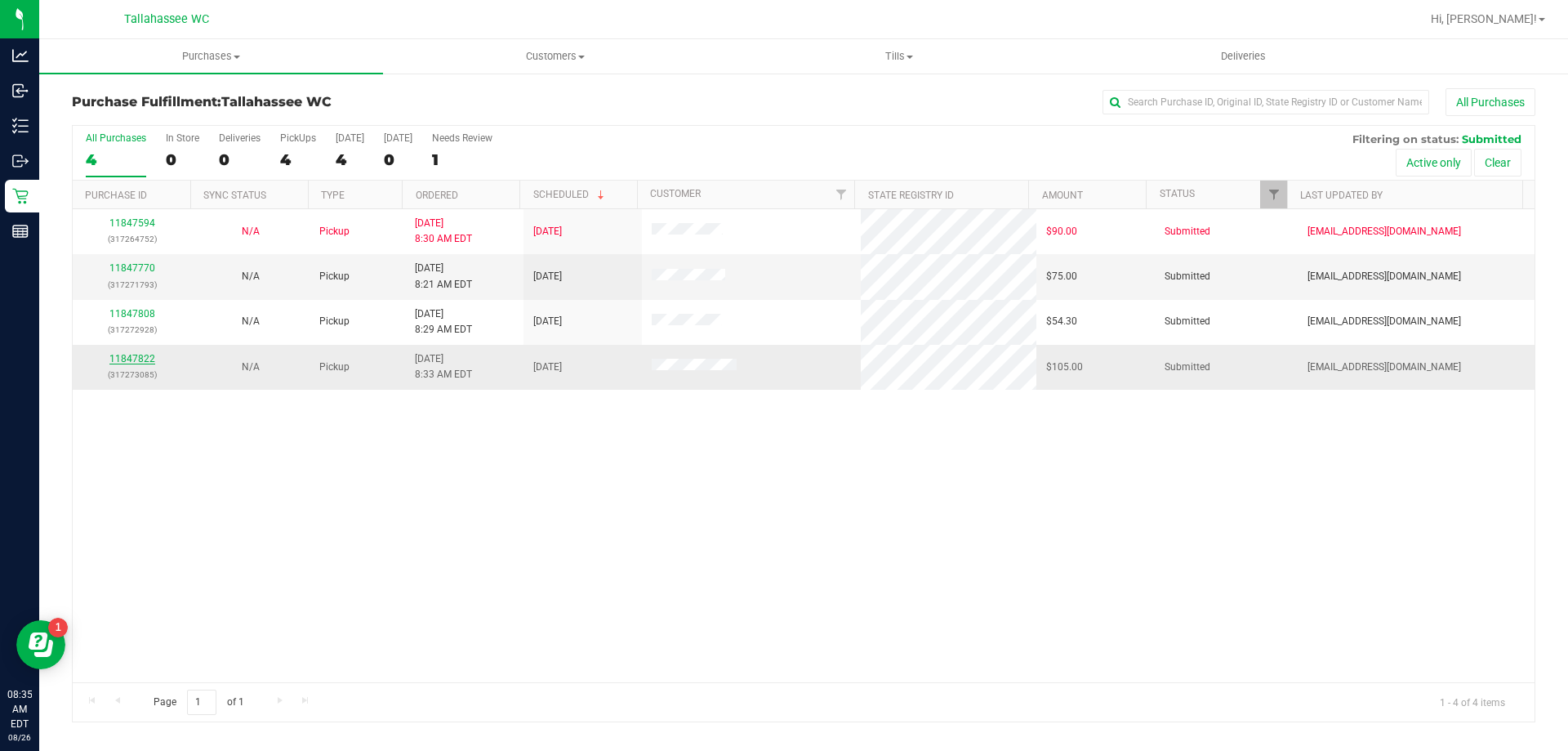
click at [140, 360] on link "11847822" at bounding box center [132, 358] width 45 height 11
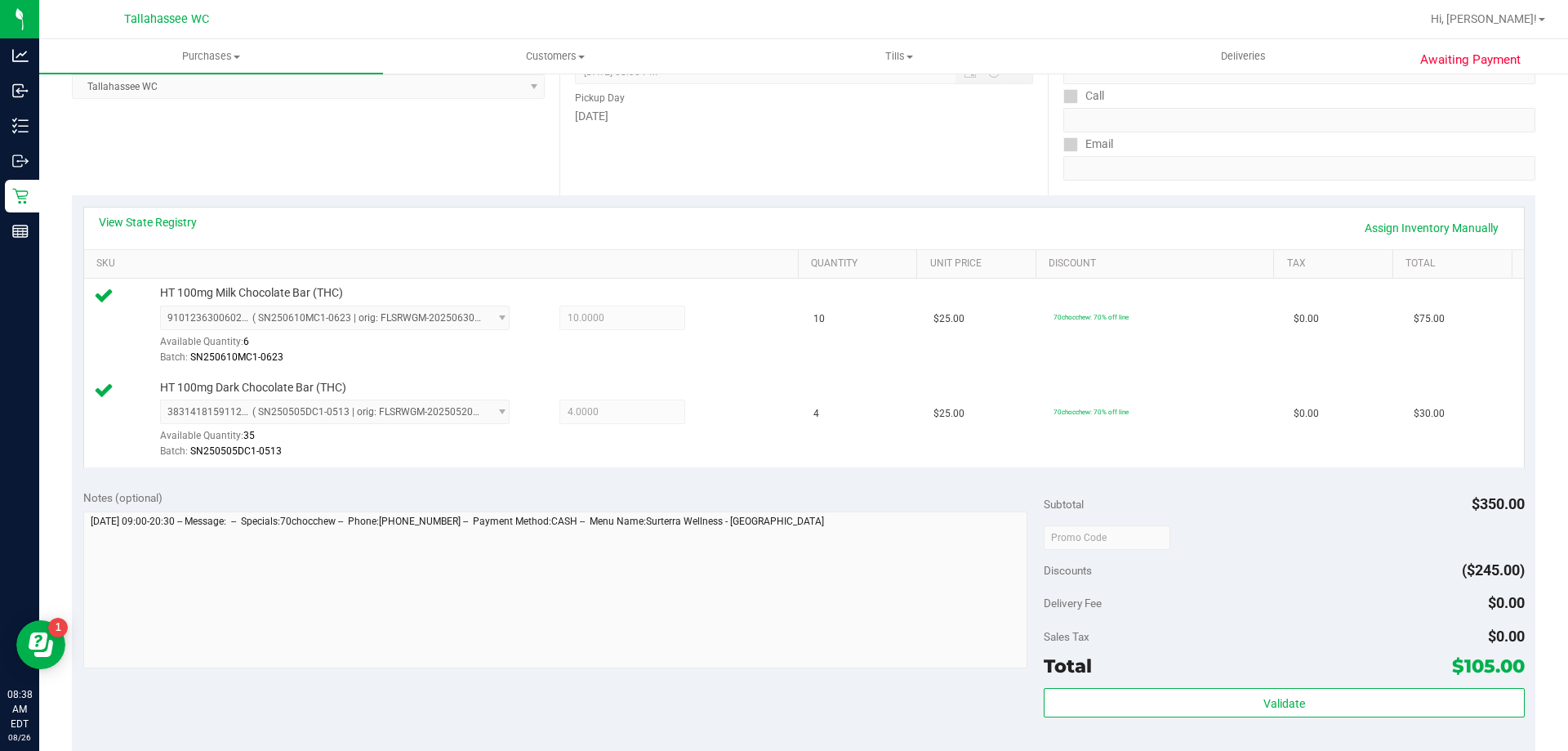
scroll to position [409, 0]
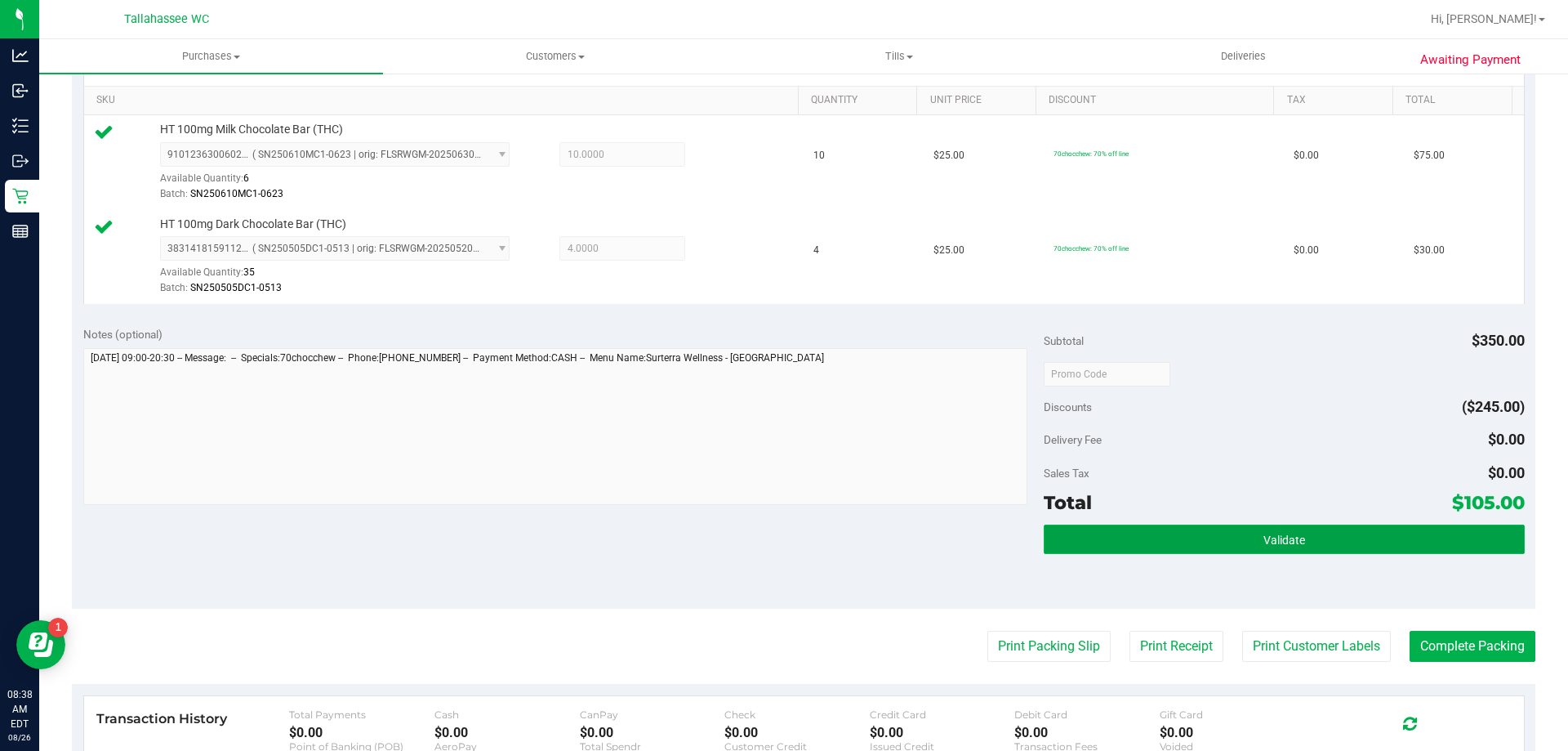
click at [1114, 540] on button "Validate" at bounding box center [1284, 539] width 481 height 29
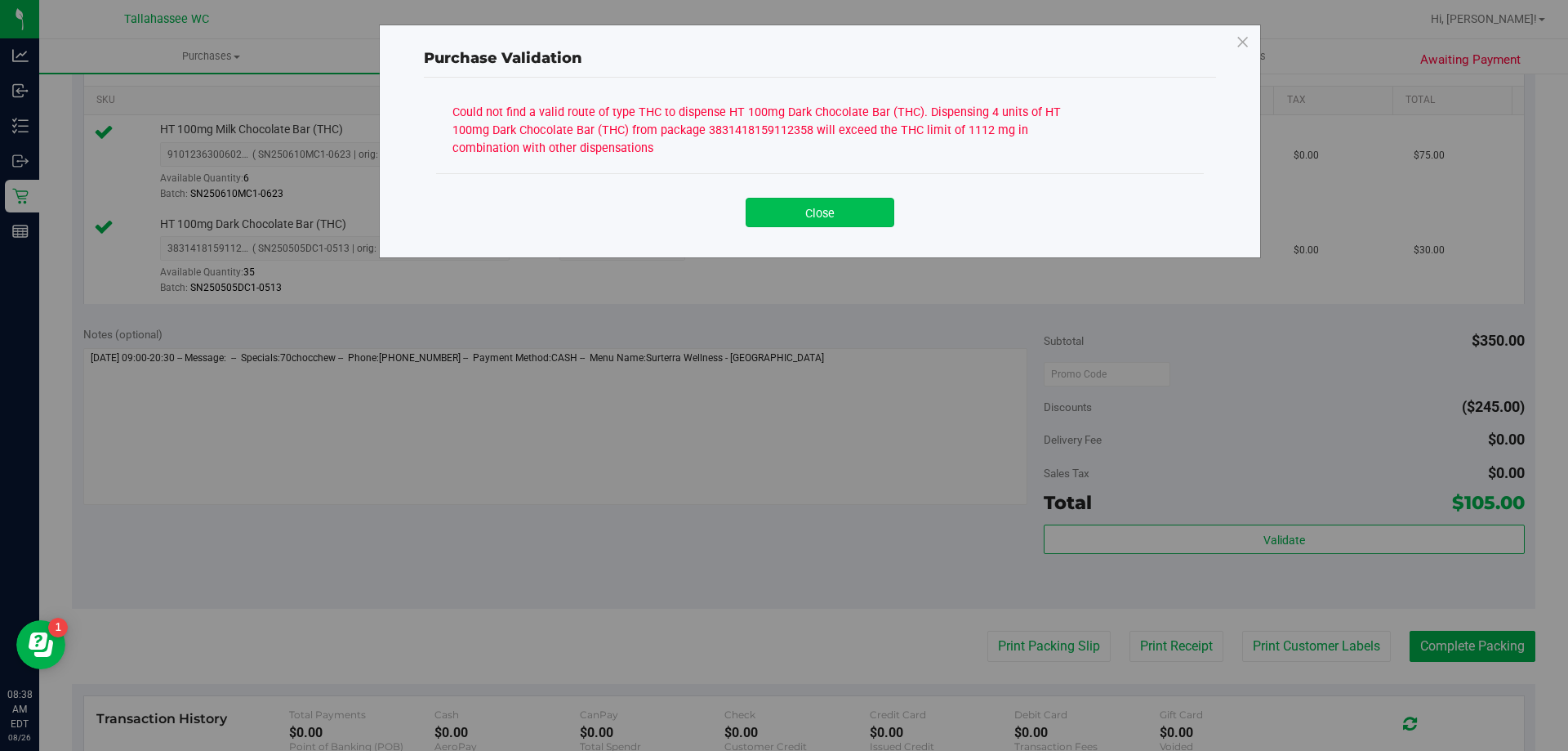
click at [823, 214] on button "Close" at bounding box center [819, 213] width 148 height 29
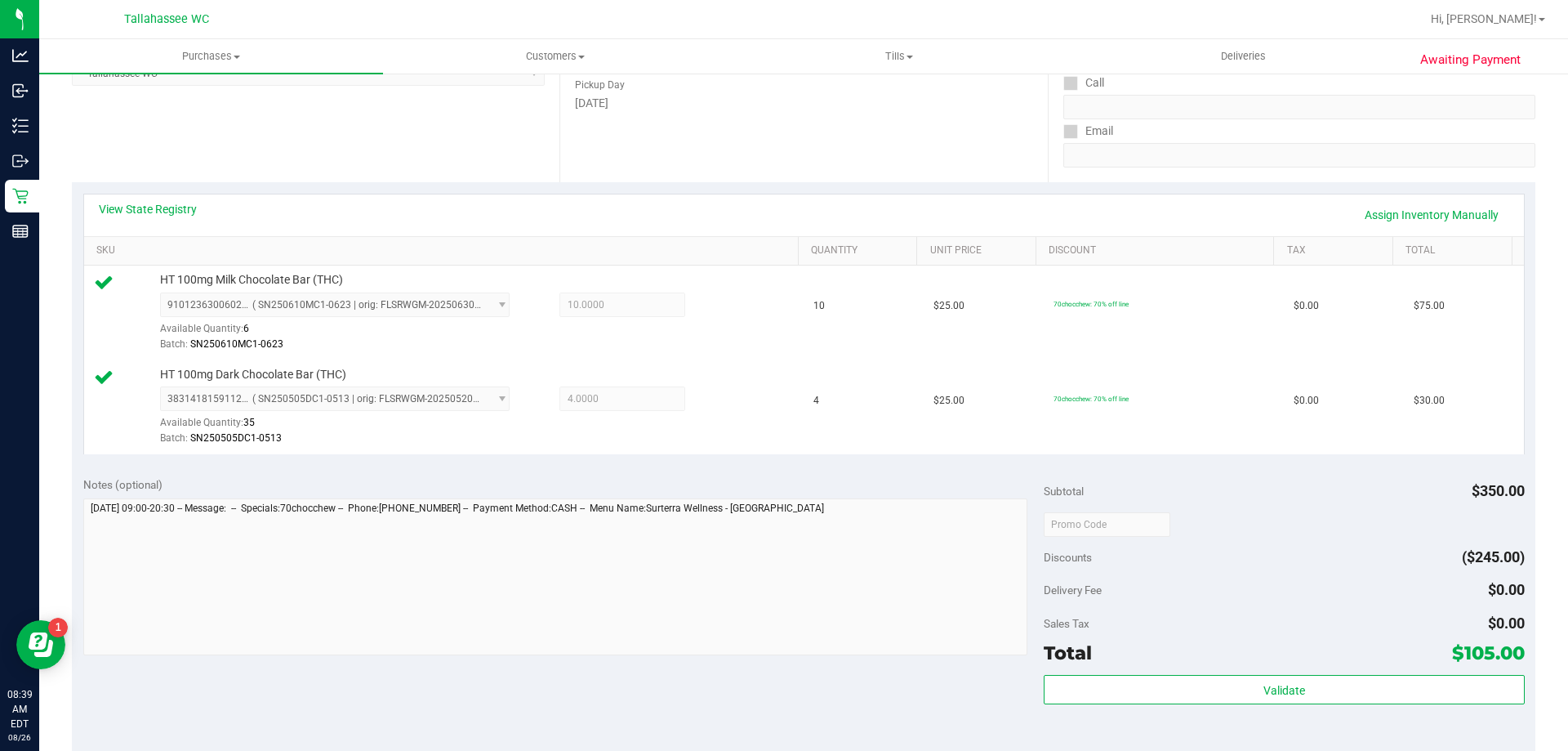
scroll to position [245, 0]
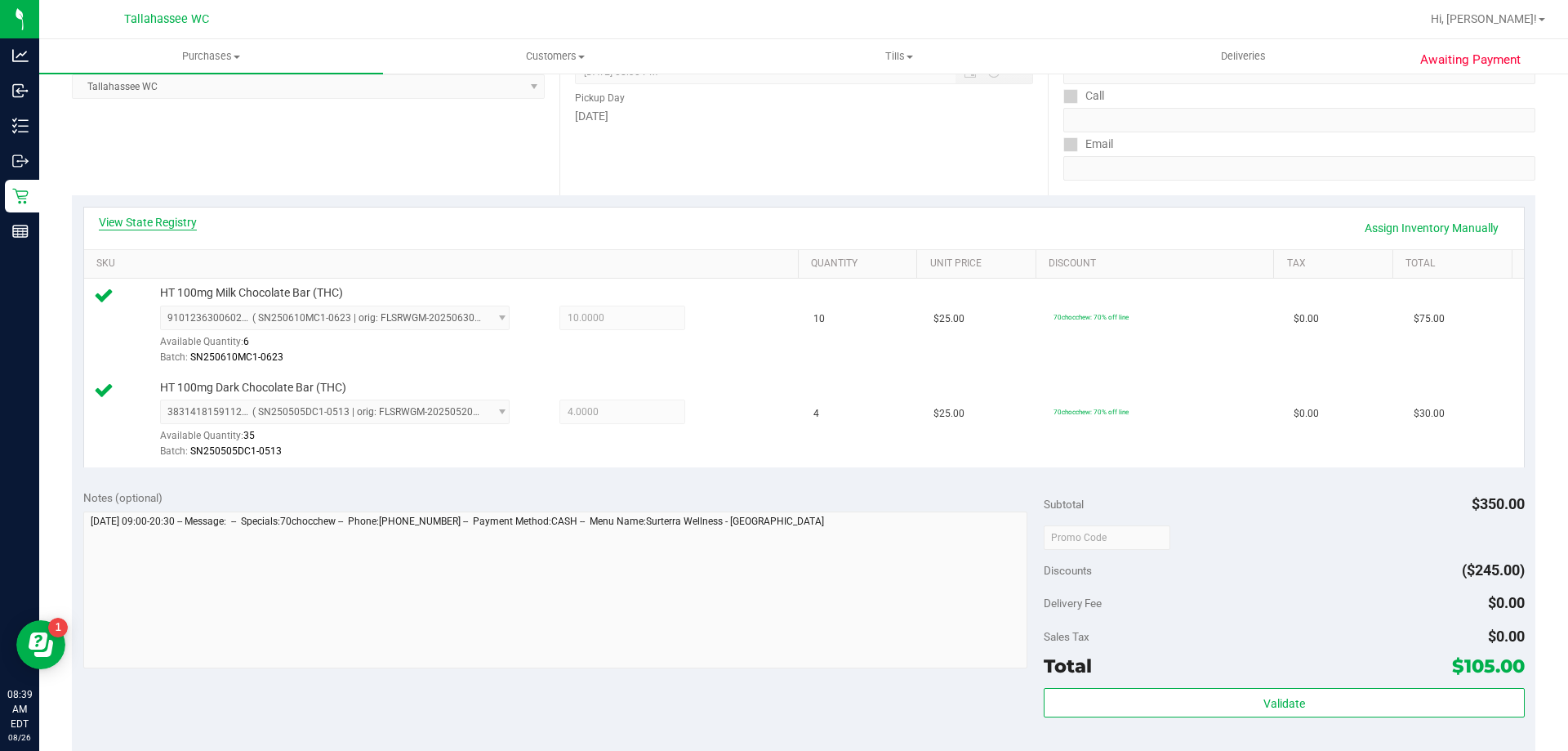
click at [151, 223] on link "View State Registry" at bounding box center [147, 222] width 98 height 16
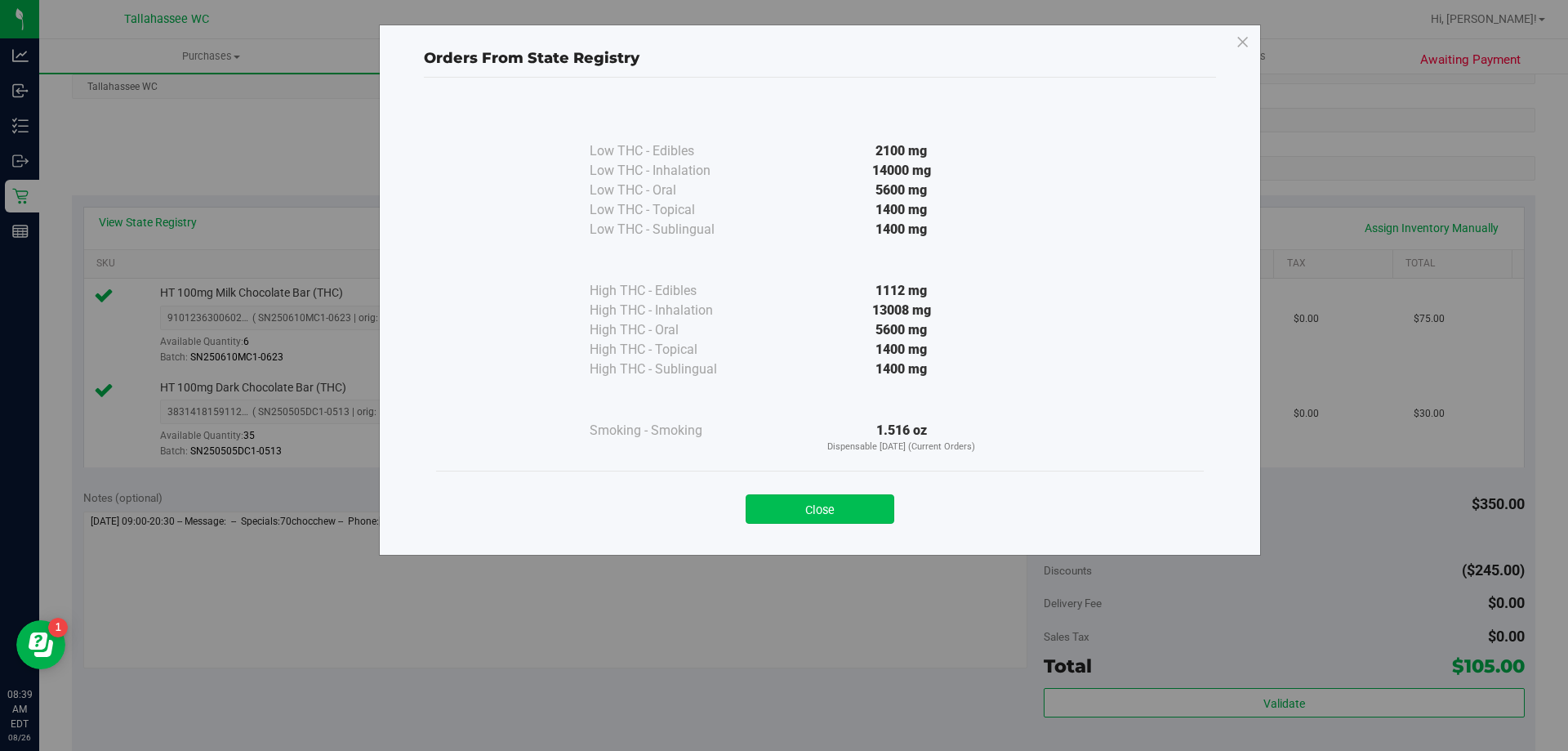
click at [806, 516] on button "Close" at bounding box center [819, 509] width 148 height 29
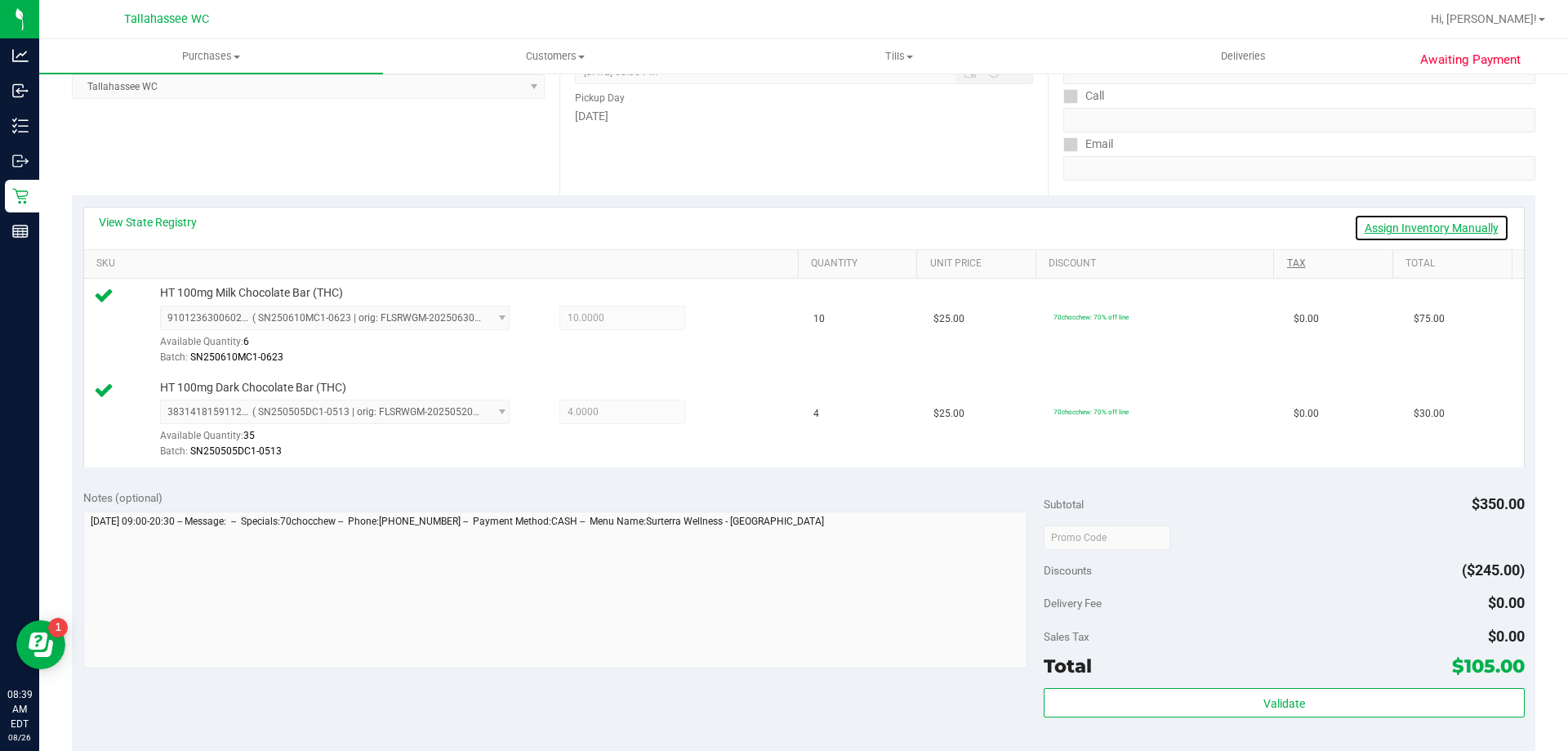
drag, startPoint x: 1416, startPoint y: 233, endPoint x: 1374, endPoint y: 262, distance: 51.0
click at [1416, 232] on link "Assign Inventory Manually" at bounding box center [1432, 228] width 155 height 27
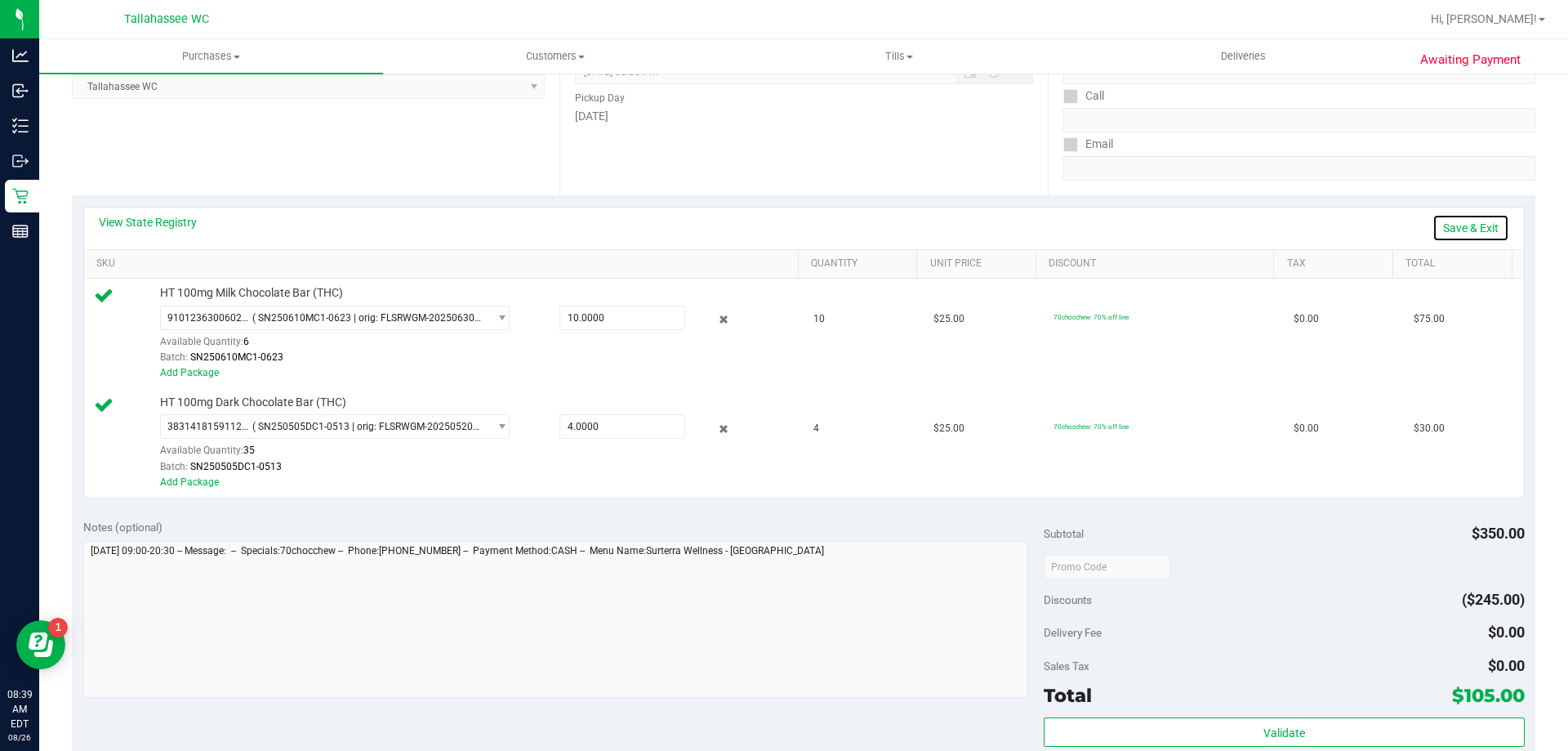
click at [1479, 224] on link "Save & Exit" at bounding box center [1471, 228] width 77 height 27
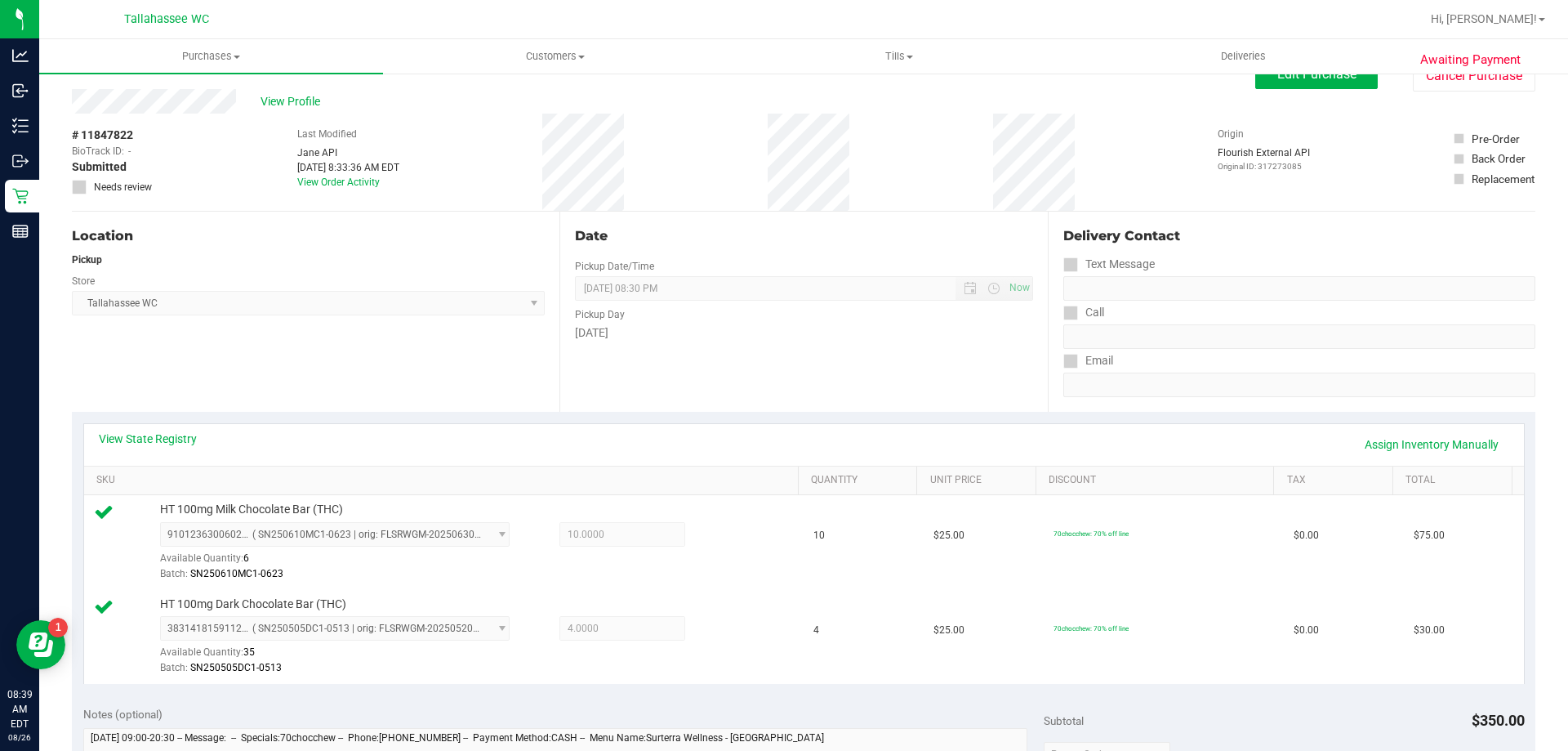
scroll to position [0, 0]
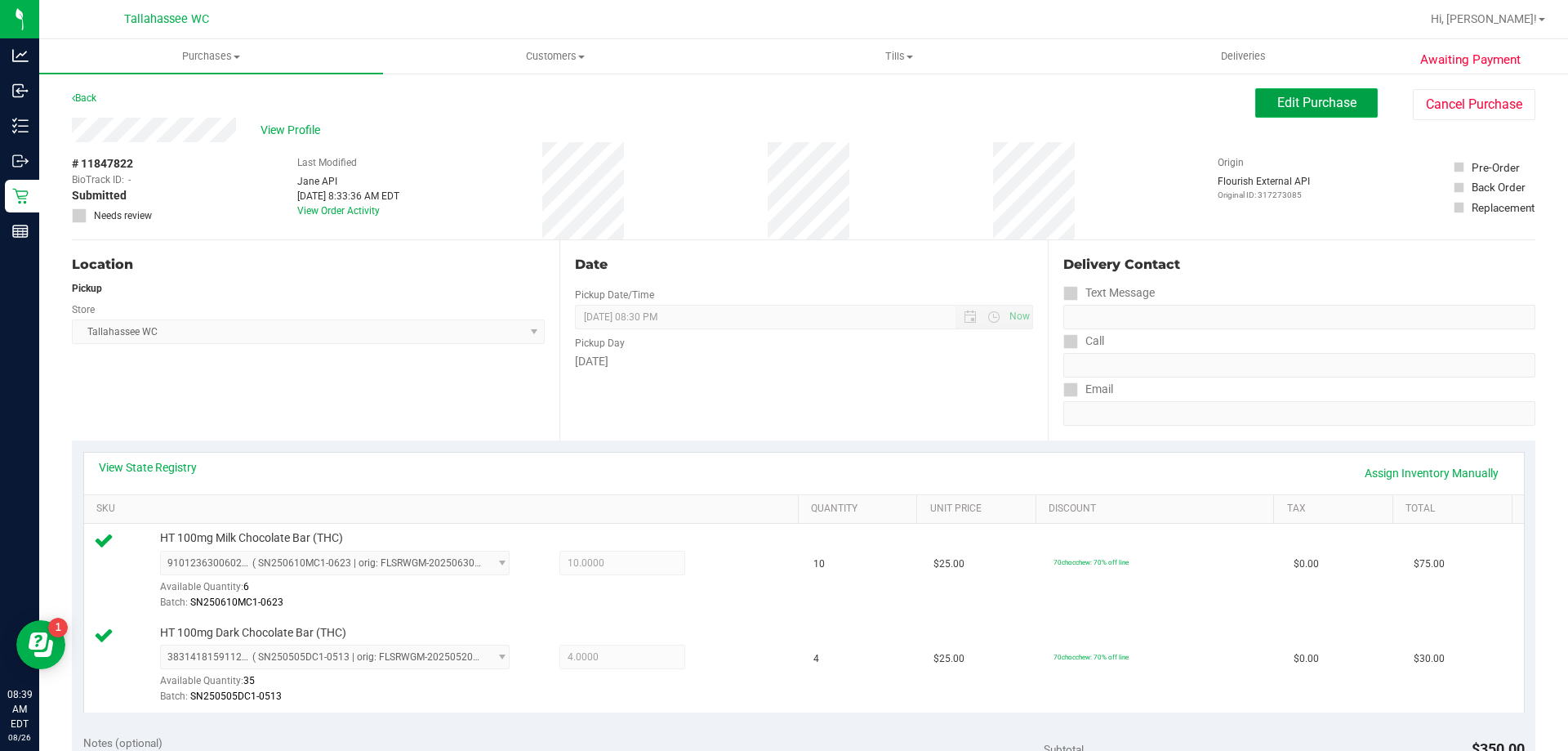
click at [1278, 105] on span "Edit Purchase" at bounding box center [1317, 103] width 79 height 15
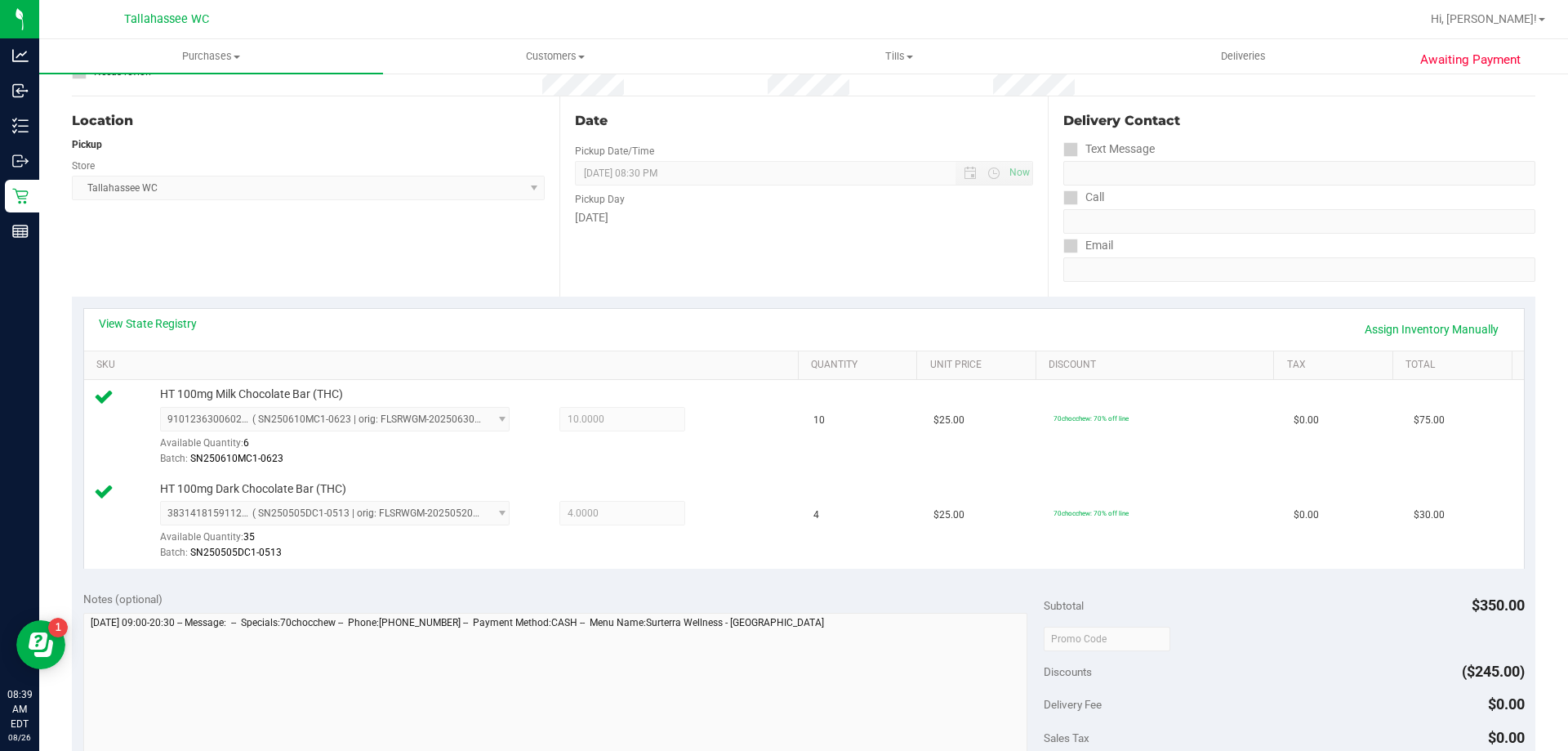
scroll to position [245, 0]
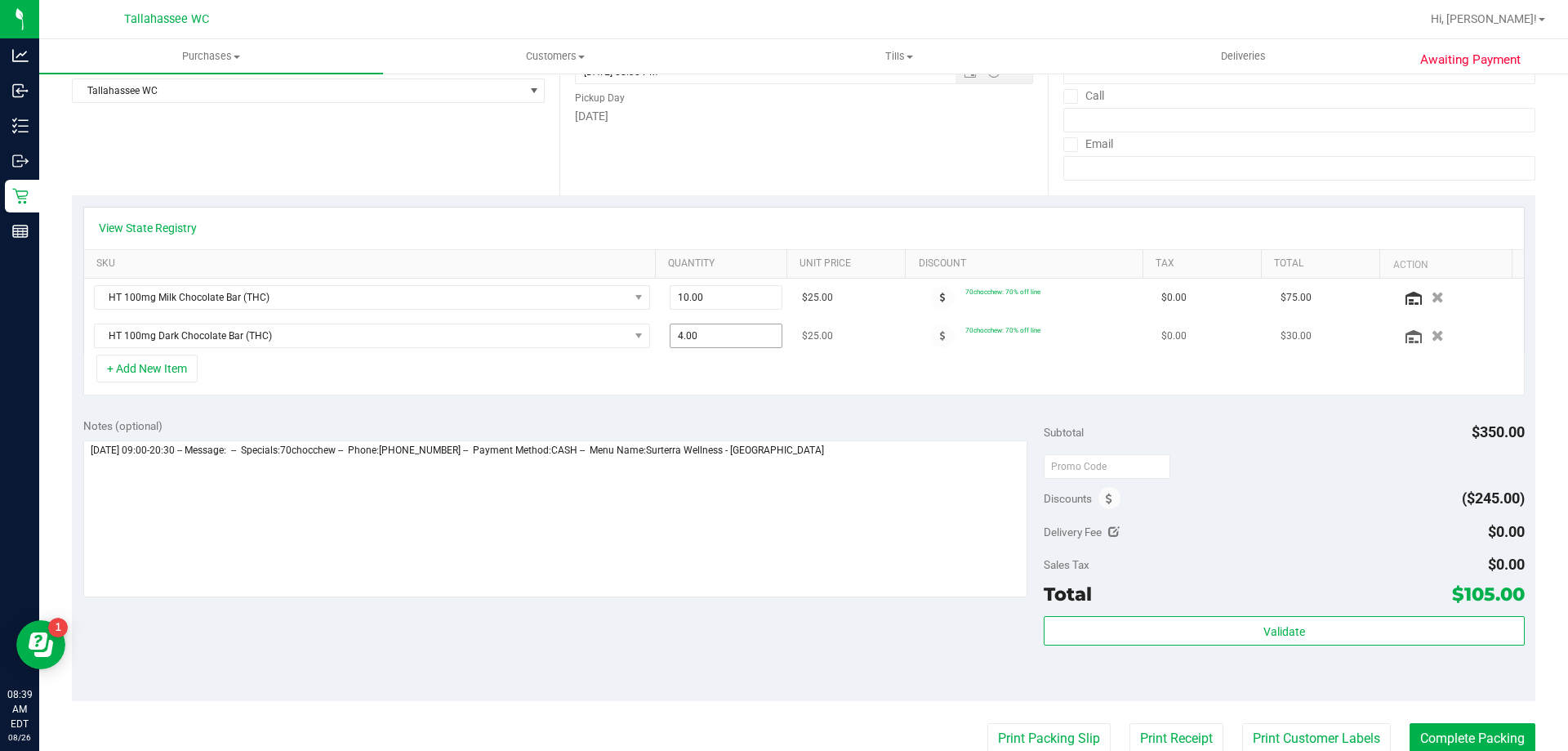
click at [709, 341] on span "4.00 4" at bounding box center [727, 335] width 114 height 25
click at [706, 340] on input "4" at bounding box center [727, 335] width 112 height 23
type input "1"
type input "4.00"
click at [692, 370] on div "+ Add New Item" at bounding box center [804, 376] width 1442 height 41
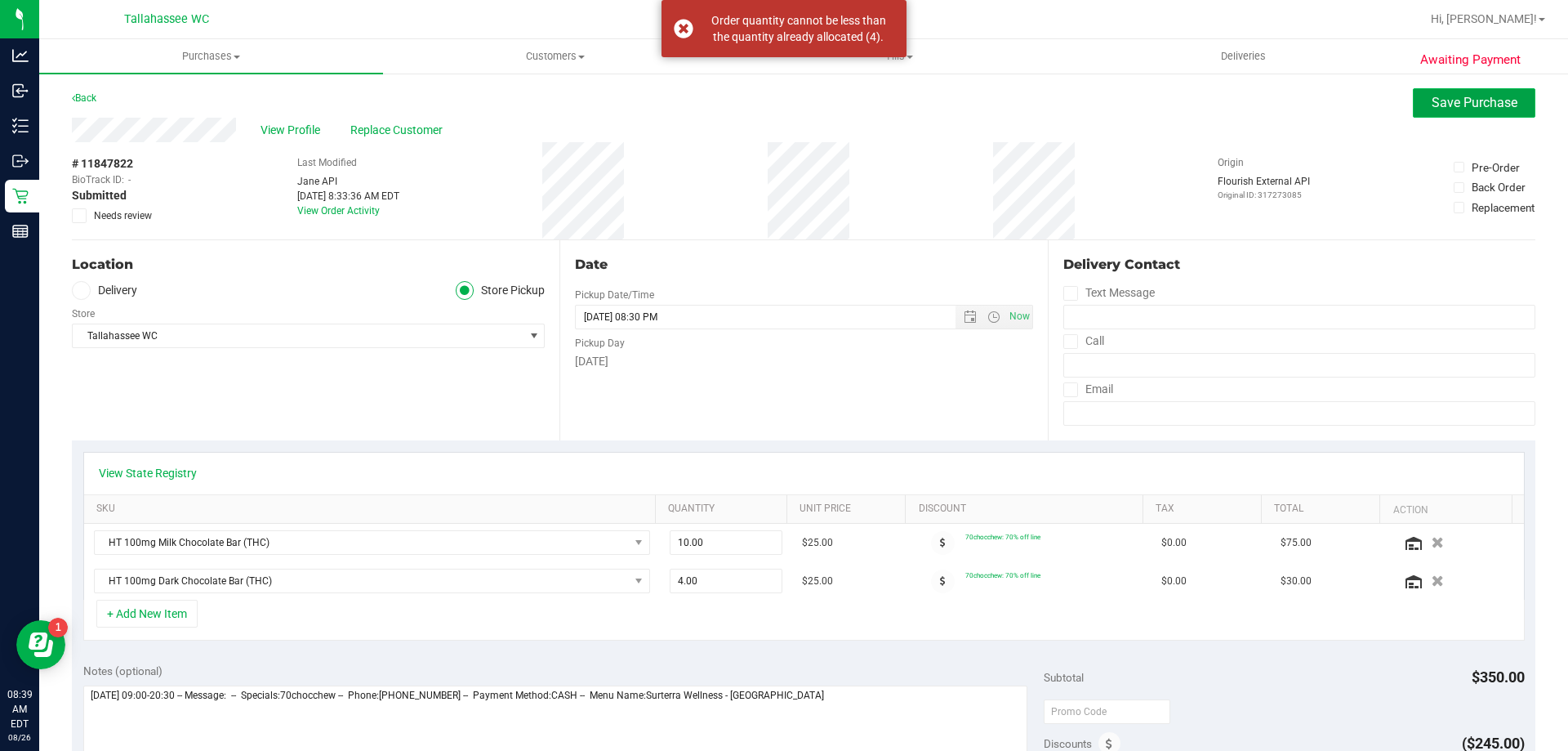
click at [1434, 105] on span "Save Purchase" at bounding box center [1475, 103] width 86 height 15
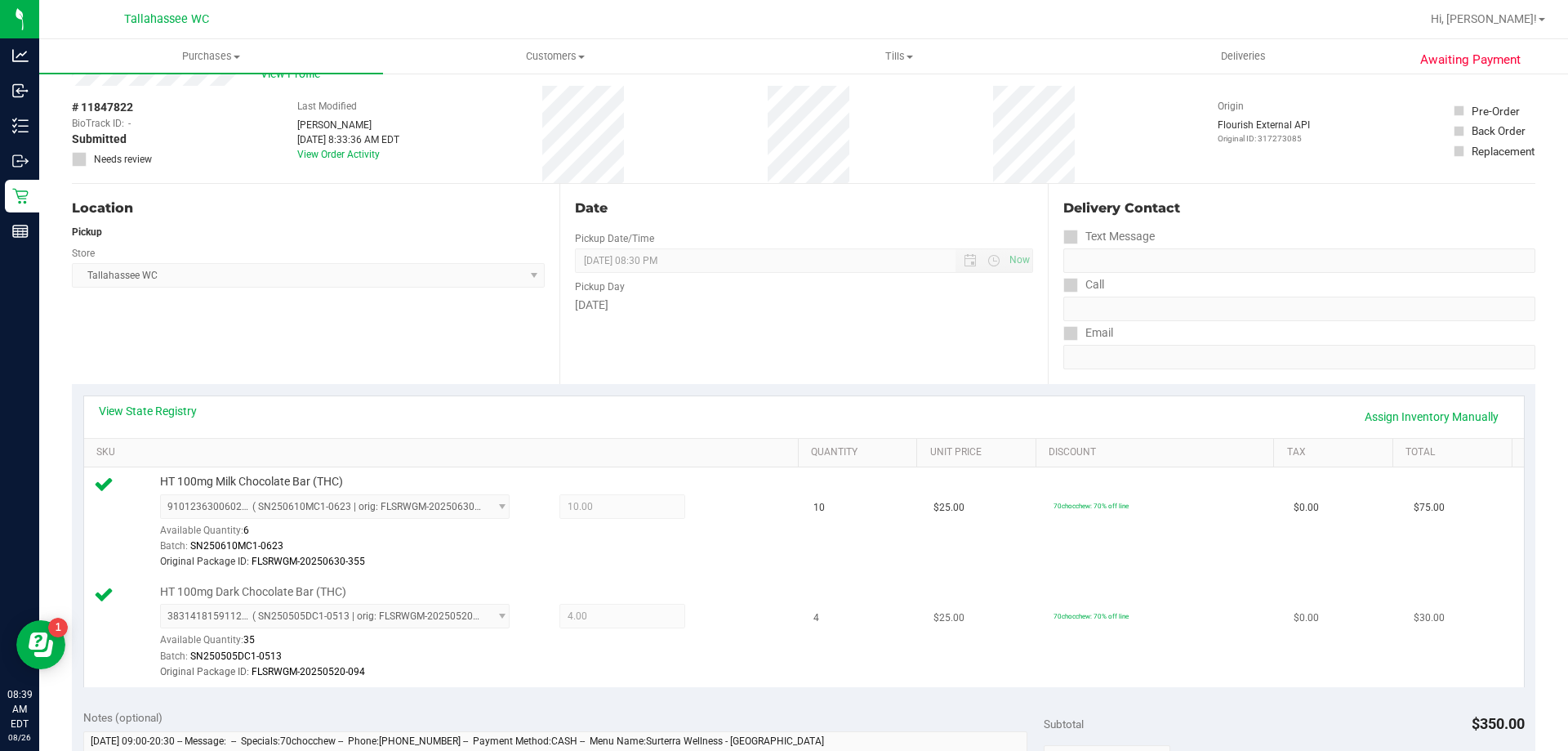
scroll to position [81, 0]
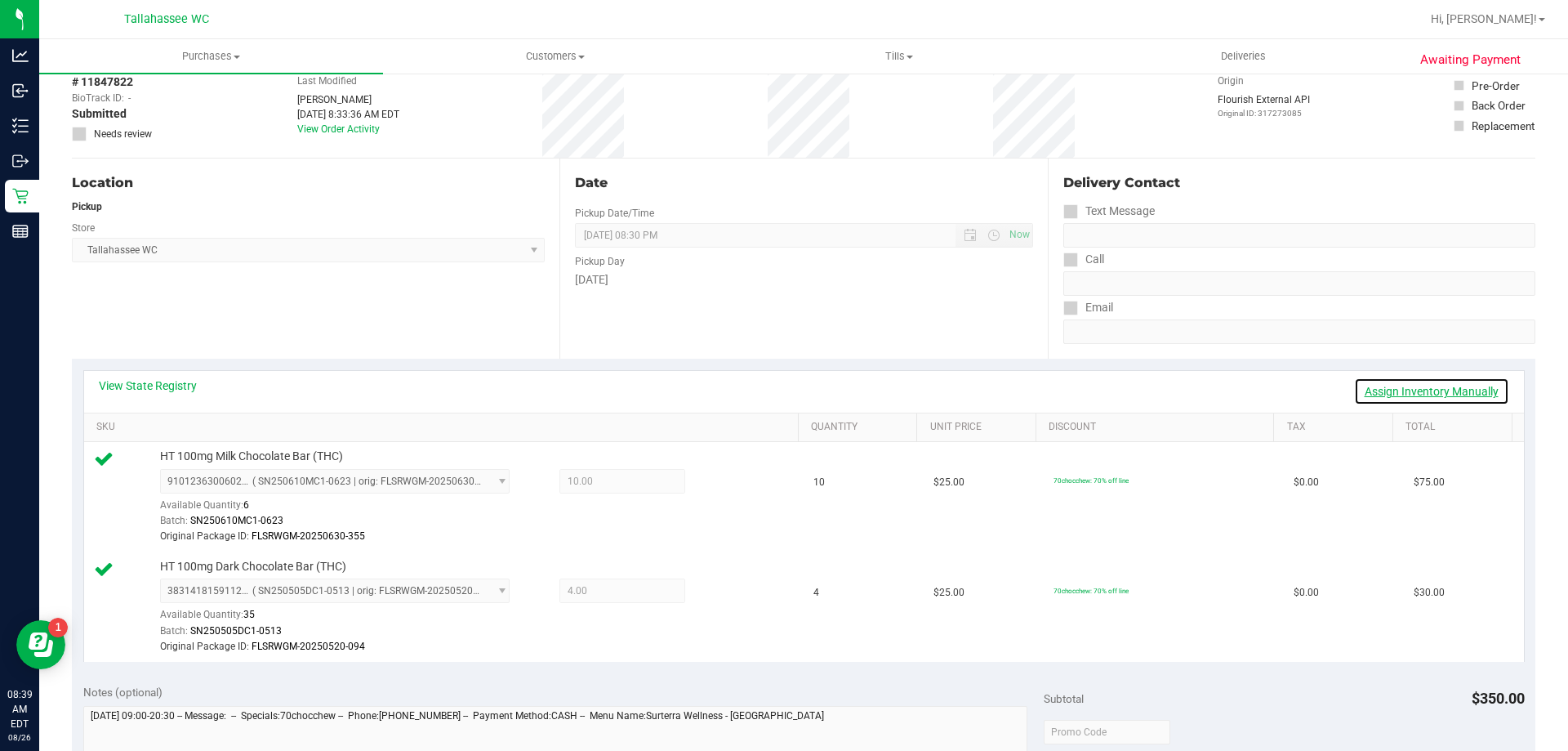
drag, startPoint x: 1409, startPoint y: 388, endPoint x: 1381, endPoint y: 393, distance: 28.4
click at [1409, 386] on link "Assign Inventory Manually" at bounding box center [1432, 391] width 155 height 27
drag, startPoint x: 715, startPoint y: 595, endPoint x: 786, endPoint y: 568, distance: 76.0
click at [715, 594] on icon at bounding box center [724, 593] width 17 height 19
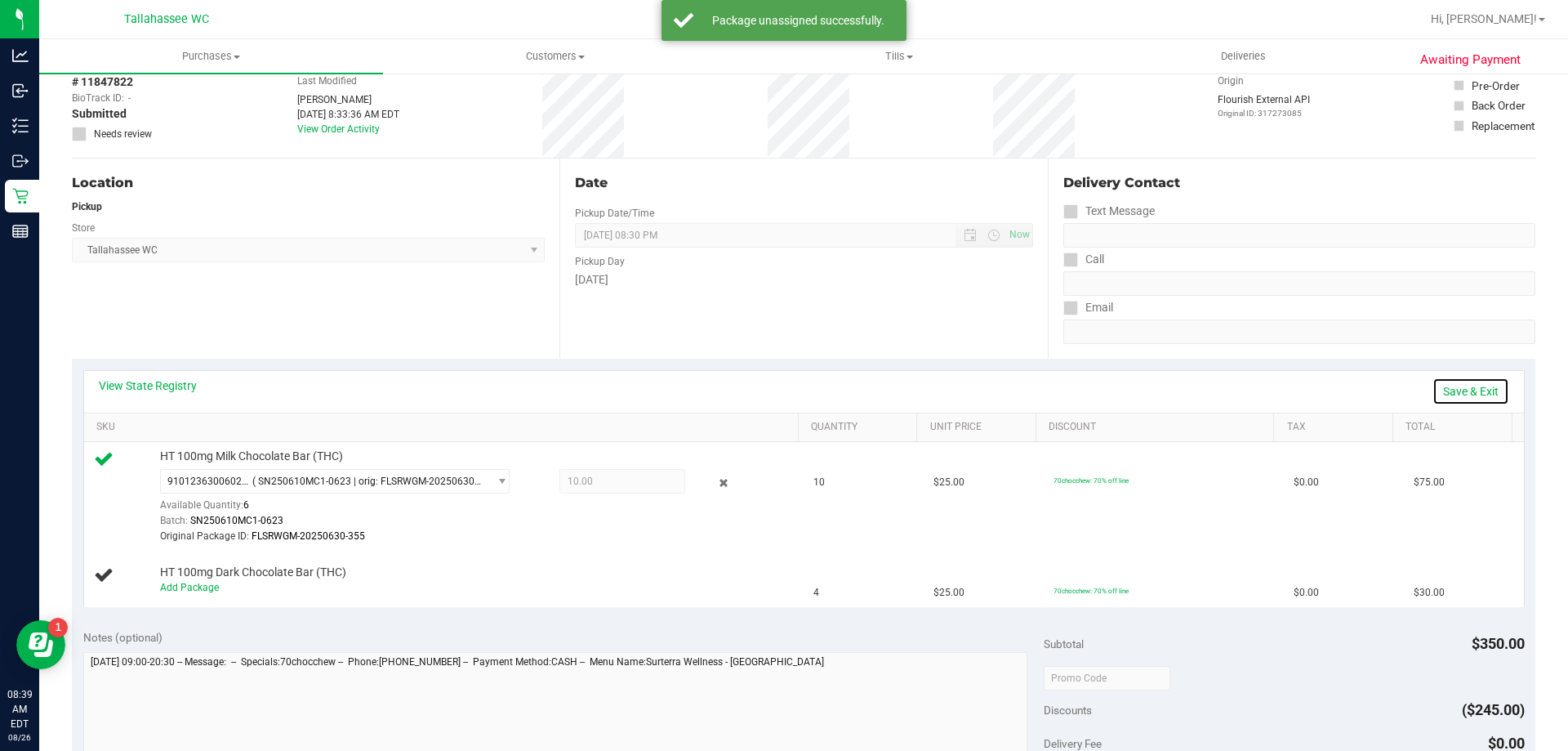
click at [1447, 388] on link "Save & Exit" at bounding box center [1471, 391] width 77 height 27
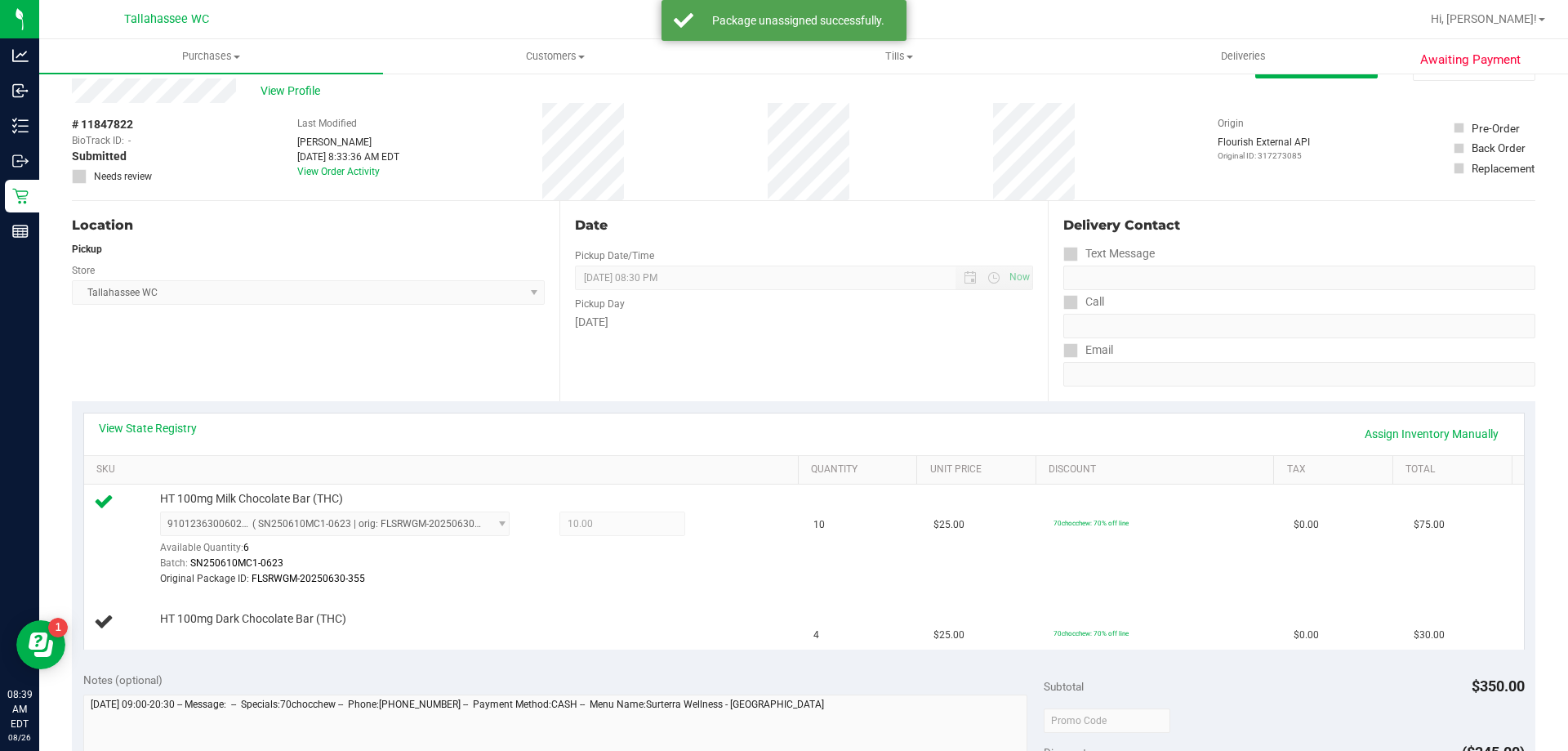
scroll to position [0, 0]
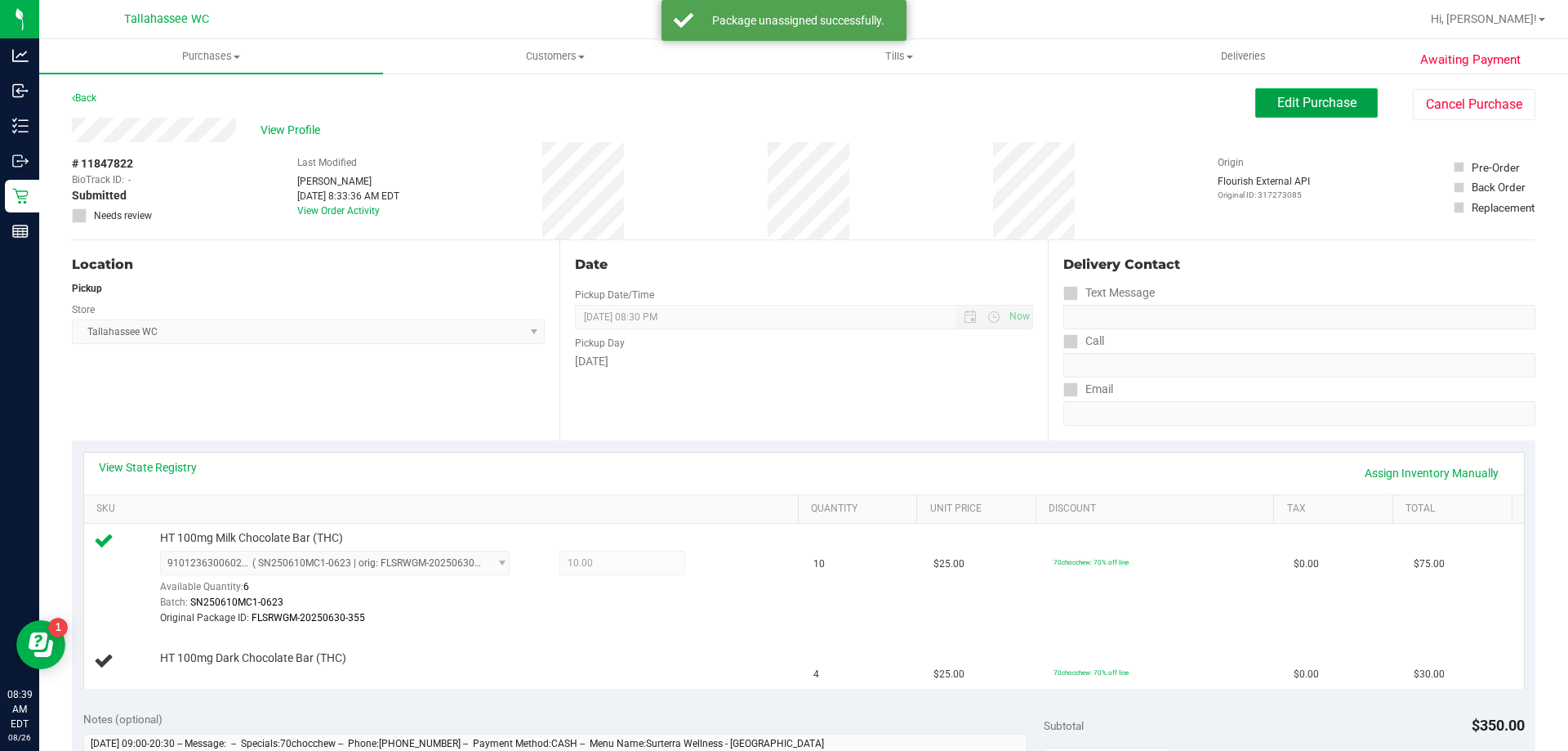
click at [1285, 96] on span "Edit Purchase" at bounding box center [1317, 103] width 79 height 15
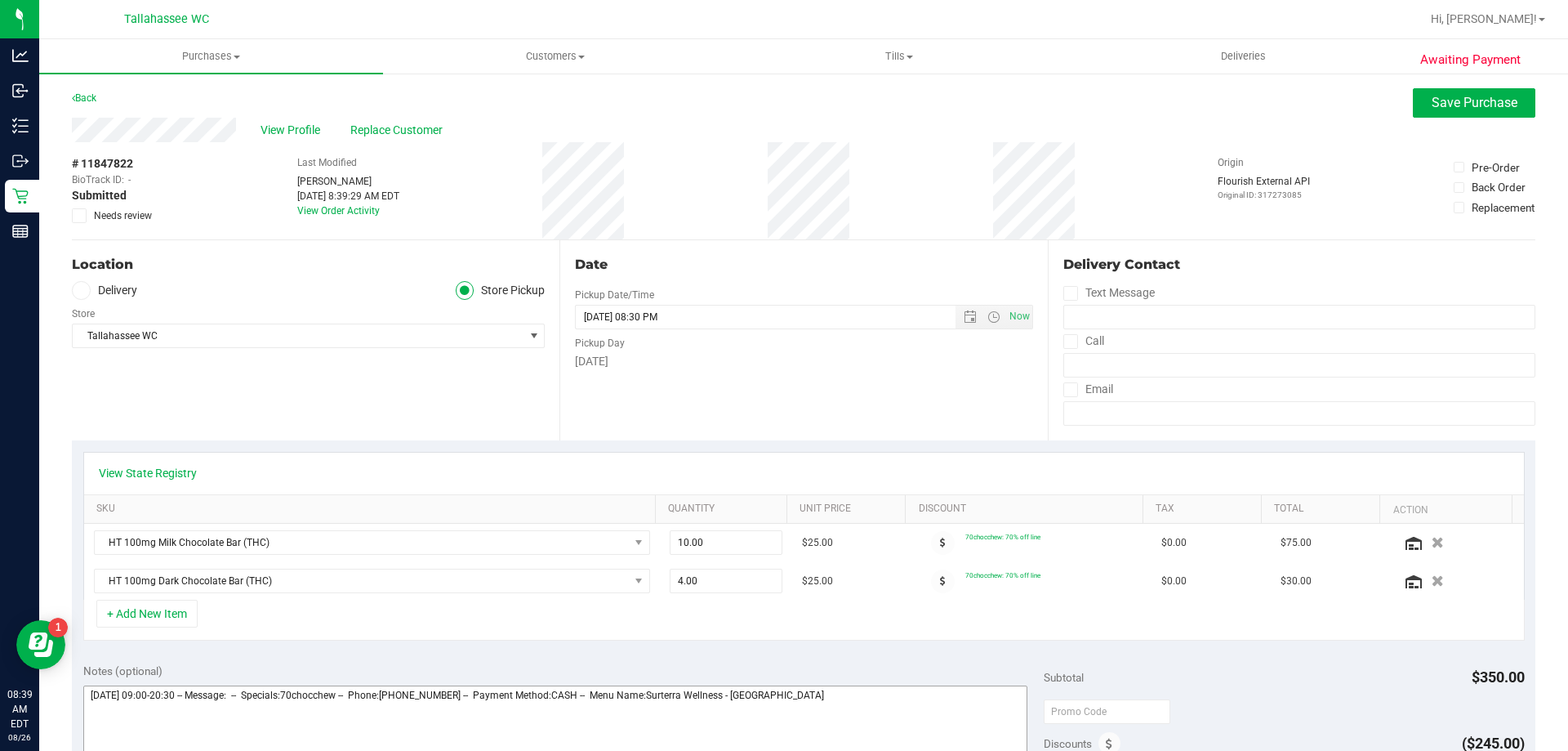
scroll to position [164, 0]
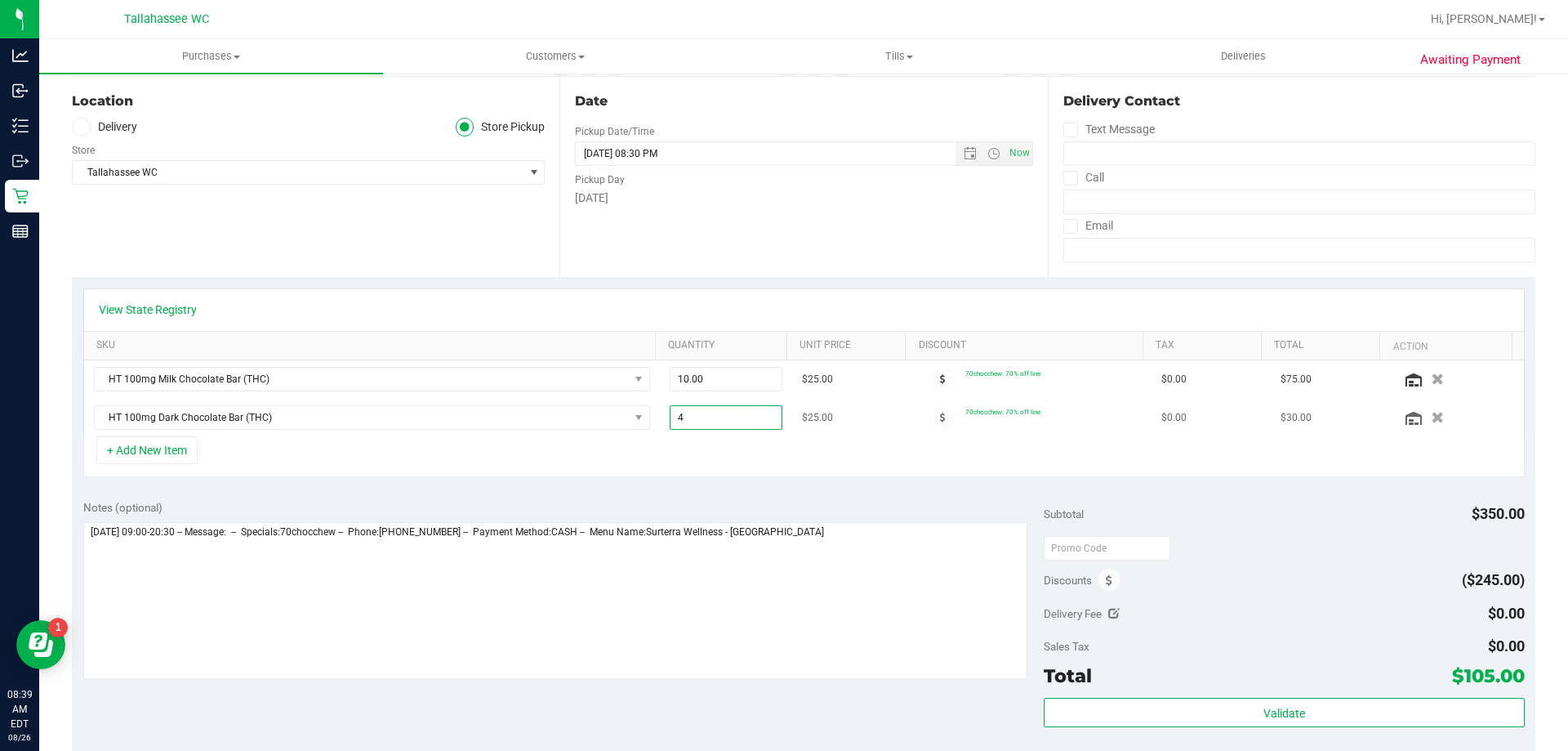
click at [712, 423] on span "4.00 4" at bounding box center [727, 418] width 114 height 25
type input "1"
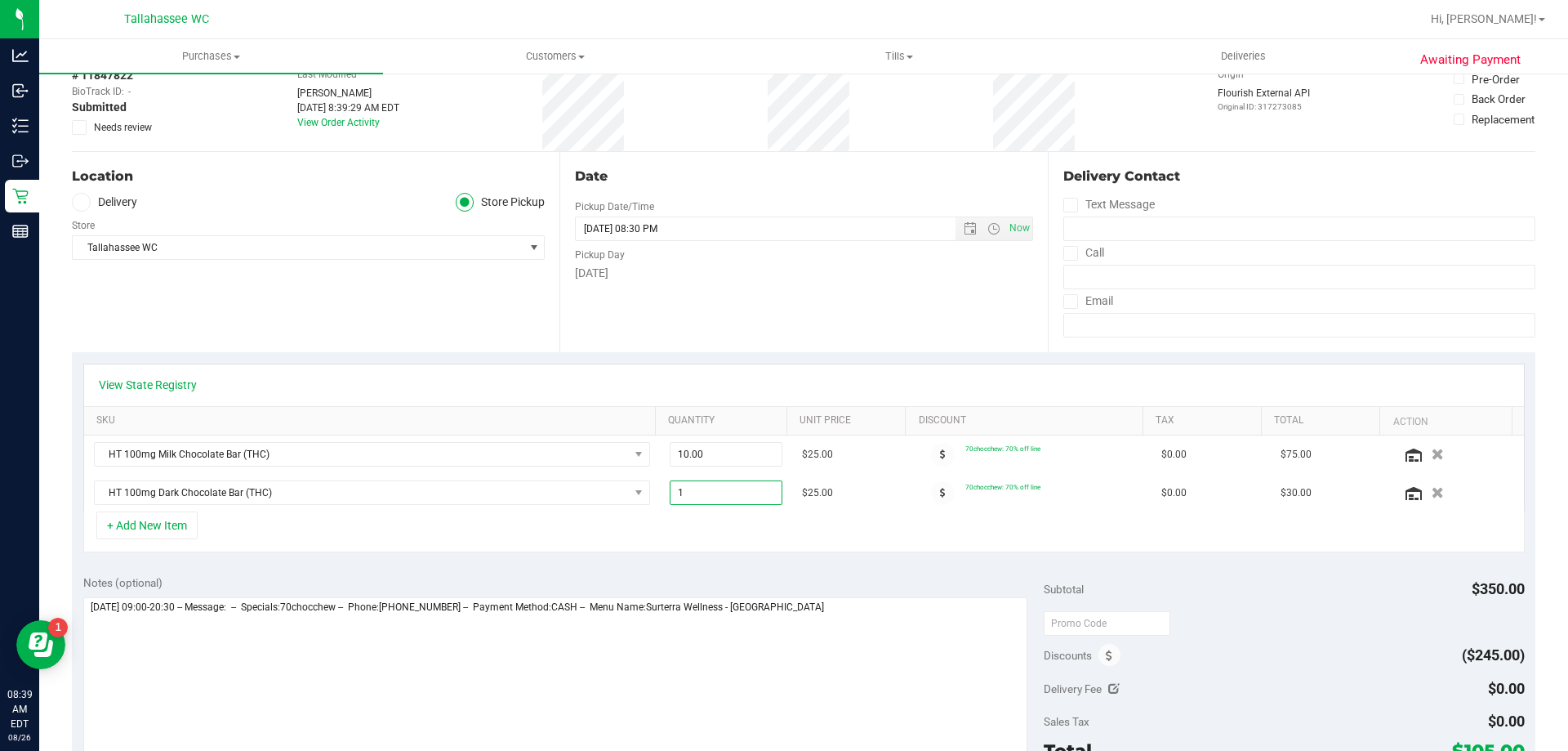
scroll to position [0, 0]
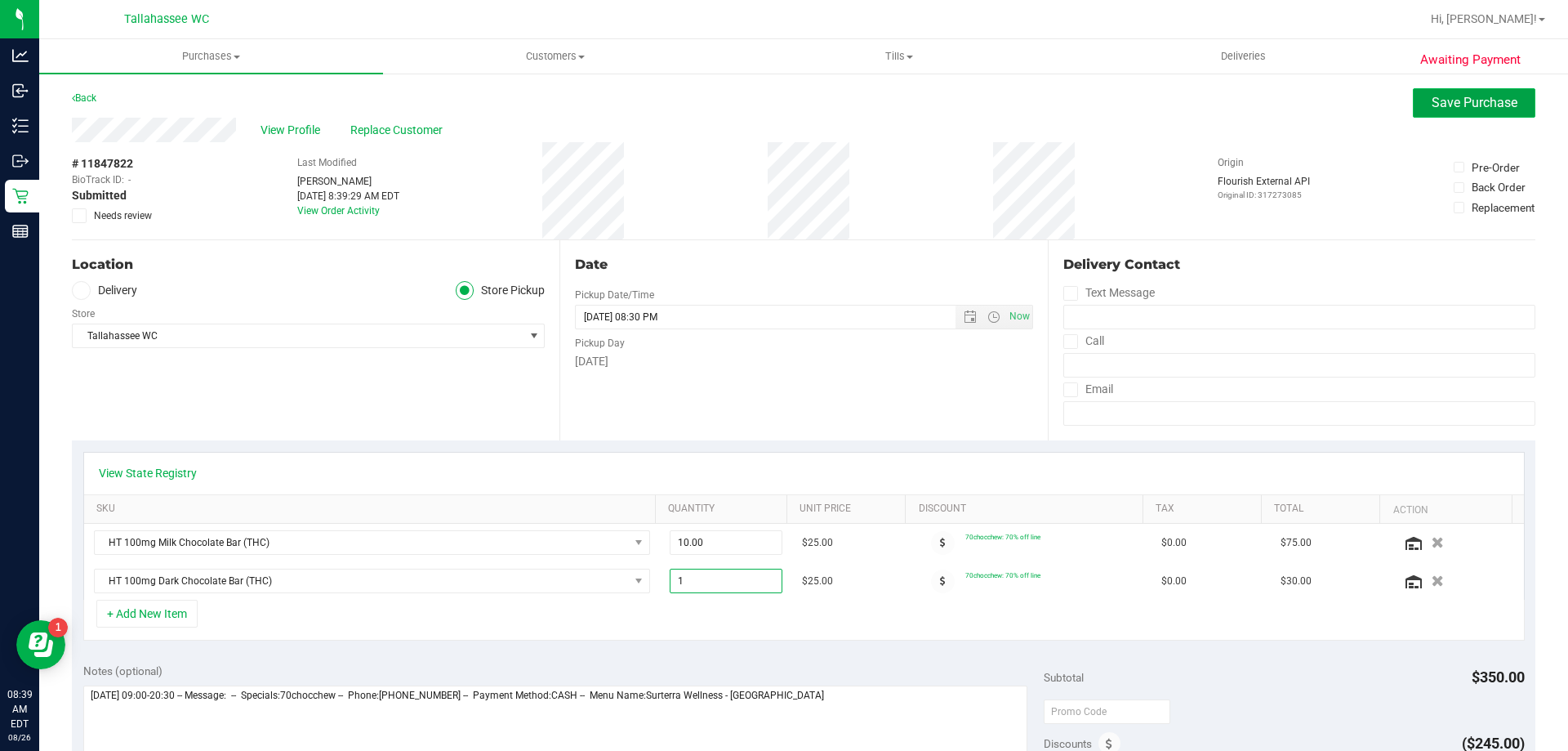
type input "1.00"
click at [1435, 96] on span "Save Purchase" at bounding box center [1475, 103] width 86 height 15
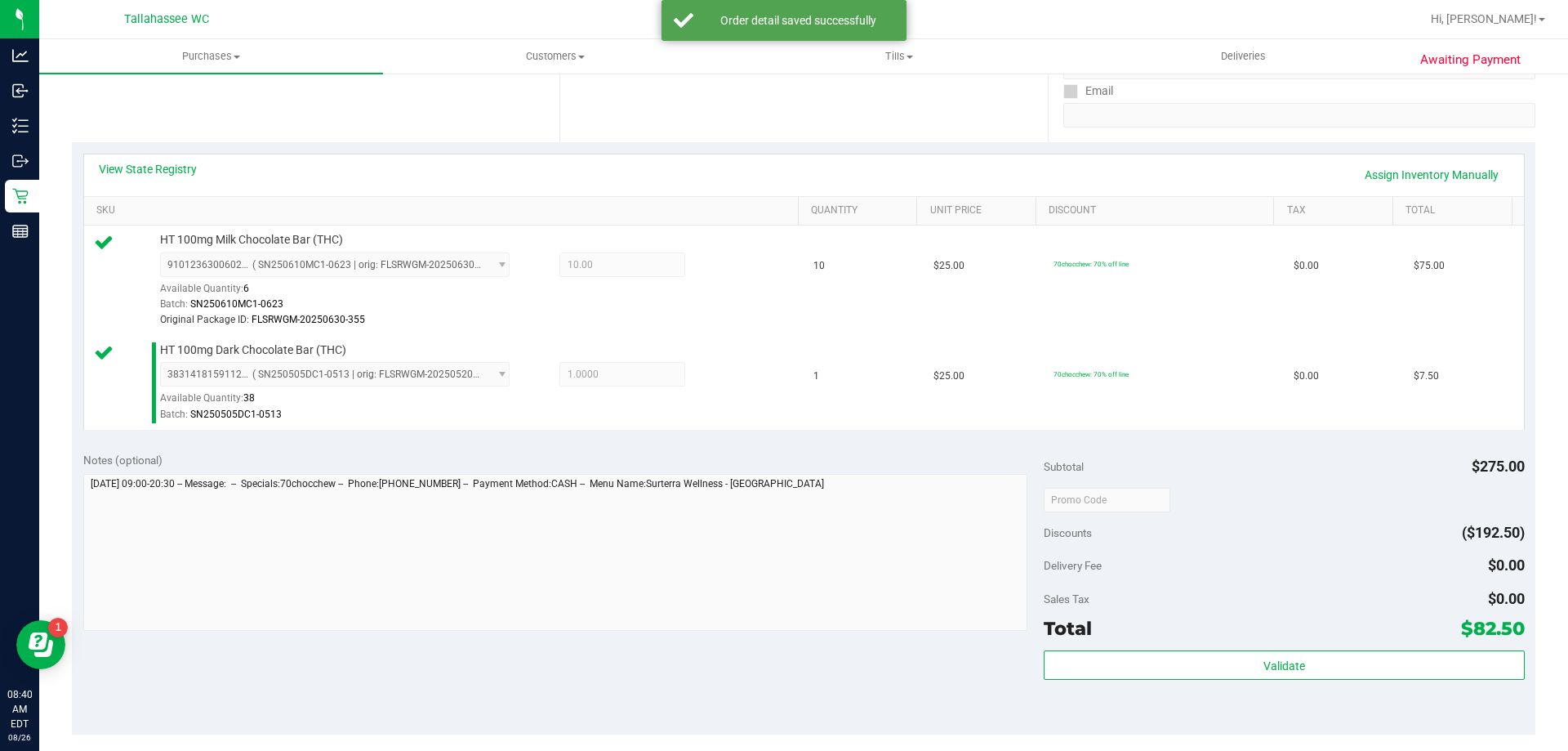
scroll to position [327, 0]
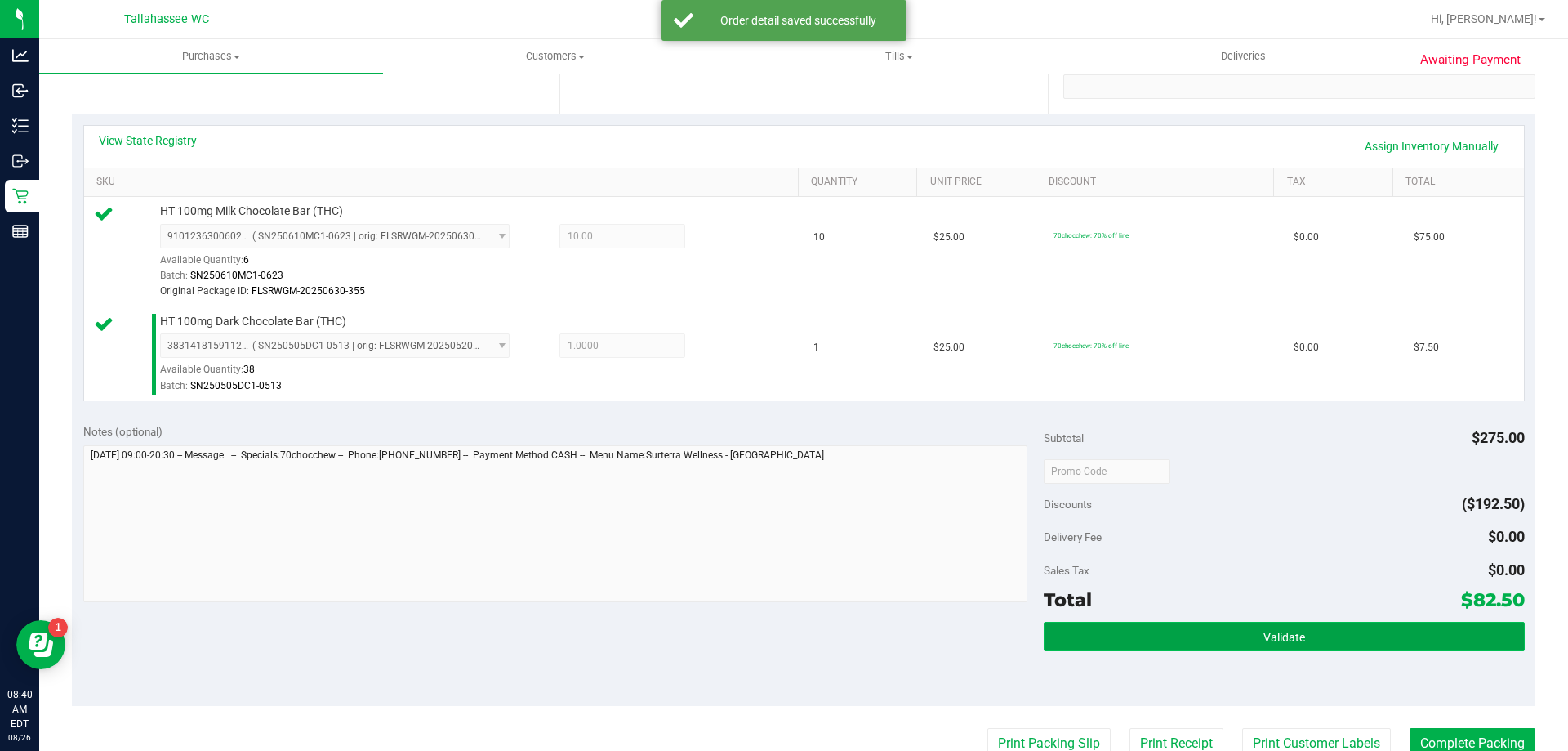
click at [1212, 632] on button "Validate" at bounding box center [1284, 636] width 481 height 29
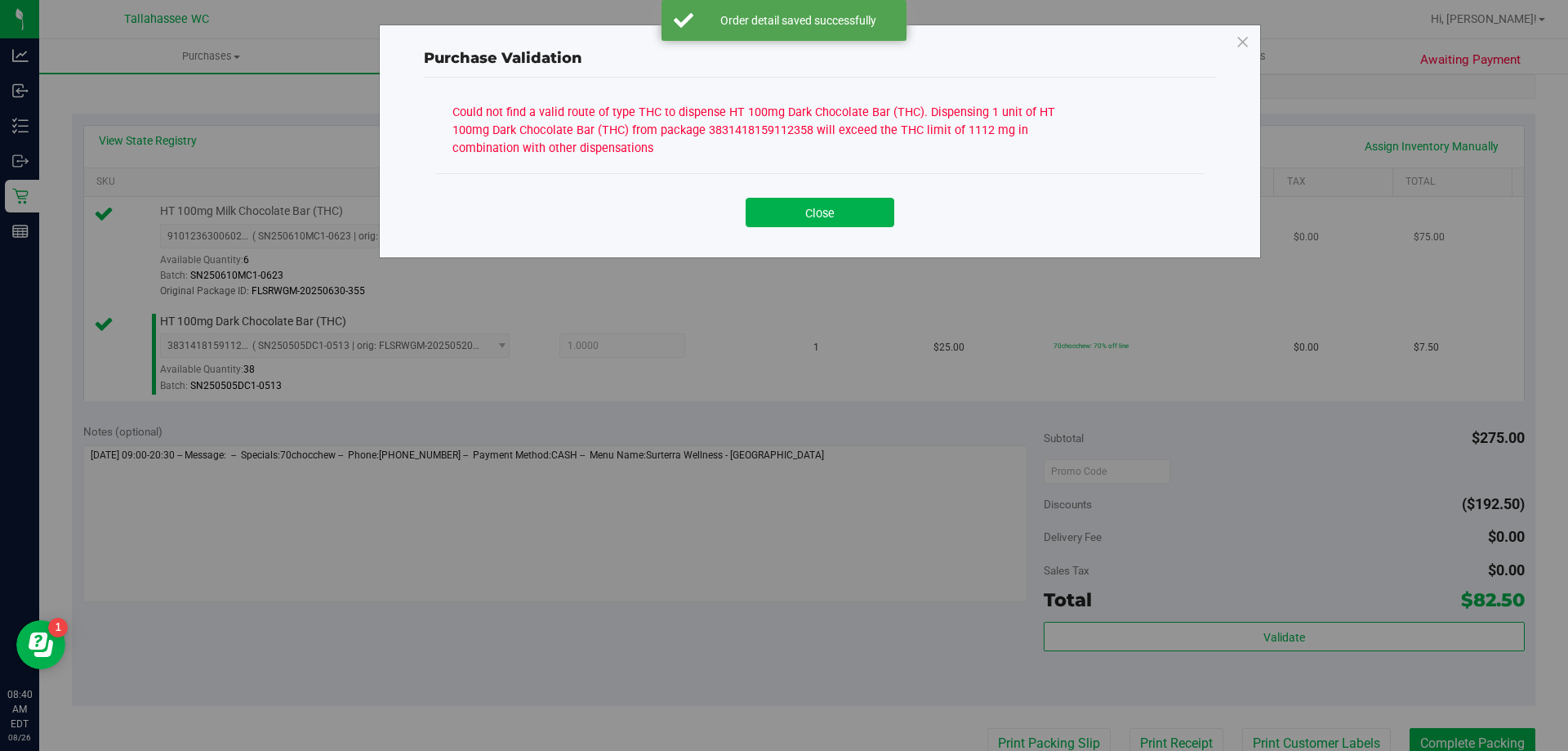
click at [883, 221] on button "Close" at bounding box center [819, 213] width 148 height 29
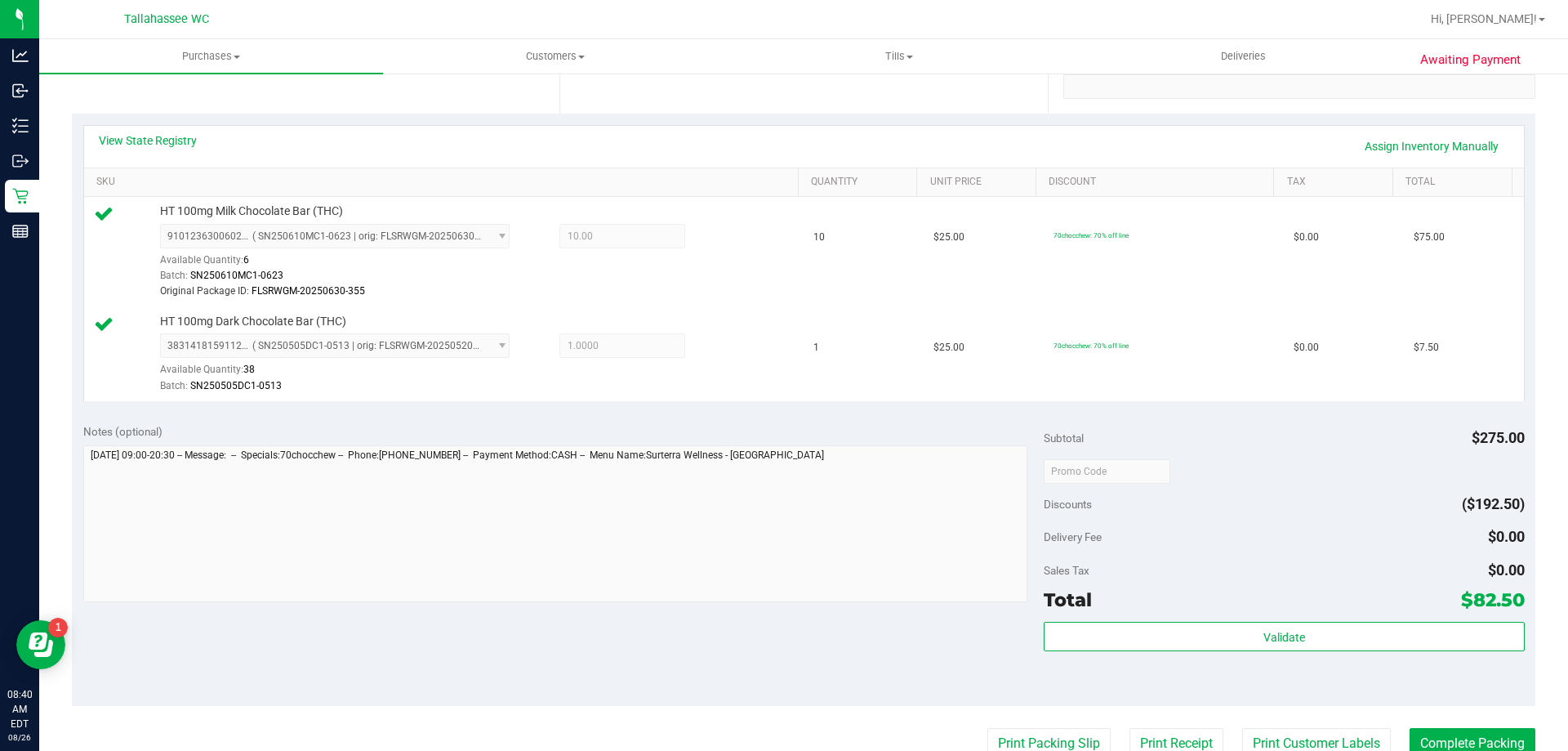
scroll to position [164, 0]
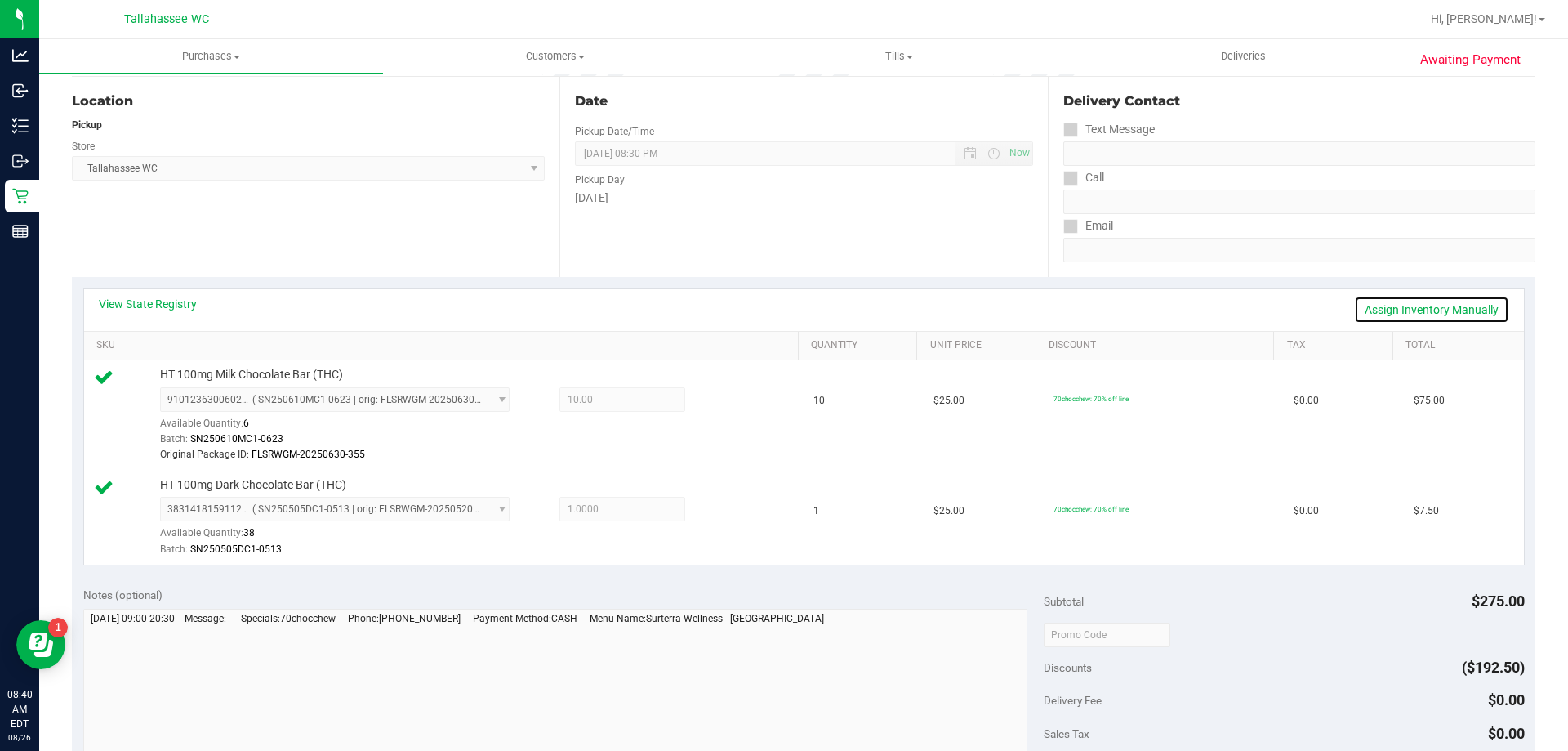
click at [1413, 306] on link "Assign Inventory Manually" at bounding box center [1432, 309] width 155 height 27
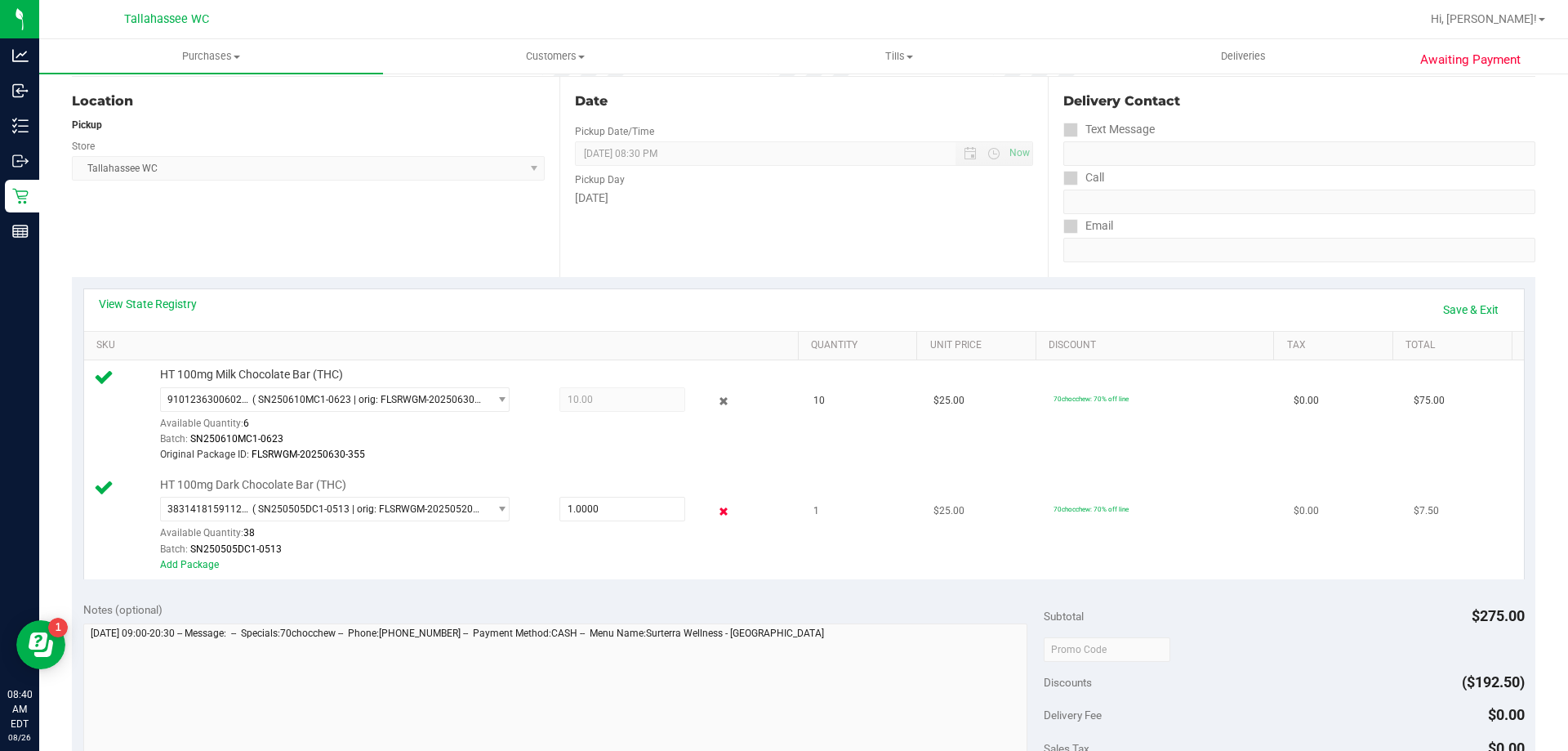
click at [715, 514] on icon at bounding box center [724, 511] width 17 height 19
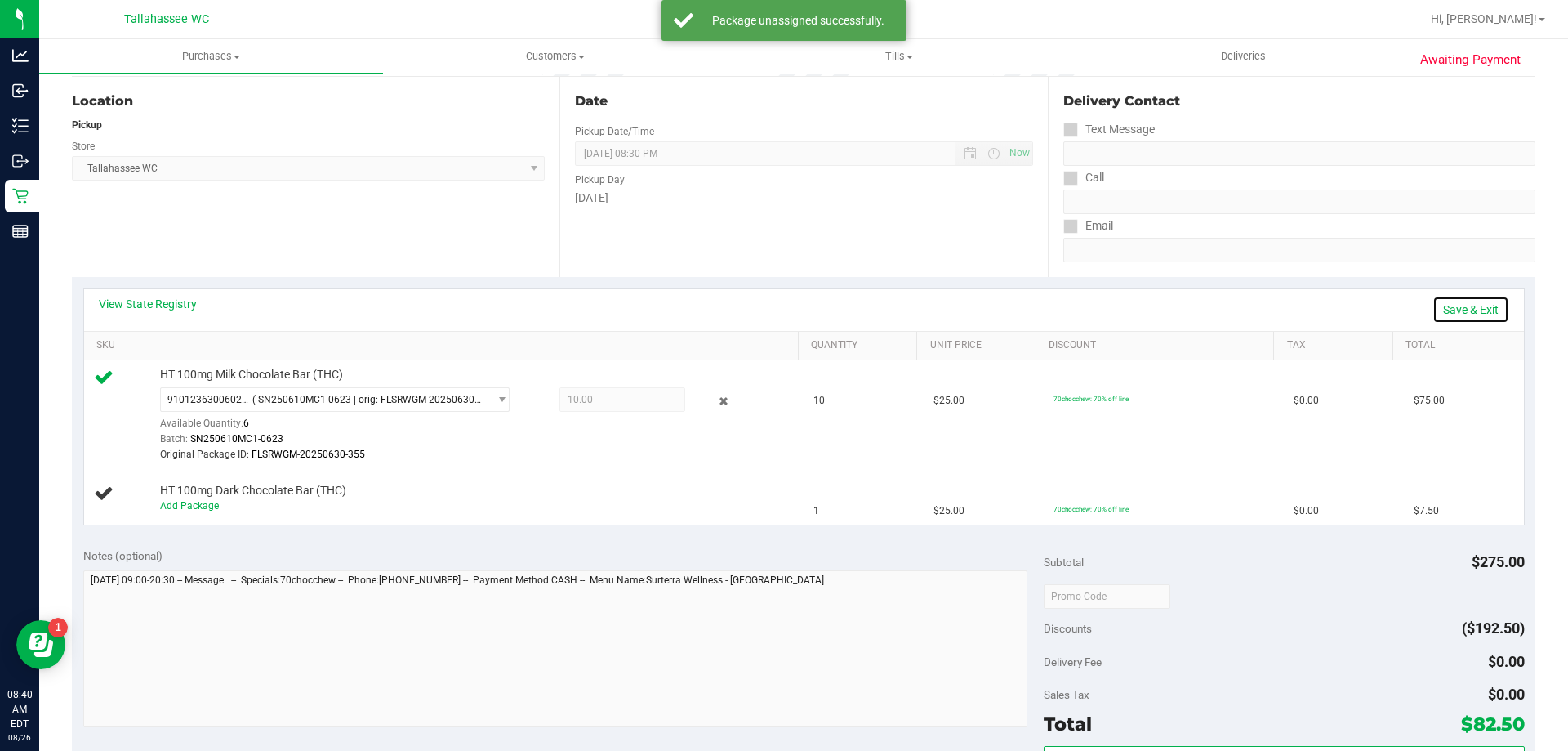
click at [1459, 313] on link "Save & Exit" at bounding box center [1471, 309] width 77 height 27
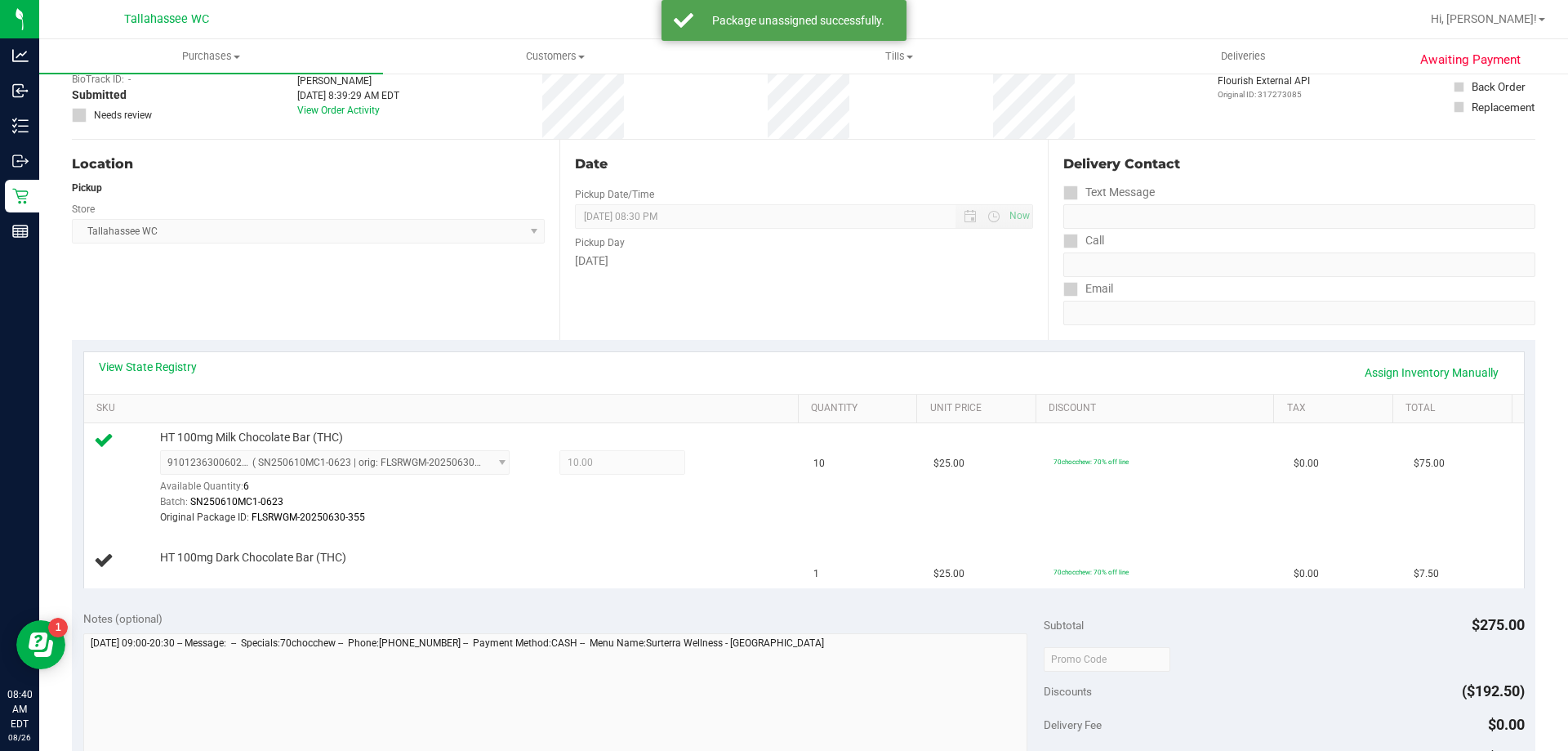
scroll to position [0, 0]
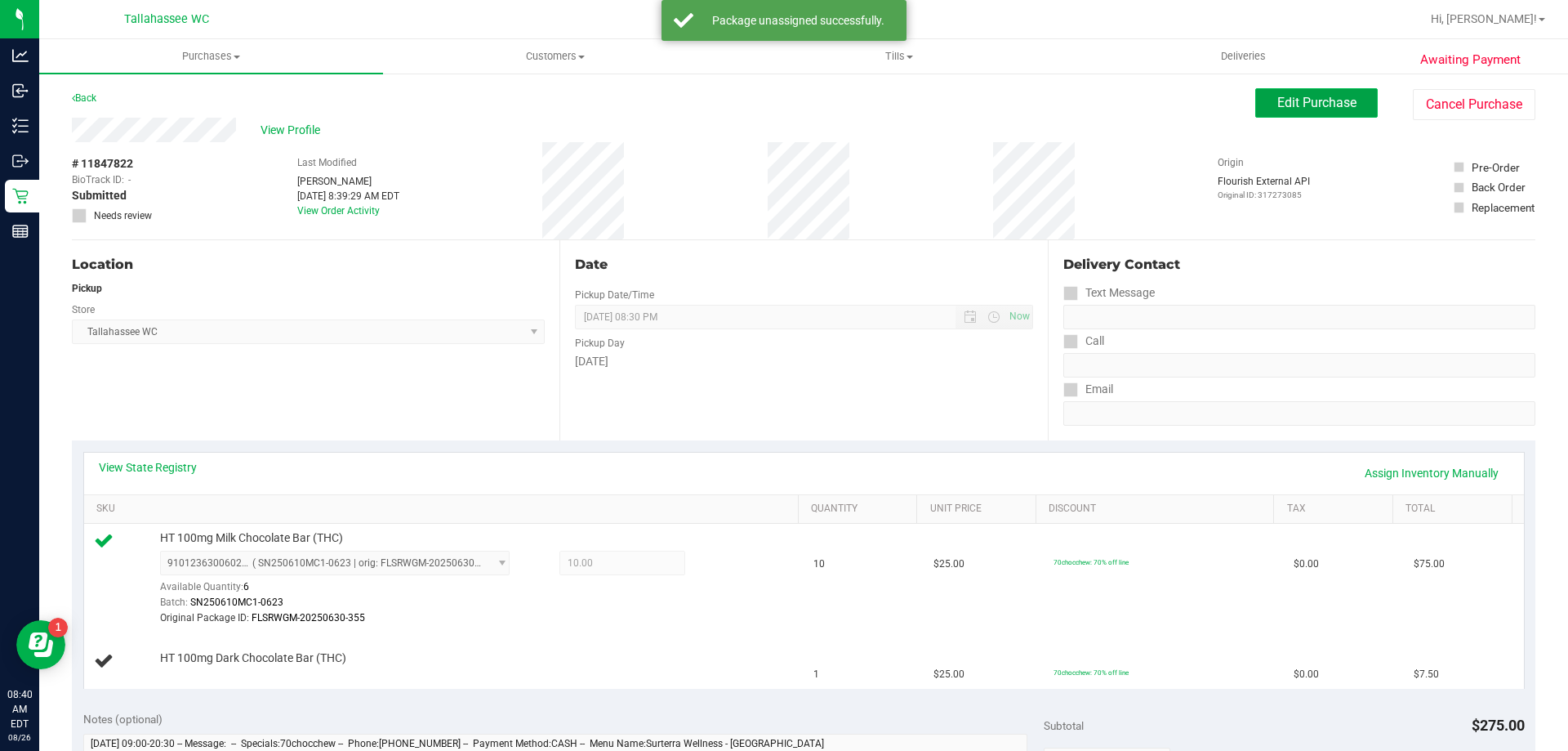
click at [1325, 102] on span "Edit Purchase" at bounding box center [1317, 103] width 79 height 15
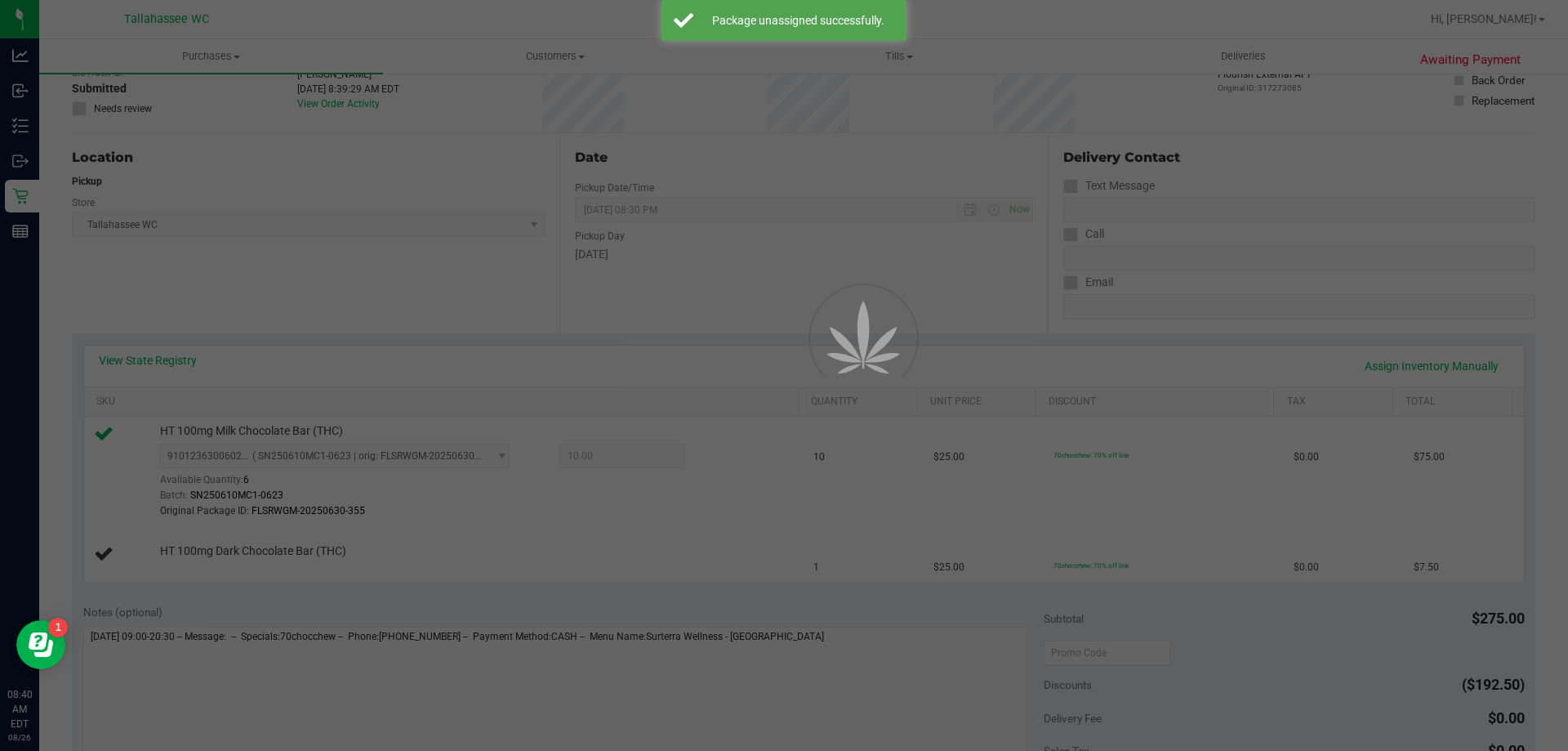
scroll to position [164, 0]
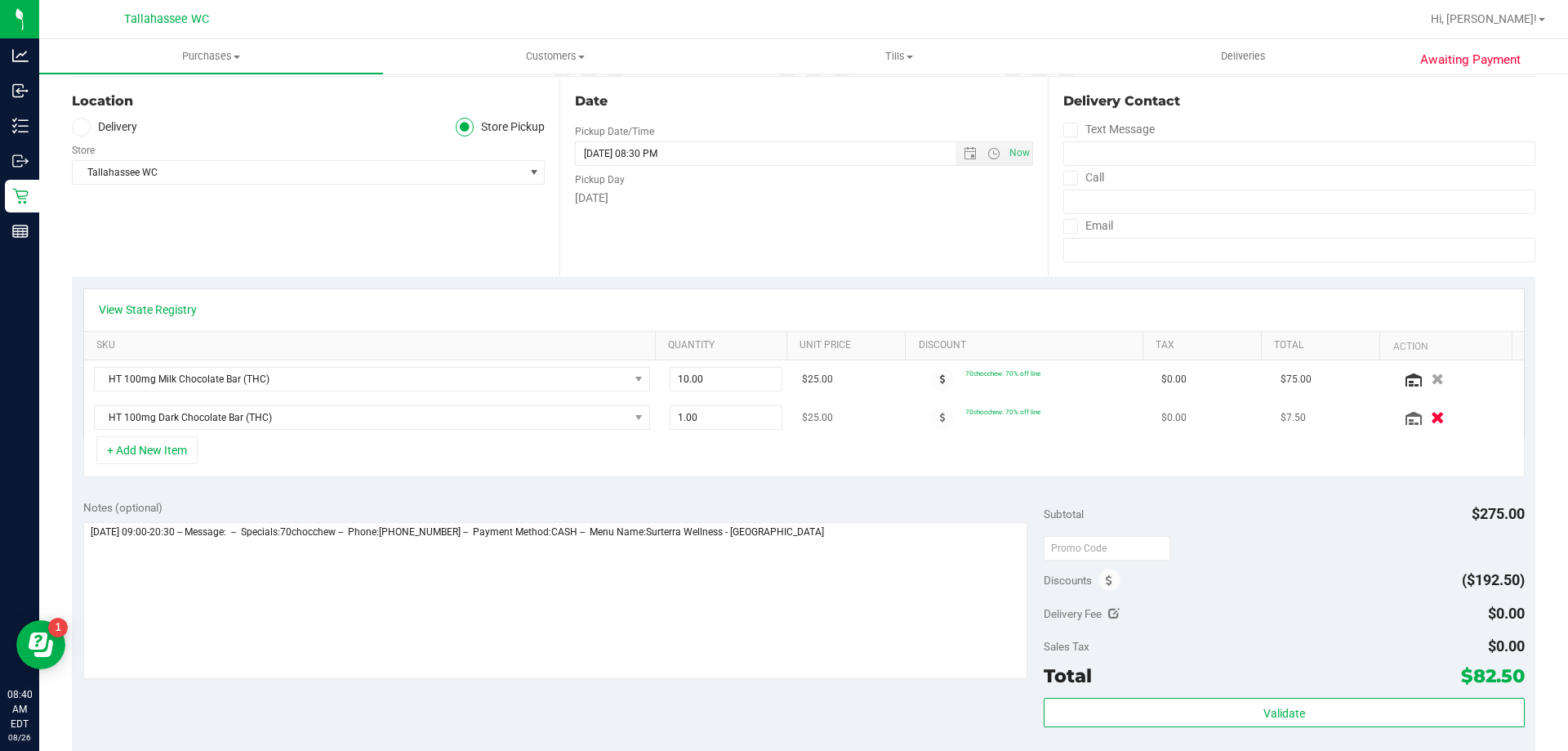
click at [1431, 421] on icon "button" at bounding box center [1438, 418] width 14 height 12
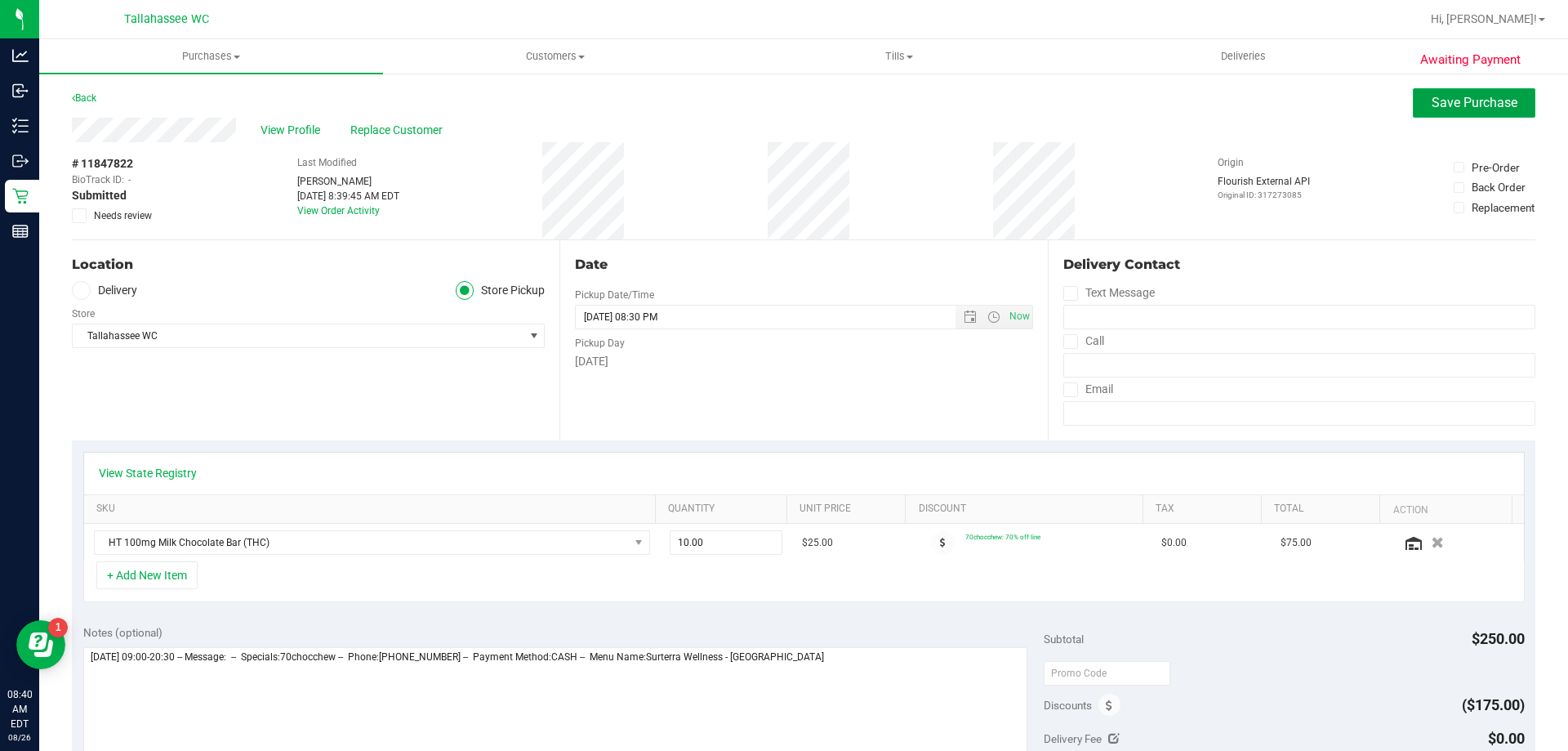
click at [1458, 87] on div "Awaiting Payment Back Save Purchase View Profile Replace Customer # 11847822 Bi…" at bounding box center [804, 697] width 1529 height 1250
click at [1421, 111] on button "Save Purchase" at bounding box center [1474, 103] width 123 height 29
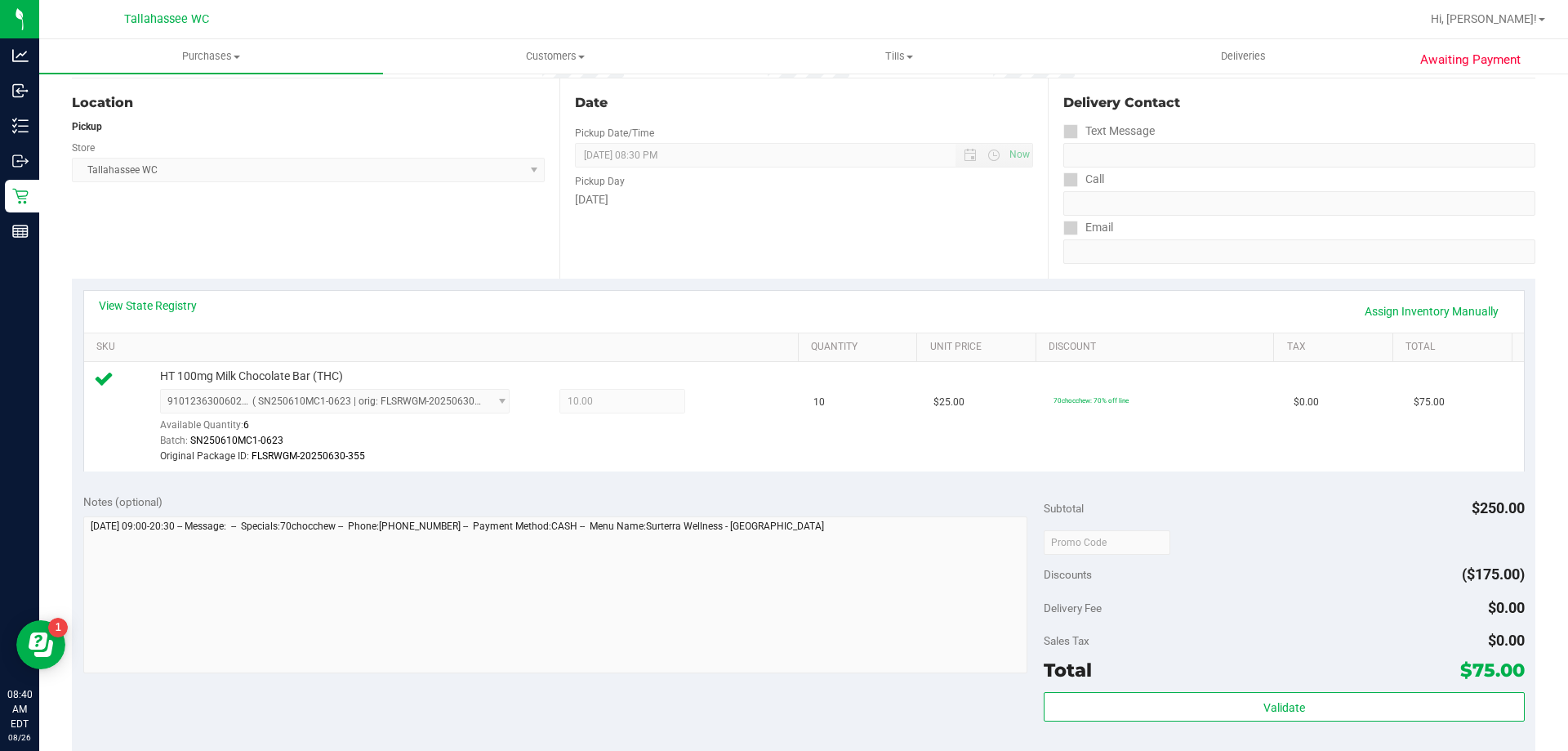
scroll to position [164, 0]
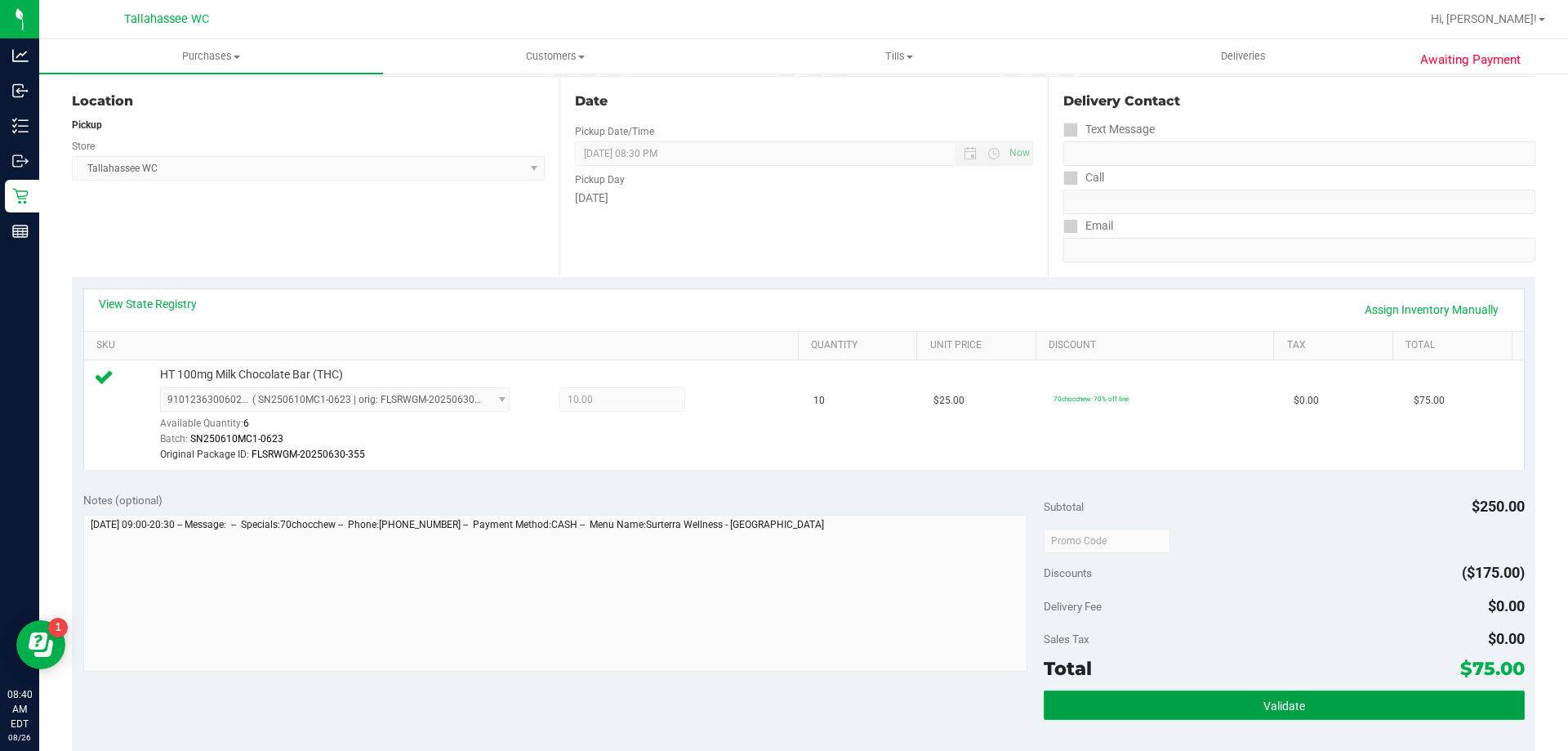
click at [1140, 698] on button "Validate" at bounding box center [1284, 706] width 481 height 29
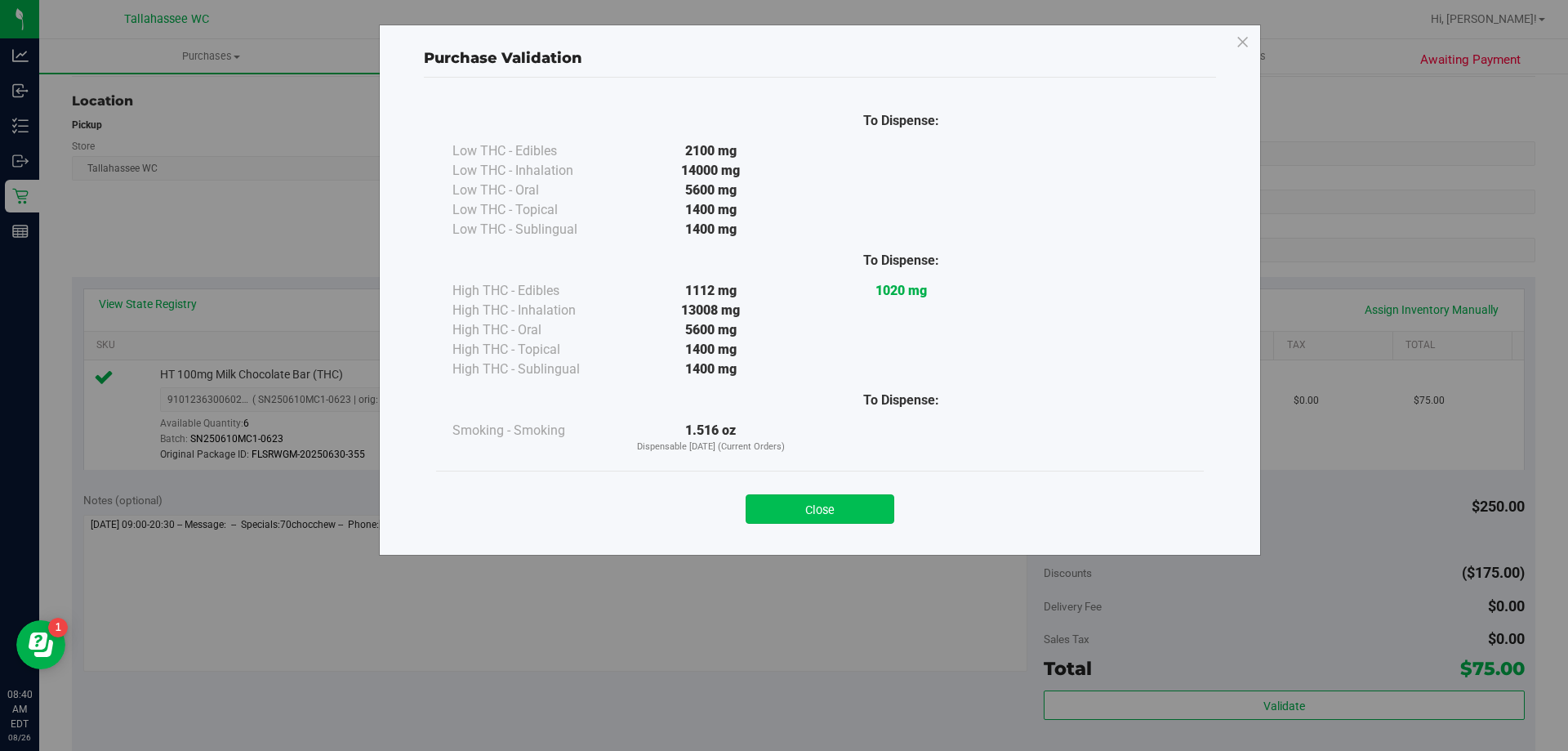
click at [799, 503] on button "Close" at bounding box center [819, 509] width 148 height 29
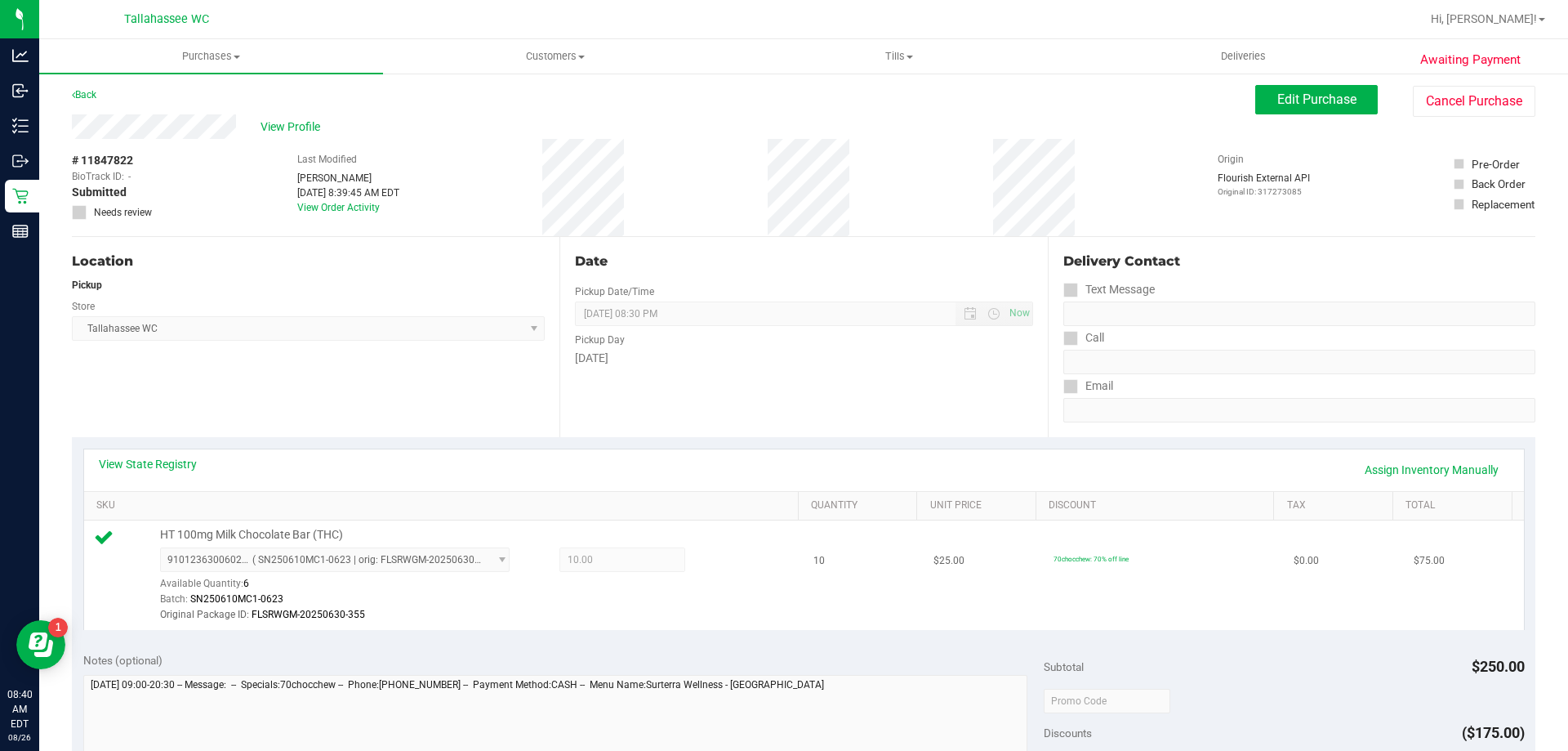
scroll to position [0, 0]
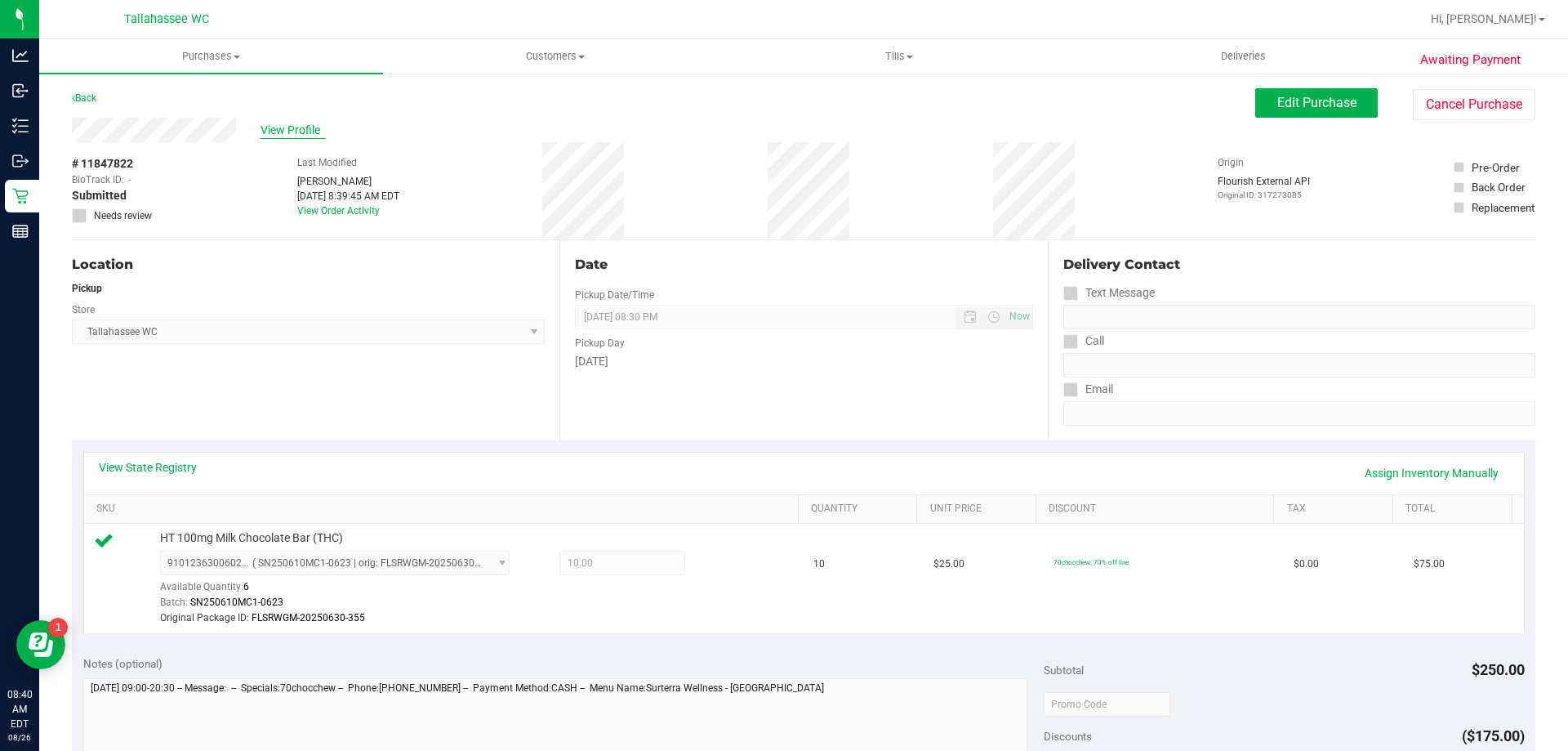
click at [305, 125] on span "View Profile" at bounding box center [293, 130] width 65 height 17
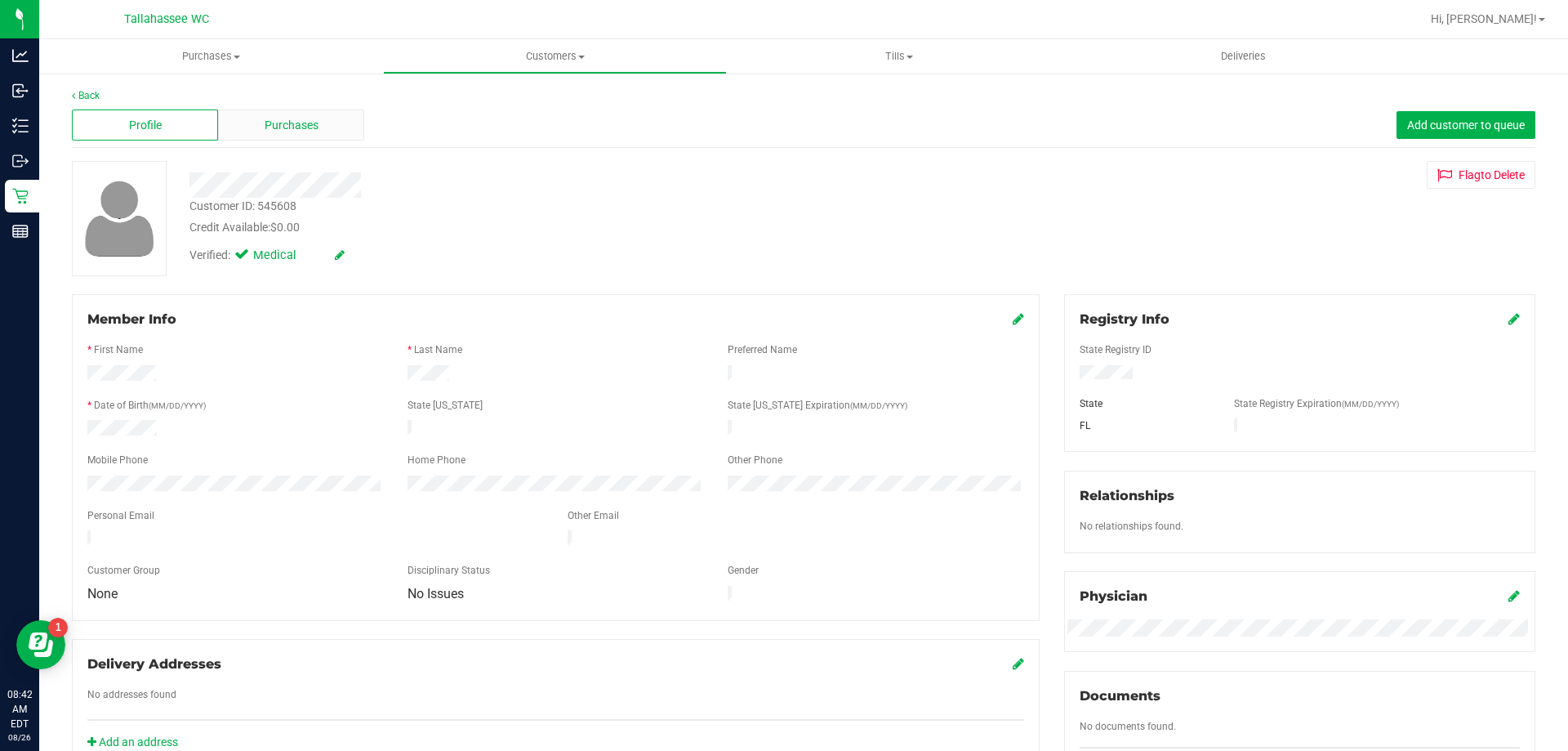
click at [260, 125] on div "Purchases" at bounding box center [291, 125] width 147 height 31
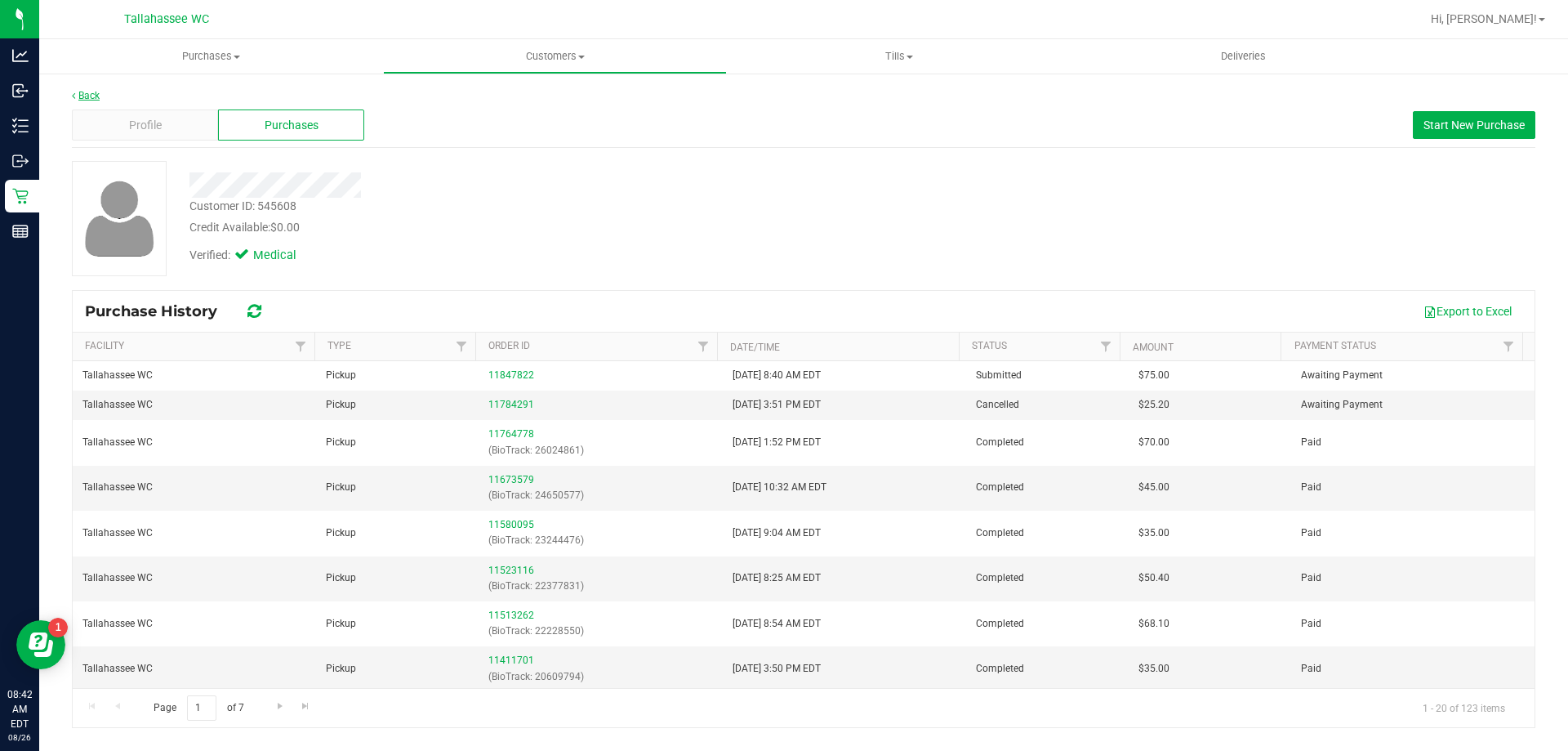
click at [96, 94] on link "Back" at bounding box center [86, 95] width 27 height 11
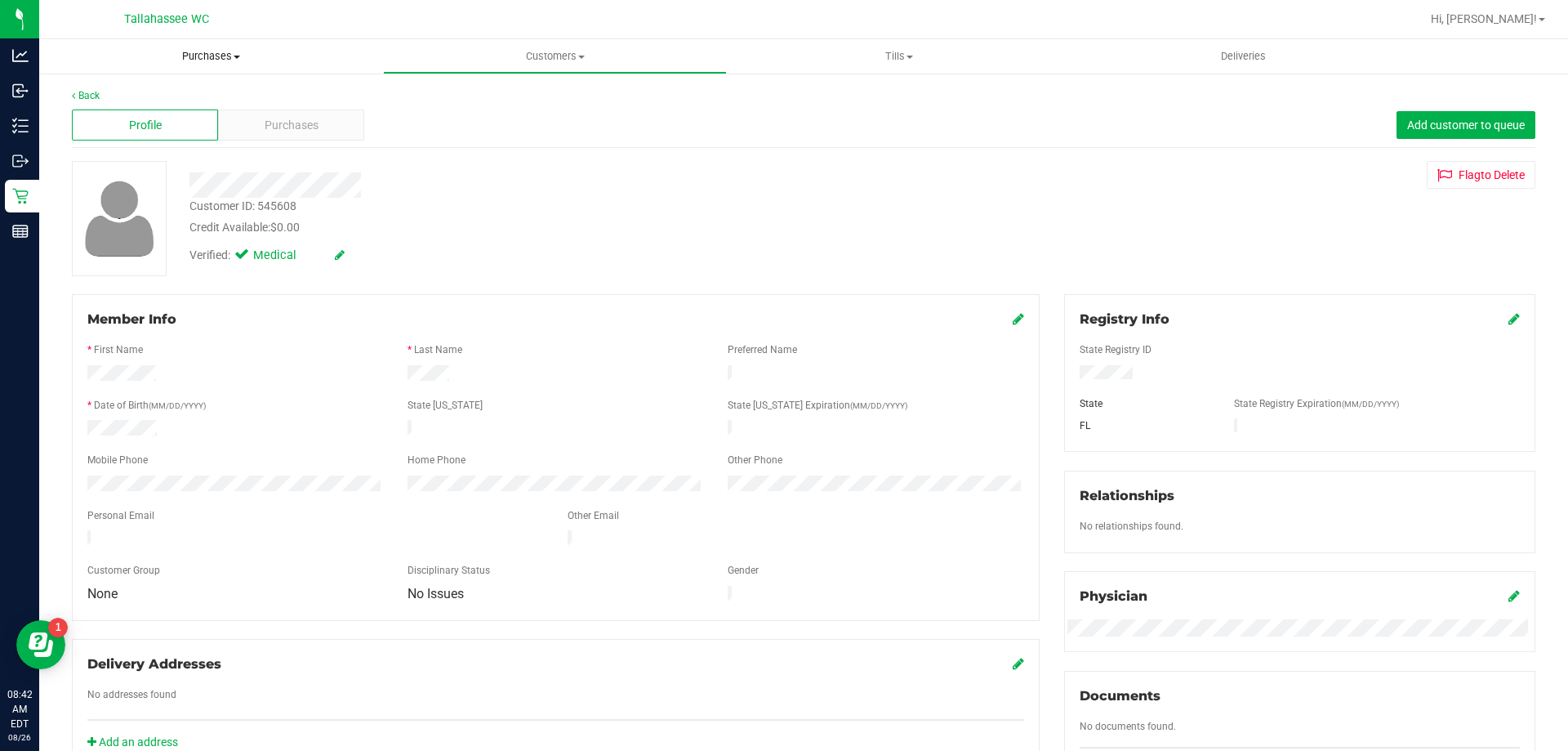
click at [222, 59] on span "Purchases" at bounding box center [211, 56] width 344 height 15
click at [560, 234] on div "Credit Available: $0.00" at bounding box center [549, 227] width 720 height 17
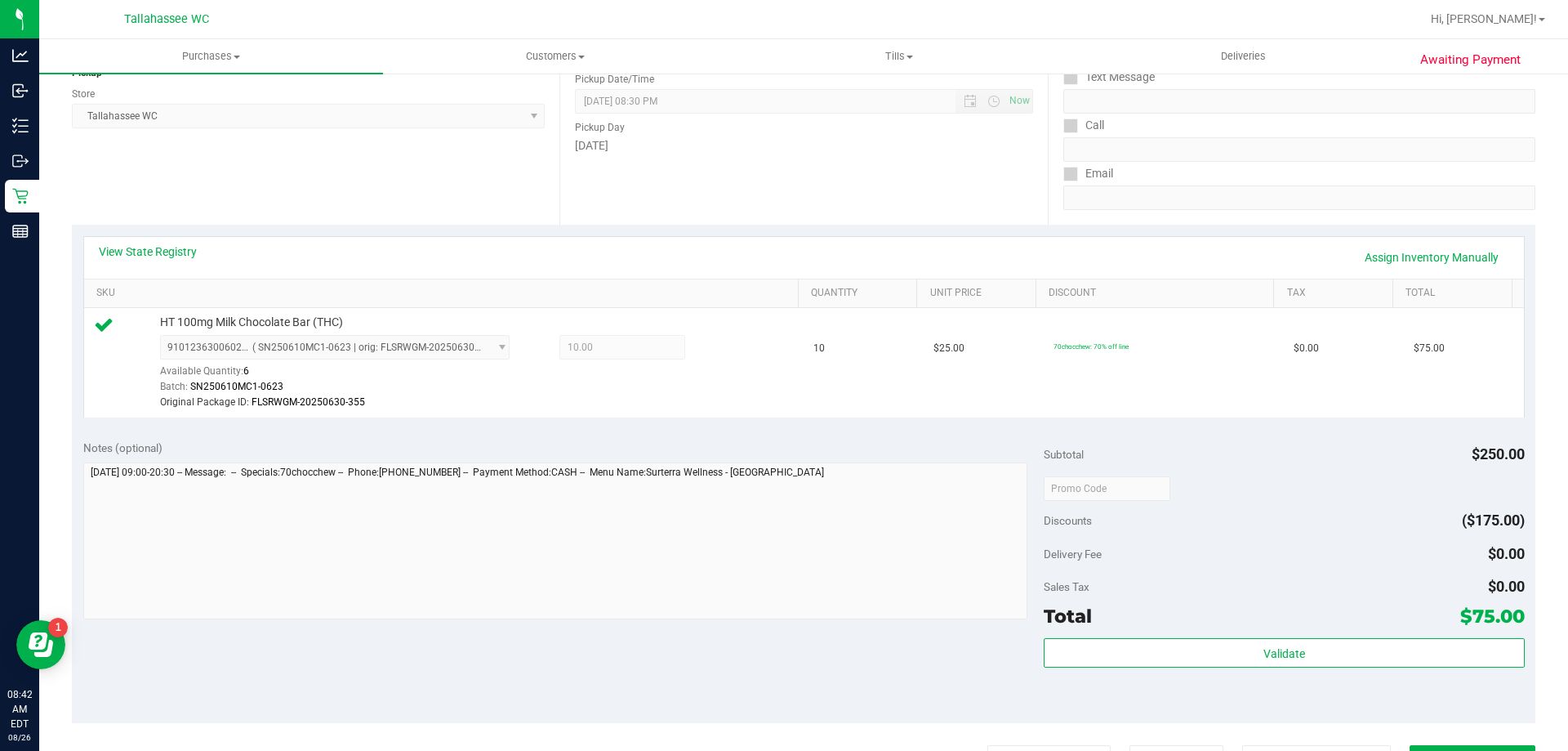
scroll to position [245, 0]
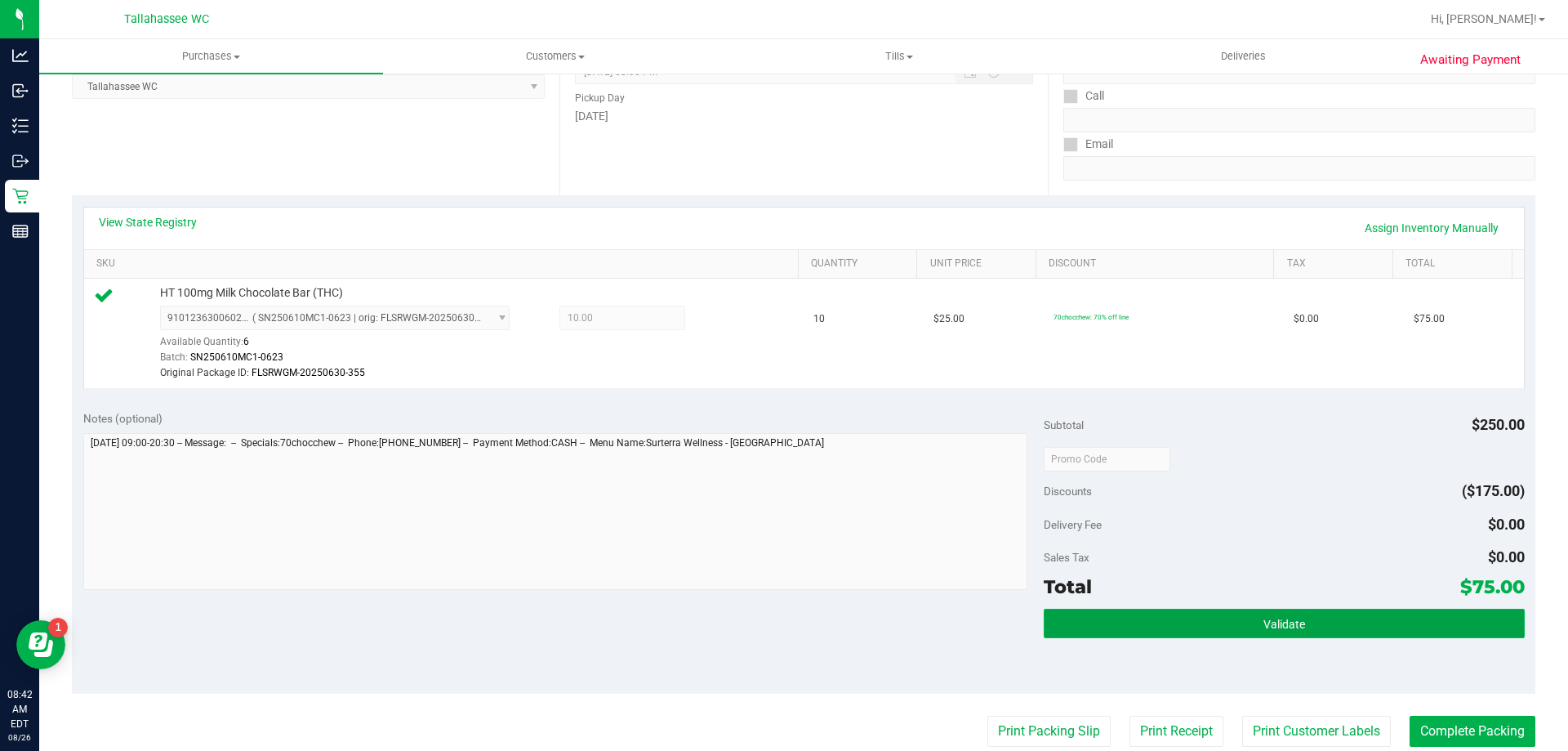
click at [1355, 630] on button "Validate" at bounding box center [1284, 623] width 481 height 29
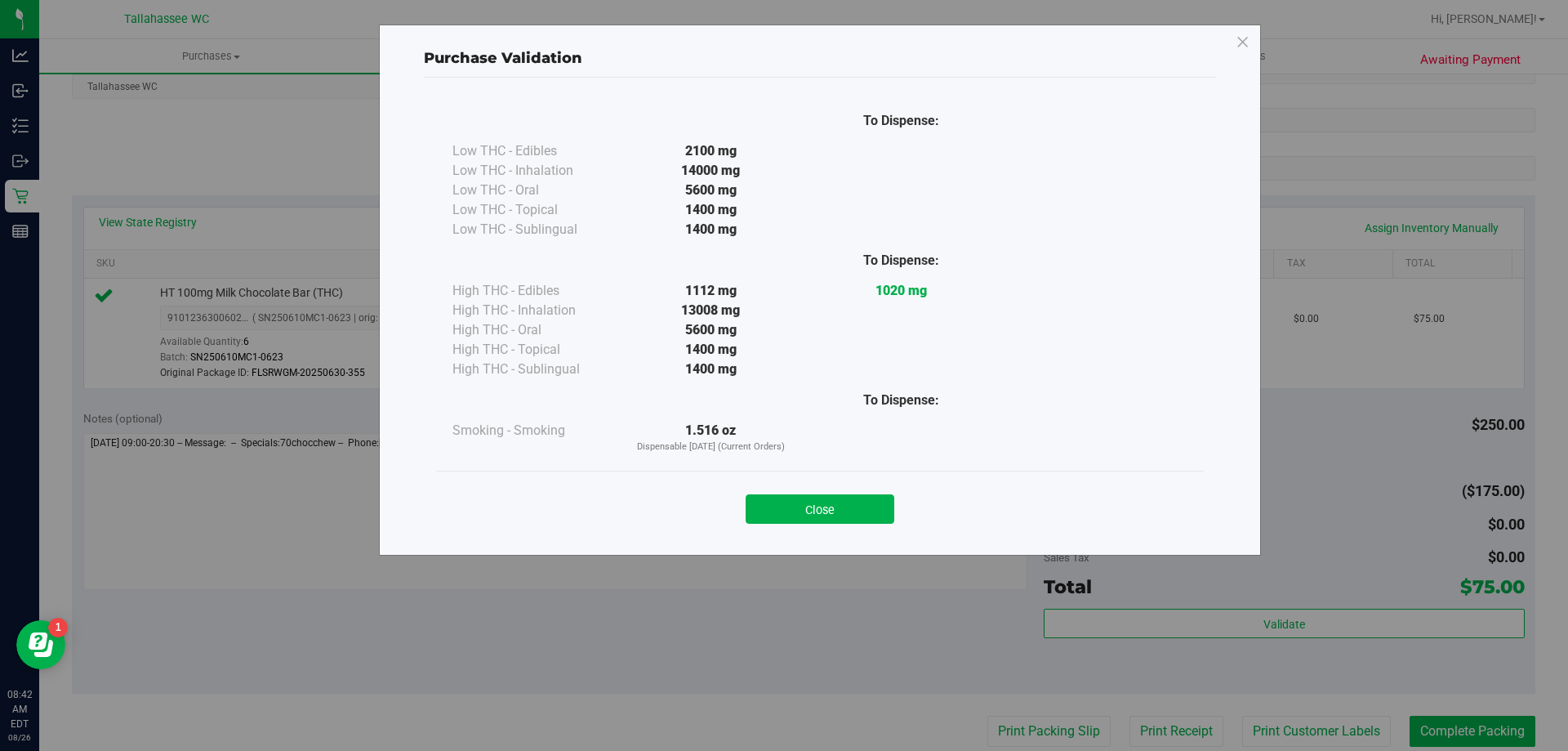
click at [858, 499] on button "Close" at bounding box center [819, 509] width 148 height 29
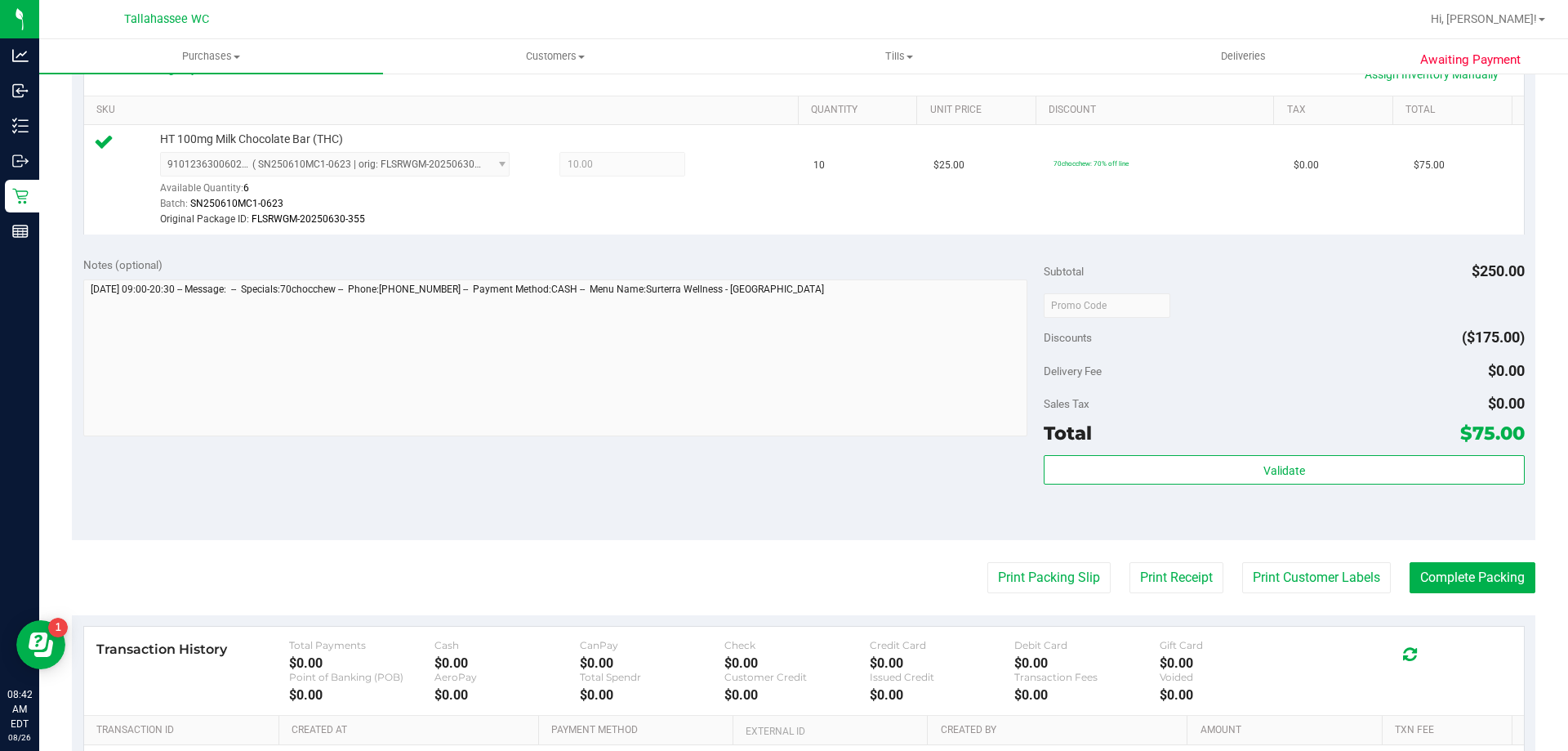
scroll to position [490, 0]
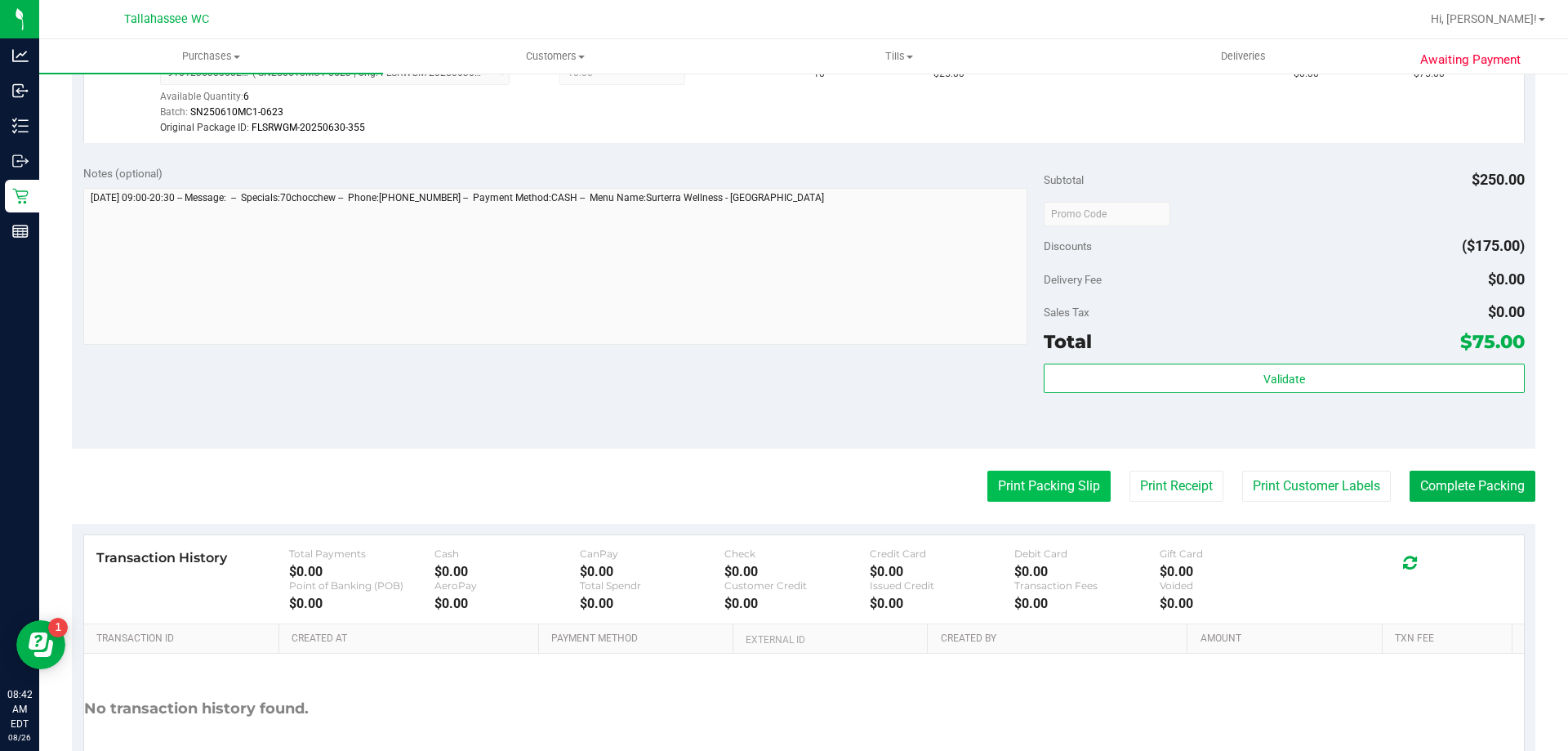
click at [1029, 484] on button "Print Packing Slip" at bounding box center [1050, 486] width 123 height 31
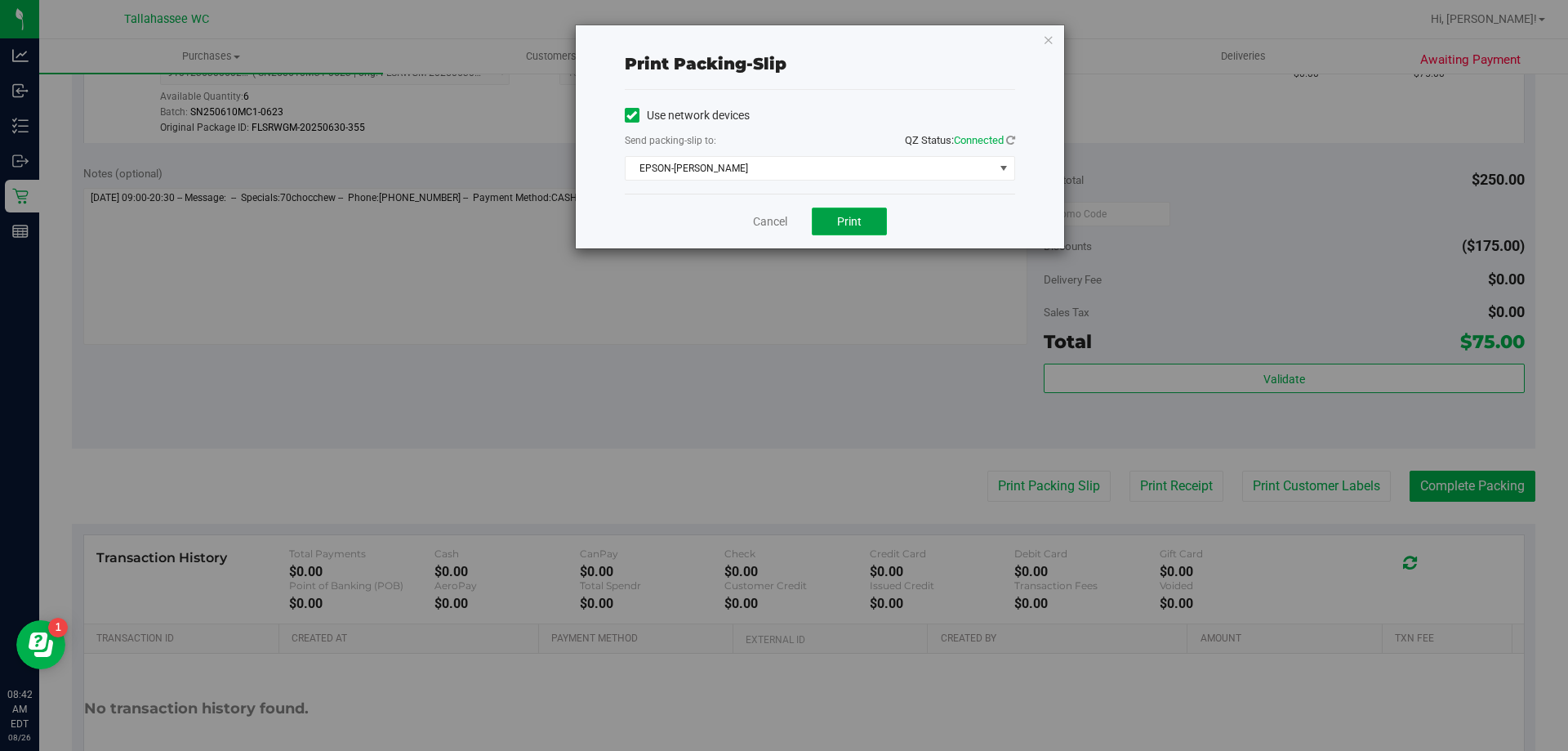
click at [848, 209] on button "Print" at bounding box center [850, 221] width 75 height 27
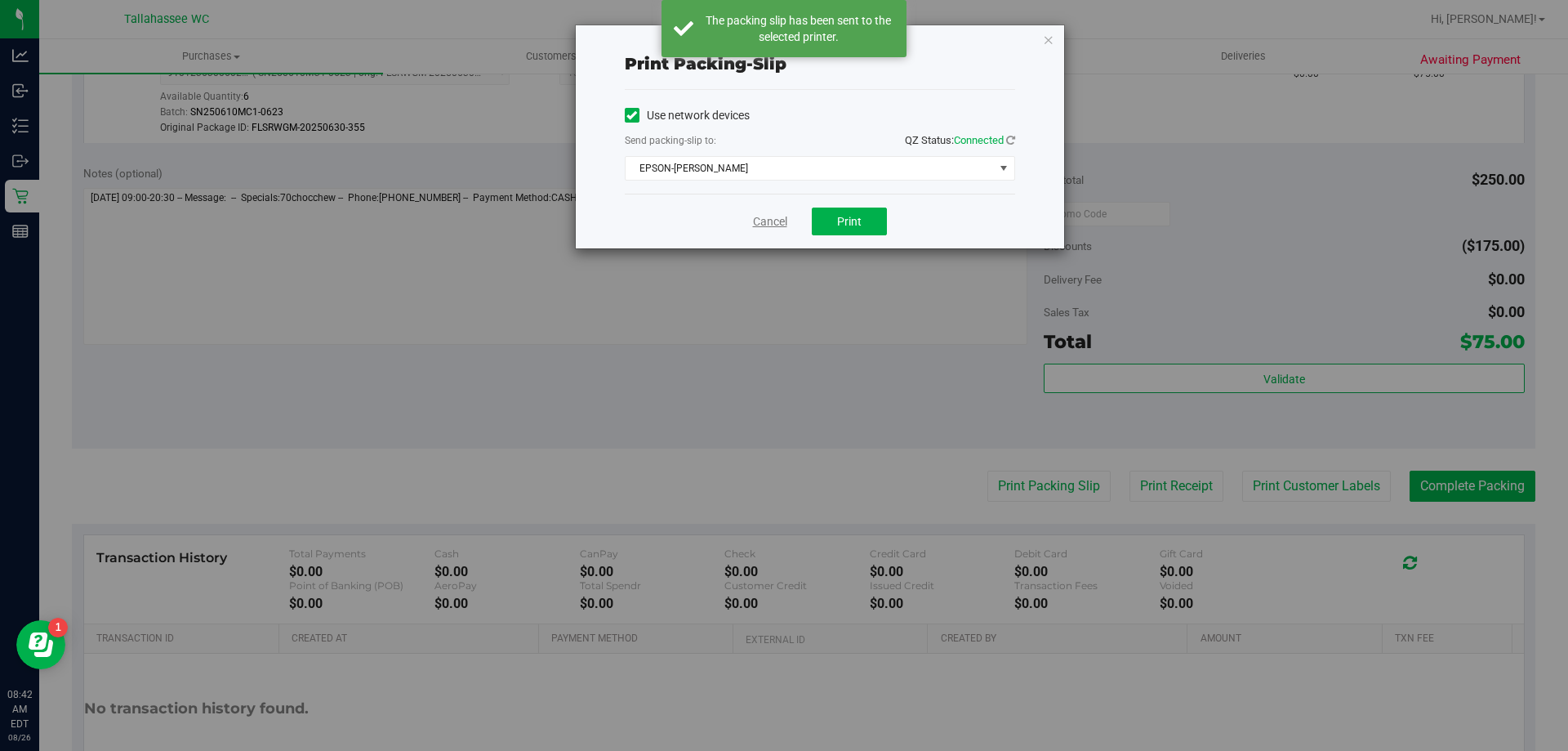
click at [756, 217] on link "Cancel" at bounding box center [770, 222] width 34 height 17
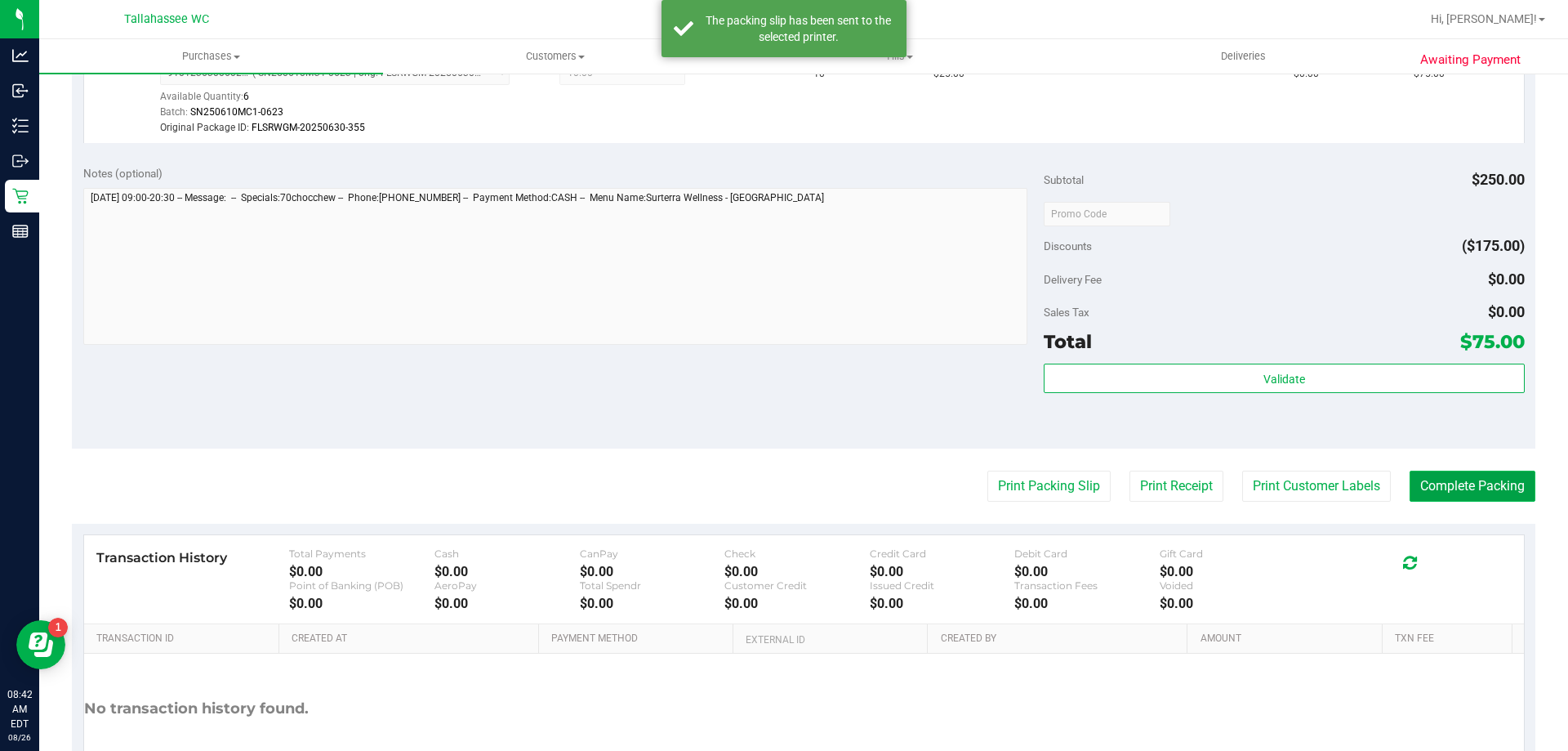
click at [1457, 481] on button "Complete Packing" at bounding box center [1472, 486] width 126 height 31
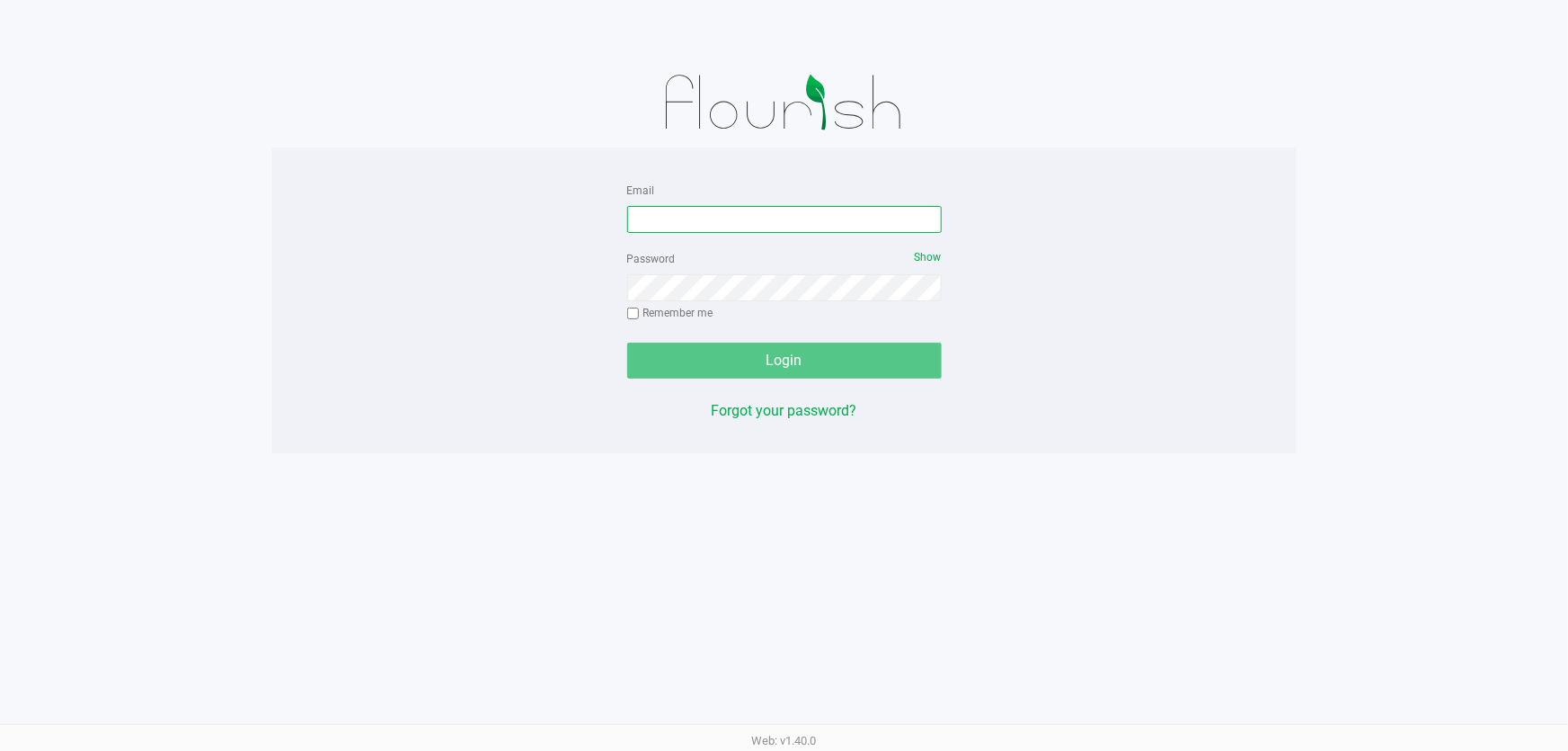
click at [732, 222] on input "Email" at bounding box center [784, 219] width 315 height 27
type input "[EMAIL_ADDRESS][DOMAIN_NAME]"
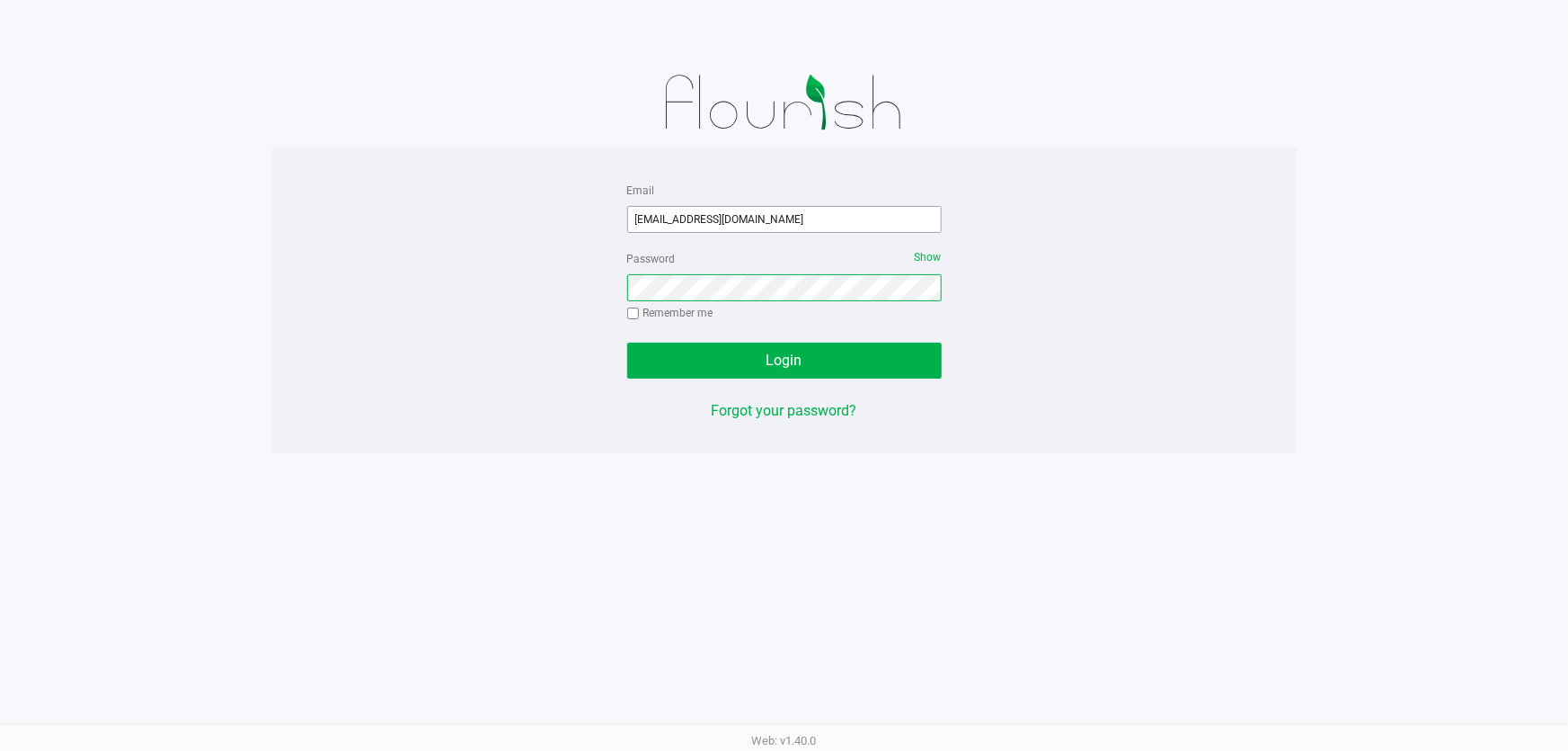
click at [627, 342] on button "Login" at bounding box center [784, 360] width 315 height 36
